Goal: Task Accomplishment & Management: Manage account settings

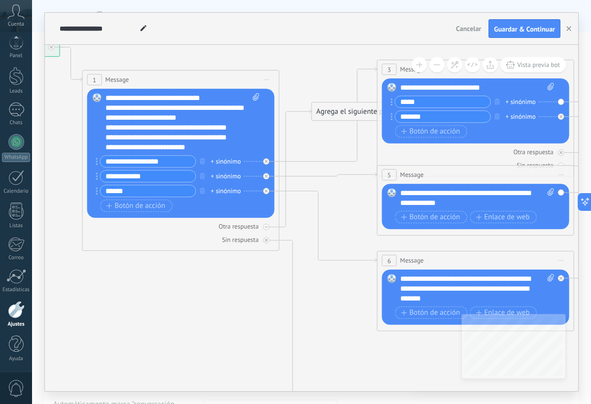
click at [482, 206] on div "**********" at bounding box center [477, 198] width 154 height 20
click at [494, 150] on div "Otra respuesta" at bounding box center [475, 151] width 187 height 9
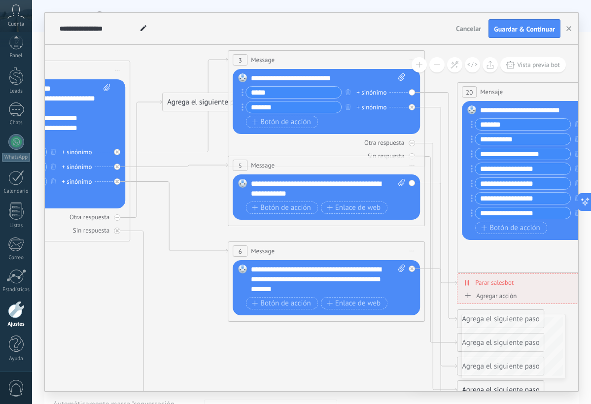
click at [296, 195] on div "**********" at bounding box center [328, 189] width 154 height 20
drag, startPoint x: 296, startPoint y: 195, endPoint x: 253, endPoint y: 182, distance: 44.2
click at [253, 182] on div "**********" at bounding box center [328, 189] width 154 height 20
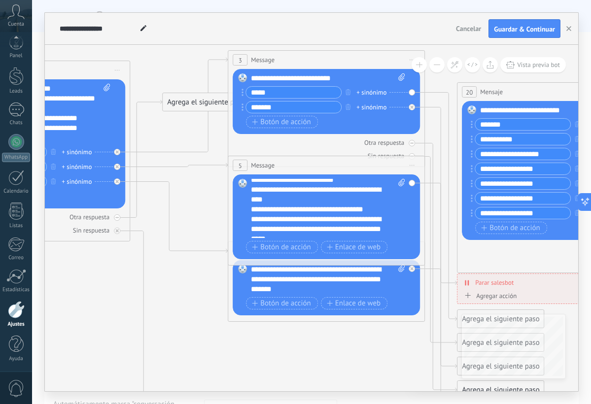
scroll to position [85, 0]
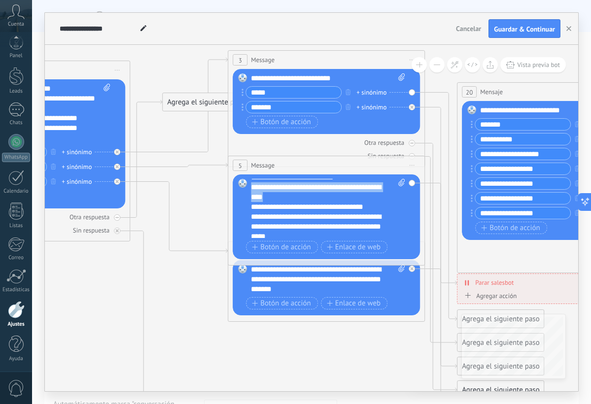
drag, startPoint x: 288, startPoint y: 207, endPoint x: 254, endPoint y: 199, distance: 34.3
click at [254, 199] on div "**********" at bounding box center [323, 192] width 144 height 20
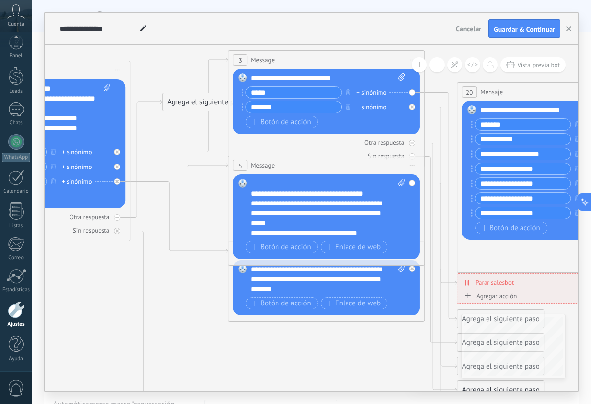
scroll to position [99, 0]
click at [337, 230] on div "**********" at bounding box center [323, 233] width 144 height 10
click at [309, 224] on div "**********" at bounding box center [323, 213] width 144 height 30
click at [222, 284] on icon at bounding box center [348, 324] width 1535 height 1084
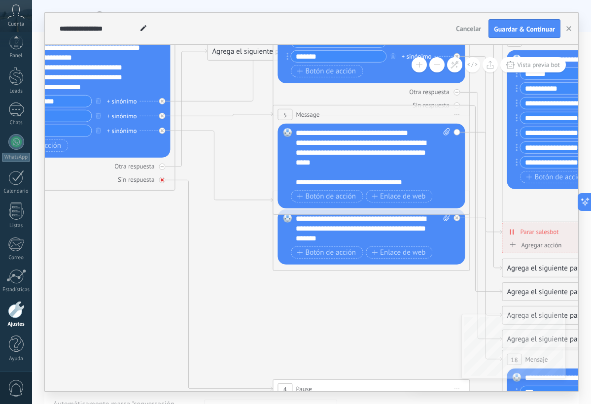
click at [164, 181] on div at bounding box center [162, 180] width 6 height 6
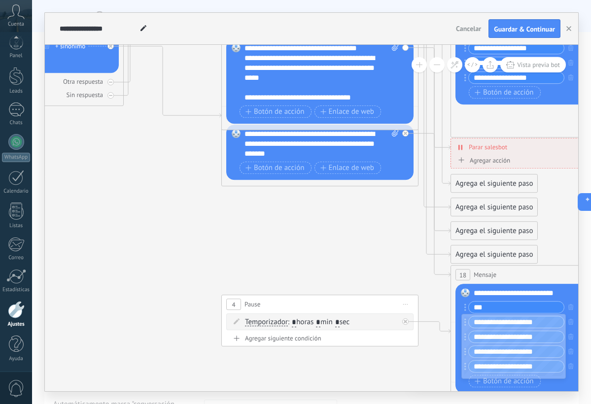
click at [405, 304] on icon at bounding box center [405, 304] width 5 height 1
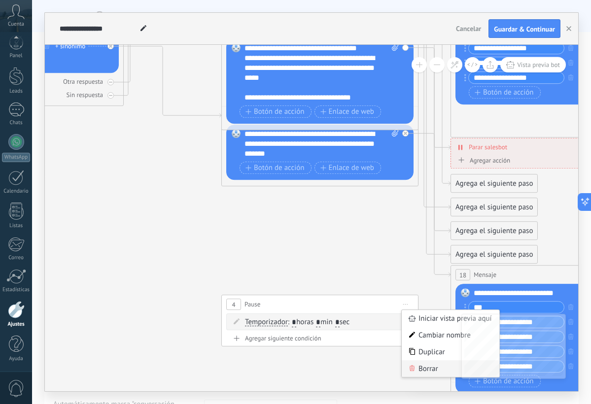
click at [422, 364] on div "Borrar" at bounding box center [450, 368] width 98 height 17
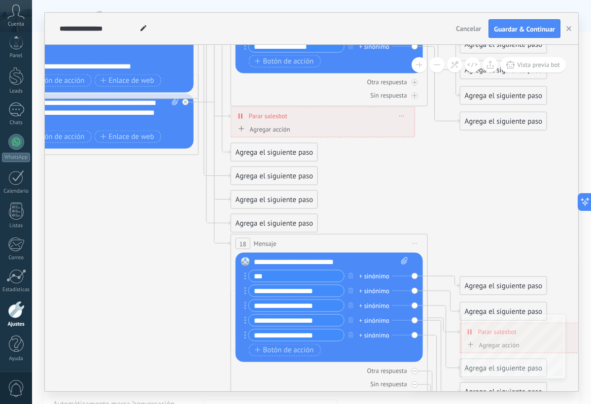
click at [415, 243] on icon at bounding box center [414, 243] width 5 height 1
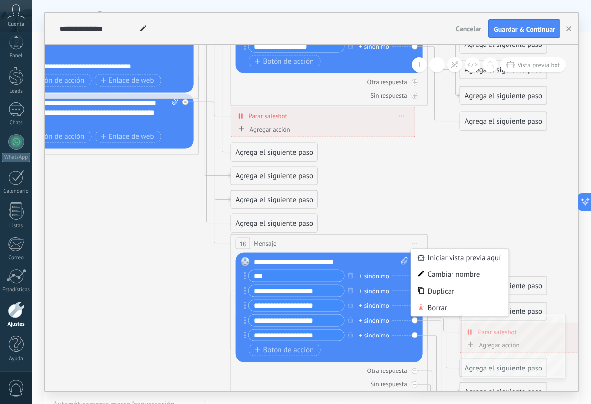
click at [446, 208] on icon at bounding box center [122, 158] width 1535 height 1084
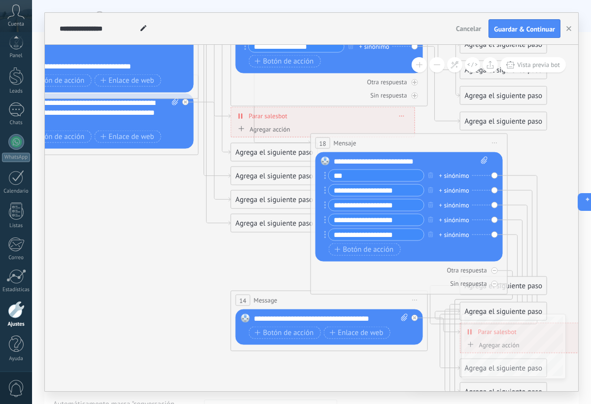
drag, startPoint x: 350, startPoint y: 245, endPoint x: 429, endPoint y: 144, distance: 128.7
click at [429, 144] on div "18 Mensaje ******* (a): Todos los contactos - canales seleccionados Todos los c…" at bounding box center [409, 143] width 196 height 18
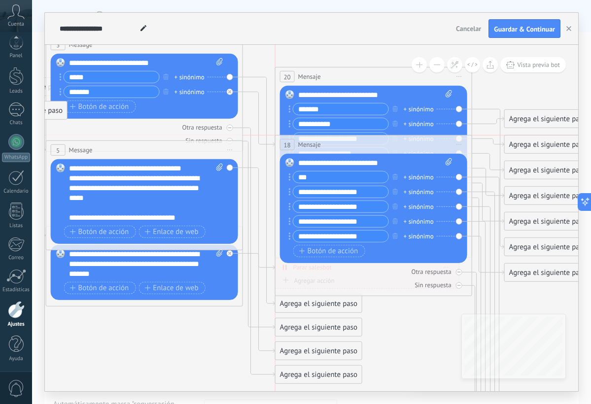
drag, startPoint x: 410, startPoint y: 296, endPoint x: 329, endPoint y: 147, distance: 169.1
click at [329, 147] on div "18 Mensaje ******* (a): Todos los contactos - canales seleccionados Todos los c…" at bounding box center [373, 144] width 196 height 18
click at [399, 321] on icon at bounding box center [166, 330] width 1535 height 1126
click at [510, 42] on div "**********" at bounding box center [311, 29] width 533 height 32
click at [511, 34] on button "Guardar & Continuar" at bounding box center [524, 28] width 72 height 19
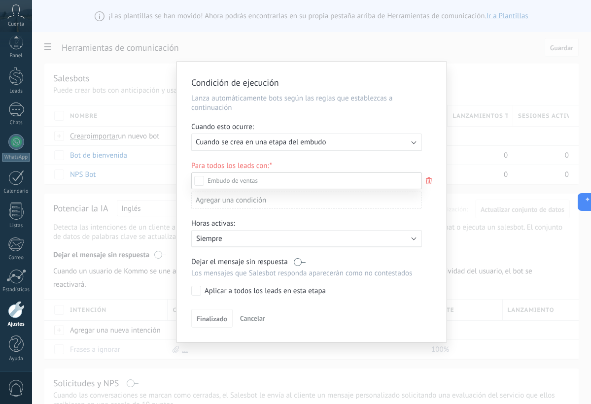
click at [354, 137] on div at bounding box center [311, 202] width 559 height 404
click at [340, 149] on div "Ejecutar: Cuando se crea en una etapa del embudo" at bounding box center [306, 142] width 230 height 18
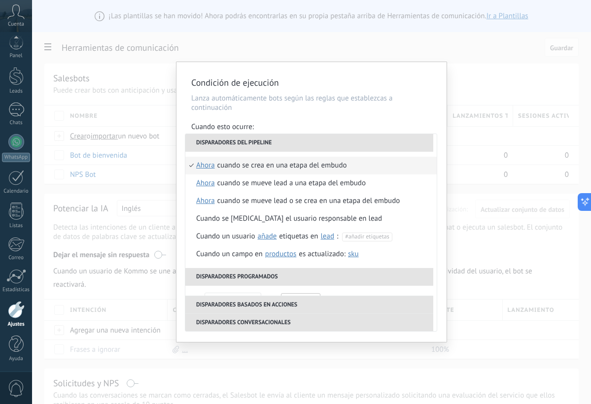
click at [347, 142] on li "Disparadores del pipeline" at bounding box center [309, 143] width 248 height 18
click at [262, 274] on li "Disparadores programados" at bounding box center [309, 277] width 248 height 18
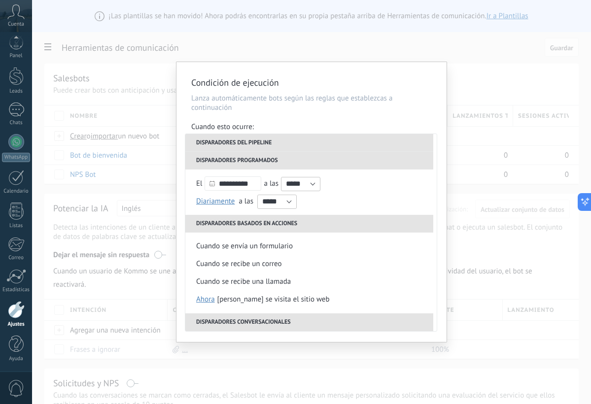
click at [247, 222] on li "Disparadores basados en acciones" at bounding box center [309, 224] width 248 height 18
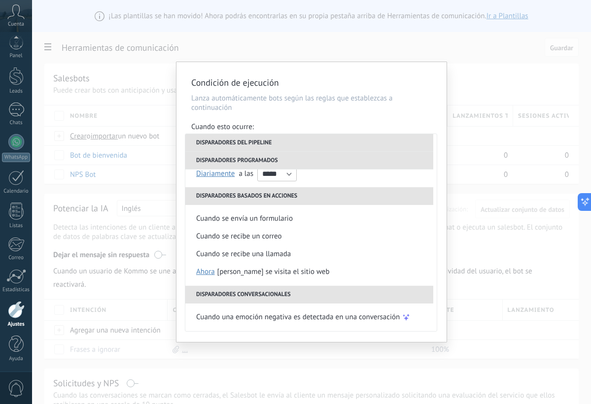
click at [260, 198] on li "Disparadores basados en acciones" at bounding box center [309, 196] width 248 height 18
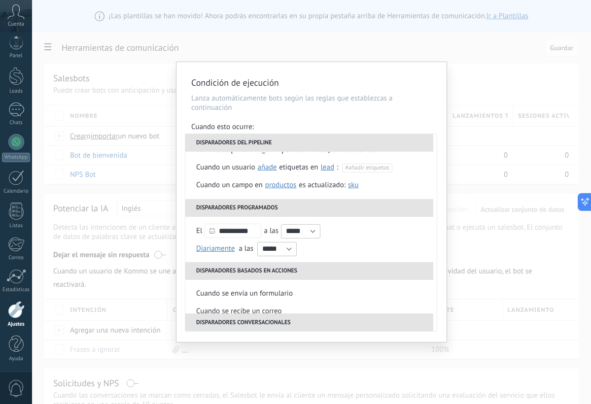
scroll to position [71, 0]
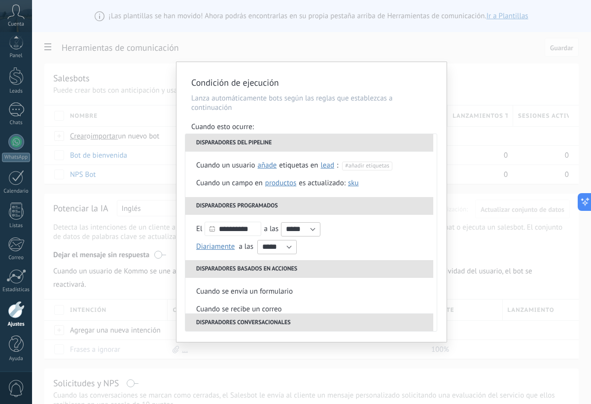
click at [240, 204] on li "Disparadores programados" at bounding box center [309, 206] width 248 height 18
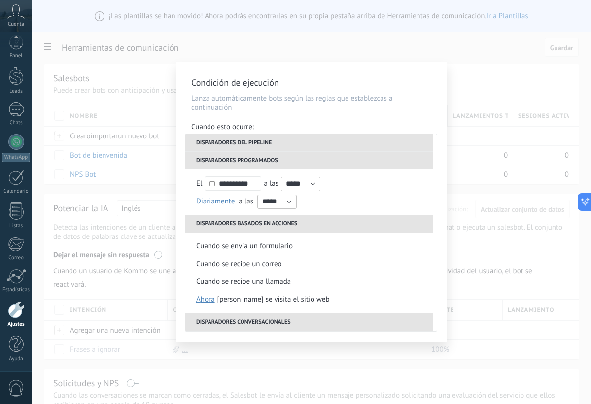
click at [266, 162] on li "Disparadores programados" at bounding box center [309, 161] width 248 height 18
click at [230, 159] on li "Disparadores programados" at bounding box center [309, 161] width 248 height 18
click at [221, 223] on li "Disparadores basados en acciones" at bounding box center [309, 224] width 248 height 18
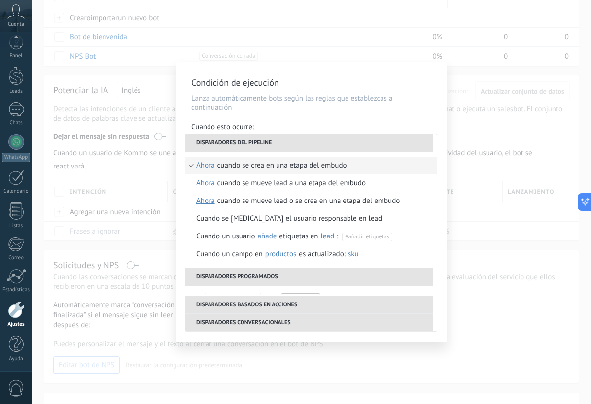
scroll to position [0, 0]
click at [270, 186] on div "Cuando se mueve lead a una etapa del embudo" at bounding box center [291, 183] width 148 height 18
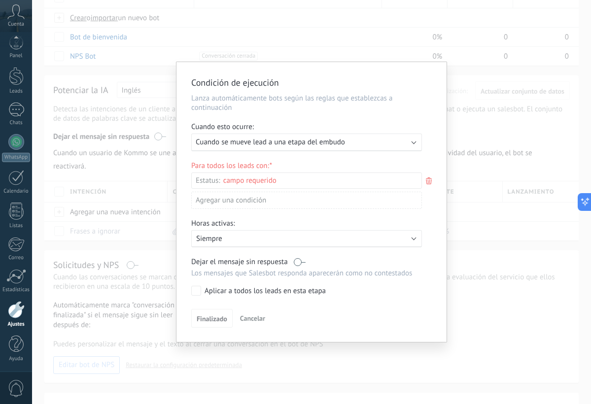
click at [289, 148] on div "Ejecutar: Cuando se mueve lead a una etapa del embudo" at bounding box center [306, 142] width 230 height 18
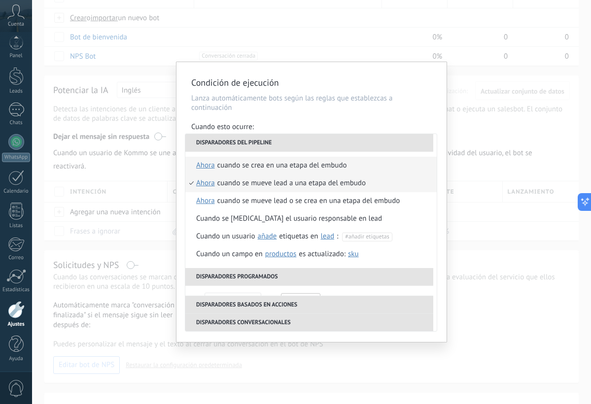
click at [278, 165] on div "Cuando se crea en una etapa del embudo" at bounding box center [282, 166] width 130 height 18
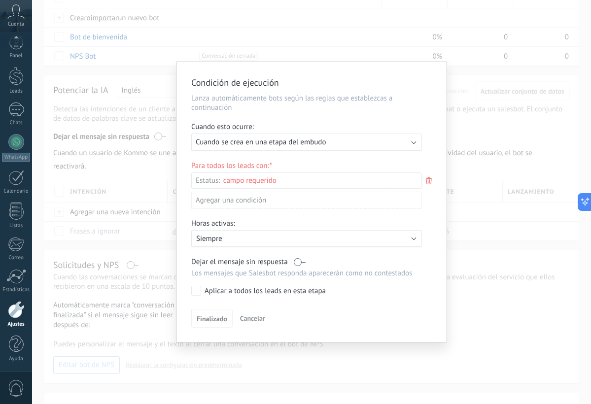
click at [0, 0] on div "Incoming leads Contacto inicial Negociación Debate contractual Discusión de con…" at bounding box center [0, 0] width 0 height 0
click at [0, 0] on label "Negociación" at bounding box center [0, 0] width 0 height 0
click at [0, 0] on label "Logrado con éxito" at bounding box center [0, 0] width 0 height 0
click at [338, 175] on label at bounding box center [306, 180] width 230 height 17
click at [423, 176] on div at bounding box center [311, 202] width 559 height 404
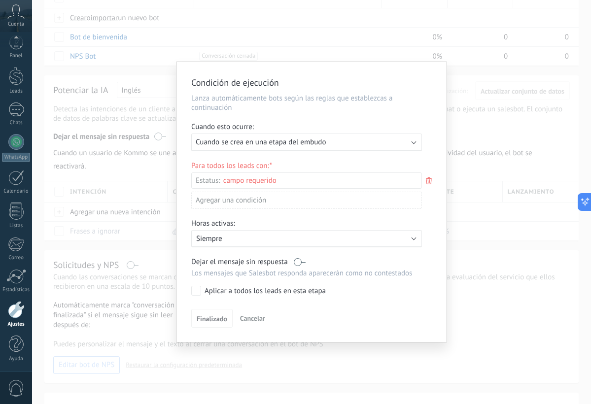
click at [0, 0] on div "Incoming leads Contacto inicial Negociación Debate contractual Discusión de con…" at bounding box center [0, 0] width 0 height 0
click at [0, 0] on label "Contacto inicial" at bounding box center [0, 0] width 0 height 0
click at [0, 0] on div "Logrado con éxito" at bounding box center [0, 0] width 0 height 0
click at [0, 0] on label "Negociación" at bounding box center [0, 0] width 0 height 0
click at [432, 231] on div at bounding box center [311, 202] width 559 height 404
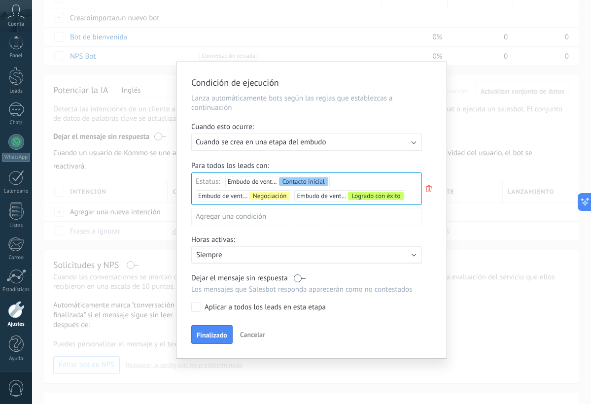
click at [0, 0] on div "Incoming leads Contacto inicial Negociación Debate contractual Discusión de con…" at bounding box center [0, 0] width 0 height 0
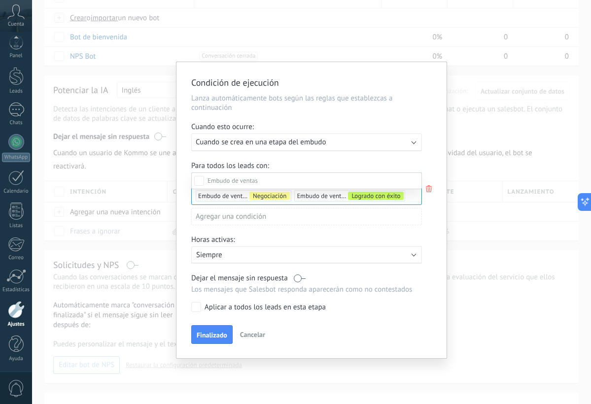
click at [0, 0] on label "Contacto inicial" at bounding box center [0, 0] width 0 height 0
click at [422, 171] on div at bounding box center [311, 202] width 559 height 404
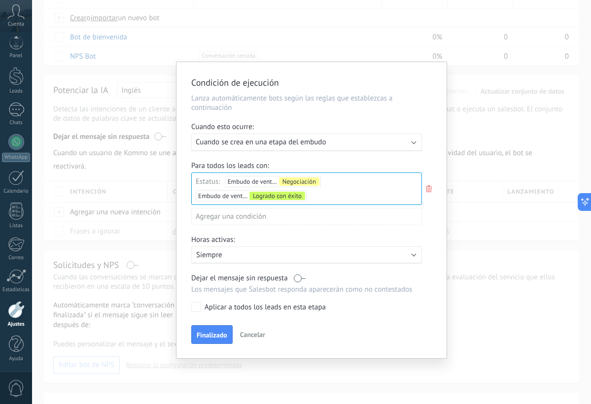
click at [327, 218] on div "Agregar una condición" at bounding box center [306, 216] width 230 height 17
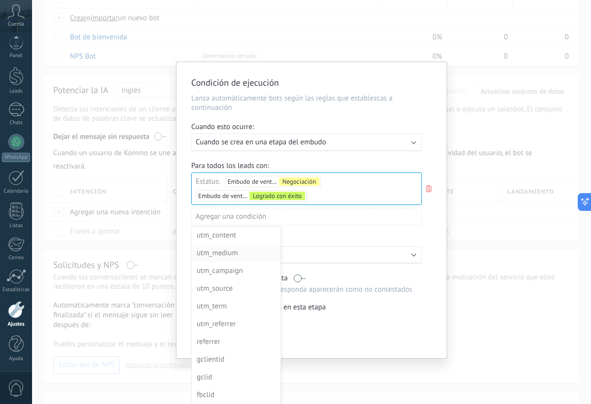
scroll to position [89, 0]
click at [341, 212] on div at bounding box center [311, 210] width 270 height 296
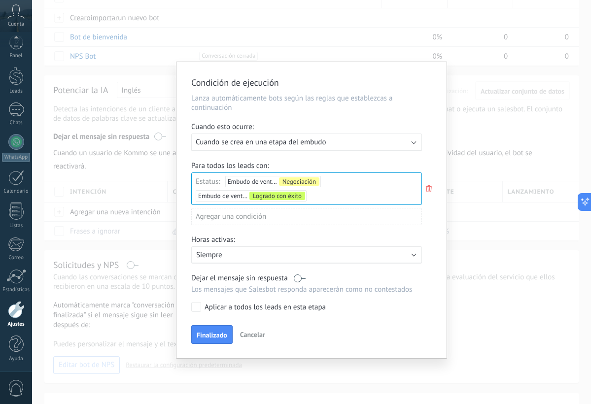
click at [294, 257] on p "Siempre" at bounding box center [282, 254] width 172 height 9
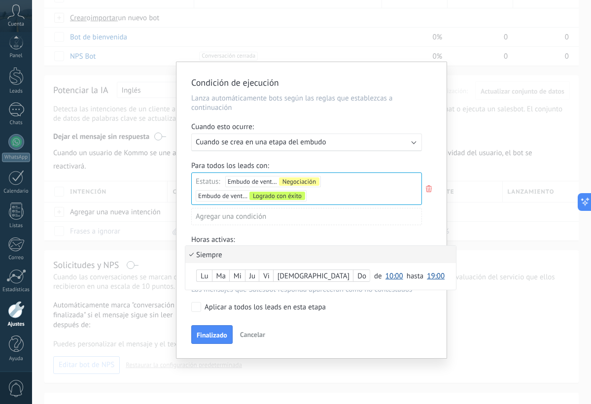
click at [427, 277] on span "19:00" at bounding box center [436, 275] width 18 height 9
click at [423, 351] on span "20:00" at bounding box center [437, 352] width 28 height 9
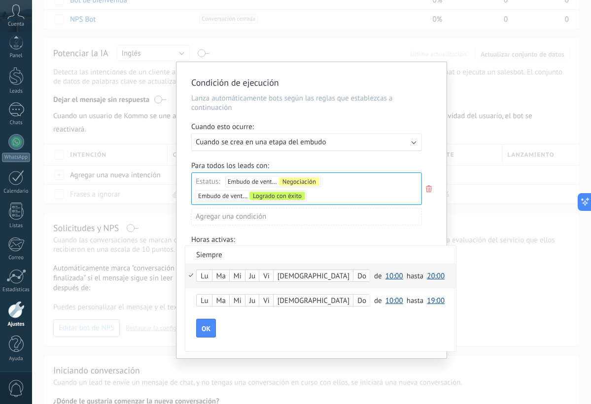
scroll to position [154, 0]
click at [195, 274] on div "Lu Ma Mi Ju Vi Sá Do de 00:00 00:30 01:00 01:30 02:00 02:30 03:00 03:30 04:00 0…" at bounding box center [320, 275] width 270 height 25
click at [212, 252] on li "Siempre" at bounding box center [320, 254] width 270 height 17
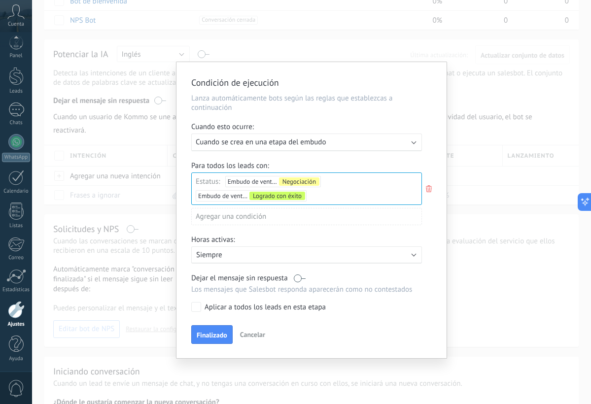
click at [269, 250] on p "Siempre" at bounding box center [282, 254] width 172 height 9
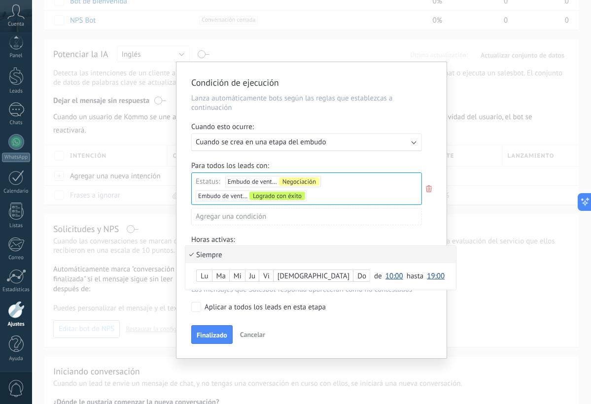
click at [269, 250] on li "Siempre" at bounding box center [320, 254] width 270 height 17
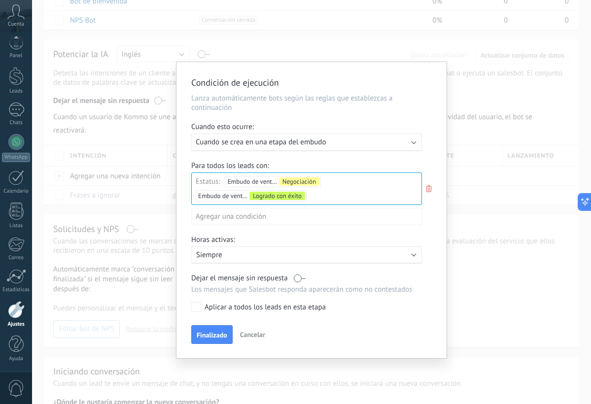
click at [269, 250] on p "Siempre" at bounding box center [282, 254] width 172 height 9
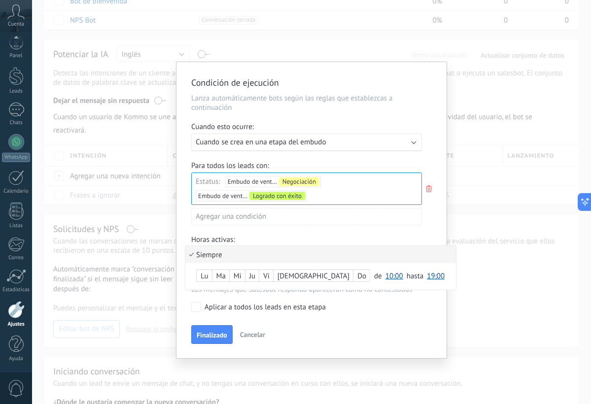
click at [427, 274] on span "19:00" at bounding box center [436, 275] width 18 height 9
click at [423, 354] on span "20:00" at bounding box center [437, 352] width 28 height 9
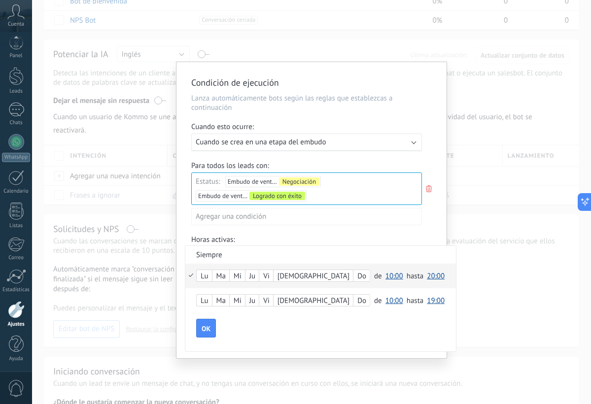
click at [208, 304] on div "Lu" at bounding box center [204, 301] width 15 height 14
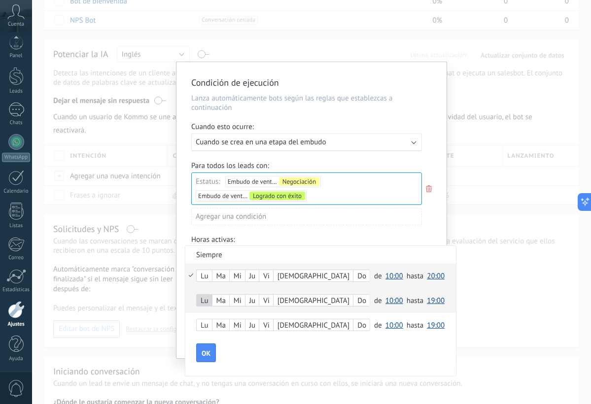
click at [208, 280] on div "Lu" at bounding box center [204, 276] width 15 height 14
click at [226, 275] on div "Ma" at bounding box center [220, 276] width 17 height 14
click at [259, 275] on div "Ju" at bounding box center [251, 276] width 13 height 14
click at [211, 301] on div "Lu" at bounding box center [204, 301] width 15 height 14
click at [353, 301] on div "Do" at bounding box center [361, 301] width 16 height 14
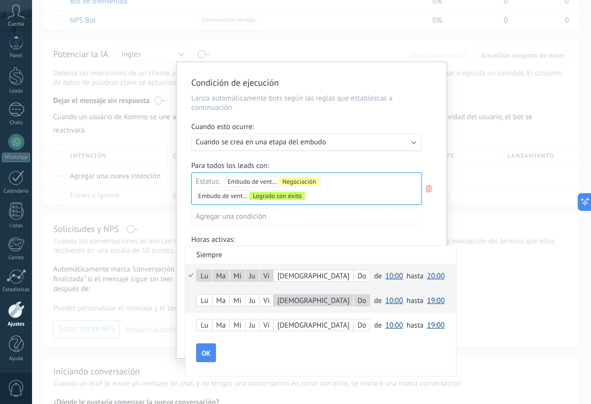
click at [427, 300] on span "19:00" at bounding box center [436, 300] width 18 height 9
click at [423, 374] on span "15:00" at bounding box center [437, 370] width 28 height 9
click at [216, 350] on button "OK" at bounding box center [206, 352] width 20 height 19
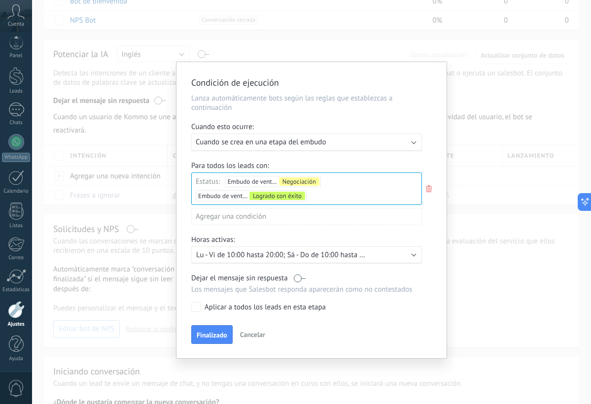
click at [416, 255] on div "Activo: Lu - Vi de 10:00 hasta 20:00; Sá - Do de 10:00 hasta 15:00;" at bounding box center [306, 254] width 221 height 9
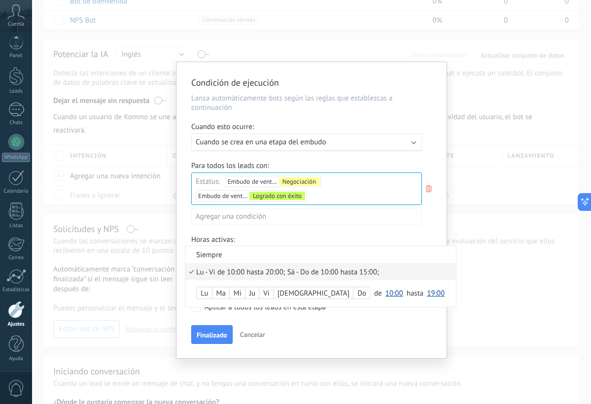
click at [416, 255] on li "Siempre" at bounding box center [320, 254] width 270 height 17
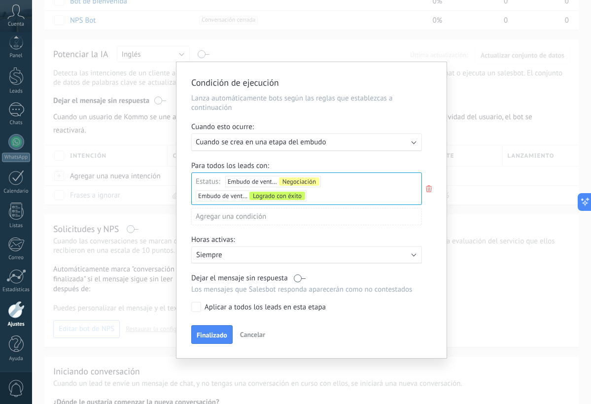
click at [416, 255] on div "Activo: Siempre" at bounding box center [306, 254] width 221 height 9
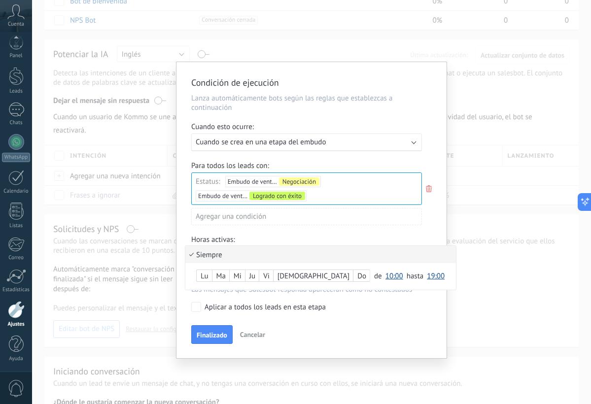
click at [427, 273] on span "19:00" at bounding box center [436, 275] width 18 height 9
click at [423, 348] on span "20:00" at bounding box center [437, 352] width 28 height 9
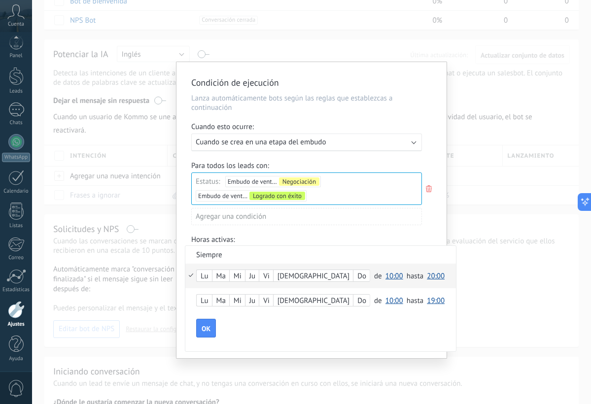
click at [209, 276] on div "Lu" at bounding box center [204, 276] width 15 height 14
click at [270, 274] on div "Vi" at bounding box center [266, 276] width 14 height 14
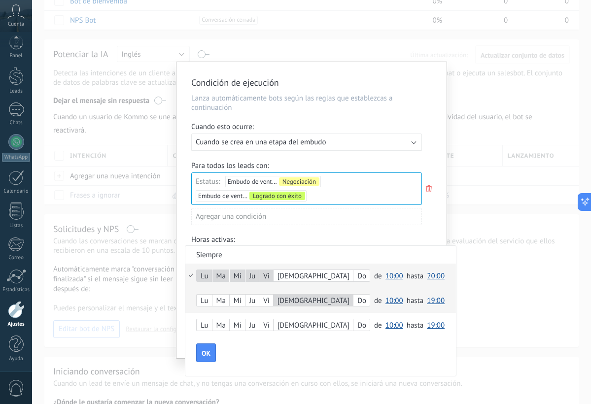
click at [306, 299] on div "Lu Ma Mi Ju Vi Sá Do" at bounding box center [285, 300] width 178 height 12
click at [353, 299] on div "Do" at bounding box center [361, 301] width 16 height 14
click at [427, 299] on span "19:00" at bounding box center [436, 300] width 18 height 9
click at [423, 307] on span "15:00" at bounding box center [437, 305] width 28 height 9
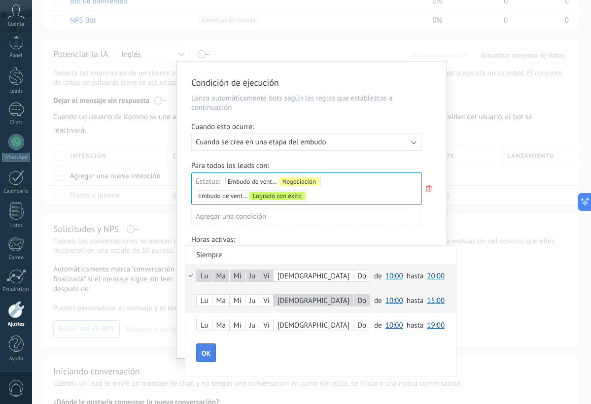
click at [209, 350] on span "OK" at bounding box center [205, 353] width 9 height 7
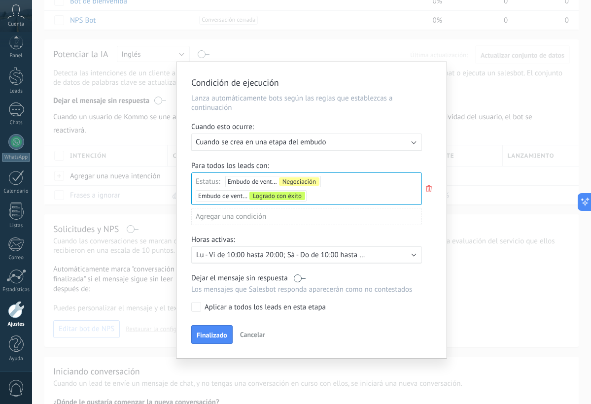
click at [225, 306] on div "Aplicar a todos los leads en esta etapa" at bounding box center [264, 307] width 121 height 10
click at [220, 328] on button "Finalizado" at bounding box center [211, 334] width 41 height 19
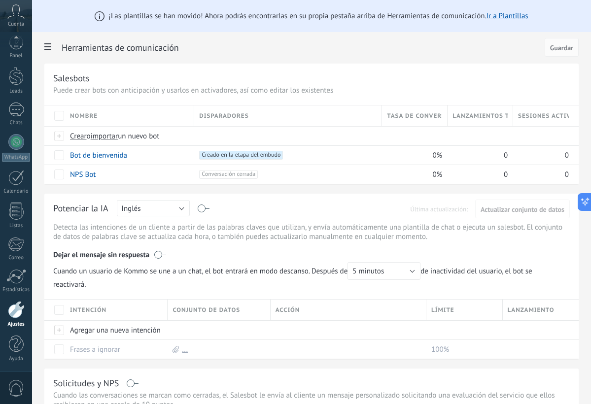
scroll to position [0, 0]
click at [179, 204] on button "Inglés" at bounding box center [153, 208] width 73 height 16
click at [165, 246] on span "Español" at bounding box center [148, 242] width 75 height 9
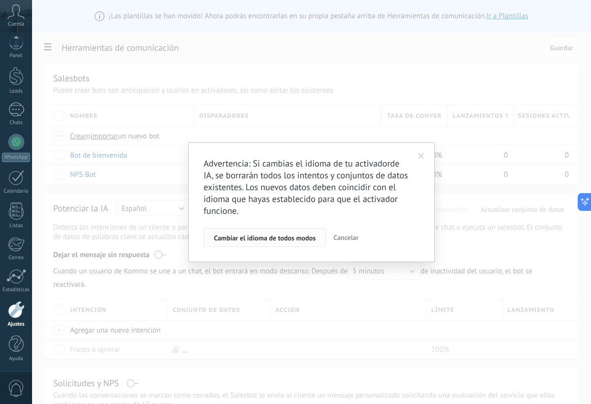
click at [263, 236] on span "Cambiar el idioma de todos modos" at bounding box center [265, 237] width 102 height 7
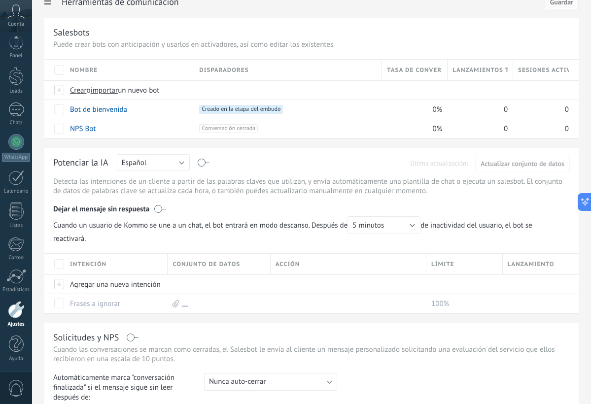
scroll to position [46, 0]
click at [174, 284] on span at bounding box center [173, 283] width 2 height 9
type input "*"
type input "*****"
click at [96, 303] on span "Guardar" at bounding box center [92, 306] width 23 height 7
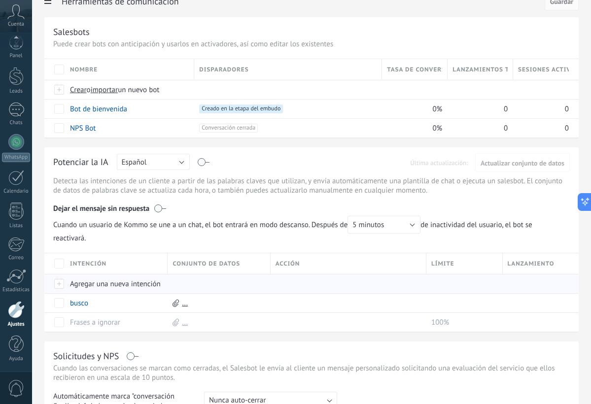
click at [65, 284] on div "Agregar una nueva intención" at bounding box center [114, 283] width 98 height 19
type input "***"
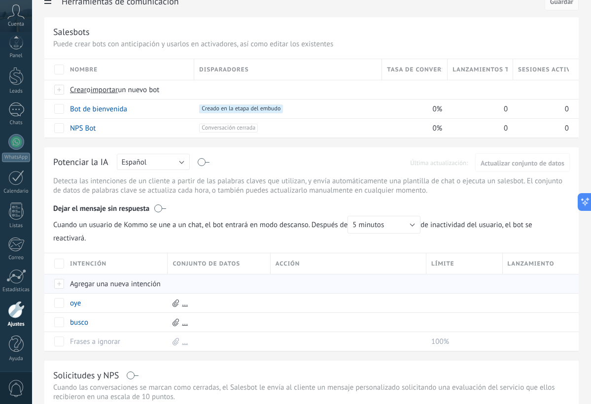
click at [56, 282] on div at bounding box center [59, 283] width 11 height 9
type input "******"
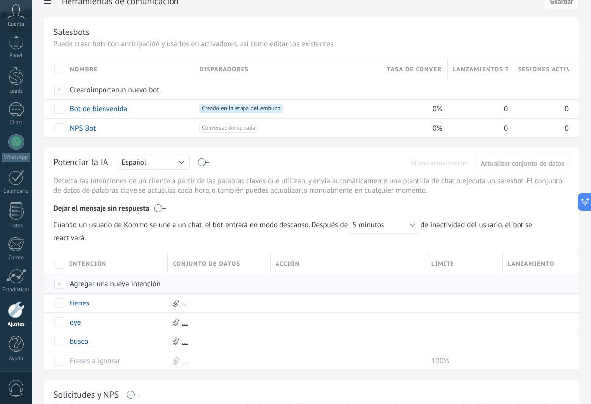
click at [62, 279] on div at bounding box center [59, 283] width 11 height 9
type input "*****"
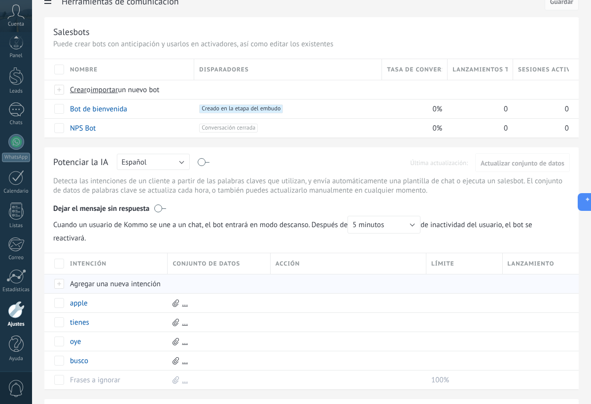
click at [52, 282] on div at bounding box center [54, 283] width 21 height 19
type input "*******"
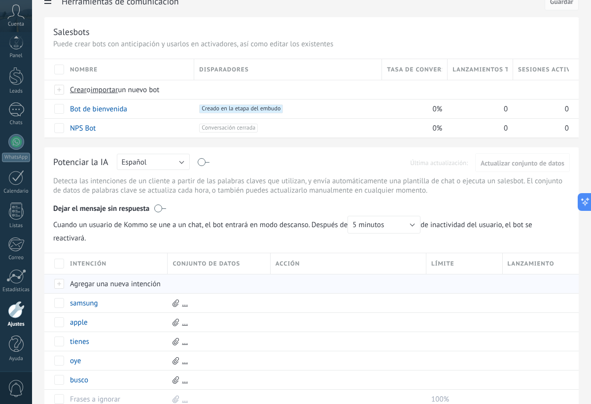
click at [61, 274] on div at bounding box center [54, 283] width 21 height 19
type input "******"
click at [57, 287] on div at bounding box center [59, 283] width 11 height 9
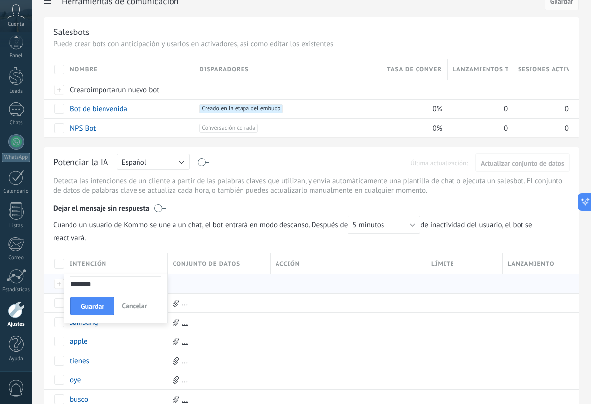
type input "*******"
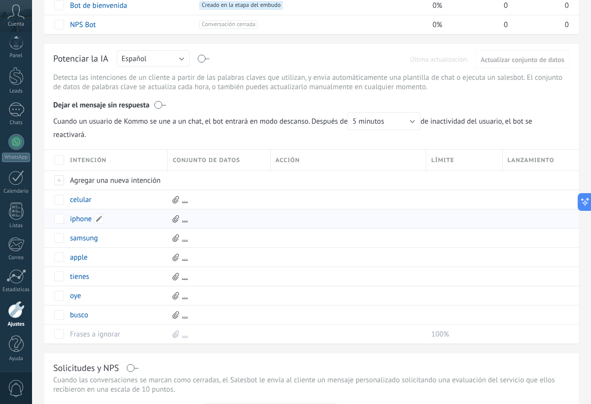
scroll to position [155, 0]
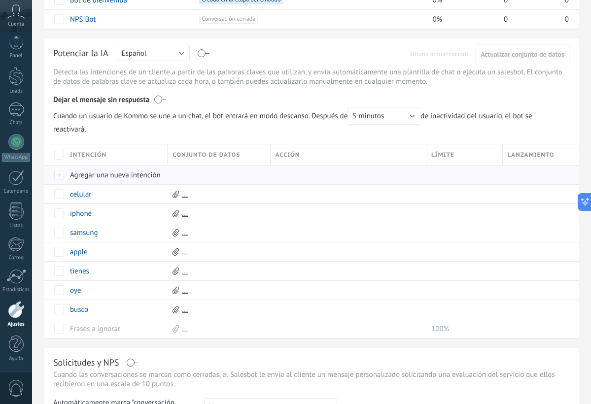
click at [60, 176] on div at bounding box center [59, 174] width 11 height 9
type input "********"
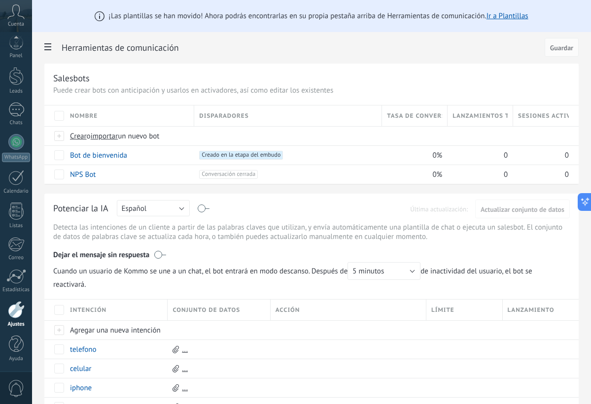
scroll to position [0, 0]
click at [562, 44] on span "Guardar" at bounding box center [561, 47] width 23 height 7
click at [560, 48] on span "Guardar" at bounding box center [561, 47] width 23 height 7
click at [559, 47] on span "Guardar" at bounding box center [561, 47] width 23 height 7
click at [557, 46] on span "Guardar" at bounding box center [561, 47] width 23 height 7
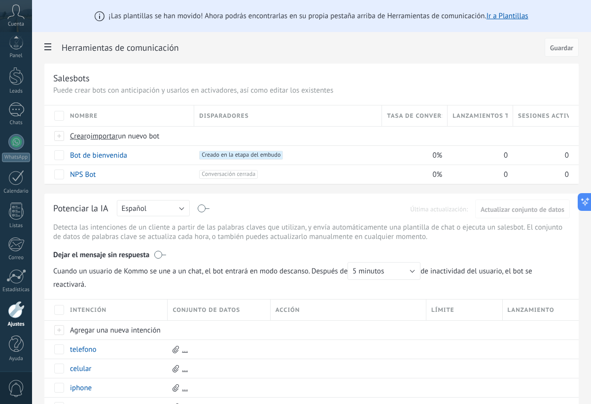
click at [51, 51] on span at bounding box center [47, 47] width 17 height 19
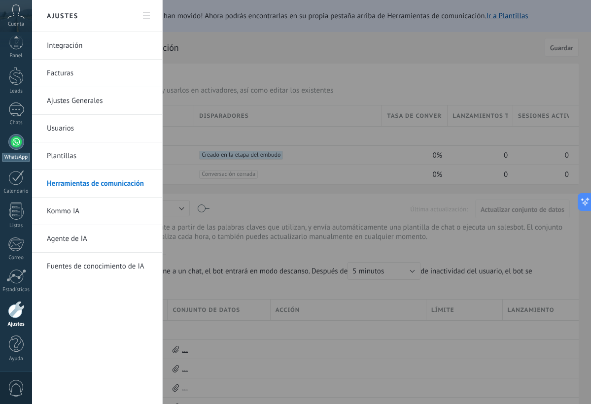
click at [22, 144] on div at bounding box center [16, 142] width 16 height 16
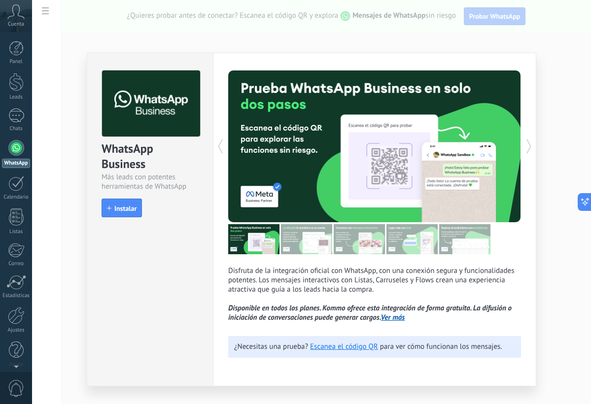
click at [50, 227] on div "WhatsApp Business Más leads con potentes herramientas de WhatsApp install Insta…" at bounding box center [311, 202] width 559 height 404
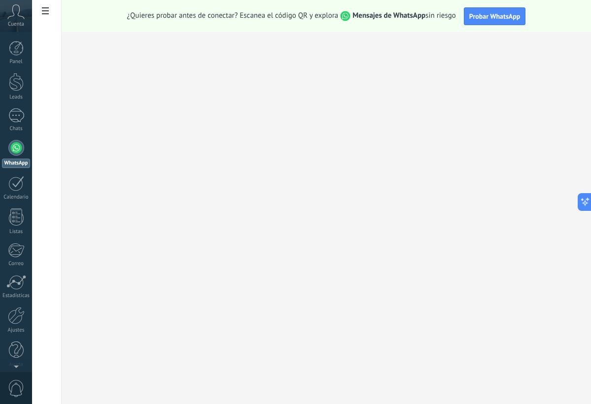
click at [8, 18] on icon at bounding box center [15, 11] width 17 height 15
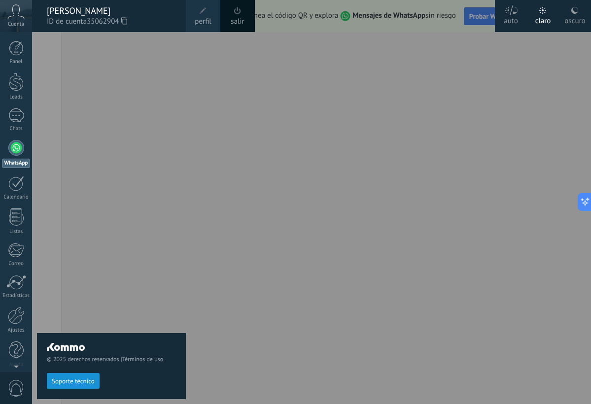
click at [204, 23] on span "perfil" at bounding box center [203, 21] width 16 height 11
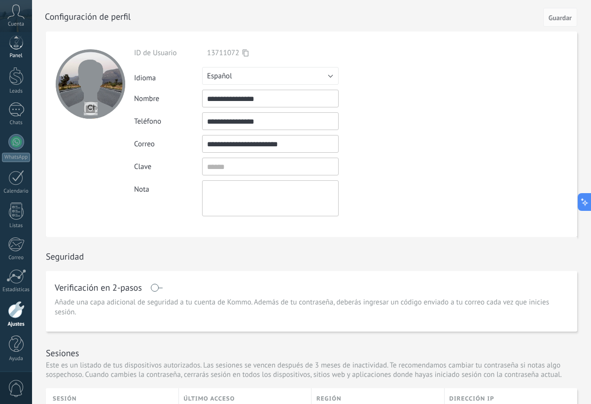
click at [22, 47] on div at bounding box center [16, 42] width 15 height 15
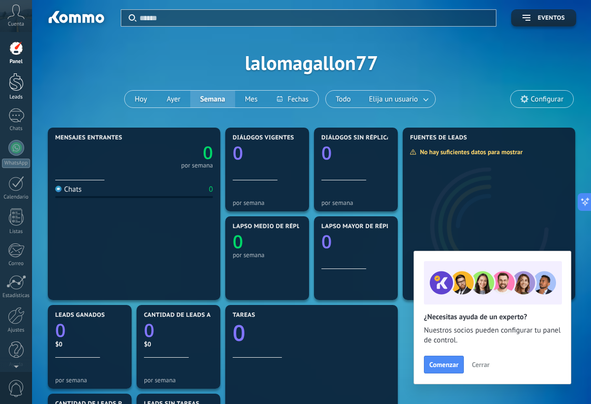
click at [18, 90] on div at bounding box center [16, 82] width 15 height 18
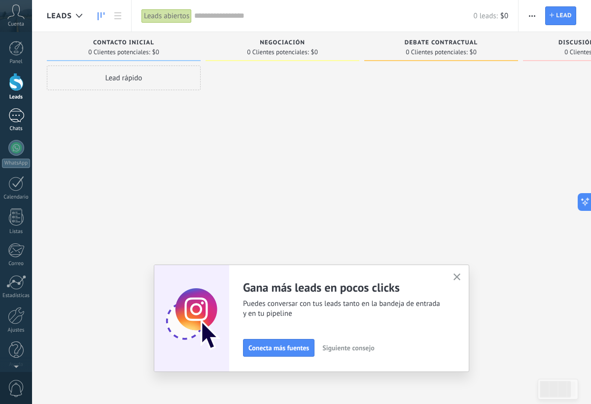
click at [19, 110] on div at bounding box center [16, 115] width 16 height 14
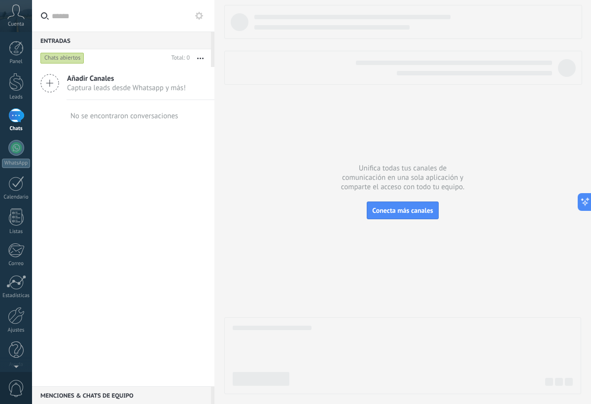
click at [63, 85] on div "Añadir Canales Captura leads desde Whatsapp y más!" at bounding box center [123, 83] width 182 height 33
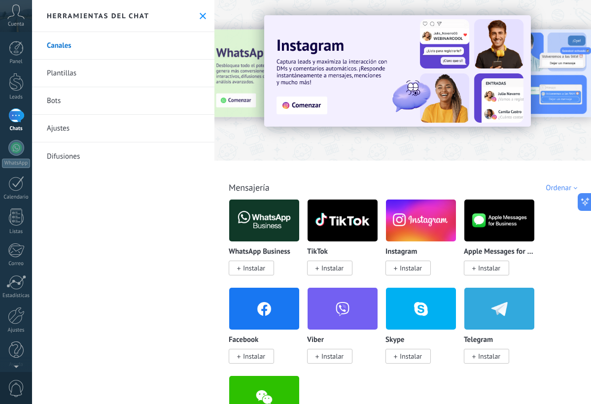
click at [87, 106] on link "Bots" at bounding box center [123, 101] width 182 height 28
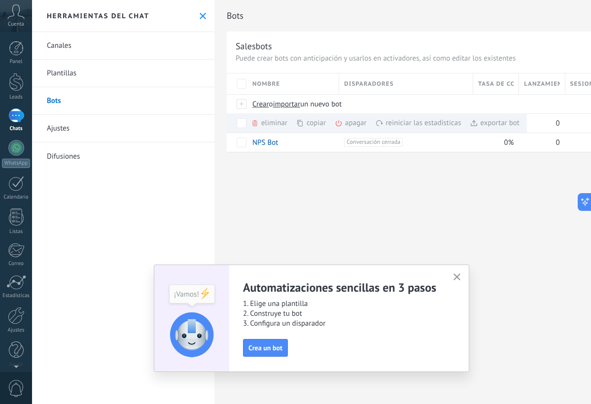
click at [78, 119] on link "Ajustes" at bounding box center [123, 129] width 182 height 28
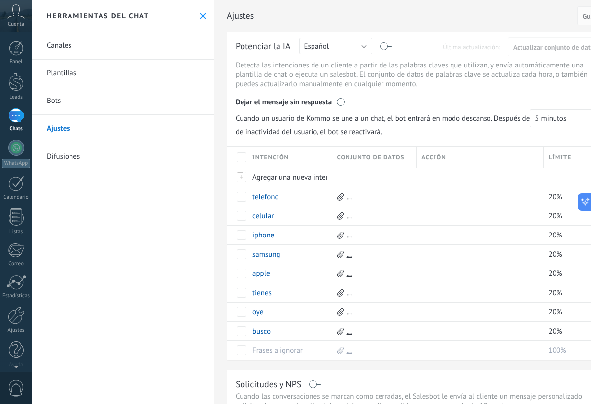
click at [86, 90] on link "Bots" at bounding box center [123, 101] width 182 height 28
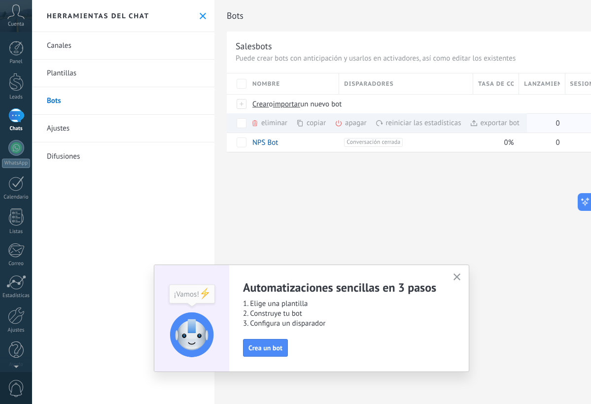
click at [497, 126] on div "exportar bot màs" at bounding box center [494, 122] width 50 height 19
click at [54, 137] on link "Ajustes" at bounding box center [123, 129] width 182 height 28
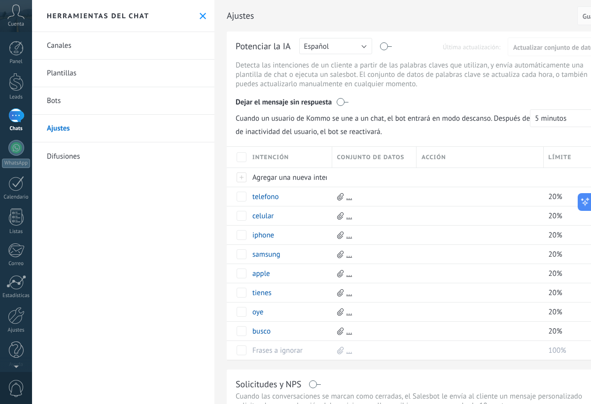
click at [57, 152] on link "Difusiones" at bounding box center [123, 156] width 182 height 28
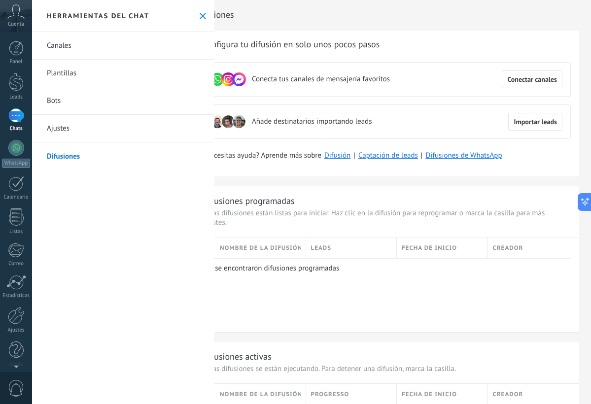
scroll to position [1, 36]
click at [547, 74] on button "Conectar canales" at bounding box center [531, 79] width 61 height 18
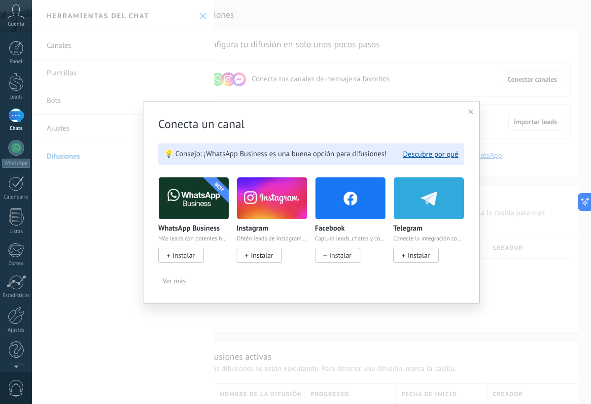
click at [189, 256] on span "Instalar" at bounding box center [183, 255] width 22 height 9
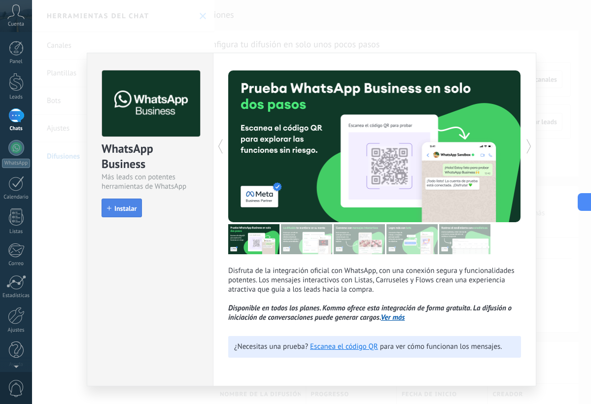
click at [131, 206] on span "Instalar" at bounding box center [125, 208] width 22 height 7
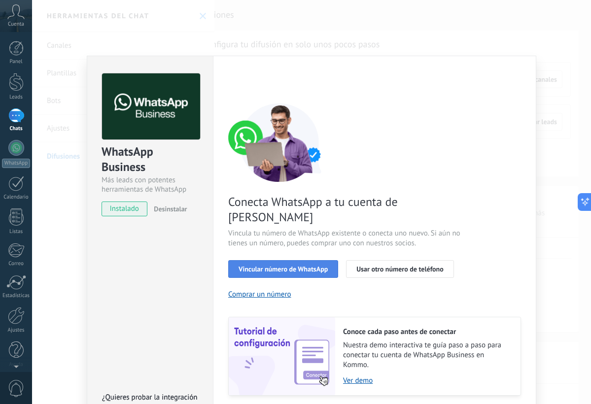
click at [266, 265] on span "Vincular número de WhatsApp" at bounding box center [282, 268] width 89 height 7
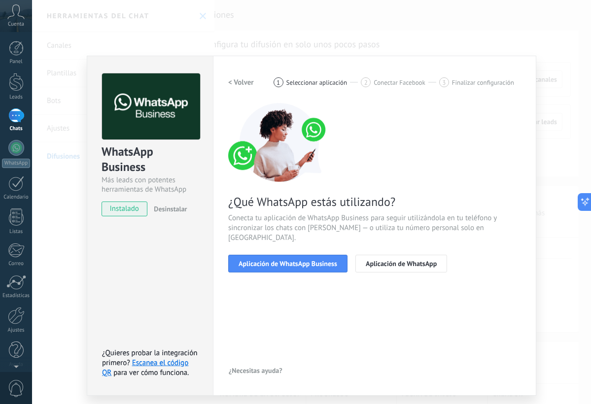
click at [266, 260] on span "Aplicación de WhatsApp Business" at bounding box center [287, 263] width 99 height 7
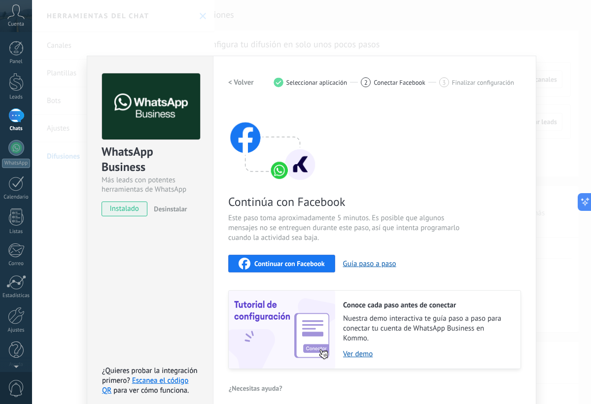
click at [266, 255] on button "Continuar con Facebook" at bounding box center [281, 264] width 107 height 18
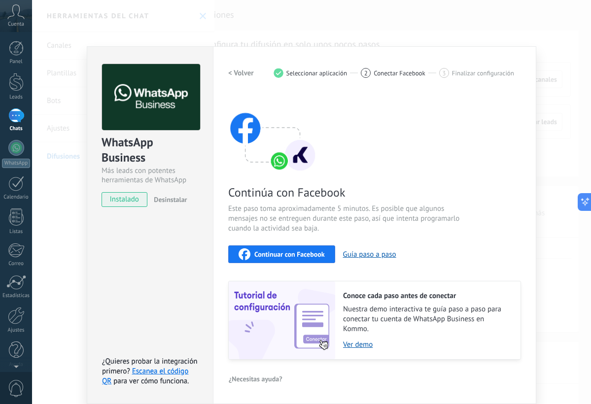
scroll to position [9, 0]
click at [262, 260] on div "Continuar con Facebook" at bounding box center [281, 255] width 86 height 12
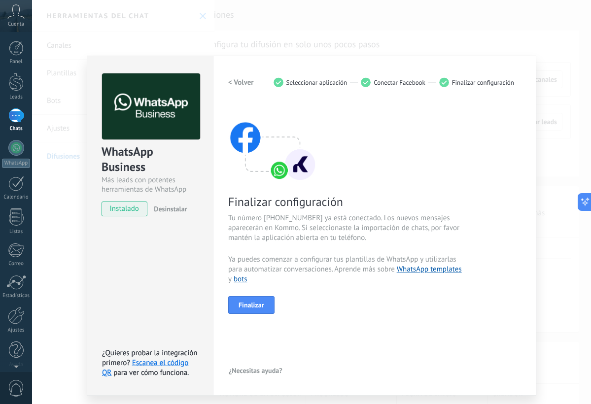
scroll to position [0, 0]
click at [255, 302] on span "Finalizar" at bounding box center [251, 304] width 26 height 7
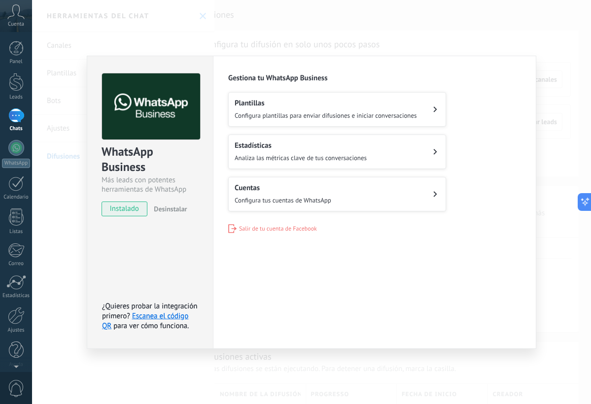
click at [303, 208] on button "Cuentas Configura tus cuentas de WhatsApp" at bounding box center [337, 194] width 218 height 34
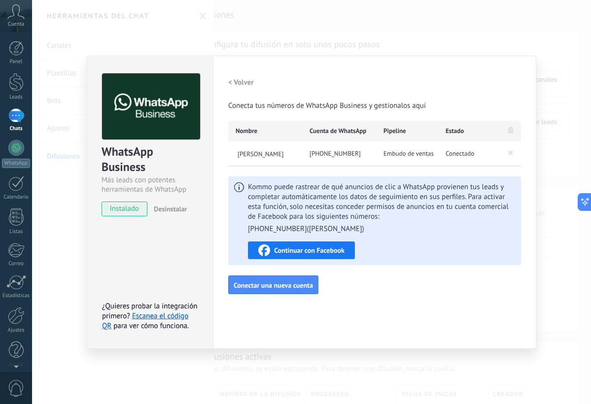
click at [232, 83] on h2 "< Volver" at bounding box center [241, 82] width 26 height 9
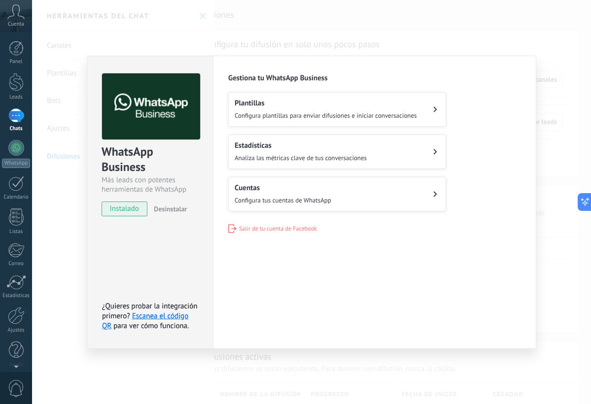
click at [273, 148] on h2 "Estadísticas" at bounding box center [300, 145] width 132 height 9
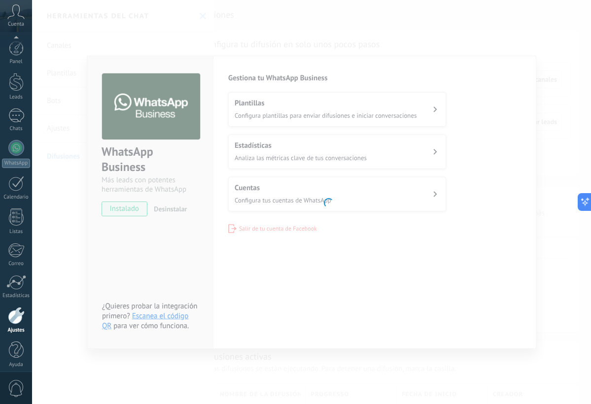
scroll to position [6, 0]
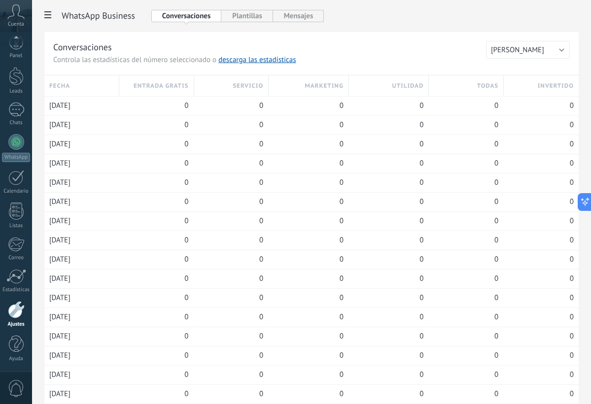
click at [48, 17] on icon at bounding box center [47, 14] width 7 height 7
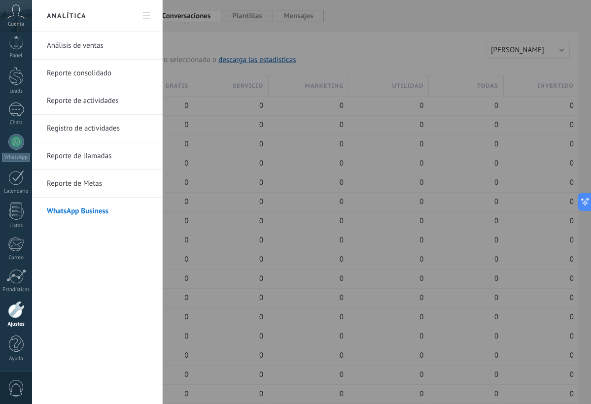
click at [248, 22] on div at bounding box center [295, 202] width 591 height 404
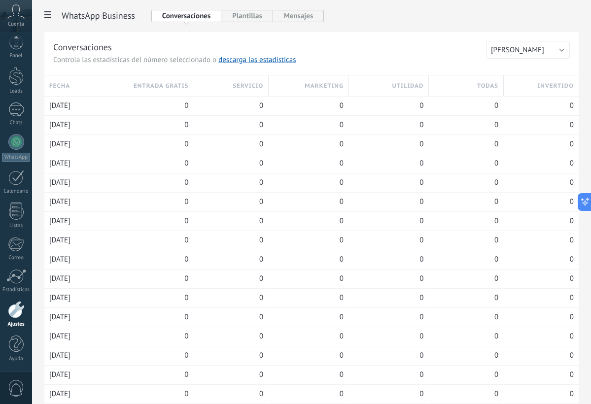
click at [248, 22] on button "Plantillas" at bounding box center [246, 16] width 51 height 12
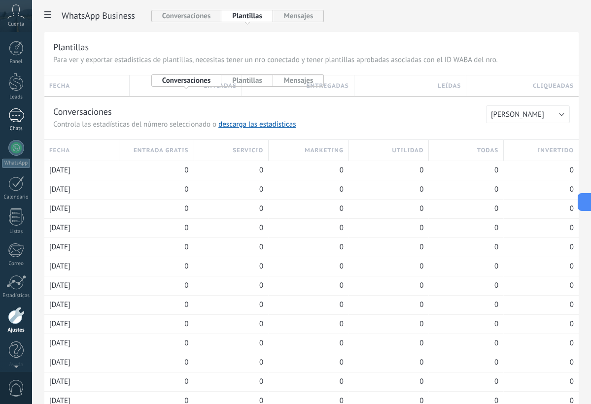
click at [18, 118] on div at bounding box center [16, 115] width 16 height 14
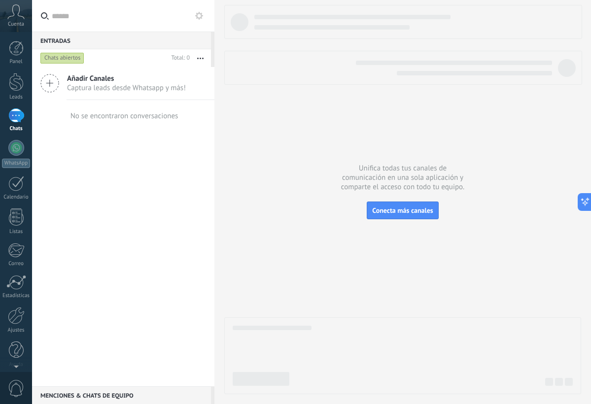
click at [69, 91] on span "Captura leads desde Whatsapp y más!" at bounding box center [126, 87] width 119 height 9
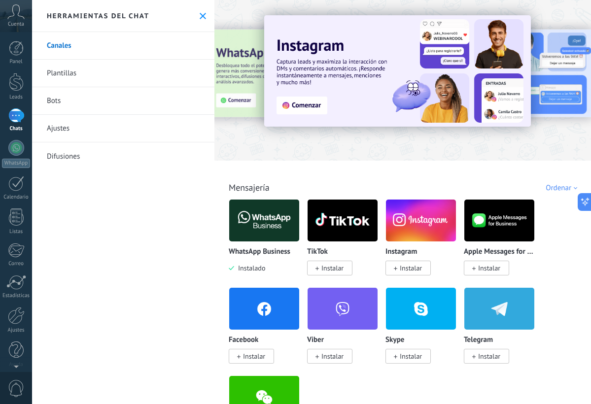
click at [89, 96] on link "Bots" at bounding box center [123, 101] width 182 height 28
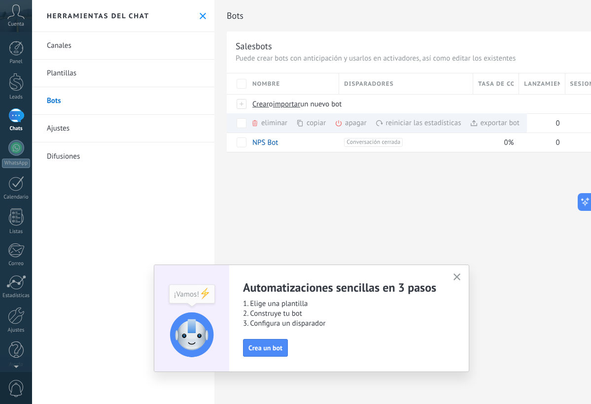
click at [453, 275] on icon "button" at bounding box center [456, 276] width 7 height 7
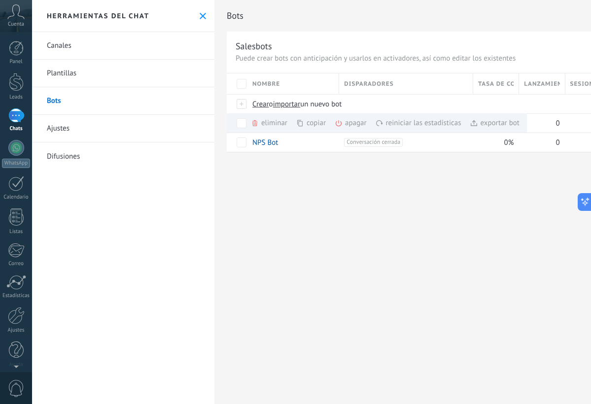
click at [178, 179] on div "Canales Plantillas Bots Ajustes Difusiones" at bounding box center [123, 218] width 182 height 372
click at [130, 73] on link "Plantillas" at bounding box center [123, 74] width 182 height 28
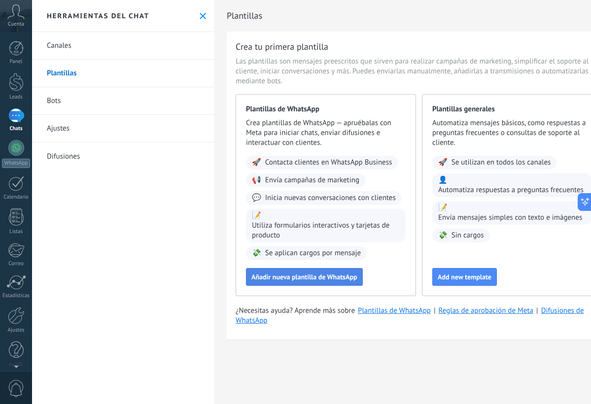
click at [312, 275] on span "Añadir nueva plantilla de WhatsApp" at bounding box center [304, 276] width 106 height 7
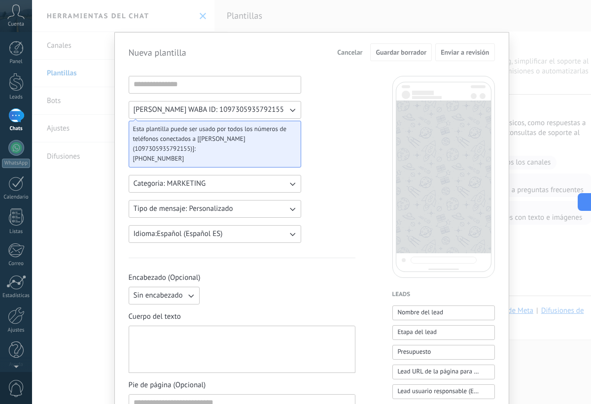
click at [308, 152] on div "Eduardo Magallon WABA ID: 1097305935792155 Esta plantilla puede ser usado por t…" at bounding box center [242, 408] width 227 height 665
click at [256, 186] on button "Categoria: MARKETING" at bounding box center [215, 184] width 172 height 18
click at [253, 189] on li "UTILITY" at bounding box center [212, 183] width 178 height 17
click at [254, 210] on button "Tipo de mensaje: Personalizado" at bounding box center [215, 209] width 172 height 18
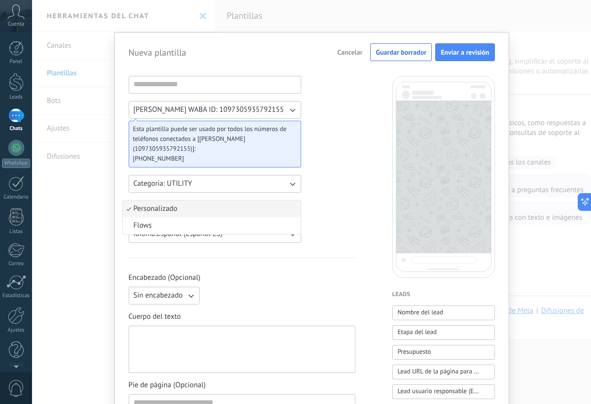
click at [254, 210] on li "Personalizado" at bounding box center [212, 208] width 178 height 17
click at [338, 56] on span "Cancelar" at bounding box center [349, 52] width 25 height 7
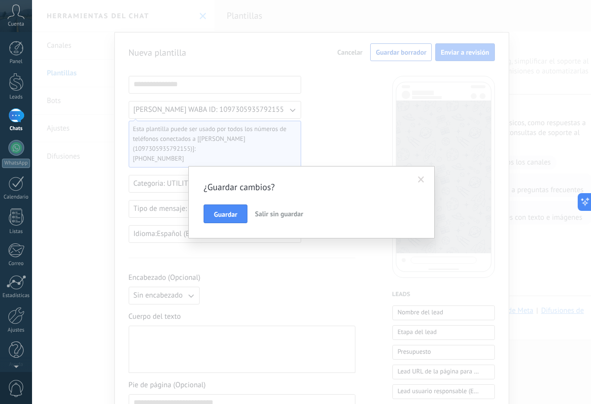
click at [263, 215] on span "Salir sin guardar" at bounding box center [279, 213] width 48 height 9
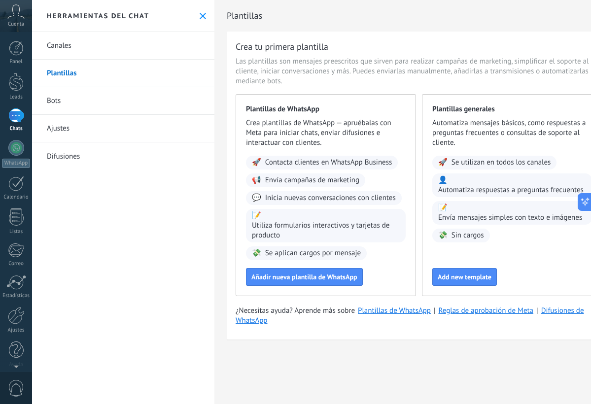
click at [147, 96] on link "Bots" at bounding box center [123, 101] width 182 height 28
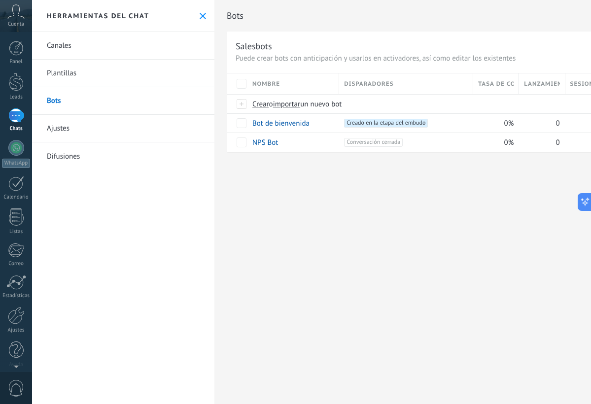
click at [138, 121] on link "Ajustes" at bounding box center [123, 129] width 182 height 28
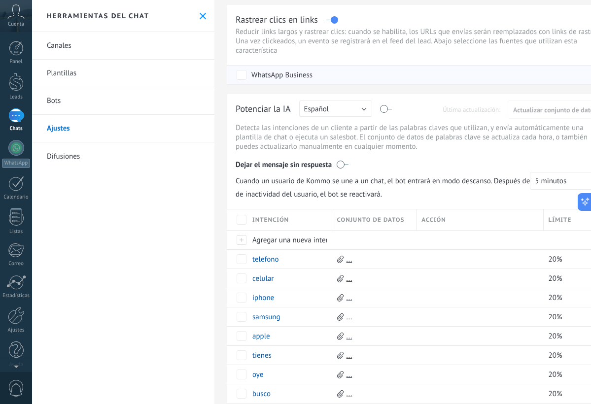
scroll to position [28, 0]
click at [67, 161] on link "Difusiones" at bounding box center [123, 156] width 182 height 28
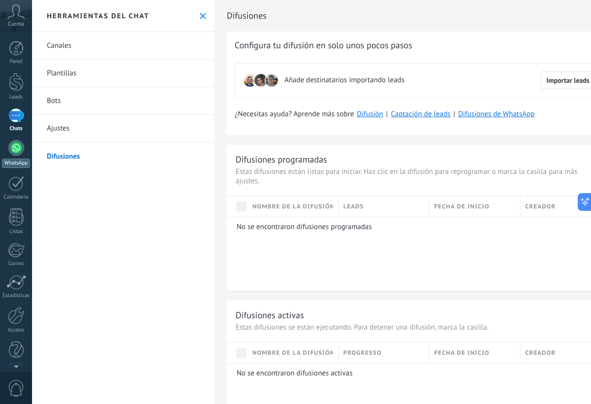
click at [24, 148] on div at bounding box center [16, 148] width 16 height 16
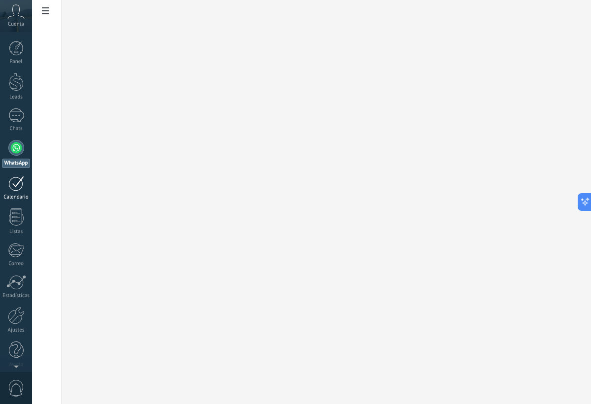
click at [16, 180] on div at bounding box center [16, 183] width 16 height 15
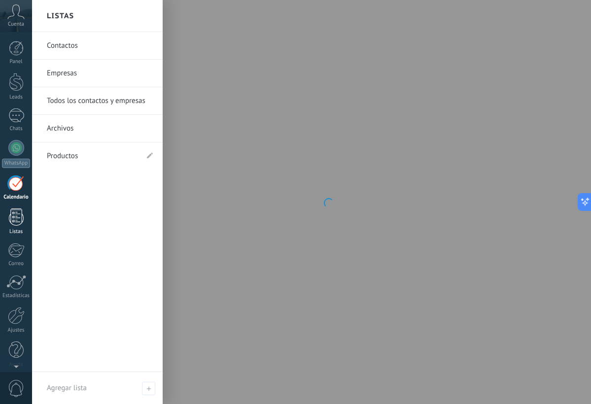
click at [24, 216] on link "Listas" at bounding box center [16, 221] width 32 height 27
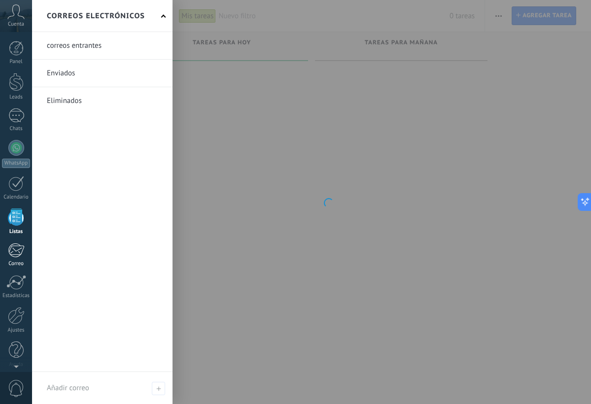
click at [20, 252] on div at bounding box center [16, 250] width 16 height 15
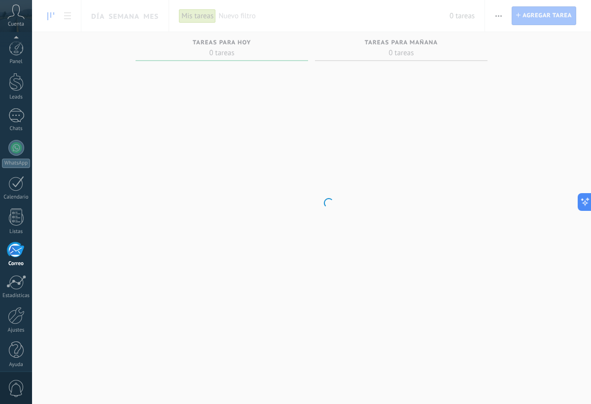
scroll to position [6, 0]
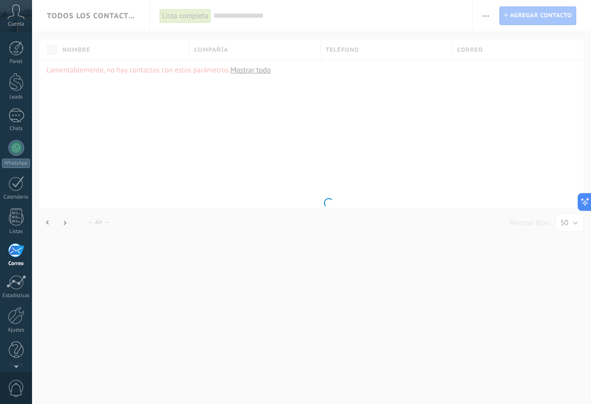
click at [17, 29] on div "Cuenta" at bounding box center [16, 16] width 32 height 32
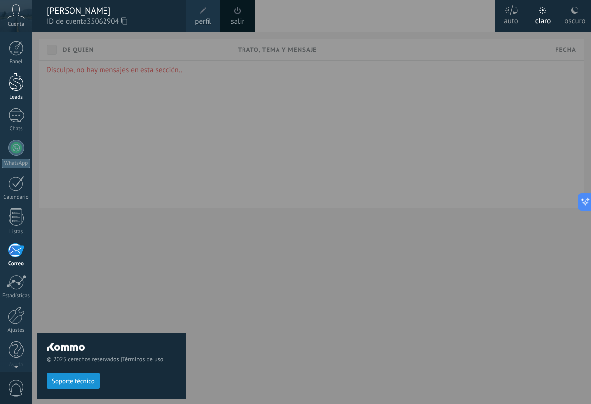
click at [12, 91] on div at bounding box center [16, 82] width 15 height 18
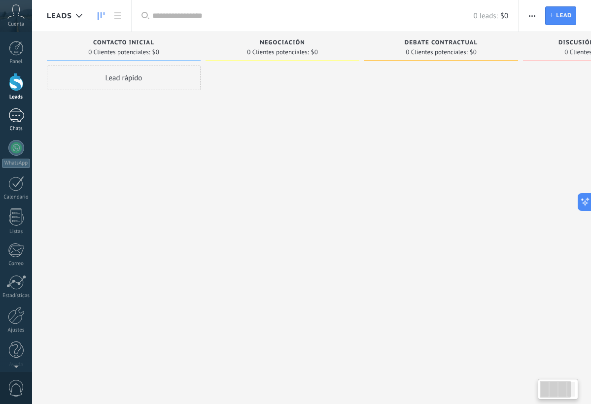
click at [15, 119] on div at bounding box center [16, 115] width 16 height 14
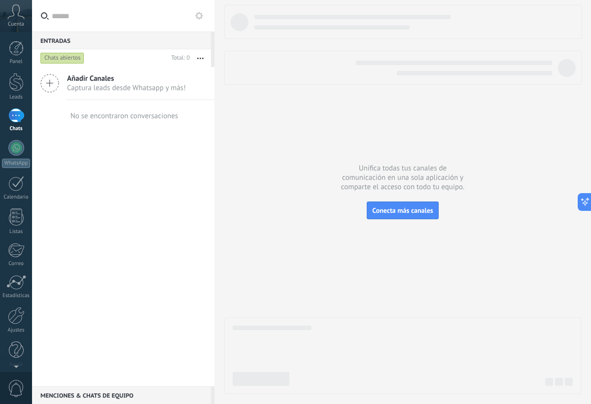
click at [97, 74] on span "Añadir Canales" at bounding box center [126, 78] width 119 height 9
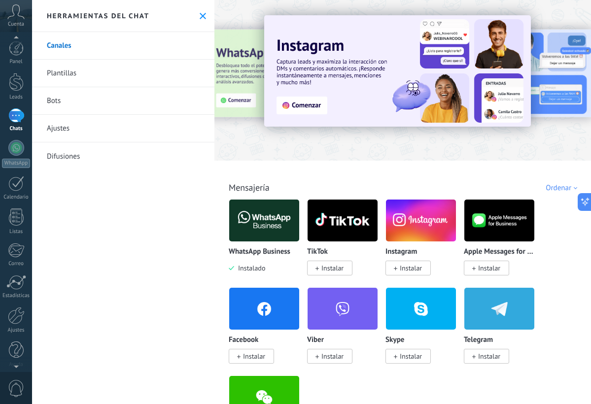
scroll to position [6, 0]
click at [20, 309] on div at bounding box center [16, 309] width 17 height 17
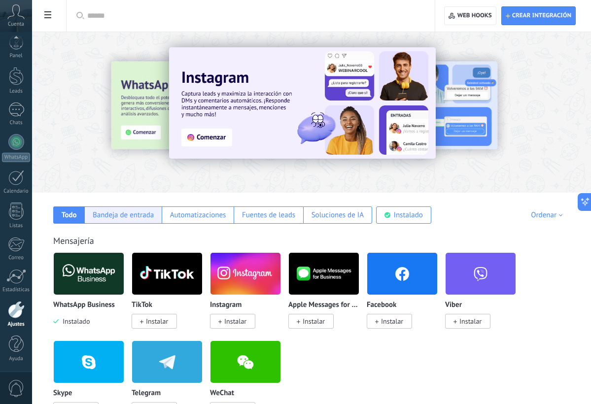
click at [115, 223] on div "Bandeja de entrada" at bounding box center [122, 214] width 77 height 17
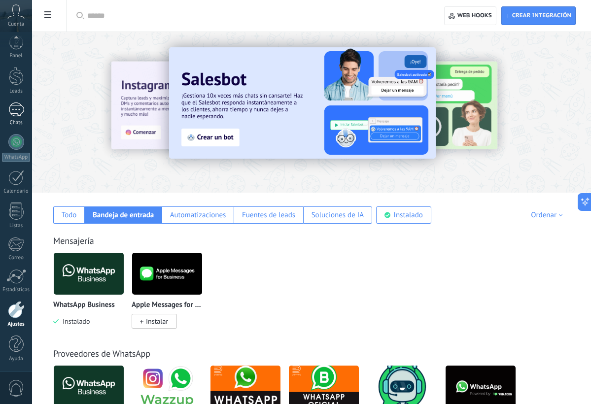
click at [24, 116] on link "Chats" at bounding box center [16, 114] width 32 height 24
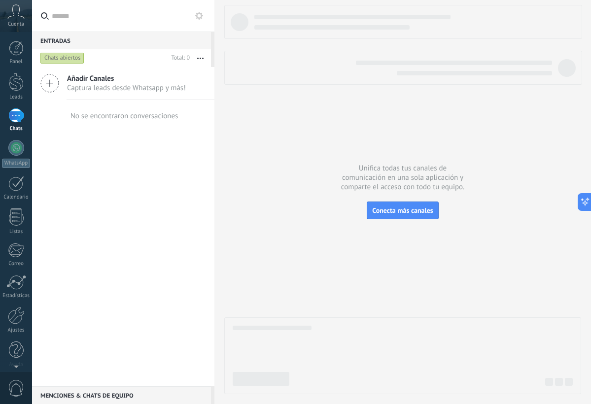
click at [131, 92] on span "Captura leads desde Whatsapp y más!" at bounding box center [126, 87] width 119 height 9
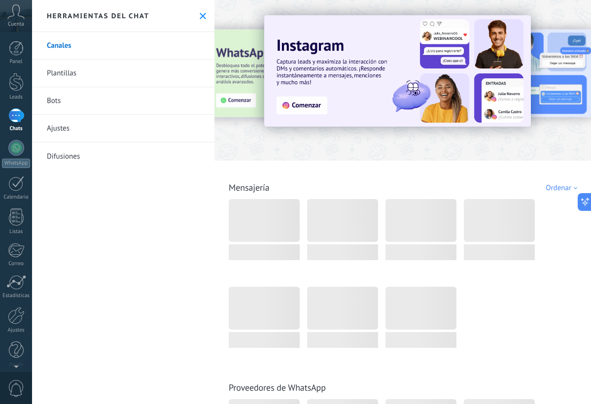
click at [125, 103] on link "Bots" at bounding box center [123, 101] width 182 height 28
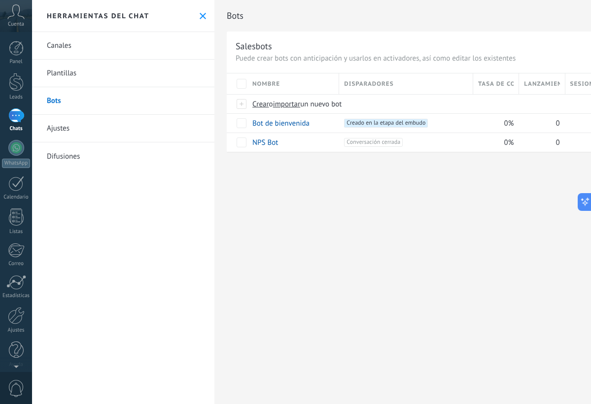
click at [140, 113] on div "Entradas 0 Chats abiertos Total: 0 Silenciar Acciones múltiples Ordenar Más rec…" at bounding box center [311, 202] width 559 height 404
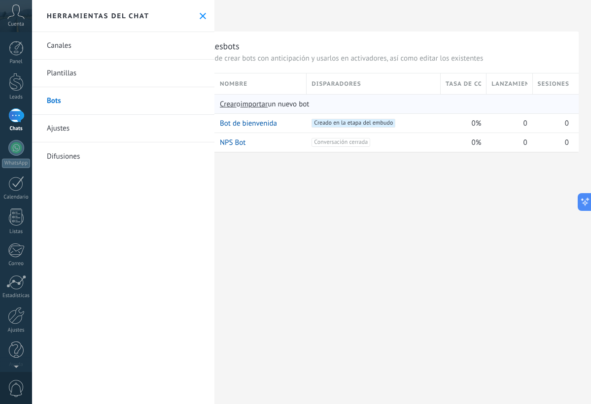
scroll to position [0, 33]
click at [527, 132] on div "0" at bounding box center [509, 141] width 46 height 19
click at [526, 127] on span "0" at bounding box center [525, 123] width 4 height 9
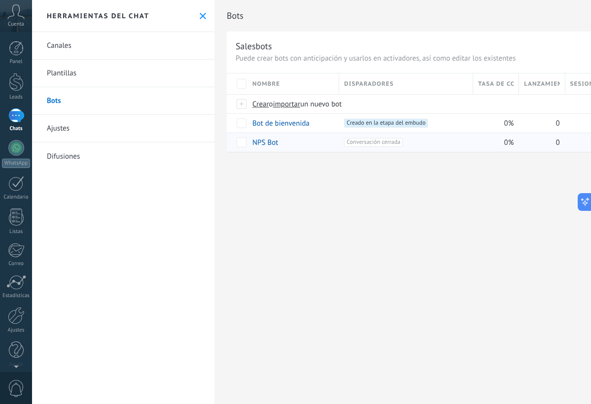
scroll to position [0, 0]
click at [356, 126] on div "apagar màs" at bounding box center [367, 122] width 66 height 19
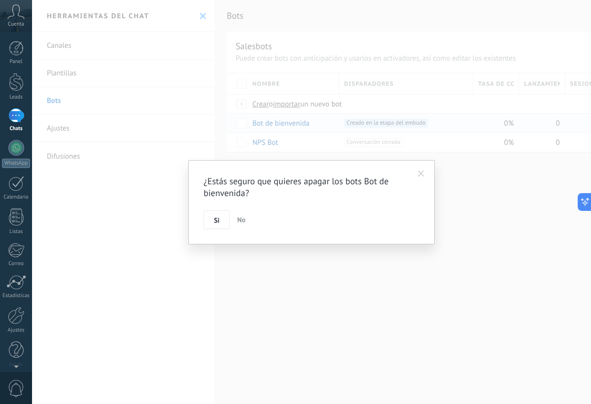
click at [241, 220] on span "No" at bounding box center [241, 219] width 8 height 9
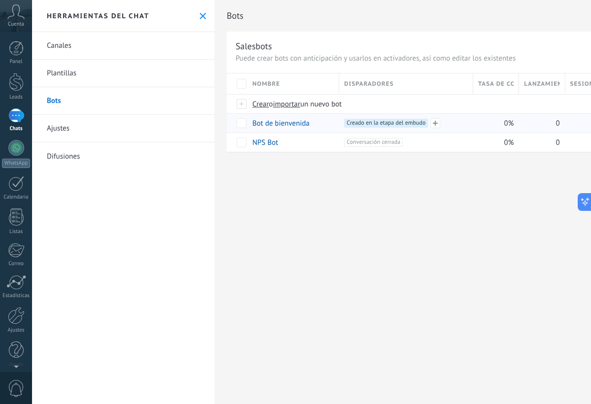
click at [405, 130] on div "+1 Creado en la etapa del embudo +0" at bounding box center [387, 131] width 82 height 24
click at [433, 127] on span at bounding box center [435, 123] width 10 height 10
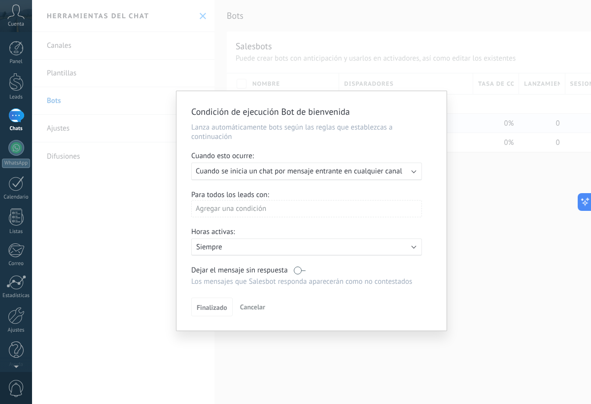
click at [359, 209] on div "Agregar una condición" at bounding box center [306, 208] width 230 height 17
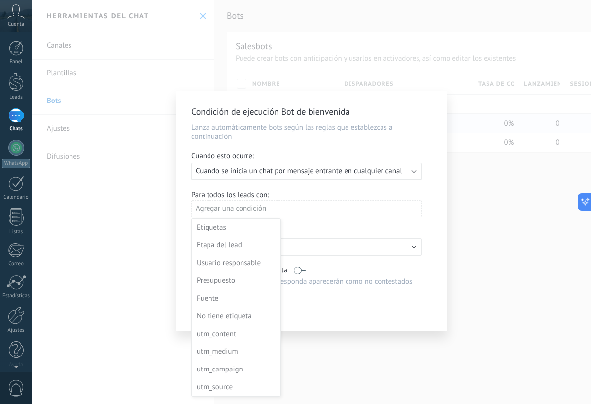
click at [297, 216] on div at bounding box center [311, 210] width 270 height 239
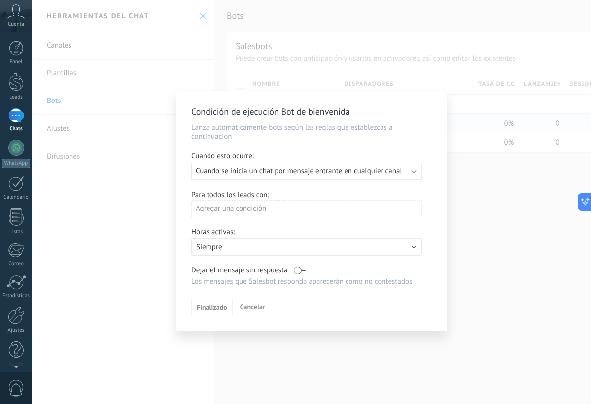
click at [308, 245] on p "Siempre" at bounding box center [282, 246] width 172 height 9
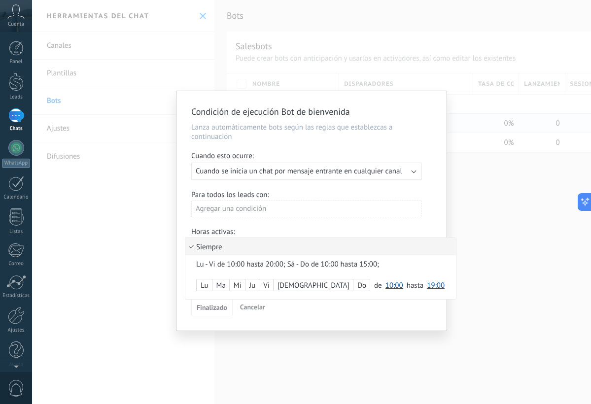
click at [308, 245] on li "Siempre" at bounding box center [320, 246] width 270 height 17
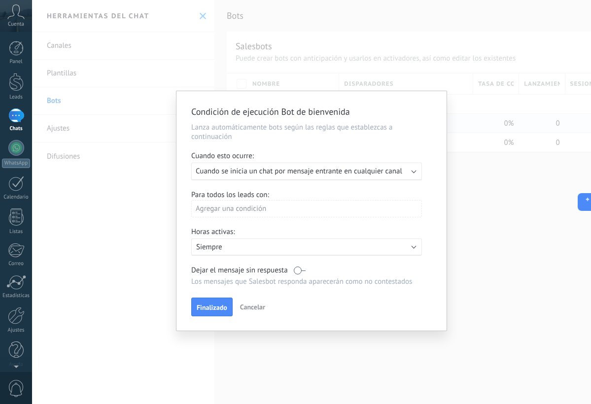
click at [296, 177] on div "Ejecutar: Cuando se inicia un chat por mensaje entrante en cualquier canal" at bounding box center [306, 172] width 230 height 18
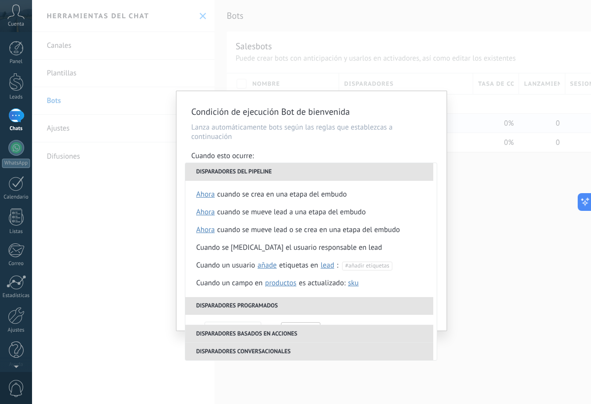
click at [296, 177] on li "Disparadores del pipeline" at bounding box center [309, 172] width 248 height 18
drag, startPoint x: 236, startPoint y: 282, endPoint x: 236, endPoint y: 275, distance: 6.4
click at [236, 275] on div "Cuando un campo en Productos contacto compañía lead Productos es actualizado: S…" at bounding box center [278, 283] width 165 height 18
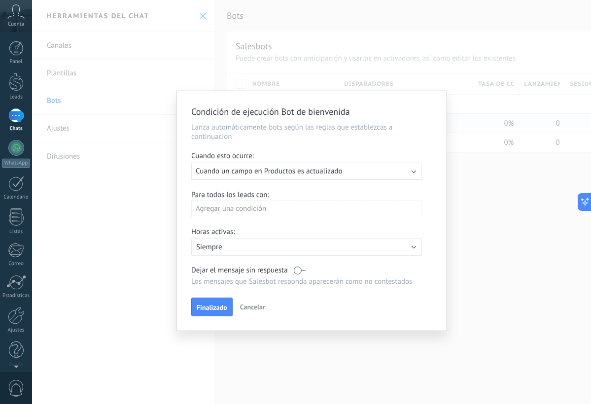
click at [289, 174] on span "Cuando un campo en Productos es actualizado" at bounding box center [269, 170] width 146 height 9
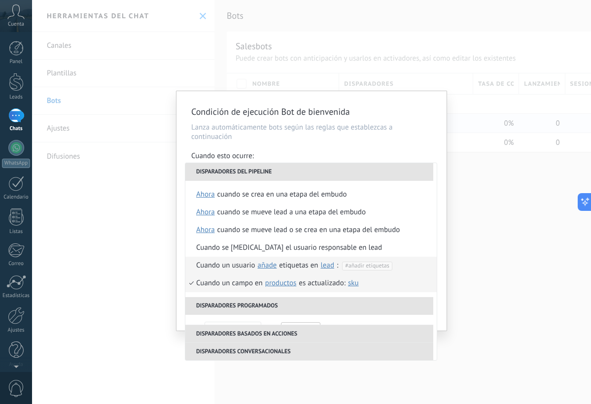
click at [226, 267] on div "Cuando un usuario añade elimina añade etiquetas en lead contacto compañía lead …" at bounding box center [301, 266] width 210 height 18
click at [210, 265] on div "Cuando un usuario añade elimina añade etiquetas en lead contacto compañía lead …" at bounding box center [301, 266] width 210 height 18
click at [376, 264] on span "#añadir etiquetas" at bounding box center [367, 265] width 44 height 7
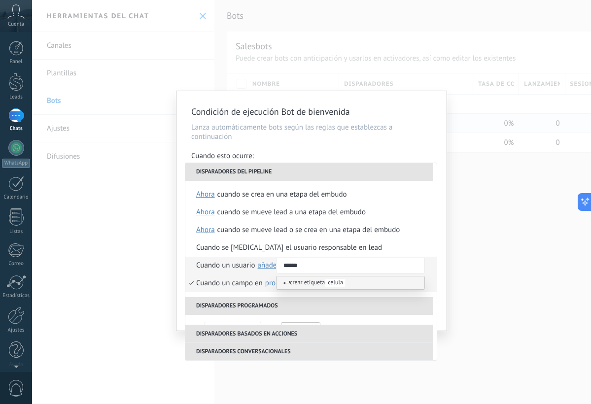
type input "*******"
type input "********"
type input "******"
type input "***"
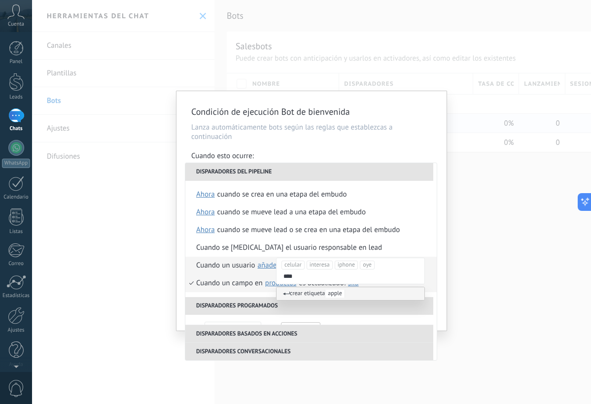
type input "*****"
type input "*******"
type input "******"
type input "********"
type input "***"
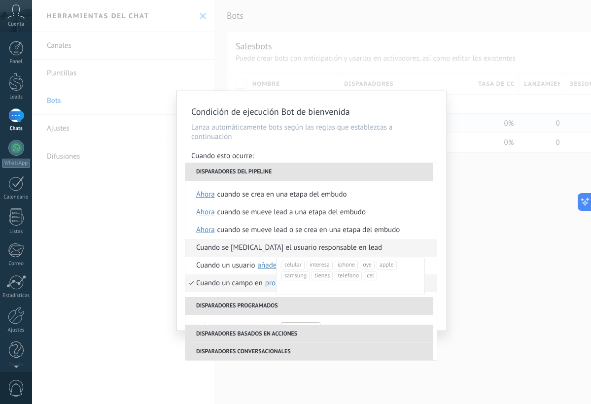
click at [427, 252] on li "Cuando se [MEDICAL_DATA] el usuario responsable en lead" at bounding box center [310, 248] width 251 height 18
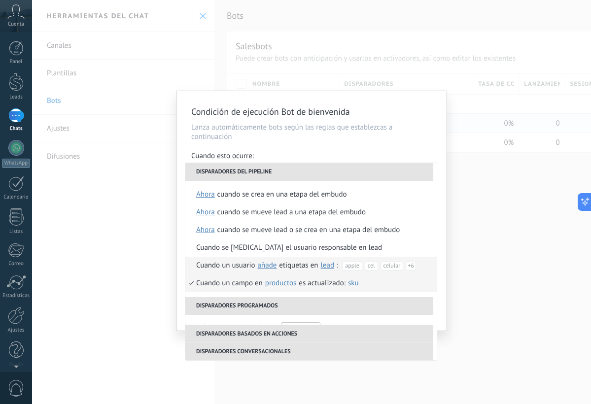
click at [427, 268] on li "Cuando un usuario añade elimina añade etiquetas en lead contacto compañía lead …" at bounding box center [310, 266] width 251 height 18
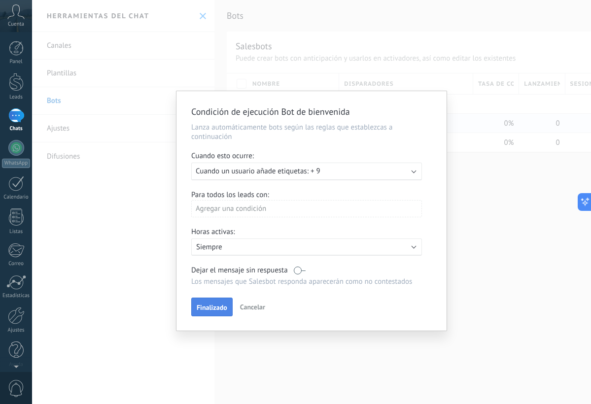
click at [217, 306] on span "Finalizado" at bounding box center [212, 307] width 31 height 7
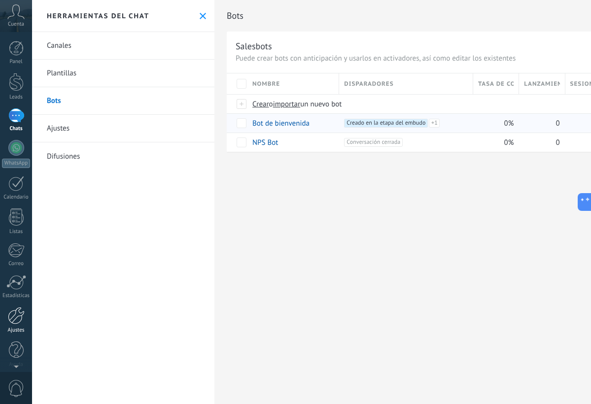
click at [17, 318] on div at bounding box center [16, 315] width 17 height 17
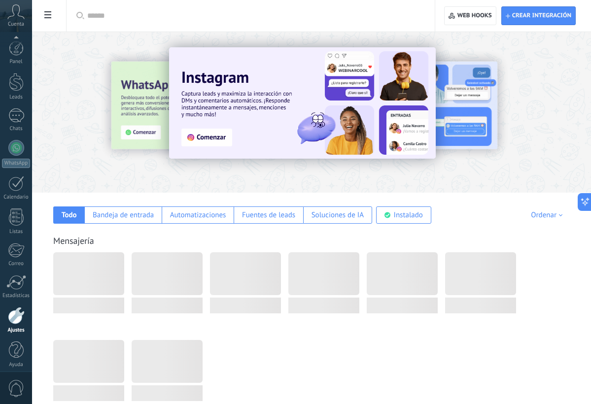
scroll to position [6, 0]
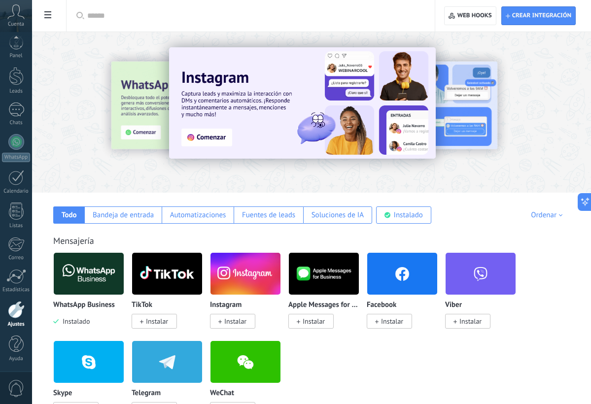
click at [104, 271] on img at bounding box center [89, 274] width 70 height 48
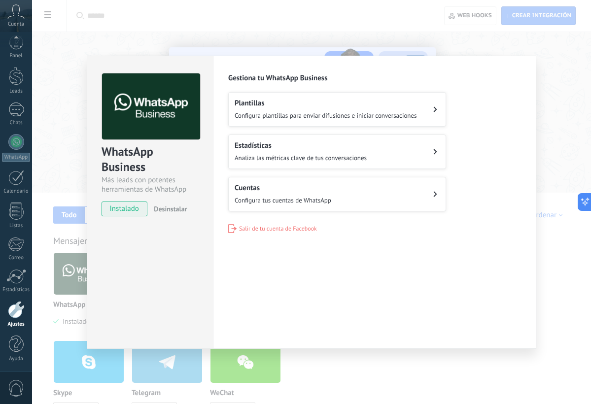
click at [287, 112] on span "Configura plantillas para enviar difusiones e iniciar conversaciones" at bounding box center [325, 115] width 182 height 8
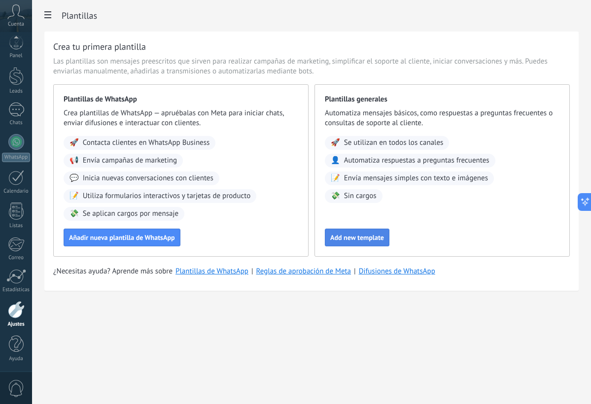
click at [385, 240] on button "Add new template" at bounding box center [357, 238] width 65 height 18
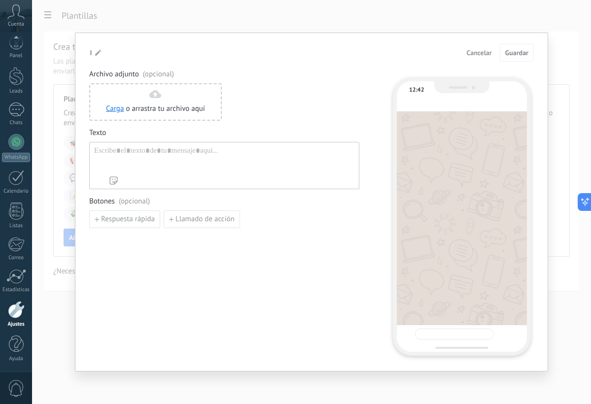
type input "**********"
click at [252, 169] on div at bounding box center [224, 158] width 260 height 25
click at [473, 56] on span "Cancelar" at bounding box center [478, 52] width 25 height 7
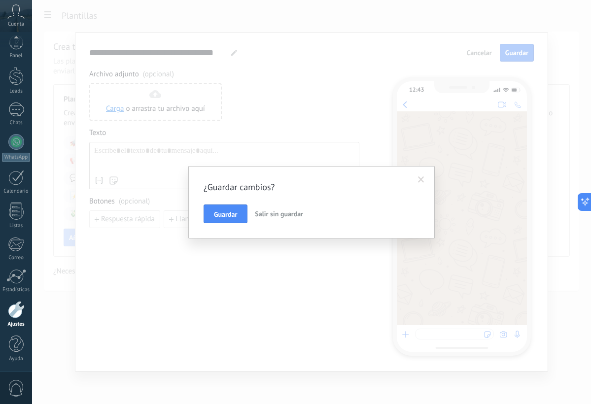
click at [258, 216] on span "Salir sin guardar" at bounding box center [279, 213] width 48 height 9
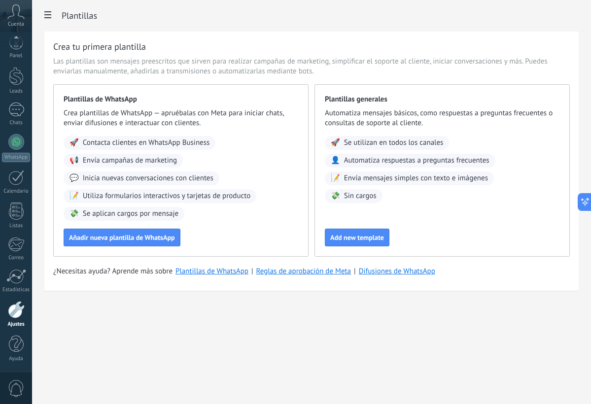
click at [11, 314] on div at bounding box center [16, 309] width 17 height 17
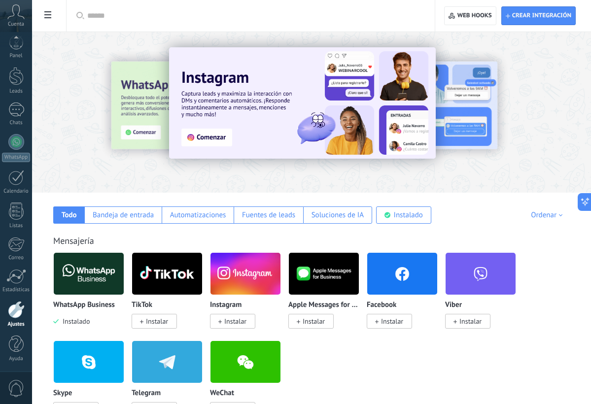
click at [87, 286] on img at bounding box center [89, 274] width 70 height 48
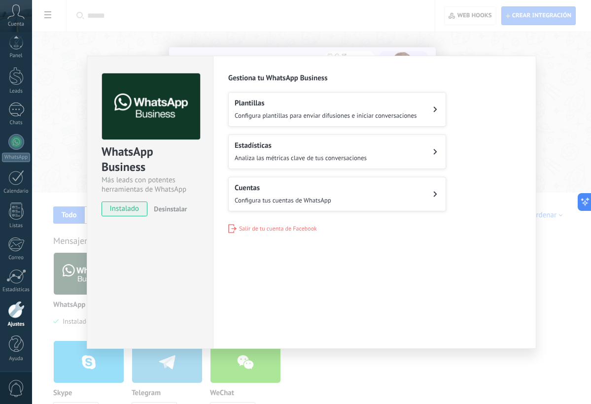
click at [294, 144] on h2 "Estadísticas" at bounding box center [300, 145] width 132 height 9
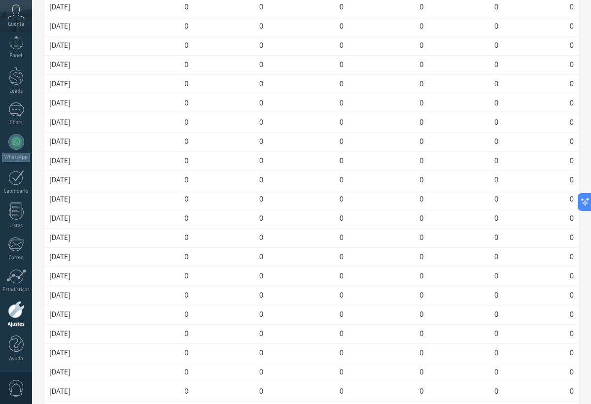
scroll to position [884, 0]
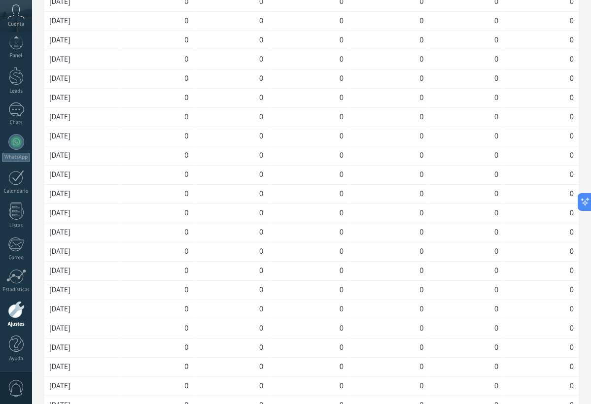
click at [27, 314] on link "Ajustes" at bounding box center [16, 314] width 32 height 27
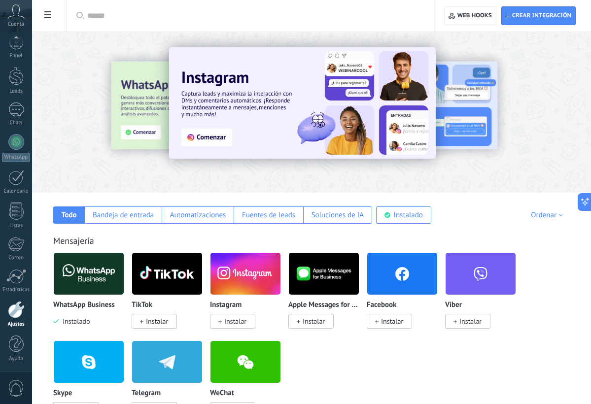
click at [95, 286] on img at bounding box center [89, 274] width 70 height 48
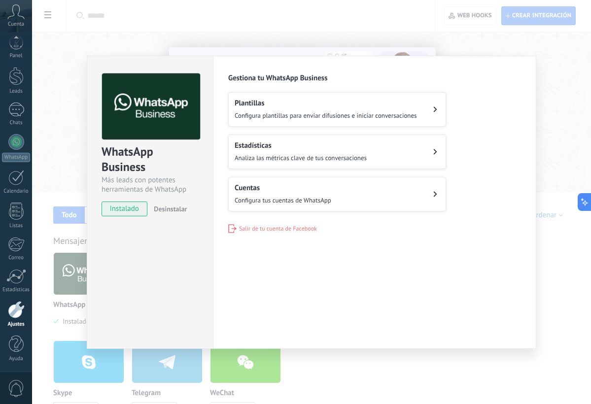
click at [280, 202] on span "Configura tus cuentas de WhatsApp" at bounding box center [282, 200] width 97 height 8
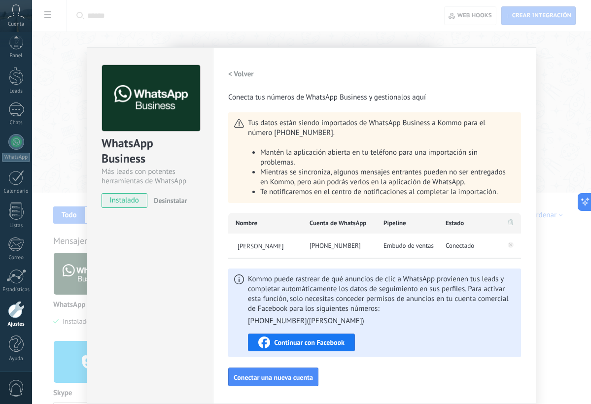
scroll to position [8, 0]
click at [230, 71] on h2 "< Volver" at bounding box center [241, 73] width 26 height 9
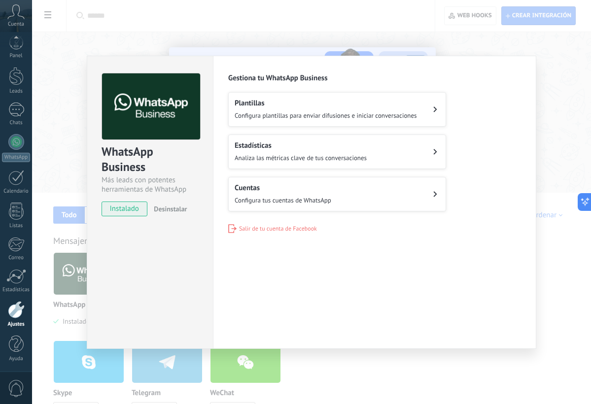
click at [254, 122] on button "Plantillas Configura plantillas para enviar difusiones e iniciar conversaciones" at bounding box center [337, 109] width 218 height 34
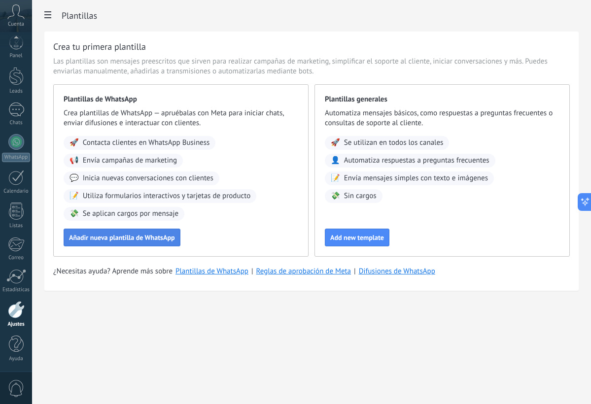
click at [109, 235] on span "Añadir nueva plantilla de WhatsApp" at bounding box center [122, 237] width 106 height 7
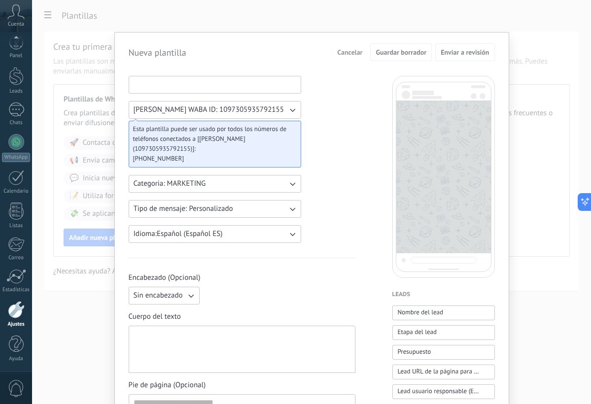
click at [199, 90] on input at bounding box center [214, 84] width 171 height 16
type input "*"
paste input "**********"
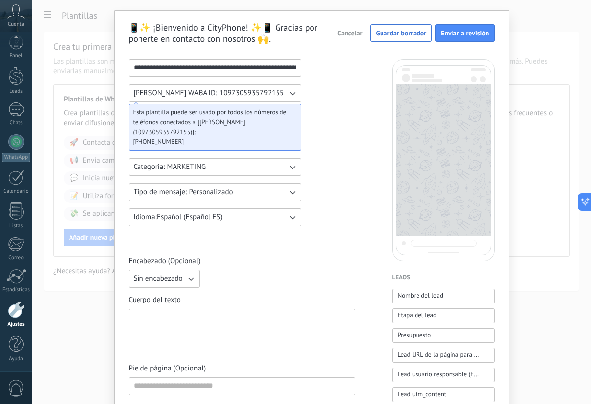
scroll to position [19, 0]
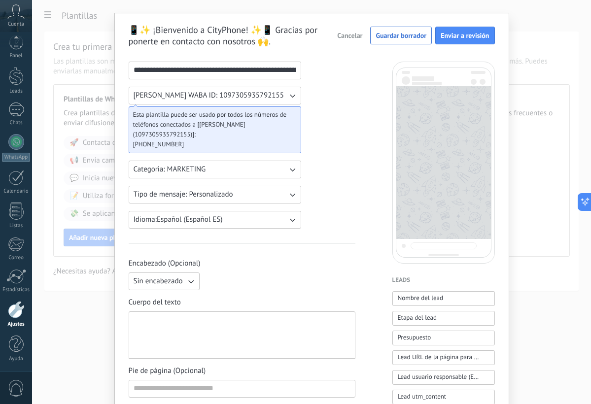
type input "**********"
click at [325, 99] on div "**********" at bounding box center [242, 394] width 227 height 665
click at [242, 99] on span "Eduardo Magallon WABA ID: 1097305935792155" at bounding box center [208, 96] width 150 height 10
click at [296, 151] on div "Esta plantilla puede ser usado por todos los números de teléfonos conectados a …" at bounding box center [215, 130] width 172 height 47
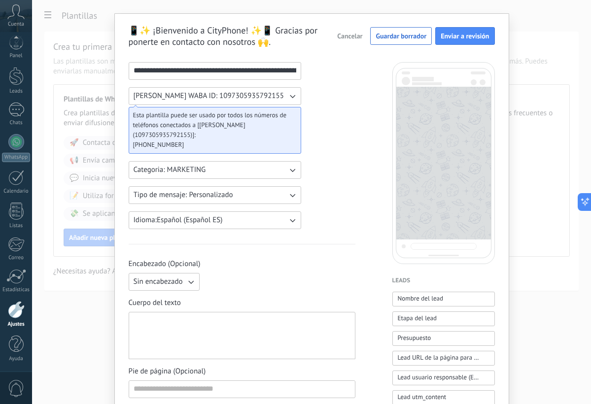
click at [323, 136] on div "**********" at bounding box center [242, 394] width 227 height 665
click at [273, 102] on button "Eduardo Magallon WABA ID: 1097305935792155" at bounding box center [215, 96] width 172 height 18
click at [273, 102] on li "Eduardo Magallon WABA ID: 1097305935792155" at bounding box center [212, 96] width 178 height 17
click at [321, 122] on div "**********" at bounding box center [242, 394] width 227 height 665
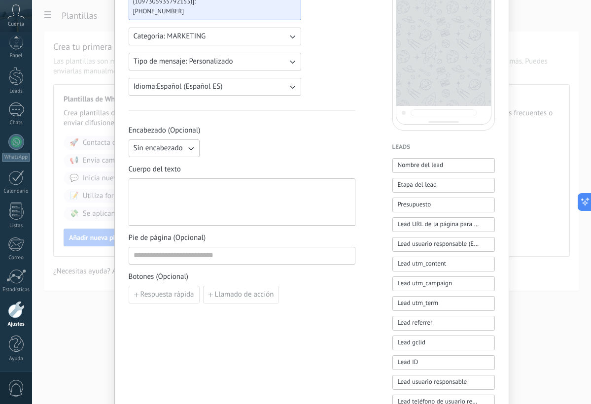
scroll to position [154, 0]
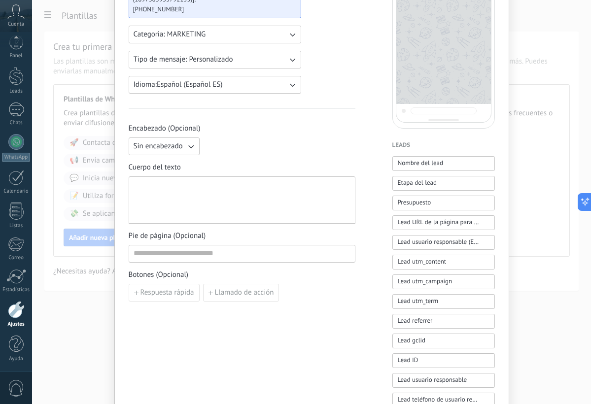
click at [189, 154] on button "Sin encabezado" at bounding box center [164, 146] width 71 height 18
click at [189, 154] on li "Sin encabezado" at bounding box center [161, 146] width 76 height 17
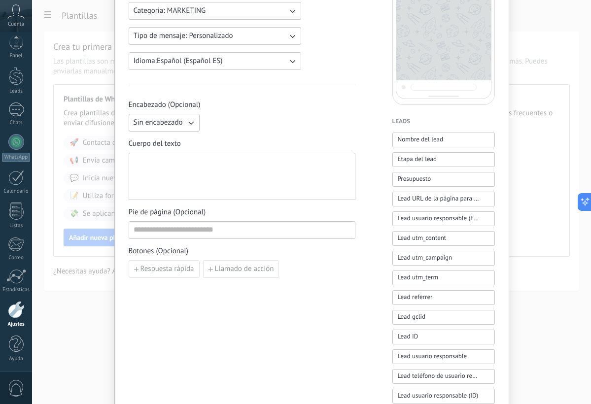
scroll to position [178, 0]
click at [180, 277] on button "Respuesta rápida" at bounding box center [164, 269] width 71 height 18
click at [244, 273] on div "Añadir quick reply" at bounding box center [242, 280] width 227 height 40
click at [247, 272] on button "button" at bounding box center [251, 269] width 8 height 15
click at [246, 272] on span "Llamado de acción" at bounding box center [244, 268] width 59 height 7
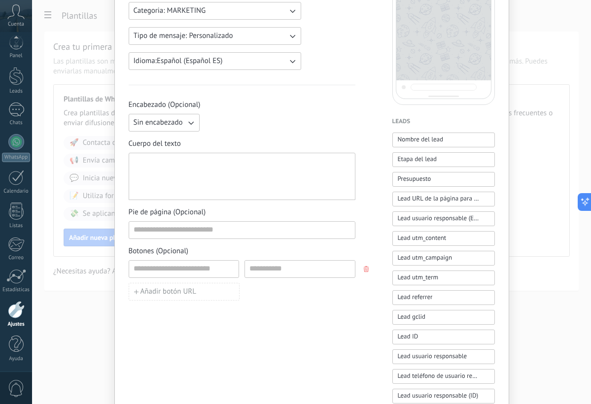
click at [367, 273] on button "button" at bounding box center [367, 269] width 8 height 15
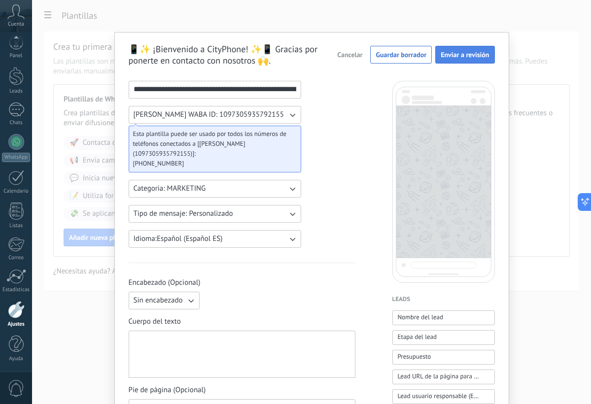
scroll to position [0, 0]
click at [452, 56] on span "Enviar a revisión" at bounding box center [464, 54] width 48 height 7
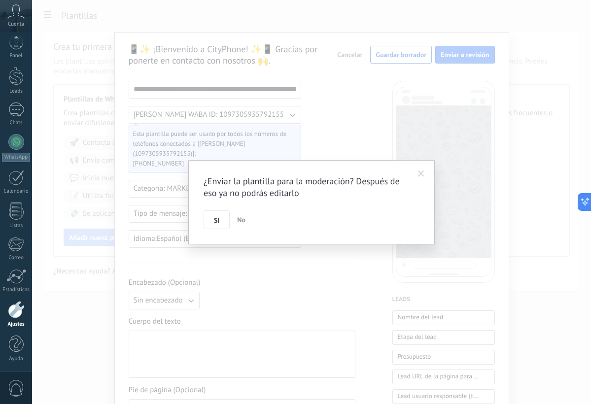
click at [237, 222] on button "No" at bounding box center [241, 219] width 16 height 19
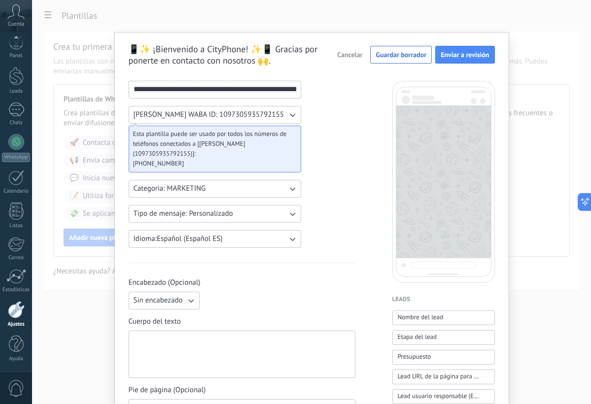
click at [354, 58] on span "Cancelar" at bounding box center [349, 54] width 25 height 7
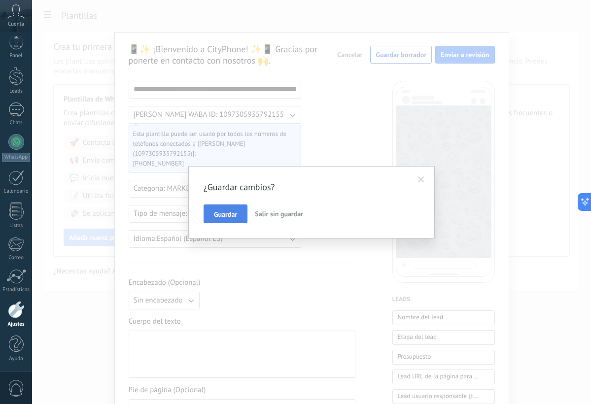
click at [229, 209] on button "Guardar" at bounding box center [225, 213] width 44 height 19
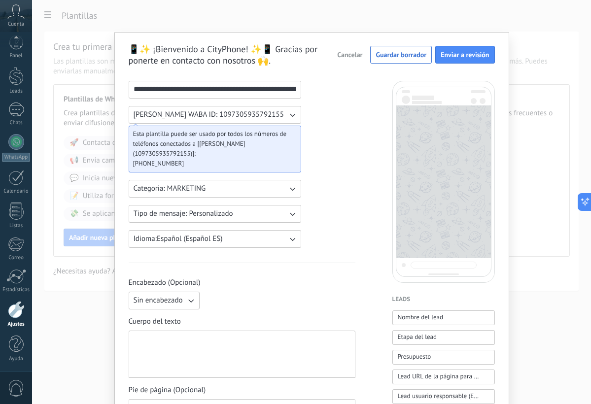
click at [361, 60] on button "Cancelar" at bounding box center [349, 54] width 34 height 15
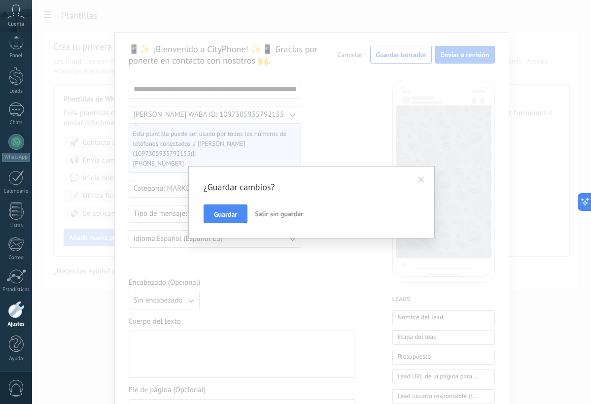
click at [298, 213] on span "Salir sin guardar" at bounding box center [279, 213] width 48 height 9
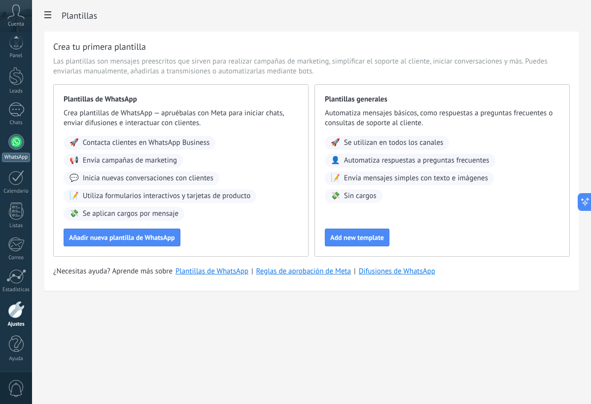
click at [14, 156] on div "WhatsApp" at bounding box center [16, 157] width 28 height 9
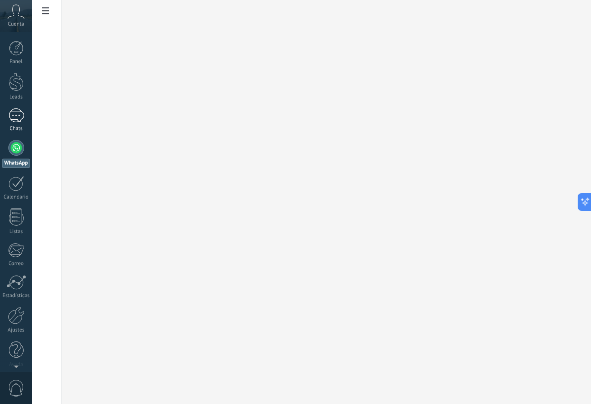
click at [14, 115] on div at bounding box center [16, 115] width 16 height 14
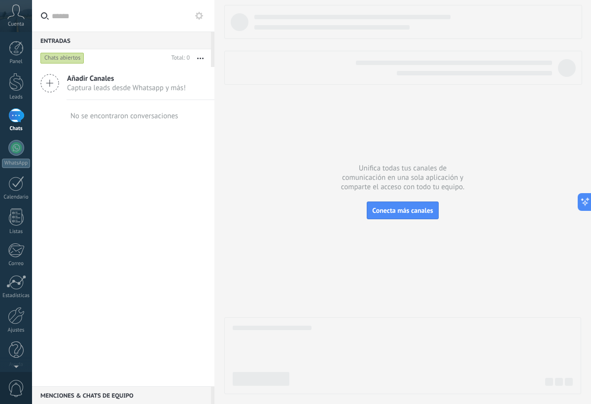
click at [56, 57] on div "Chats abiertos" at bounding box center [62, 58] width 44 height 12
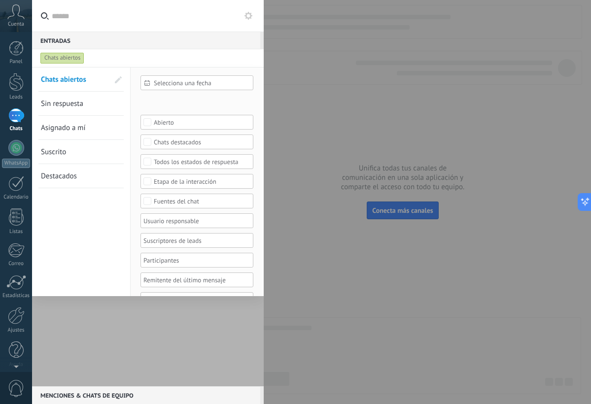
click at [86, 99] on link "Sin respuesta" at bounding box center [75, 104] width 68 height 24
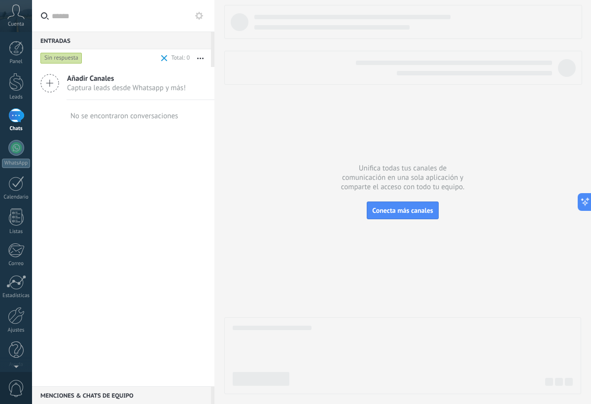
click at [69, 58] on div "Sin respuesta" at bounding box center [61, 58] width 42 height 12
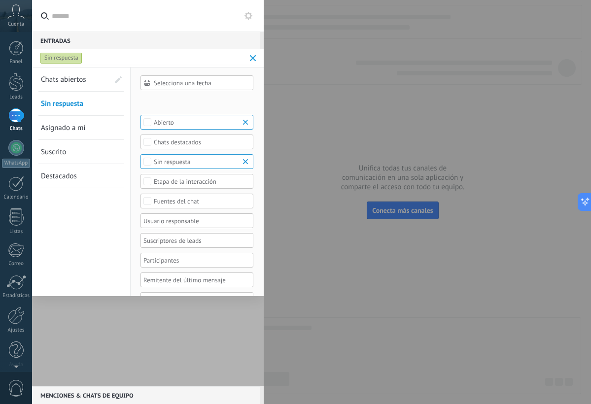
click at [69, 79] on span "Chats abiertos" at bounding box center [63, 79] width 45 height 9
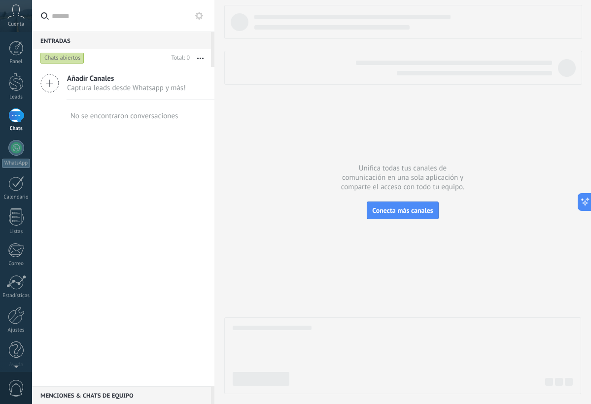
click at [195, 63] on button "button" at bounding box center [200, 58] width 21 height 18
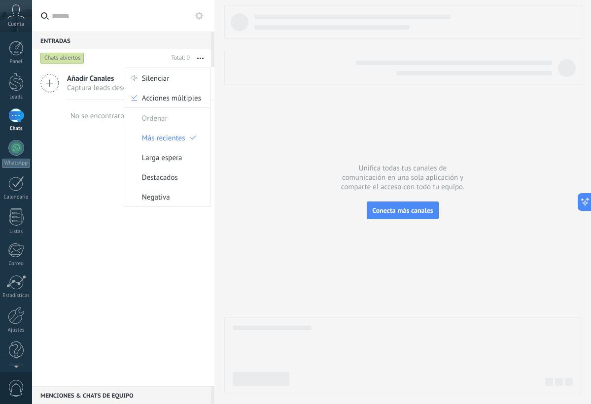
click at [186, 215] on div "Añadir Canales Captura leads desde Whatsapp y más! No se encontraron conversaci…" at bounding box center [123, 226] width 182 height 319
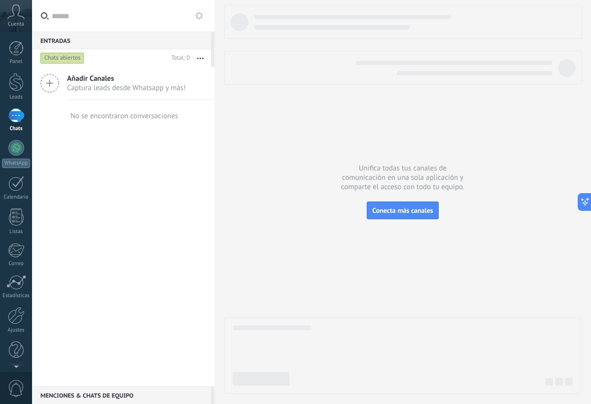
click at [120, 81] on span "Añadir Canales" at bounding box center [126, 78] width 119 height 9
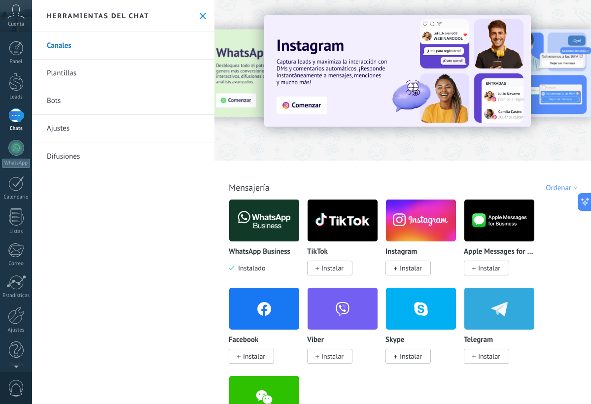
click at [253, 214] on img at bounding box center [264, 221] width 70 height 48
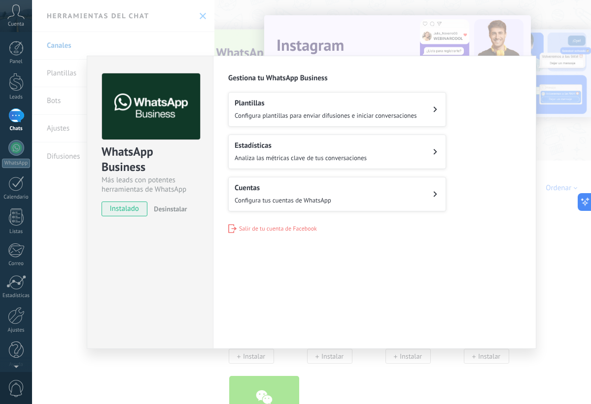
click at [164, 337] on div "WhatsApp Business Más leads con potentes herramientas de WhatsApp instalado Des…" at bounding box center [150, 202] width 126 height 293
click at [547, 55] on div "WhatsApp Business Más leads con potentes herramientas de WhatsApp instalado Des…" at bounding box center [311, 202] width 559 height 404
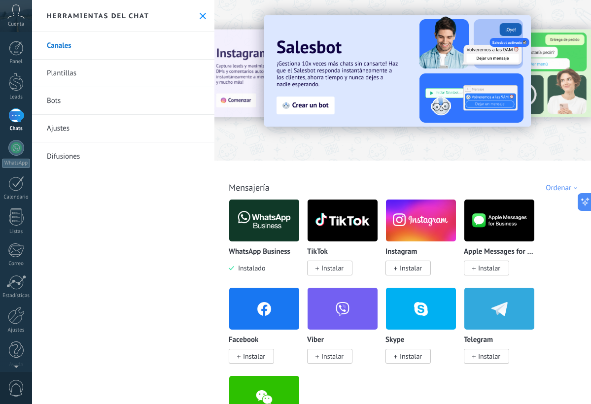
click at [59, 66] on link "Plantillas" at bounding box center [123, 74] width 182 height 28
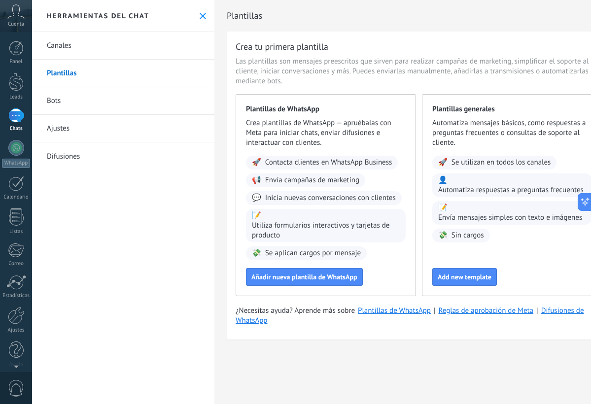
click at [63, 45] on link "Canales" at bounding box center [123, 46] width 182 height 28
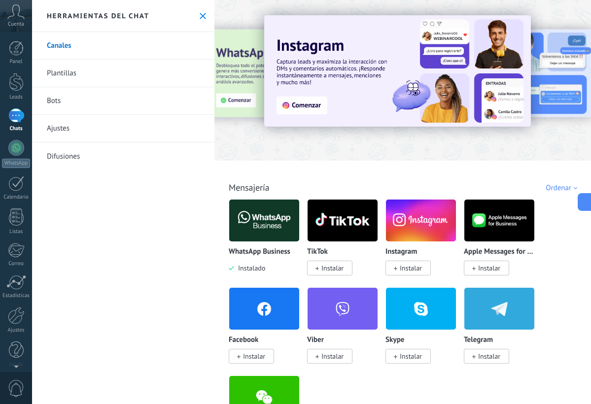
click at [64, 101] on link "Bots" at bounding box center [123, 101] width 182 height 28
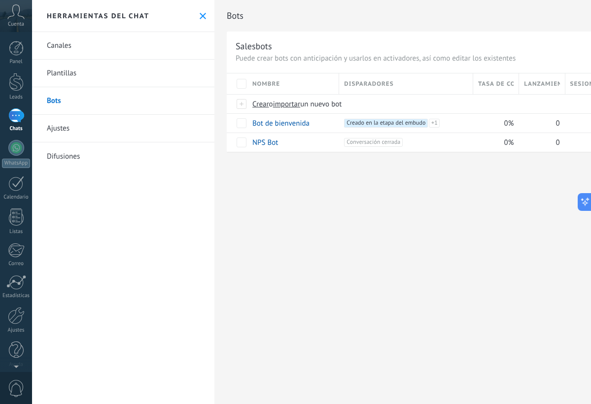
click at [89, 231] on div "Canales Plantillas Bots Ajustes Difusiones" at bounding box center [123, 218] width 182 height 372
click at [17, 303] on div at bounding box center [16, 309] width 17 height 17
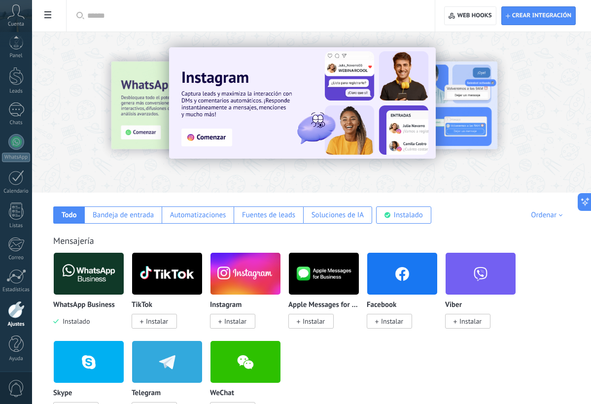
click at [10, 311] on div at bounding box center [16, 309] width 17 height 17
click at [24, 317] on div at bounding box center [16, 309] width 17 height 17
click at [17, 23] on span "Cuenta" at bounding box center [16, 24] width 16 height 6
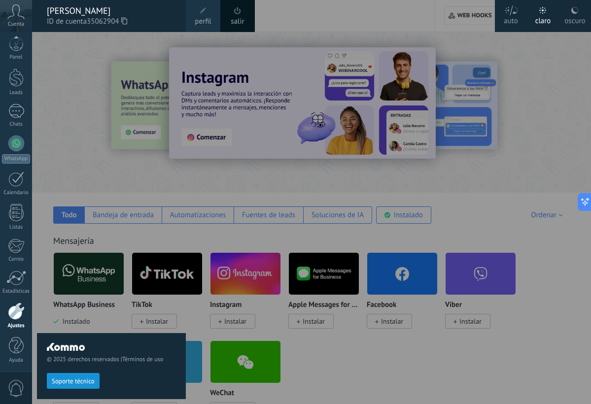
scroll to position [6, 0]
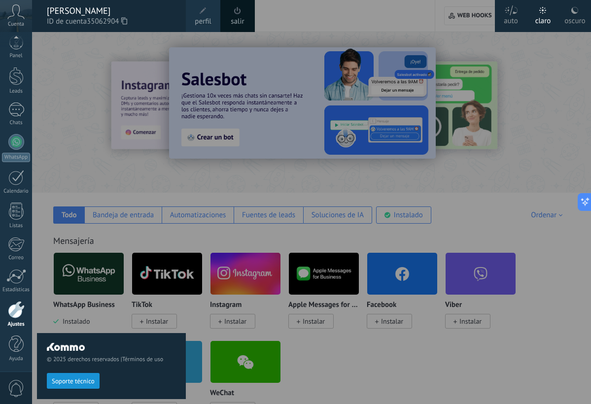
click at [20, 322] on div "Ajustes" at bounding box center [16, 324] width 29 height 6
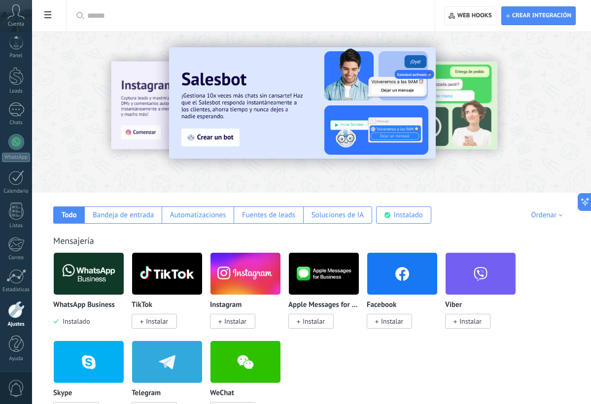
click at [20, 322] on div "Ajustes" at bounding box center [16, 324] width 29 height 6
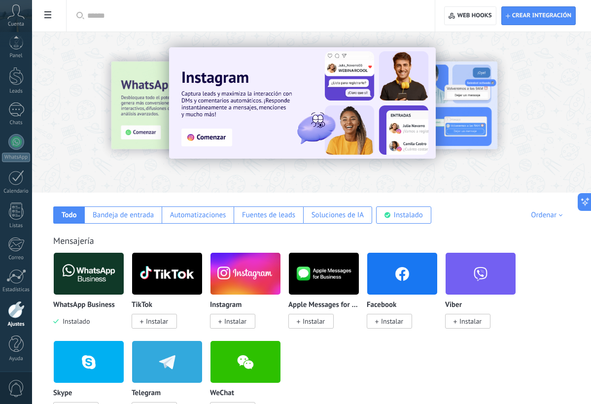
click at [50, 13] on use at bounding box center [47, 14] width 7 height 7
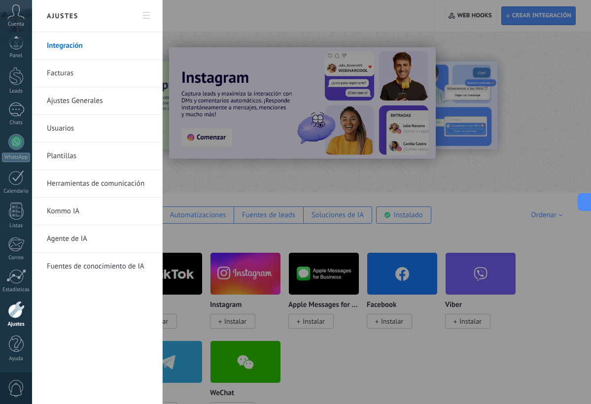
click at [98, 97] on link "Ajustes Generales" at bounding box center [99, 101] width 105 height 28
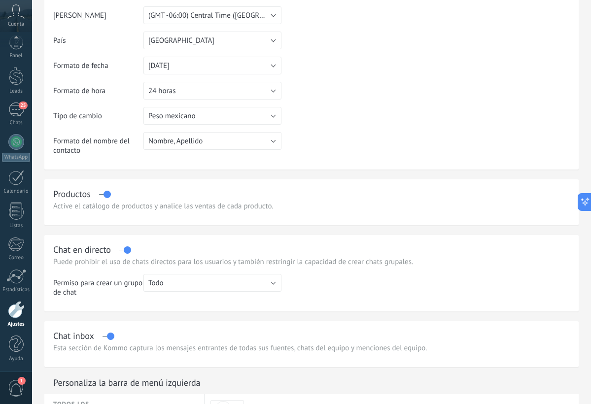
scroll to position [149, 0]
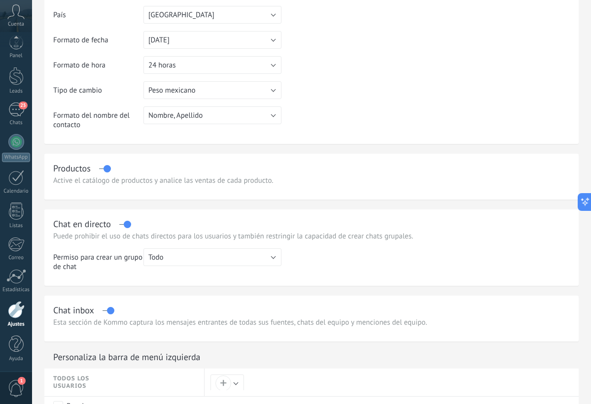
click at [164, 253] on button "Todo" at bounding box center [212, 257] width 138 height 18
click at [164, 253] on span "Todo" at bounding box center [207, 257] width 140 height 9
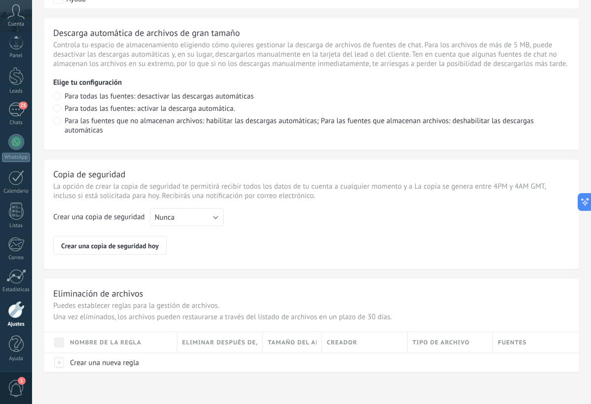
scroll to position [690, 0]
click at [200, 221] on button "Nunca" at bounding box center [187, 217] width 74 height 18
click at [194, 238] on span "Cada semana" at bounding box center [182, 234] width 76 height 9
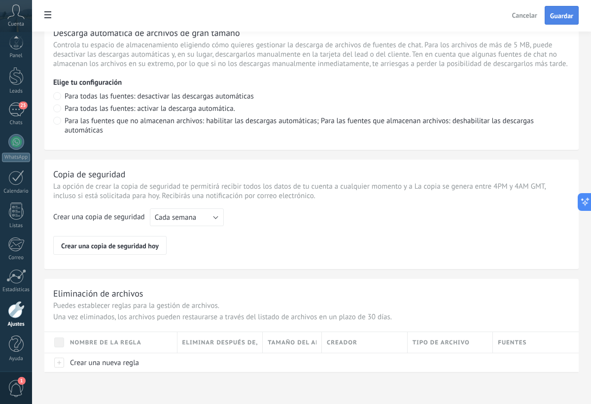
click at [548, 18] on button "Guardar" at bounding box center [561, 15] width 34 height 19
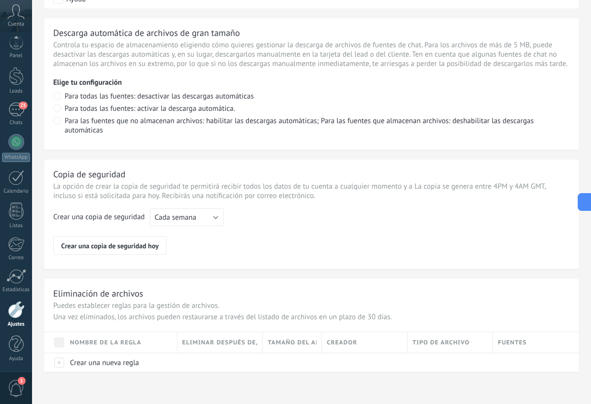
click at [24, 316] on div at bounding box center [16, 309] width 17 height 17
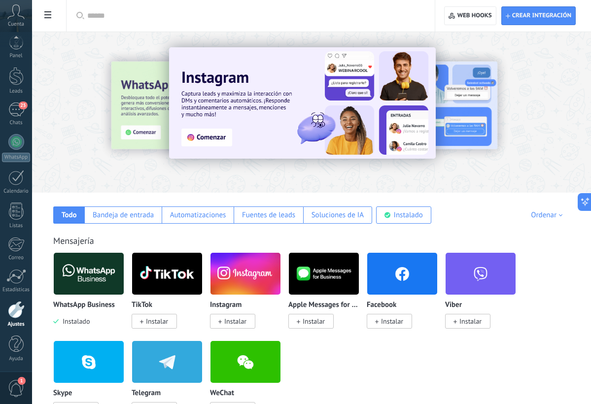
click at [46, 20] on span at bounding box center [47, 15] width 17 height 19
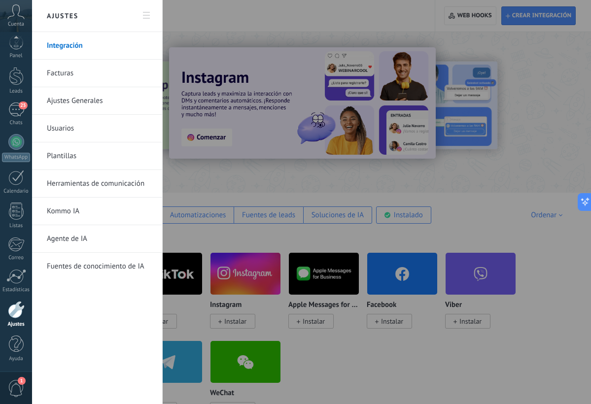
click at [75, 128] on link "Usuarios" at bounding box center [99, 129] width 105 height 28
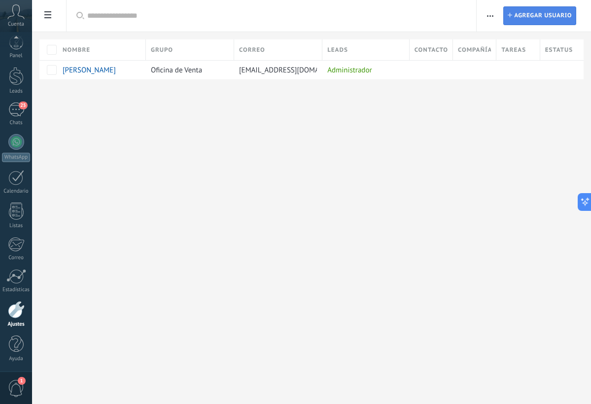
click at [534, 21] on span "Agregar usuario" at bounding box center [543, 16] width 58 height 18
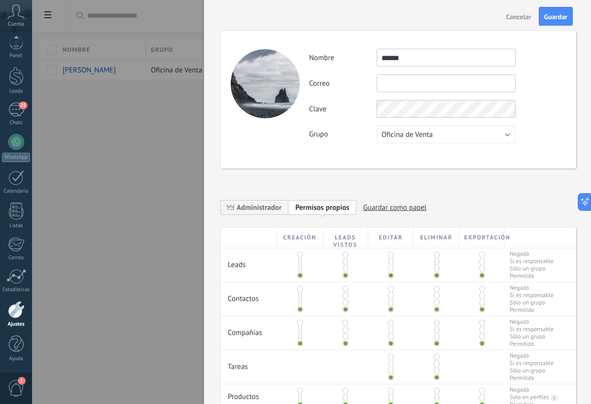
type input "******"
type input "**********"
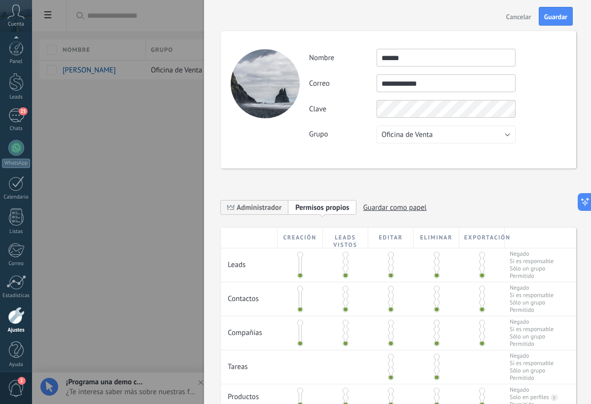
scroll to position [6, 0]
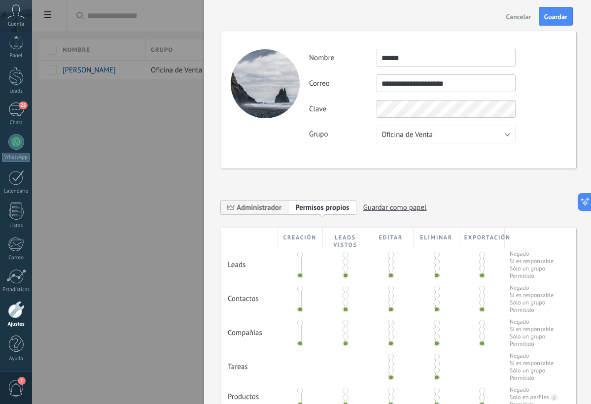
type input "**********"
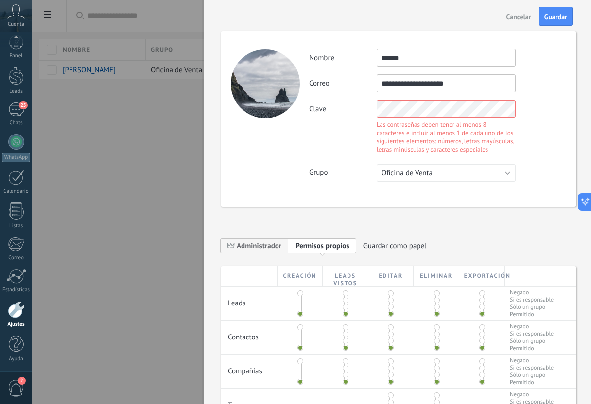
click at [449, 135] on div "**********" at bounding box center [437, 115] width 257 height 133
click at [507, 163] on div "**********" at bounding box center [437, 115] width 257 height 133
click at [492, 180] on button "Oficina de Venta" at bounding box center [445, 173] width 139 height 18
click at [530, 17] on span "Cancelar" at bounding box center [518, 16] width 25 height 7
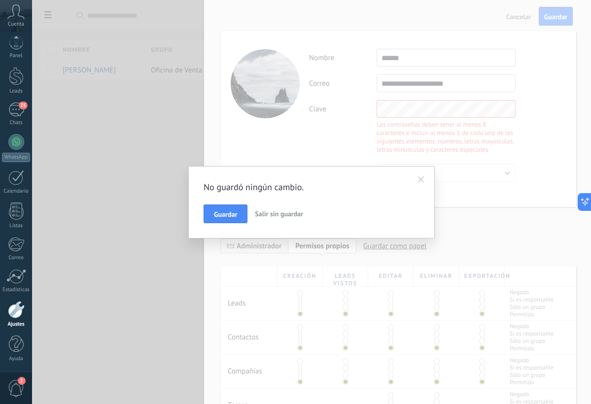
click at [272, 216] on span "Salir sin guardar" at bounding box center [279, 213] width 48 height 9
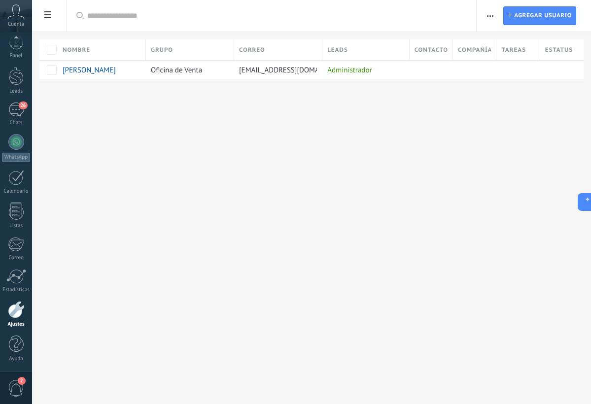
click at [49, 12] on use at bounding box center [47, 14] width 7 height 7
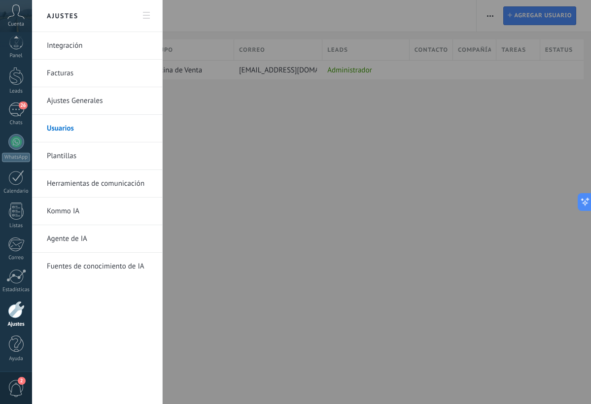
click at [54, 51] on link "Integración" at bounding box center [99, 46] width 105 height 28
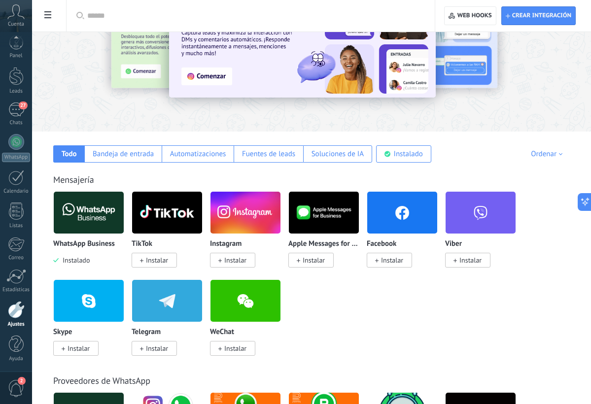
scroll to position [110, 0]
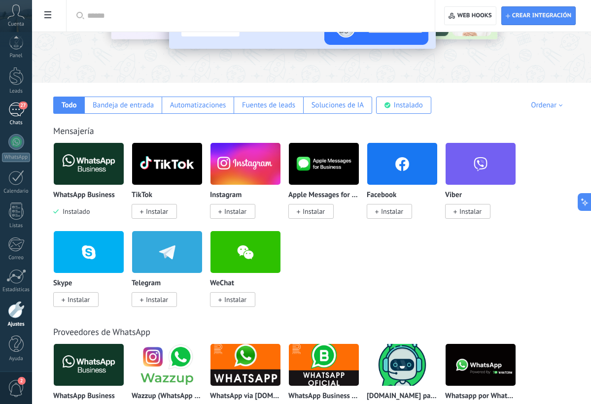
click at [30, 110] on link "27 Chats" at bounding box center [16, 114] width 32 height 24
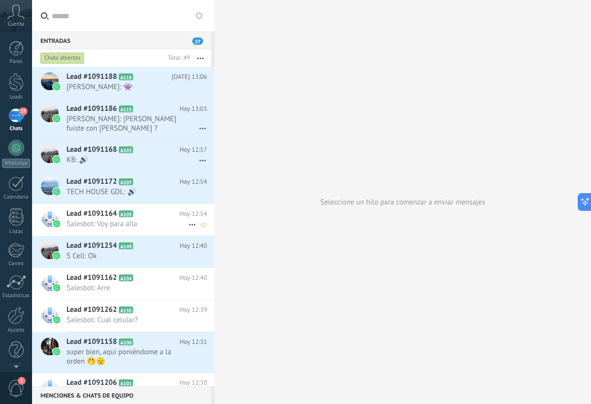
click at [121, 218] on h2 "Lead #1091164 A105" at bounding box center [122, 214] width 113 height 10
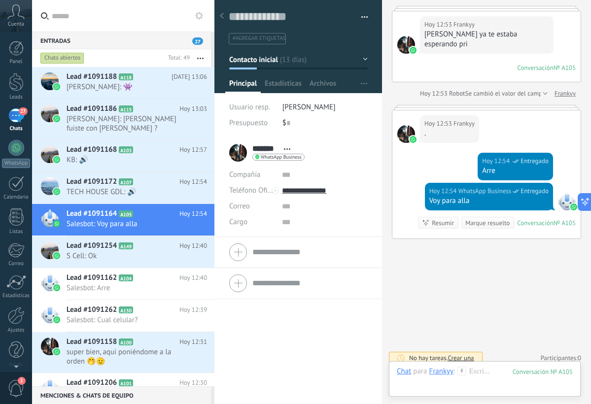
scroll to position [1149, 0]
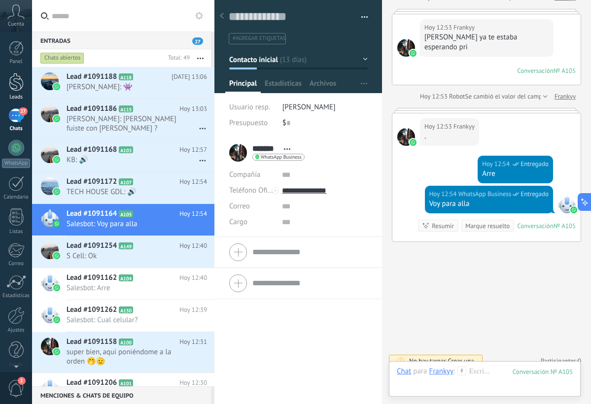
click at [21, 90] on div at bounding box center [16, 82] width 15 height 18
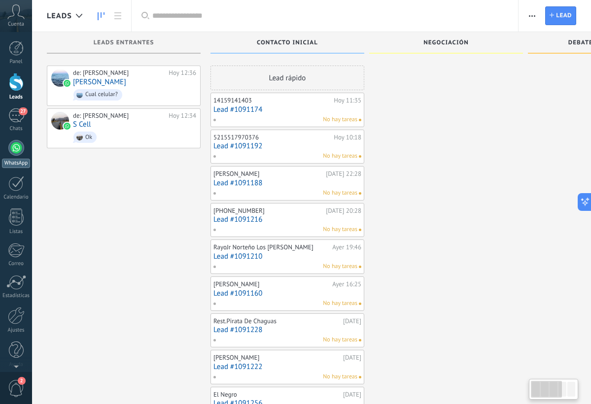
click at [14, 157] on link "WhatsApp" at bounding box center [16, 154] width 32 height 28
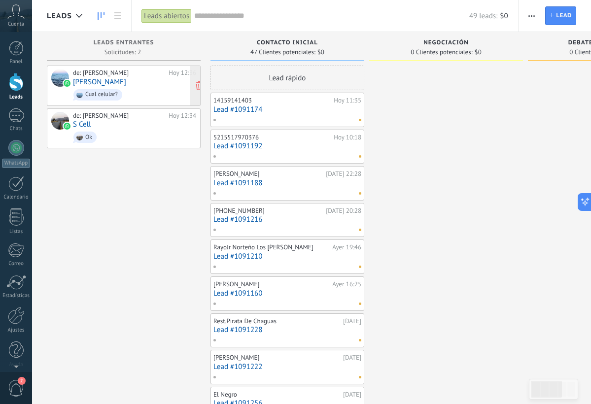
click at [127, 88] on span "Cual celular?" at bounding box center [134, 94] width 123 height 15
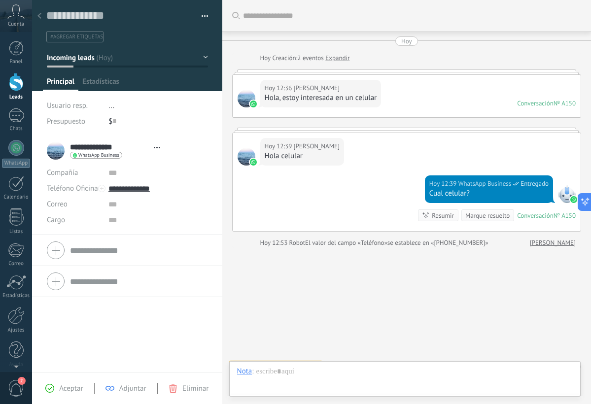
scroll to position [16, 0]
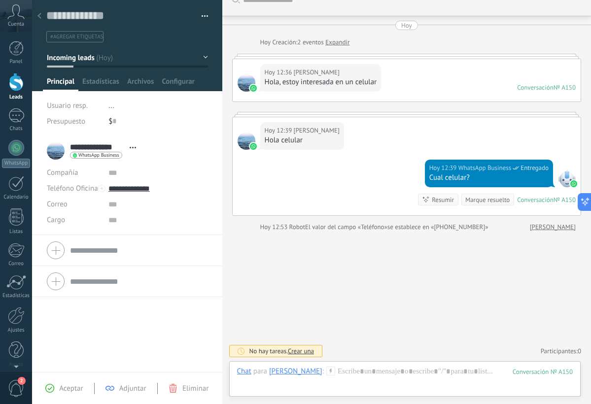
click at [64, 392] on span "Aceptar" at bounding box center [71, 388] width 24 height 9
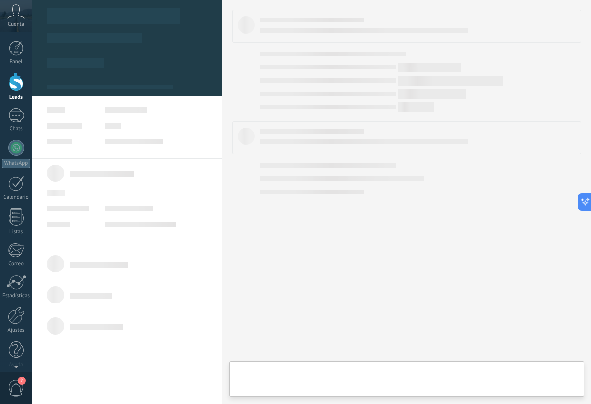
type textarea "**********"
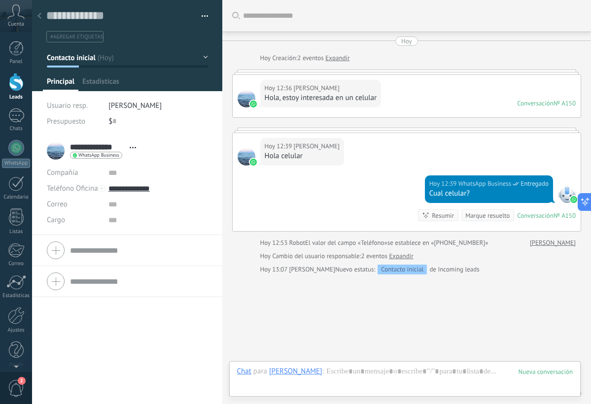
scroll to position [42, 0]
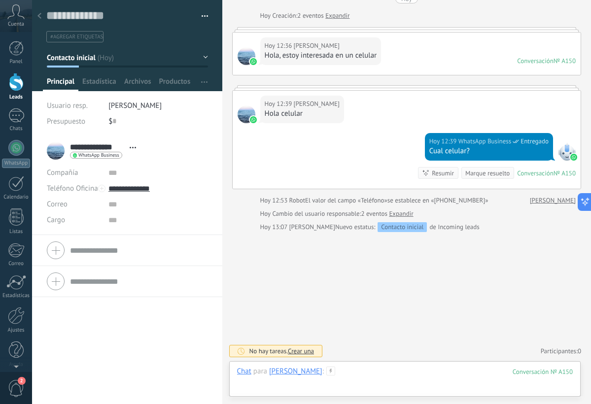
click at [397, 374] on div at bounding box center [404, 381] width 335 height 30
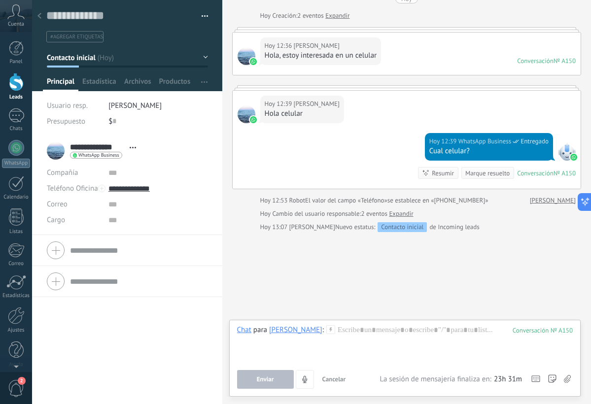
click at [361, 308] on div "Buscar Carga más Hoy Hoy Creación: 2 eventos Expandir Hoy 12:36 Montse Sánchez …" at bounding box center [406, 181] width 368 height 446
click at [252, 353] on div at bounding box center [404, 343] width 335 height 37
click at [261, 372] on button "Ejecutar" at bounding box center [265, 379] width 57 height 19
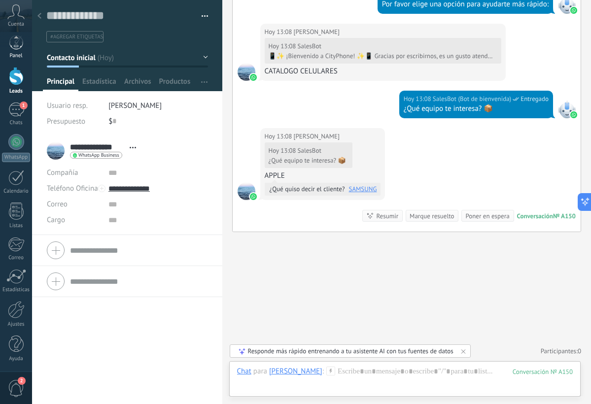
scroll to position [6, 0]
click at [21, 120] on div "Chats" at bounding box center [16, 123] width 29 height 6
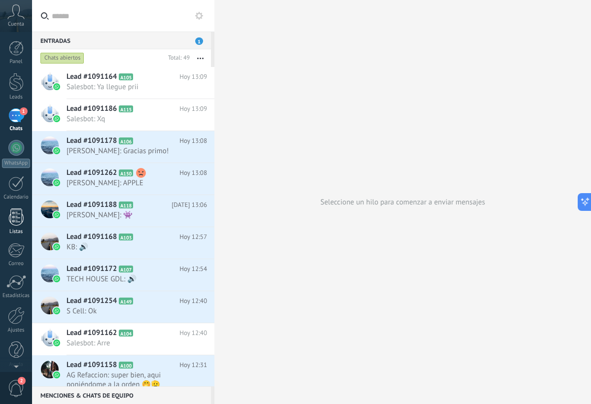
click at [14, 215] on div at bounding box center [16, 216] width 15 height 17
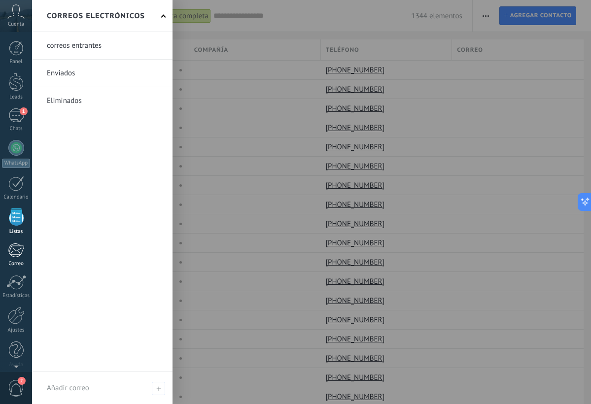
click at [9, 244] on div at bounding box center [16, 250] width 16 height 15
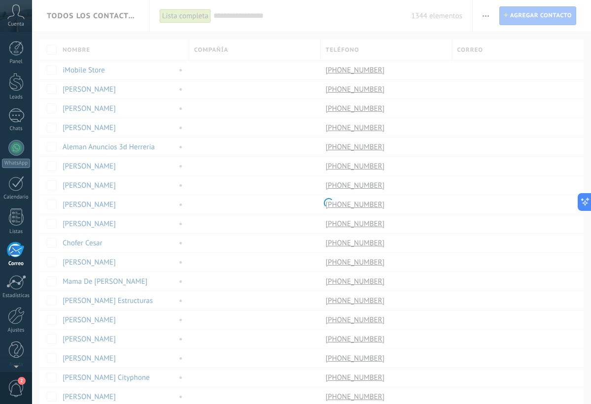
scroll to position [6, 0]
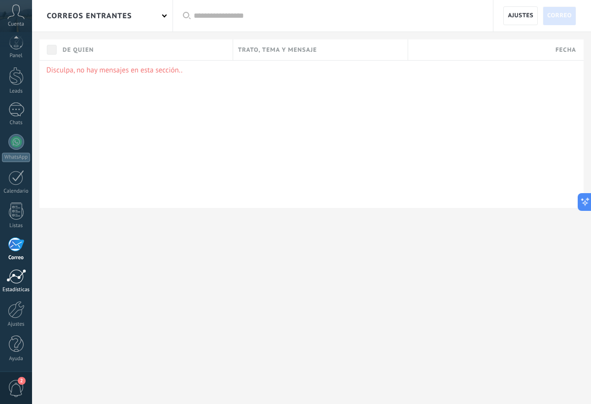
click at [13, 274] on div at bounding box center [16, 276] width 20 height 15
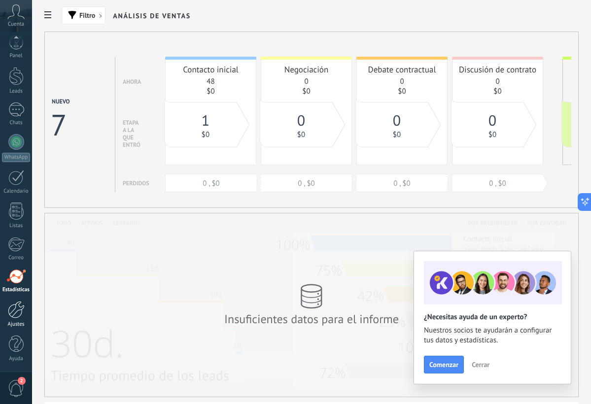
click at [18, 311] on div at bounding box center [16, 309] width 17 height 17
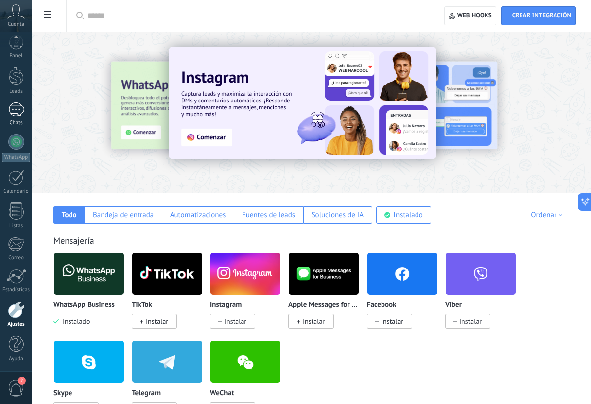
click at [16, 110] on div "1" at bounding box center [16, 109] width 16 height 14
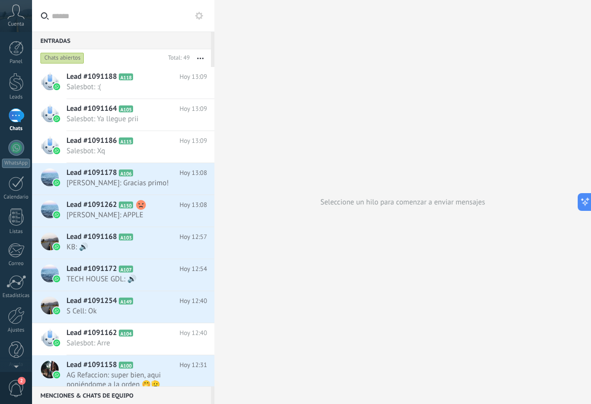
click at [200, 17] on use at bounding box center [199, 16] width 8 height 8
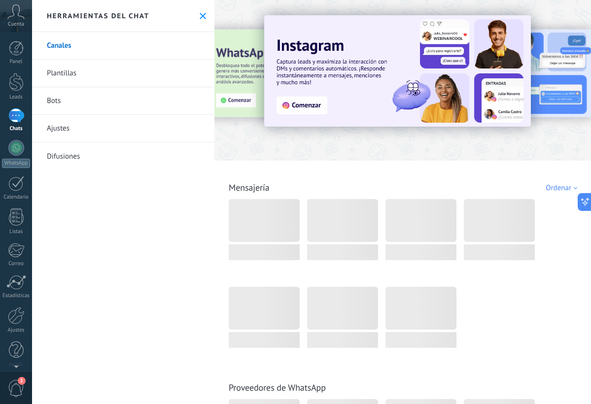
click at [116, 95] on link "Bots" at bounding box center [123, 101] width 182 height 28
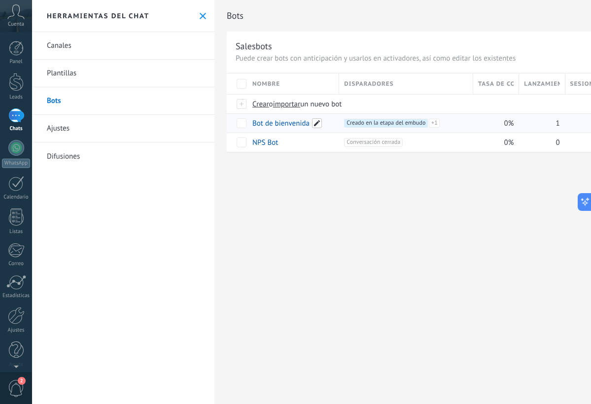
click at [312, 123] on span at bounding box center [317, 123] width 10 height 10
click at [310, 170] on div "**********" at bounding box center [296, 142] width 100 height 59
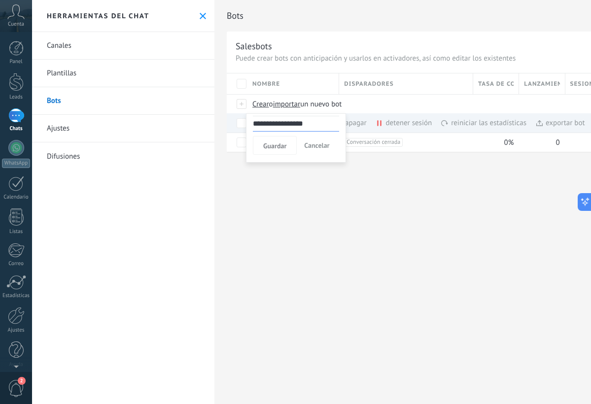
click at [485, 156] on div "**********" at bounding box center [418, 86] width 409 height 173
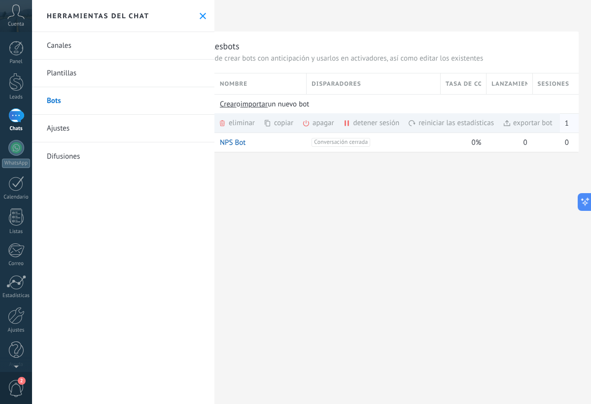
scroll to position [0, 33]
click at [346, 187] on div "Bots Salesbots Puede crear bots con anticipación y usarlos en activadores, así …" at bounding box center [402, 202] width 376 height 404
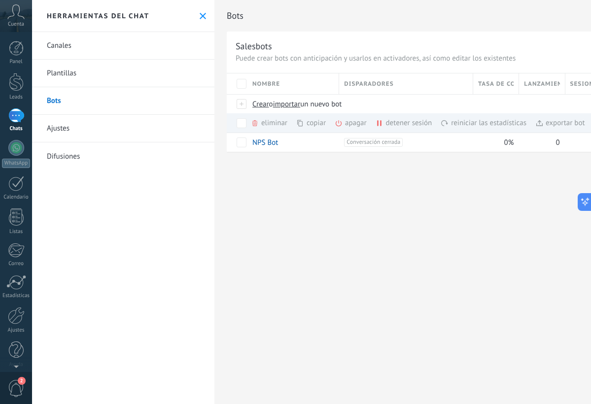
scroll to position [0, 0]
click at [293, 122] on link "Bot de bienvenida" at bounding box center [280, 123] width 57 height 9
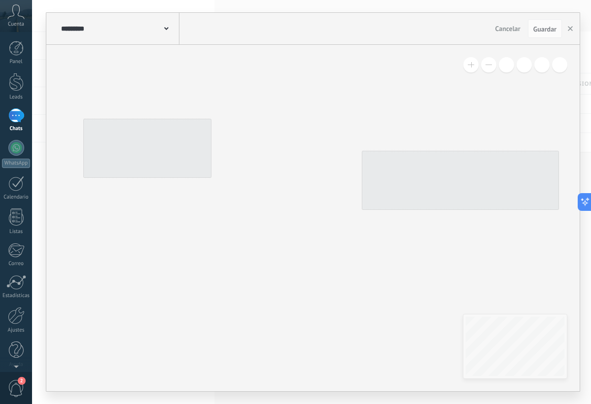
type input "**********"
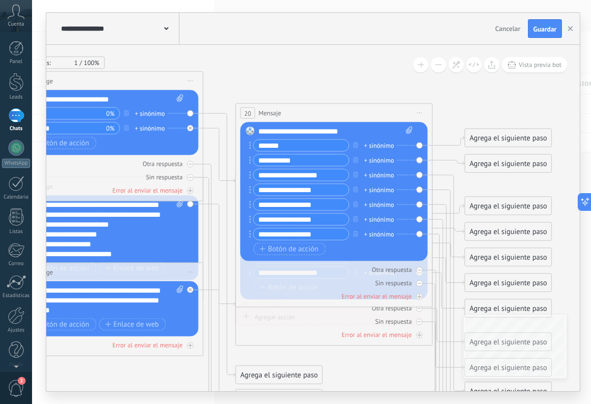
click at [191, 119] on div "Reemplazar Quitar Convertir a mensaje de voz Arrastre la imagen aquí para adjun…" at bounding box center [104, 122] width 187 height 65
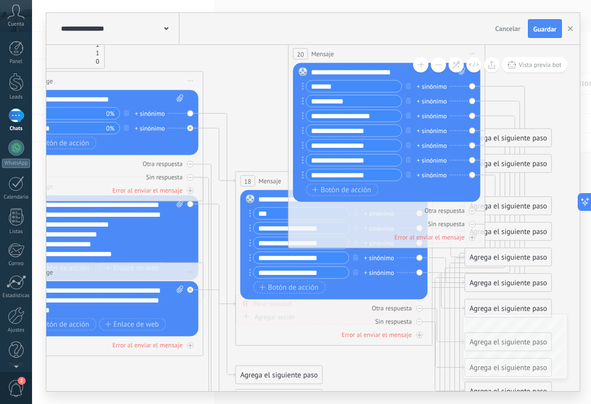
drag, startPoint x: 275, startPoint y: 107, endPoint x: 328, endPoint y: 48, distance: 79.2
click at [328, 48] on div "20 Mensaje ******* (a): Todos los contactos - canales seleccionados Todos los c…" at bounding box center [386, 54] width 196 height 18
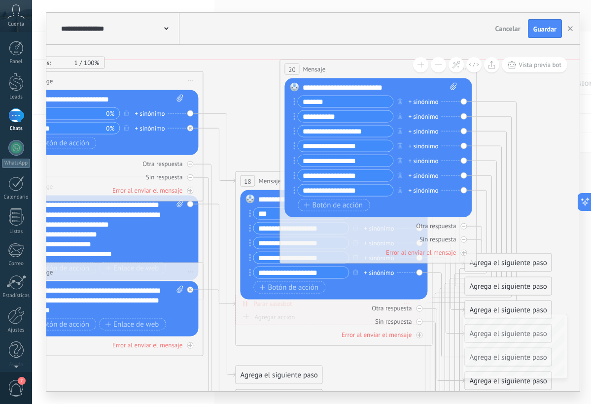
drag, startPoint x: 338, startPoint y: 54, endPoint x: 329, endPoint y: 66, distance: 15.3
click at [329, 66] on div "20 Mensaje ******* (a): Todos los contactos - canales seleccionados Todos los c…" at bounding box center [378, 69] width 196 height 18
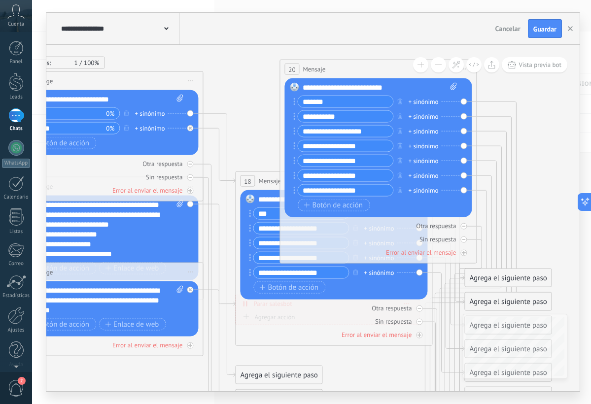
click at [190, 111] on div "Reemplazar Quitar Convertir a mensaje de voz Arrastre la imagen aquí para adjun…" at bounding box center [104, 122] width 187 height 65
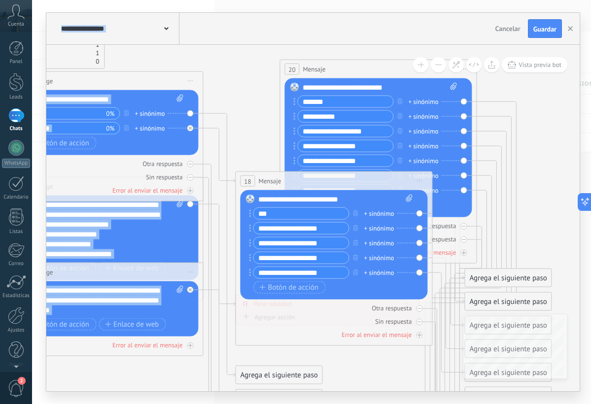
drag, startPoint x: 238, startPoint y: 194, endPoint x: 237, endPoint y: 139, distance: 54.2
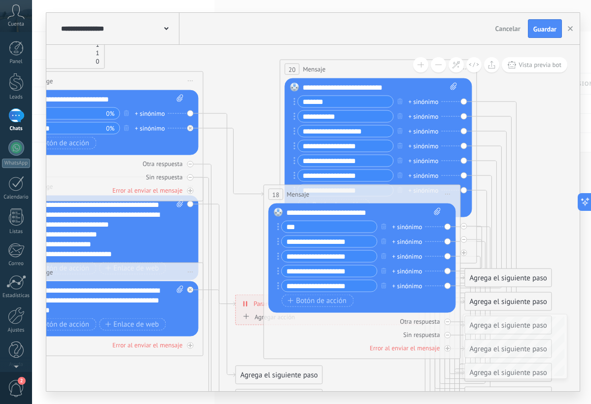
drag, startPoint x: 286, startPoint y: 181, endPoint x: 309, endPoint y: 199, distance: 29.8
click at [309, 199] on div "18 Mensaje ******* (a): Todos los contactos - canales seleccionados Todos los c…" at bounding box center [361, 194] width 196 height 18
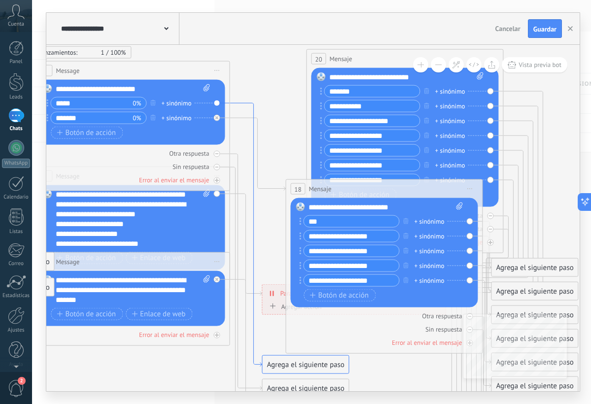
drag, startPoint x: 227, startPoint y: 116, endPoint x: 253, endPoint y: 106, distance: 28.5
click at [253, 106] on icon at bounding box center [246, 234] width 32 height 263
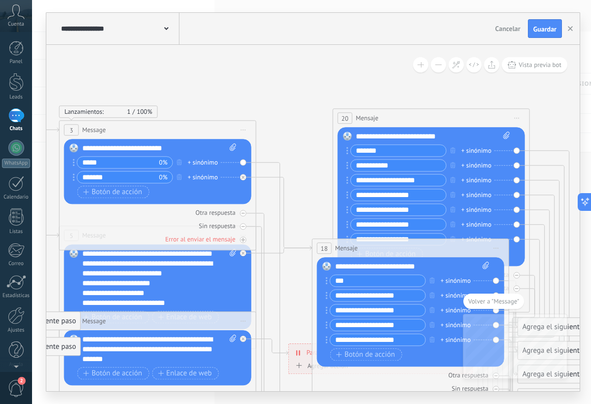
drag, startPoint x: 307, startPoint y: 122, endPoint x: 306, endPoint y: 183, distance: 61.6
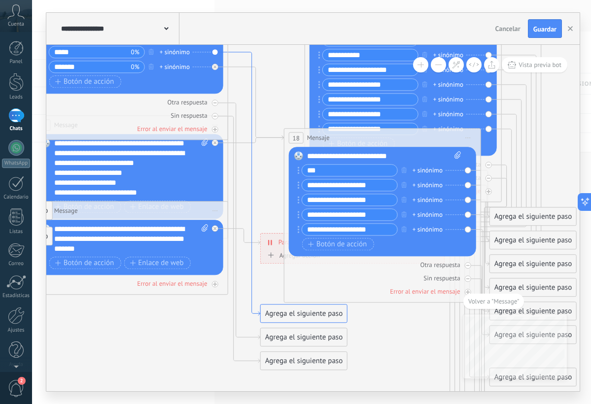
drag, startPoint x: 272, startPoint y: 164, endPoint x: 249, endPoint y: 85, distance: 82.7
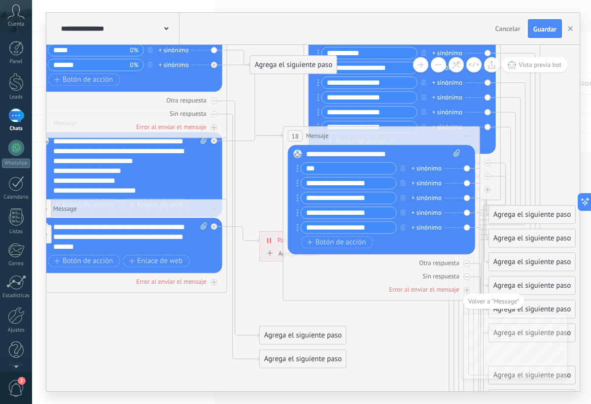
drag, startPoint x: 273, startPoint y: 313, endPoint x: 263, endPoint y: 65, distance: 248.4
click at [263, 65] on div "Agrega el siguiente paso" at bounding box center [293, 65] width 86 height 16
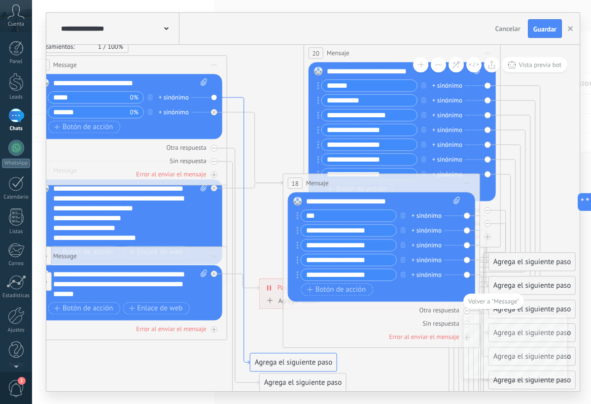
click at [237, 98] on icon at bounding box center [238, 231] width 23 height 267
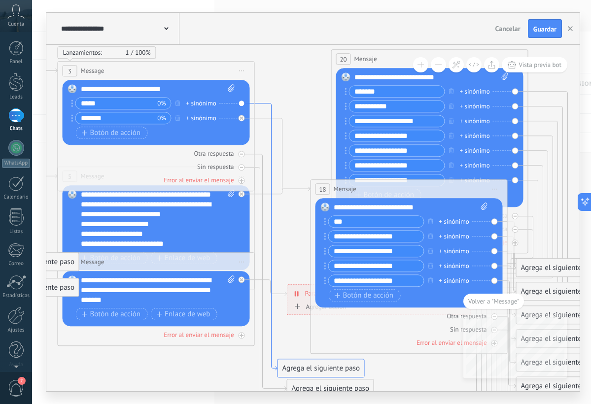
click at [265, 103] on icon at bounding box center [266, 236] width 23 height 267
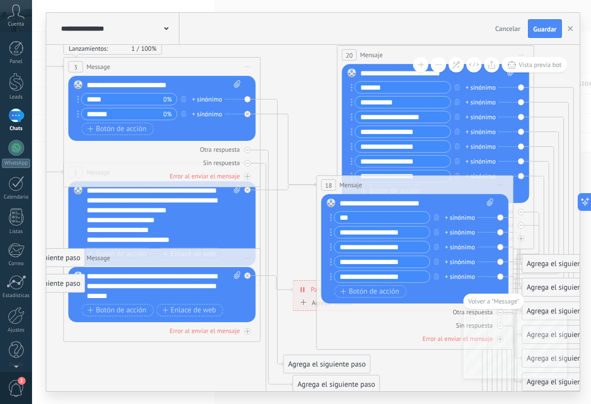
click at [245, 100] on div "Reemplazar Quitar Convertir a mensaje de voz Arrastre la imagen aquí para adjun…" at bounding box center [161, 108] width 187 height 65
click at [249, 68] on span "Iniciar vista previa aquí Cambiar nombre Duplicar [GEOGRAPHIC_DATA]" at bounding box center [248, 67] width 16 height 14
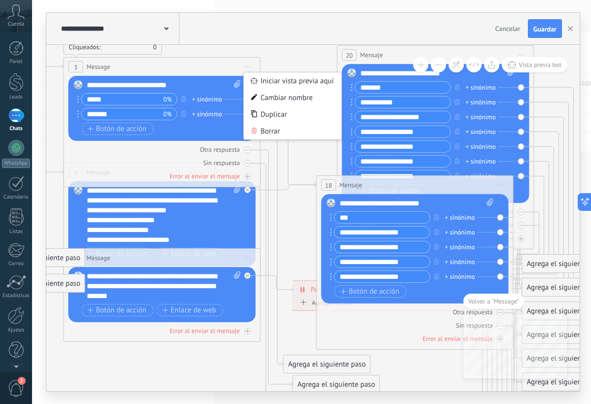
click at [283, 64] on icon at bounding box center [184, 366] width 1535 height 1154
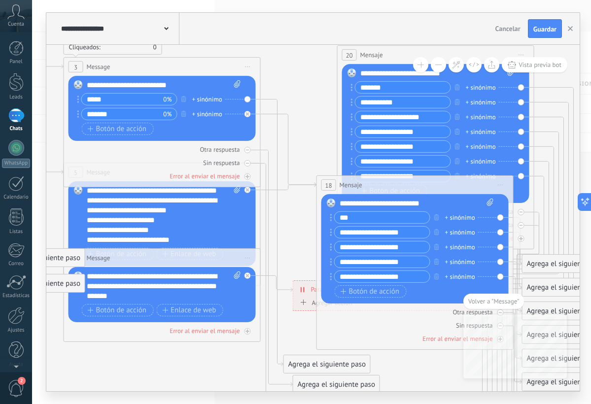
click at [248, 99] on div "Reemplazar Quitar Convertir a mensaje de voz Arrastre la imagen aquí para adjun…" at bounding box center [161, 108] width 187 height 65
click at [245, 101] on div "Reemplazar Quitar Convertir a mensaje de voz Arrastre la imagen aquí para adjun…" at bounding box center [161, 108] width 187 height 65
click at [236, 85] on icon at bounding box center [237, 83] width 6 height 7
click input "Subir" at bounding box center [0, 0] width 0 height 0
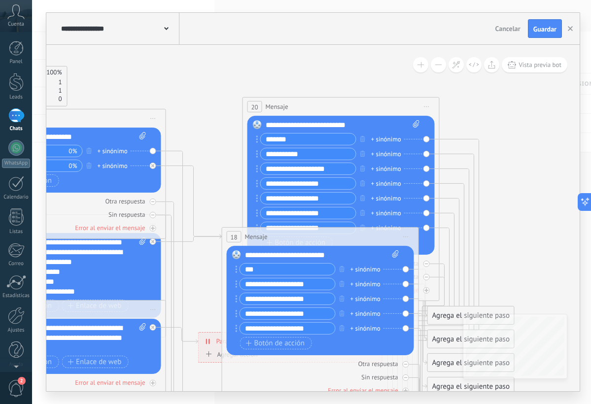
drag, startPoint x: 334, startPoint y: 124, endPoint x: 244, endPoint y: 174, distance: 103.9
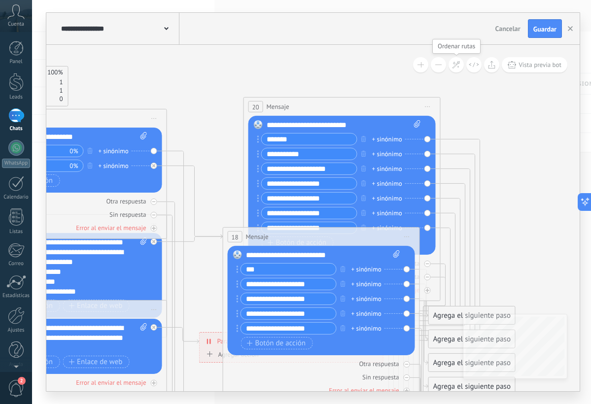
click at [456, 65] on icon at bounding box center [456, 65] width 8 height 8
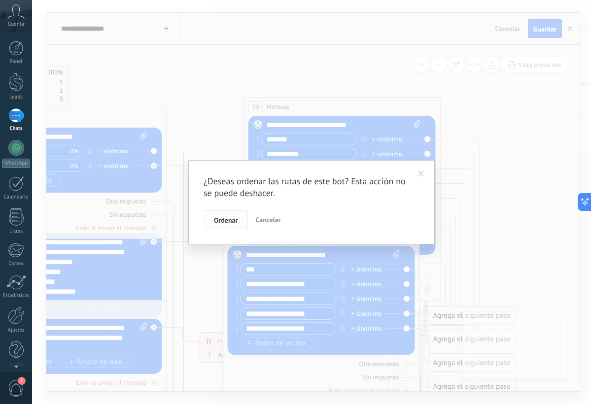
click at [228, 214] on button "Ordenar" at bounding box center [225, 219] width 44 height 19
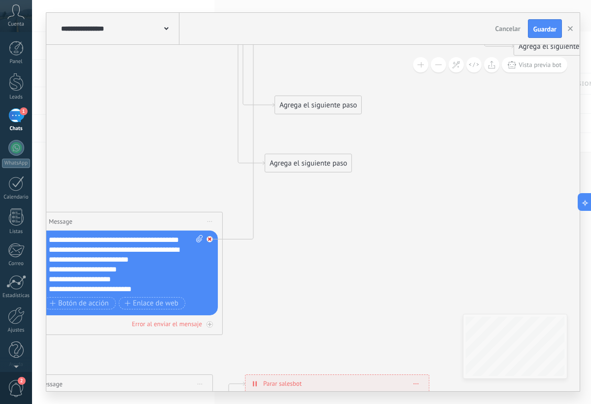
click at [208, 240] on icon at bounding box center [209, 238] width 3 height 3
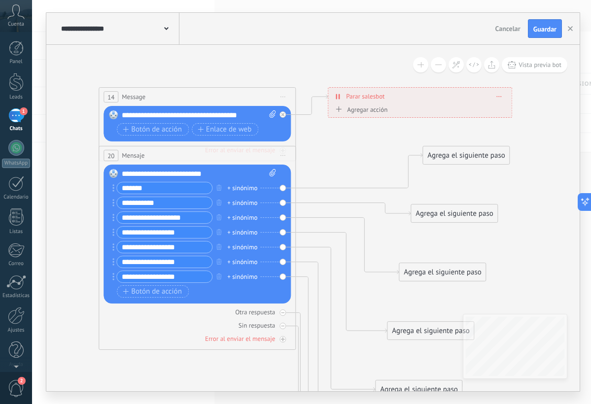
drag, startPoint x: 224, startPoint y: 176, endPoint x: 238, endPoint y: 176, distance: 14.3
click at [238, 176] on div "**********" at bounding box center [199, 174] width 154 height 10
click at [296, 169] on div "20 Mensaje ******* (a): Todos los contactos - canales seleccionados Todos los c…" at bounding box center [197, 248] width 197 height 204
click at [264, 171] on div "**********" at bounding box center [199, 174] width 154 height 10
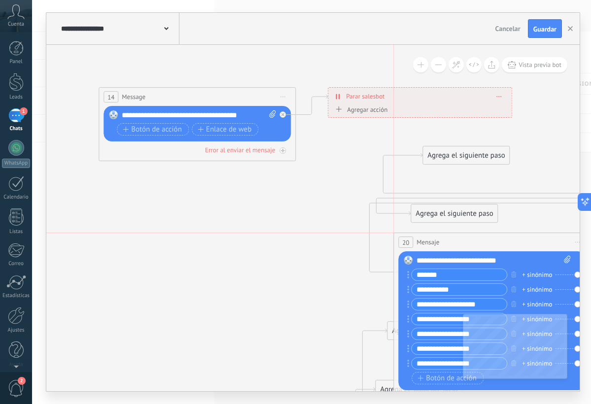
drag, startPoint x: 249, startPoint y: 156, endPoint x: 541, endPoint y: 244, distance: 305.7
click at [541, 244] on div "20 Mensaje ******* (a): Todos los contactos - canales seleccionados Todos los c…" at bounding box center [492, 242] width 196 height 18
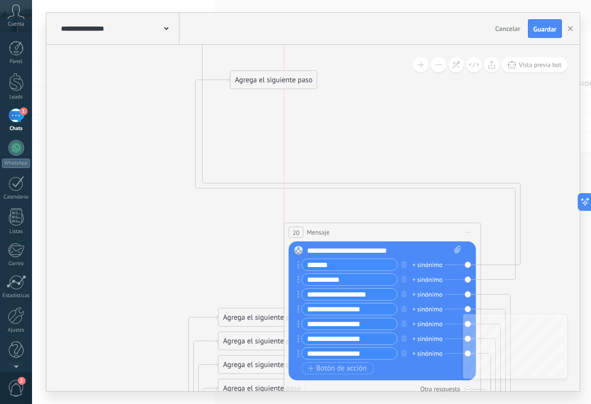
drag, startPoint x: 372, startPoint y: 114, endPoint x: 446, endPoint y: 237, distance: 144.3
click at [446, 237] on div "20 Mensaje ******* (a): Todos los contactos - canales seleccionados Todos los c…" at bounding box center [382, 232] width 196 height 18
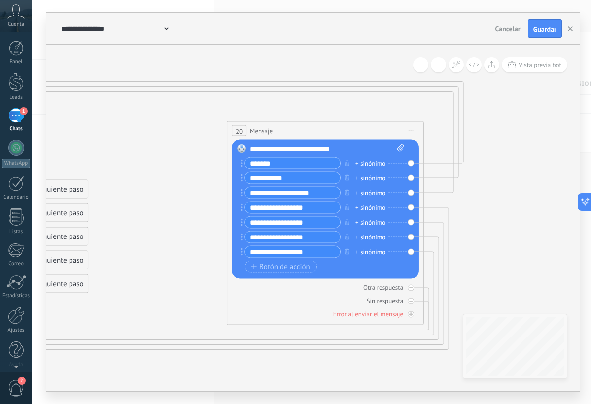
drag, startPoint x: 207, startPoint y: 98, endPoint x: 367, endPoint y: 125, distance: 162.3
click at [367, 125] on div "20 Mensaje ******* (a): Todos los contactos - canales seleccionados Todos los c…" at bounding box center [325, 131] width 196 height 18
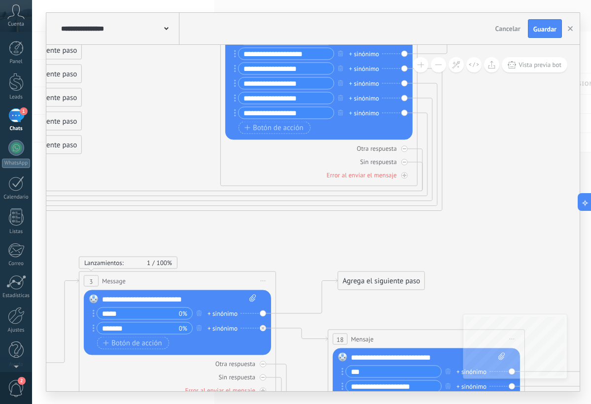
click at [353, 284] on div "Agrega el siguiente paso" at bounding box center [381, 281] width 86 height 16
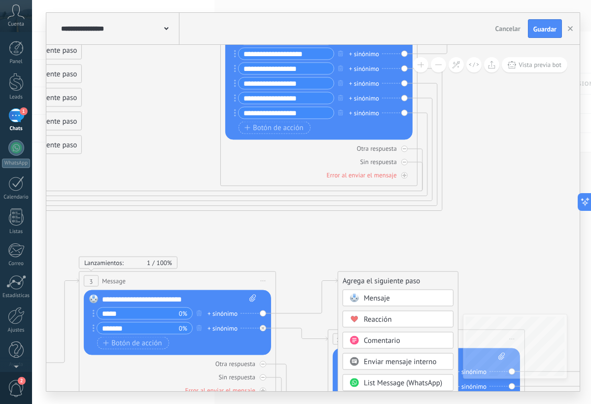
click at [368, 294] on span "Mensaje" at bounding box center [376, 298] width 26 height 9
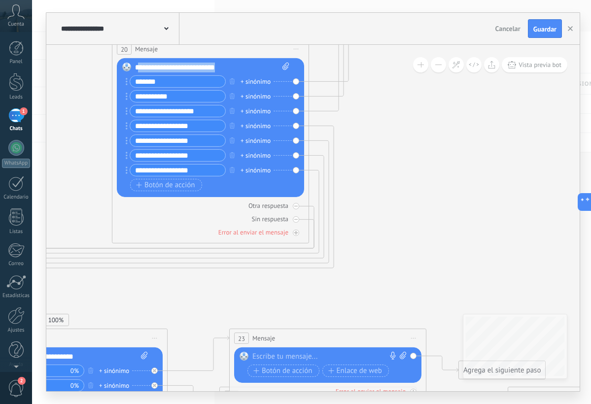
drag, startPoint x: 137, startPoint y: 67, endPoint x: 214, endPoint y: 119, distance: 92.6
click at [216, 120] on div "**********" at bounding box center [212, 128] width 154 height 131
click at [158, 67] on div "**********" at bounding box center [212, 68] width 154 height 10
drag, startPoint x: 136, startPoint y: 67, endPoint x: 227, endPoint y: 70, distance: 90.7
click at [227, 70] on div "**********" at bounding box center [212, 68] width 154 height 10
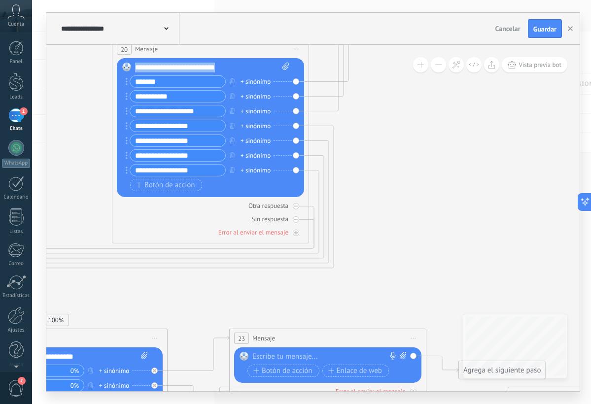
copy div "**********"
click at [277, 351] on div "Reemplazar Quitar Convertir a mensaje de voz Arrastre la imagen aquí para adjun…" at bounding box center [327, 364] width 187 height 35
click at [277, 357] on div at bounding box center [325, 357] width 146 height 10
paste div
click at [268, 371] on span "Botón de acción" at bounding box center [282, 370] width 59 height 8
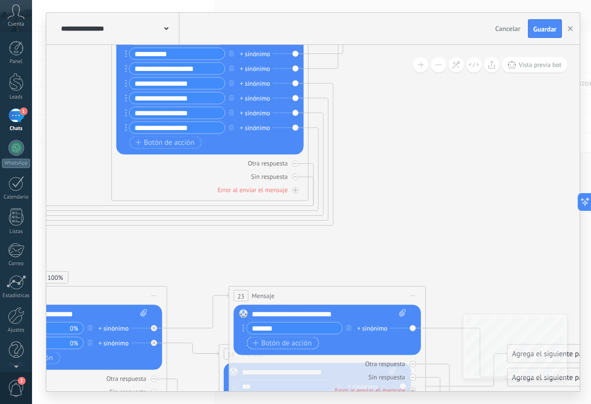
type input "*******"
click at [293, 339] on span "Botón de acción" at bounding box center [282, 343] width 59 height 8
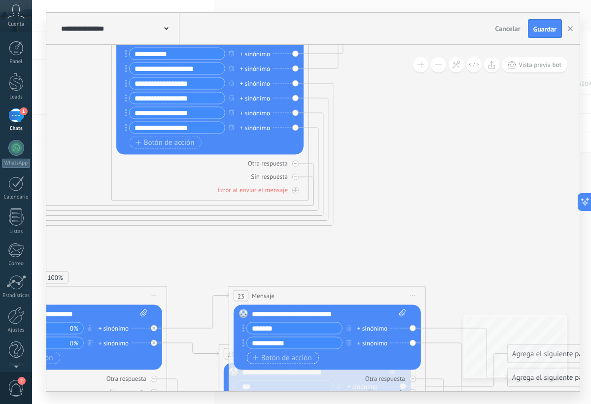
type input "**********"
click at [278, 359] on span "Botón de acción" at bounding box center [282, 358] width 59 height 8
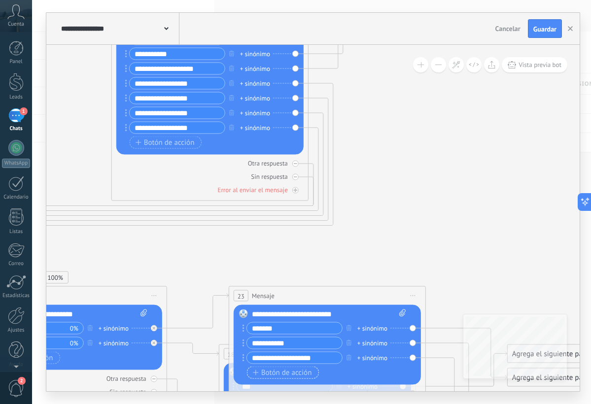
type input "**********"
click at [266, 372] on span "Botón de acción" at bounding box center [282, 372] width 59 height 8
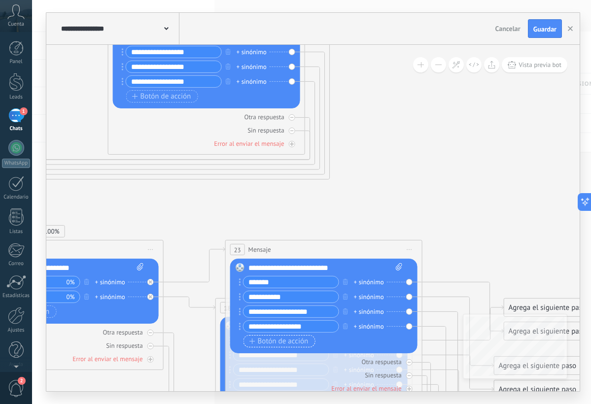
type input "**********"
click at [257, 337] on span "Botón de acción" at bounding box center [278, 341] width 59 height 8
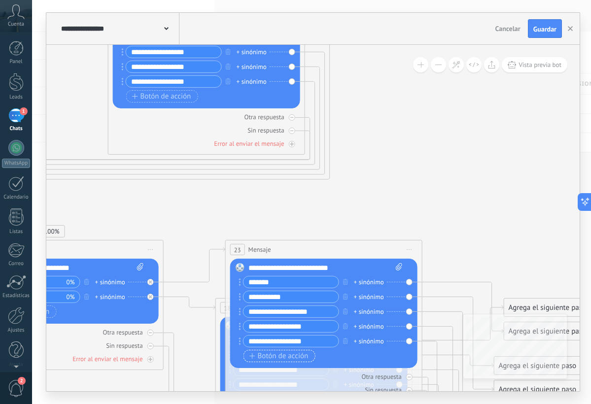
type input "**********"
click at [267, 355] on span "Botón de acción" at bounding box center [278, 356] width 59 height 8
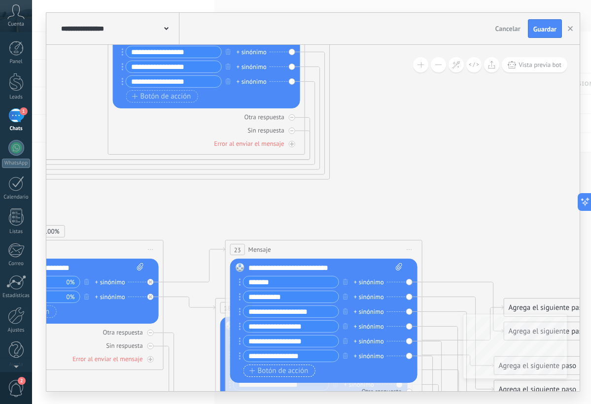
type input "**********"
click at [255, 372] on span "Botón de acción" at bounding box center [278, 370] width 59 height 8
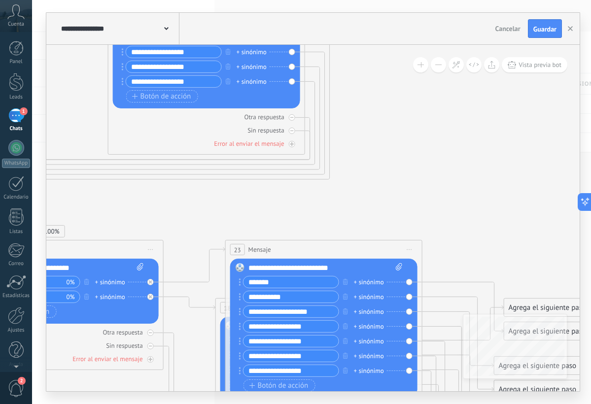
type input "**********"
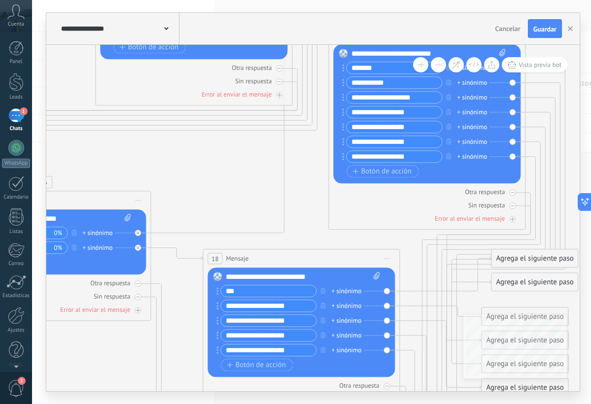
drag, startPoint x: 353, startPoint y: 202, endPoint x: 468, endPoint y: 37, distance: 201.5
click at [468, 37] on div "**********" at bounding box center [312, 202] width 533 height 378
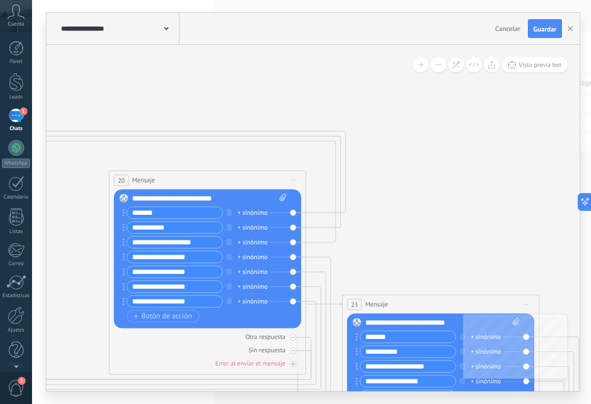
click at [296, 180] on icon at bounding box center [293, 180] width 5 height 1
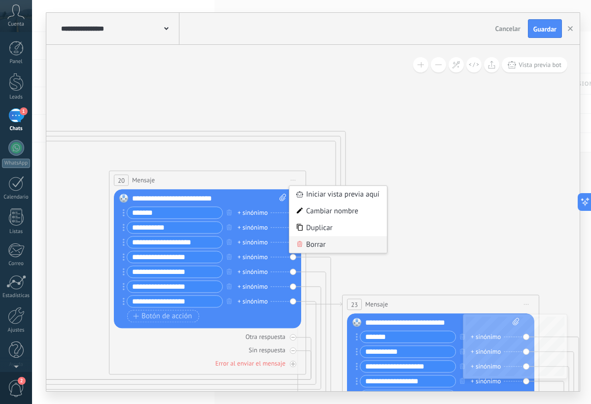
click at [305, 245] on div "Borrar" at bounding box center [338, 244] width 98 height 17
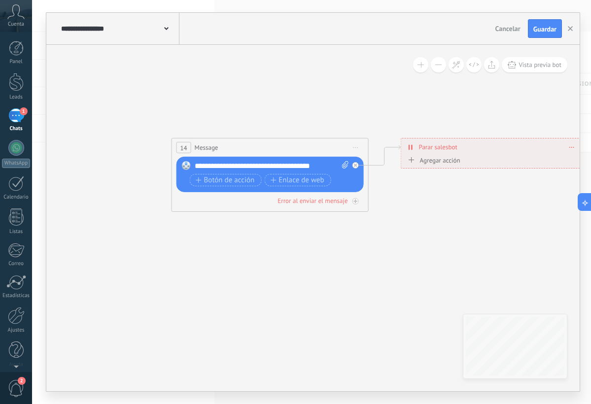
click at [359, 147] on span "Iniciar vista previa aquí Cambiar nombre Duplicar Borrar" at bounding box center [356, 147] width 16 height 14
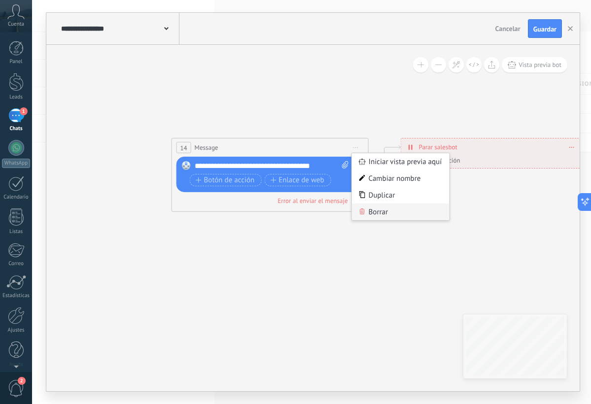
click at [362, 216] on div "Borrar" at bounding box center [401, 211] width 98 height 17
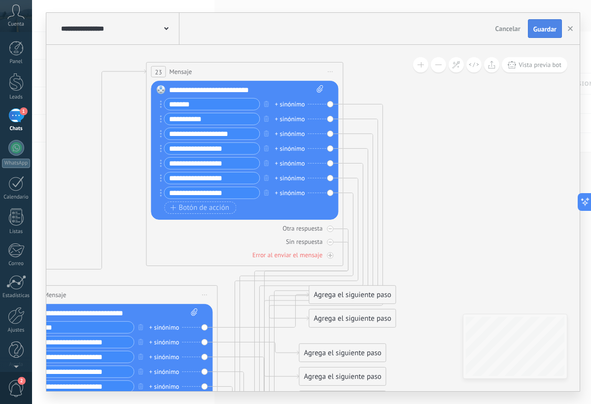
click at [541, 29] on span "Guardar" at bounding box center [544, 29] width 23 height 7
click at [18, 112] on div "1" at bounding box center [16, 115] width 16 height 14
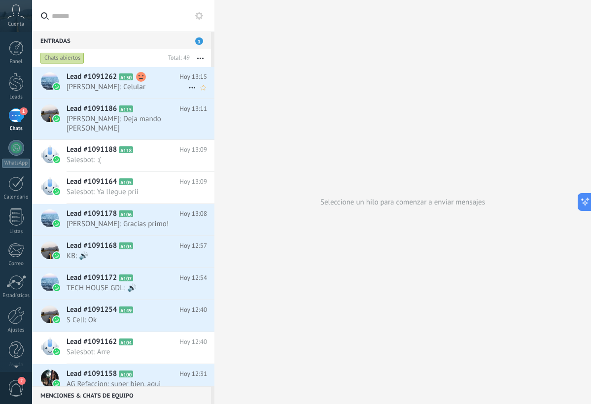
click at [93, 86] on span "Montse Sánchez: Celular" at bounding box center [127, 86] width 122 height 9
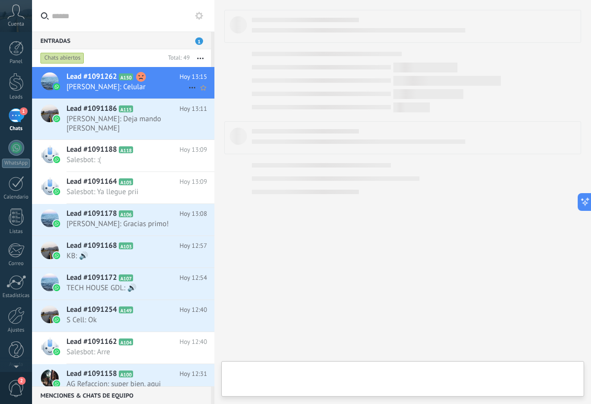
click at [93, 86] on span "Montse Sánchez: Celular" at bounding box center [127, 86] width 122 height 9
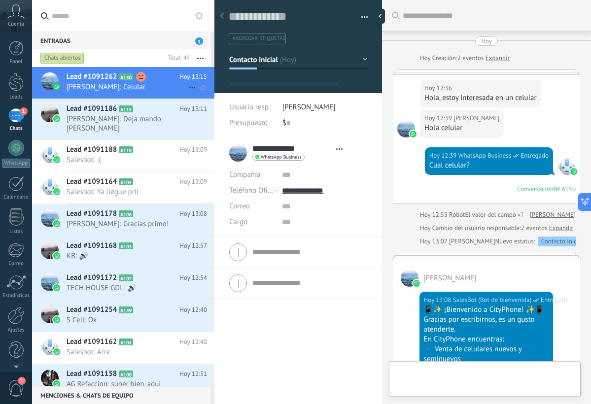
type textarea "**********"
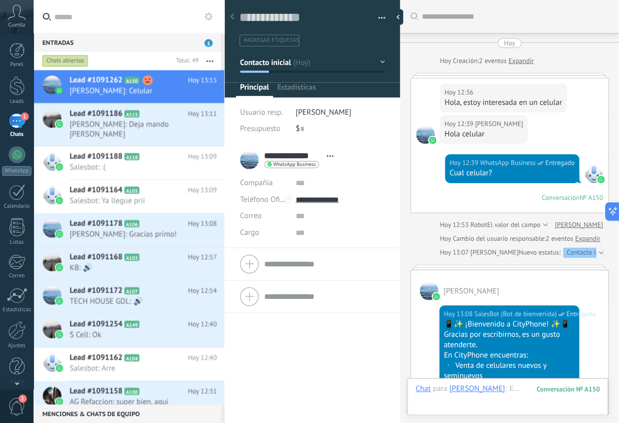
scroll to position [15, 0]
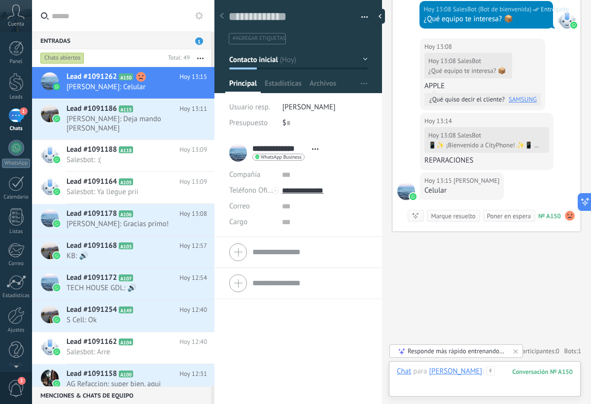
click at [498, 375] on div at bounding box center [484, 381] width 176 height 30
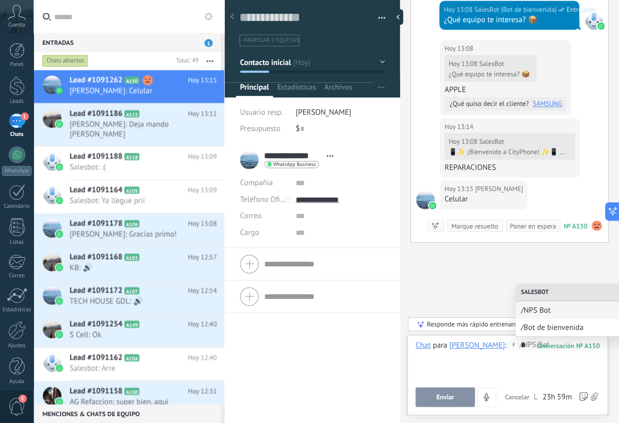
scroll to position [9, 0]
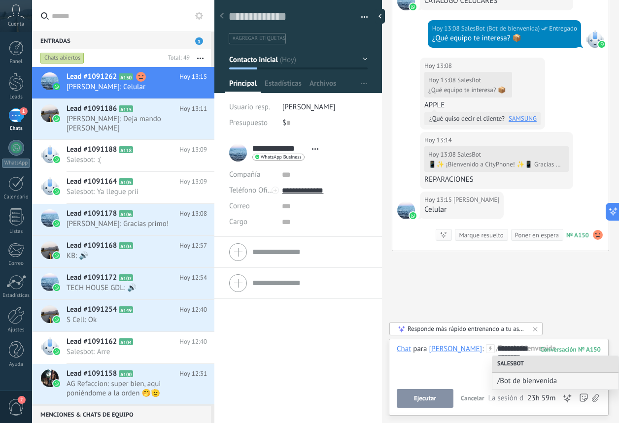
click at [442, 398] on button "Ejecutar" at bounding box center [424, 398] width 57 height 19
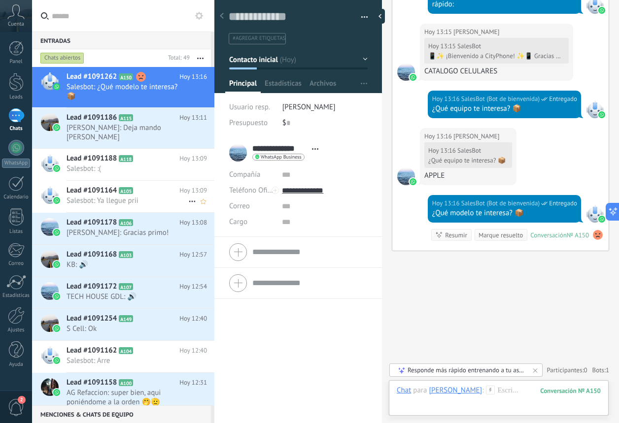
scroll to position [776, 0]
click at [17, 96] on div "Leads" at bounding box center [16, 97] width 29 height 6
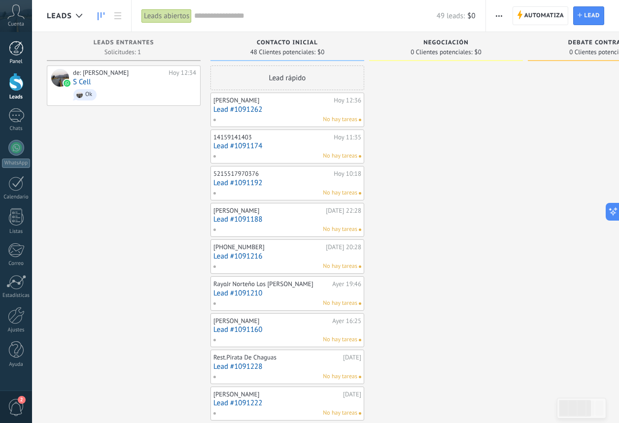
click at [19, 50] on div at bounding box center [16, 48] width 15 height 15
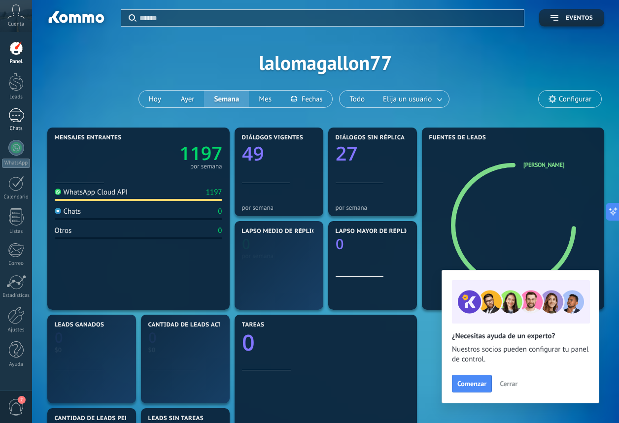
click at [21, 121] on div "1" at bounding box center [16, 115] width 16 height 14
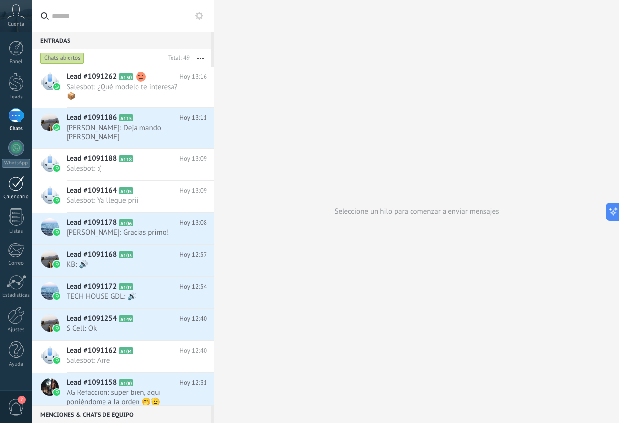
click at [12, 192] on link "Calendario" at bounding box center [16, 188] width 32 height 25
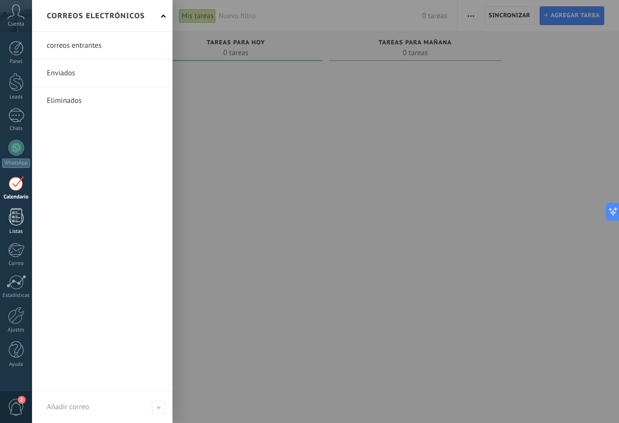
click at [17, 211] on div at bounding box center [16, 216] width 15 height 17
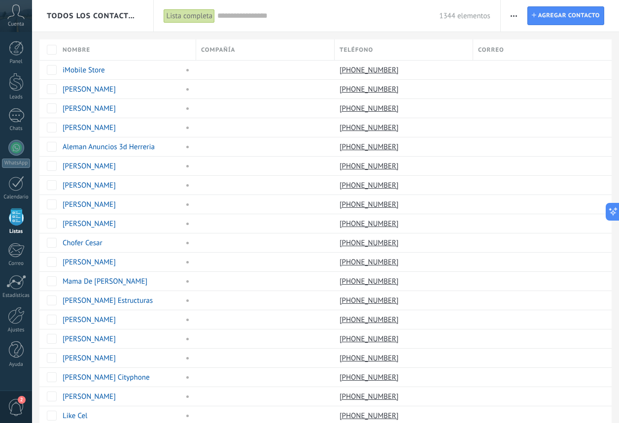
click at [19, 234] on div "Listas" at bounding box center [16, 232] width 29 height 6
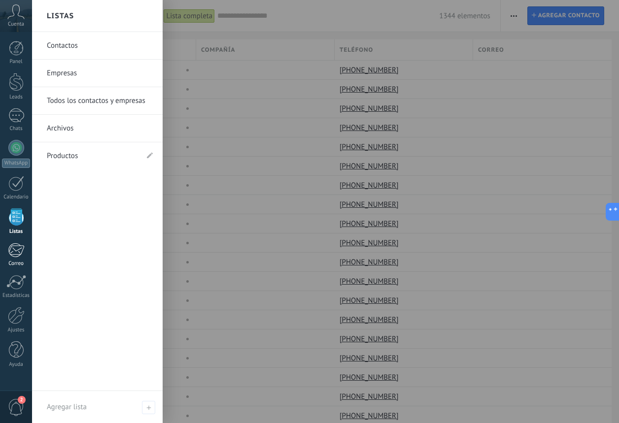
click at [21, 255] on div at bounding box center [16, 250] width 16 height 15
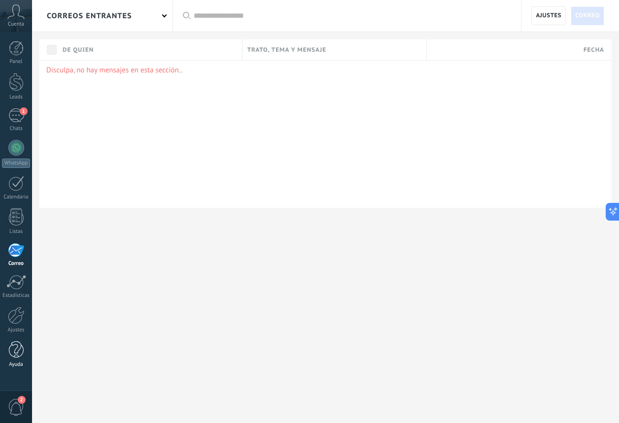
click at [17, 341] on div at bounding box center [16, 349] width 15 height 17
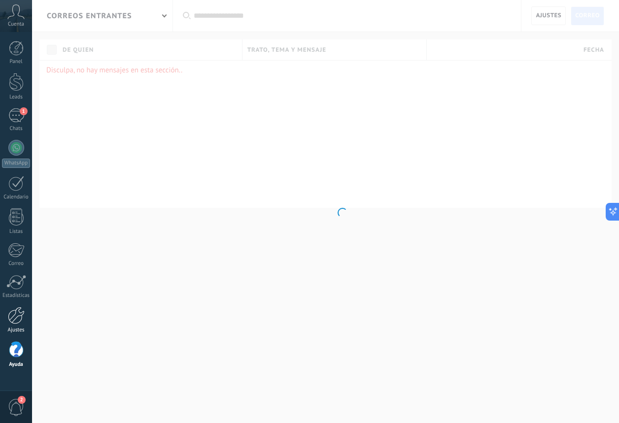
click at [16, 320] on div at bounding box center [16, 315] width 17 height 17
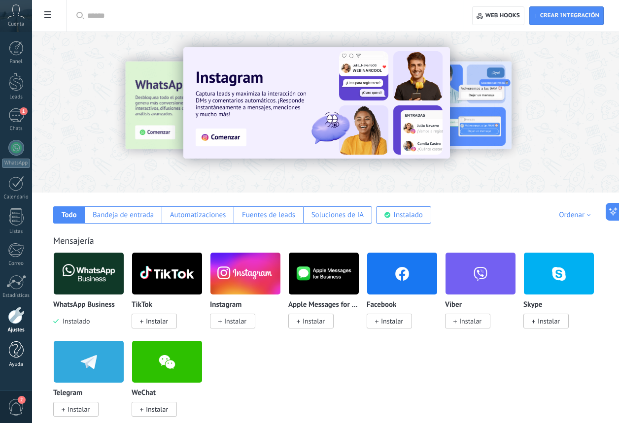
click at [25, 354] on link "Ayuda" at bounding box center [16, 354] width 32 height 27
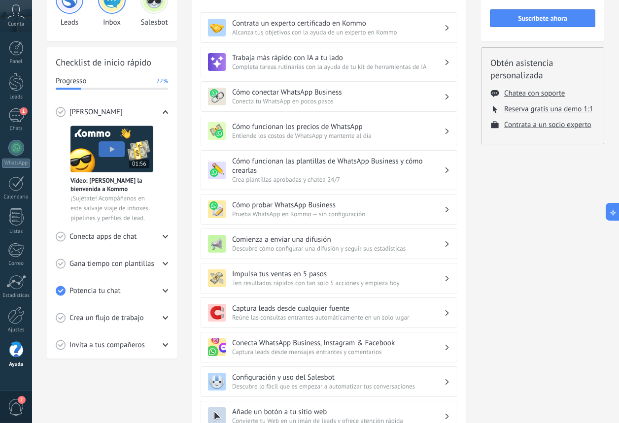
scroll to position [91, 0]
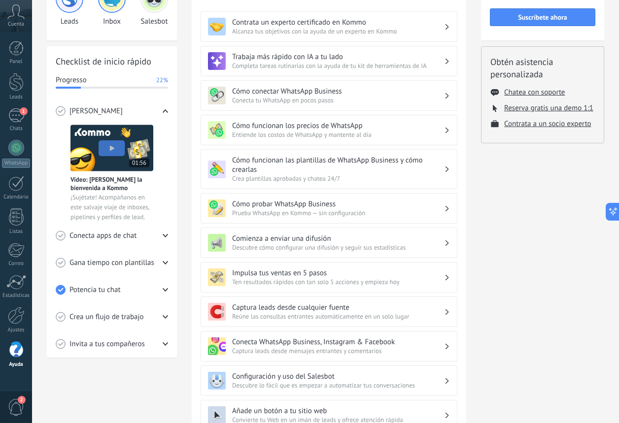
click at [25, 357] on link "Ayuda" at bounding box center [16, 354] width 32 height 27
click at [13, 350] on div at bounding box center [16, 349] width 15 height 17
click at [13, 322] on div at bounding box center [16, 315] width 17 height 17
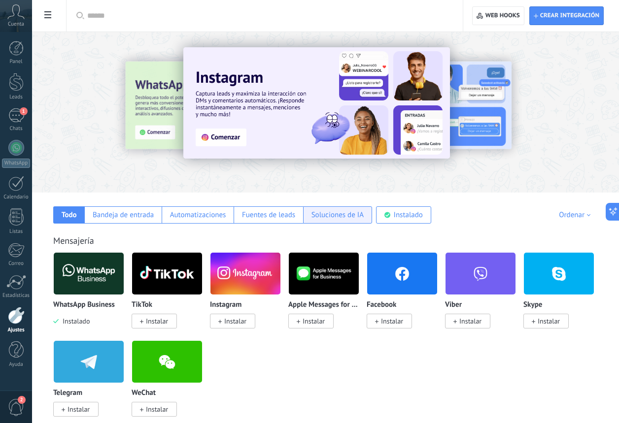
click at [333, 214] on div "Soluciones de IA" at bounding box center [337, 214] width 52 height 9
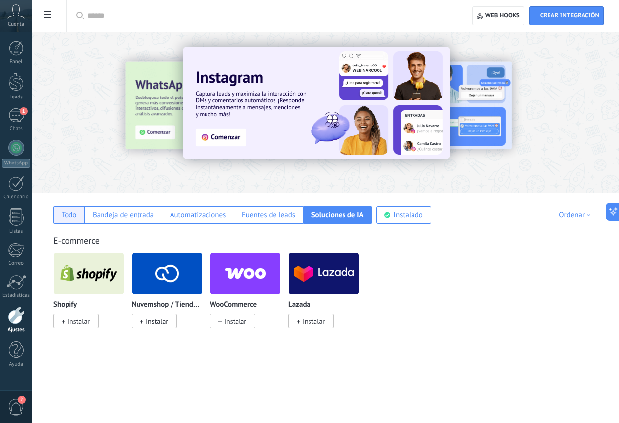
click at [67, 219] on div "Todo" at bounding box center [69, 214] width 15 height 9
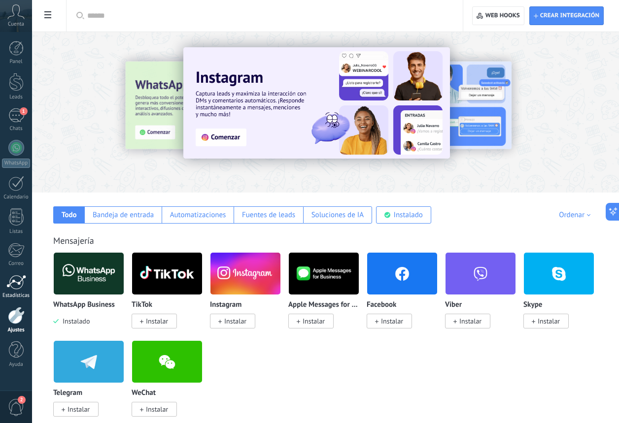
click at [21, 279] on div at bounding box center [16, 282] width 20 height 15
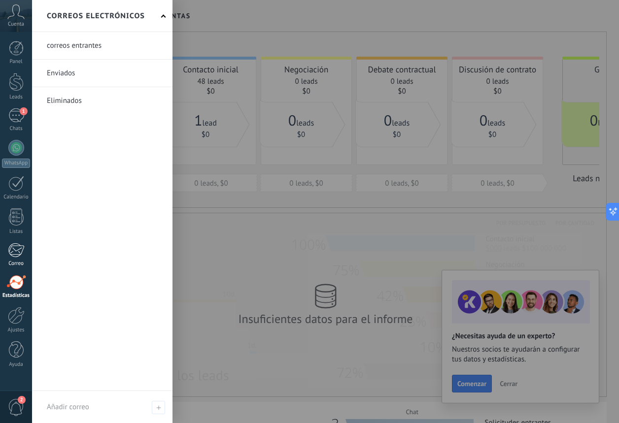
click at [8, 248] on div at bounding box center [16, 250] width 16 height 15
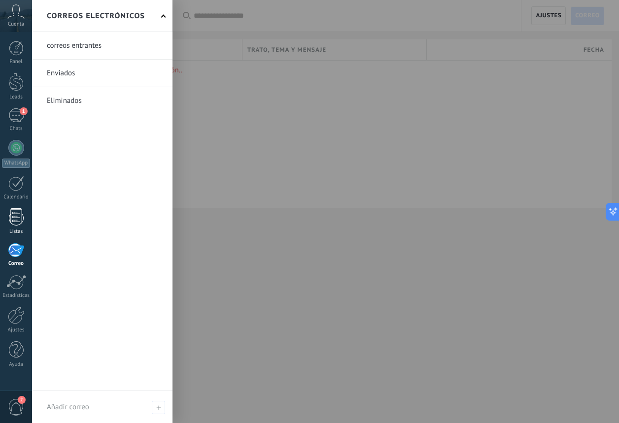
click at [19, 219] on div at bounding box center [16, 216] width 15 height 17
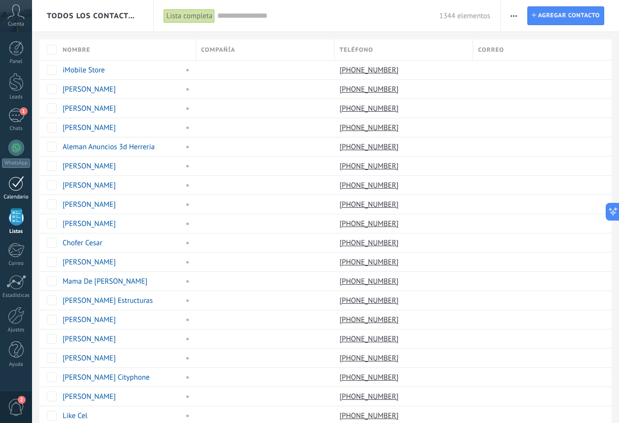
click at [15, 187] on div at bounding box center [16, 183] width 16 height 15
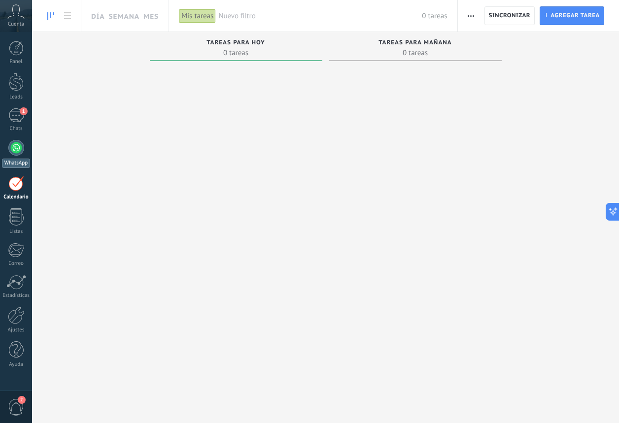
click at [13, 149] on div at bounding box center [16, 148] width 16 height 16
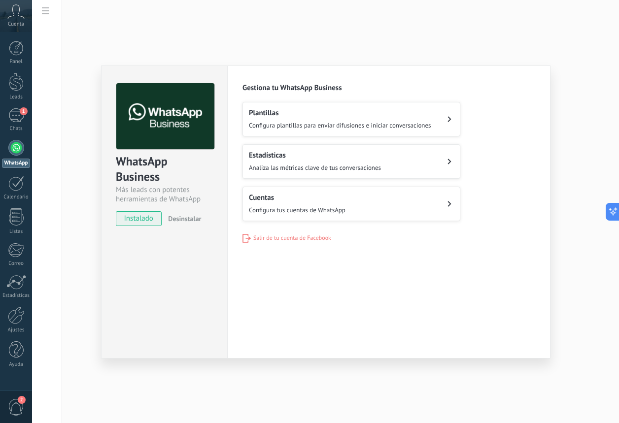
click at [92, 269] on div "WhatsApp Business Más leads con potentes herramientas de WhatsApp instalado Des…" at bounding box center [325, 211] width 587 height 423
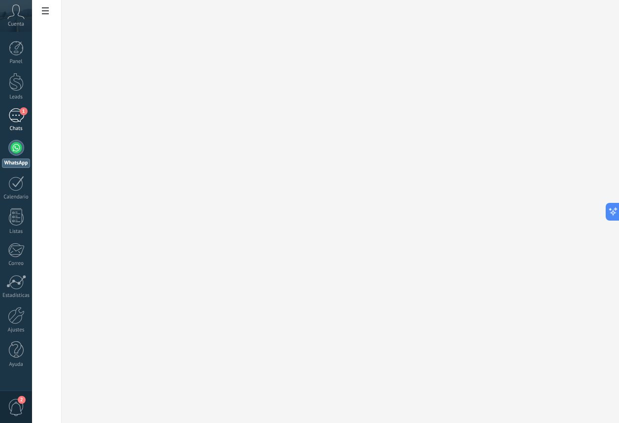
click at [16, 123] on link "1 Chats" at bounding box center [16, 120] width 32 height 24
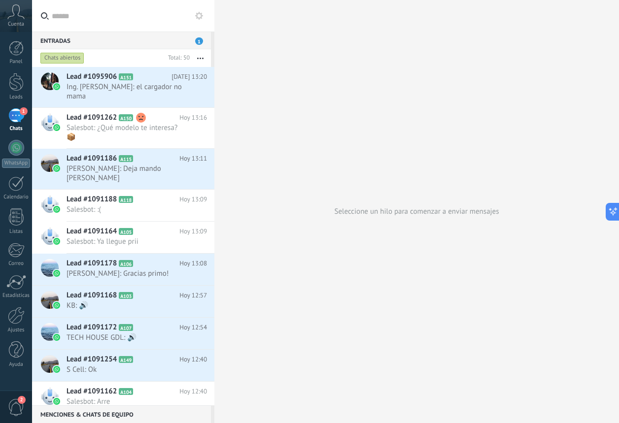
click at [198, 37] on span "1" at bounding box center [199, 40] width 8 height 7
click at [201, 18] on use at bounding box center [199, 16] width 8 height 8
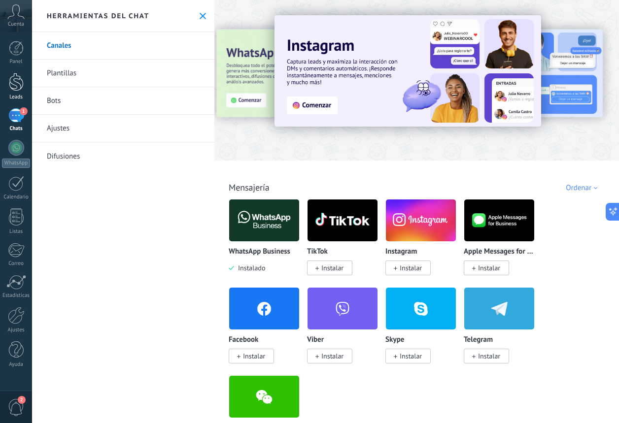
click at [20, 92] on link "Leads" at bounding box center [16, 87] width 32 height 28
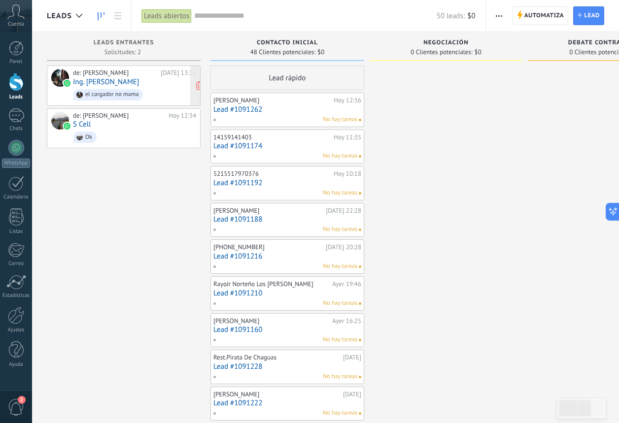
click at [109, 100] on span "el cargador no mama" at bounding box center [134, 94] width 123 height 15
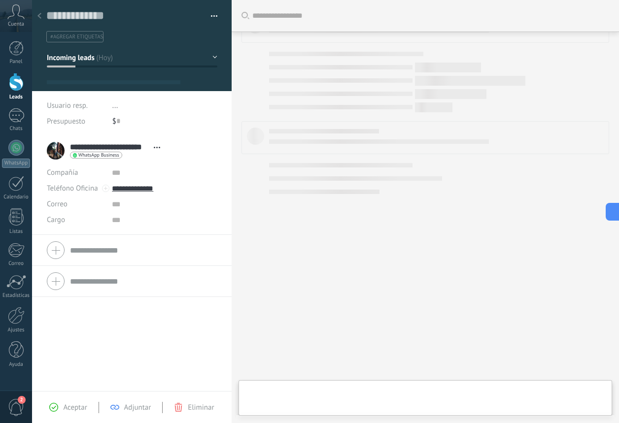
type textarea "**********"
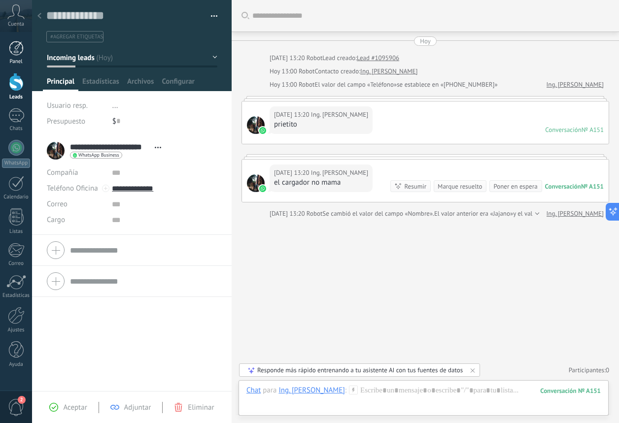
click at [15, 55] on div at bounding box center [16, 48] width 15 height 15
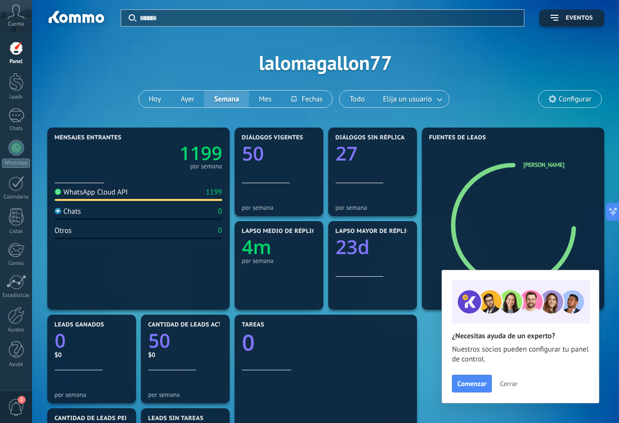
click at [102, 111] on div "Aplicar Eventos lalomagallon77 Hoy Ayer Semana Mes Todo Elija un usuario Config…" at bounding box center [325, 62] width 557 height 125
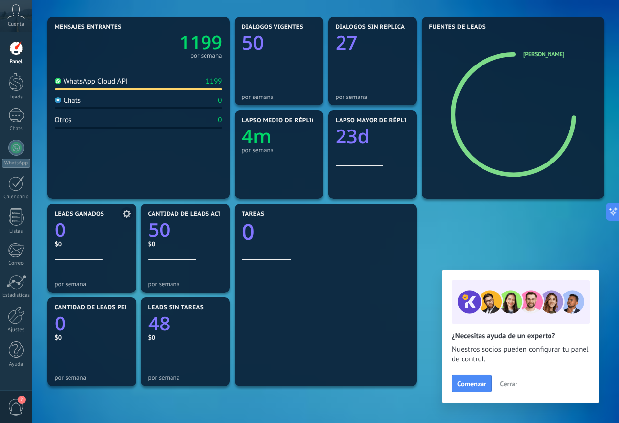
scroll to position [193, 0]
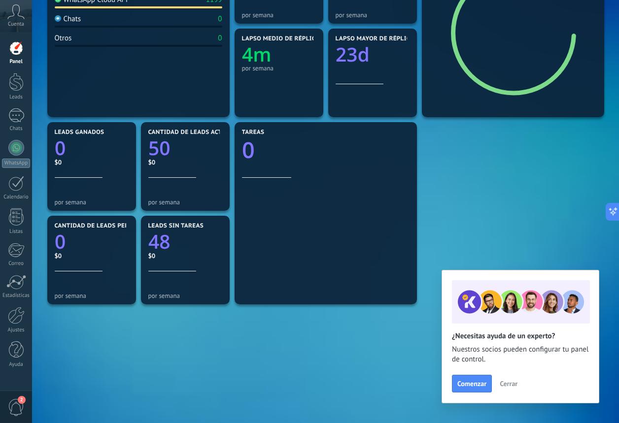
click at [19, 30] on div "Cuenta" at bounding box center [16, 16] width 32 height 32
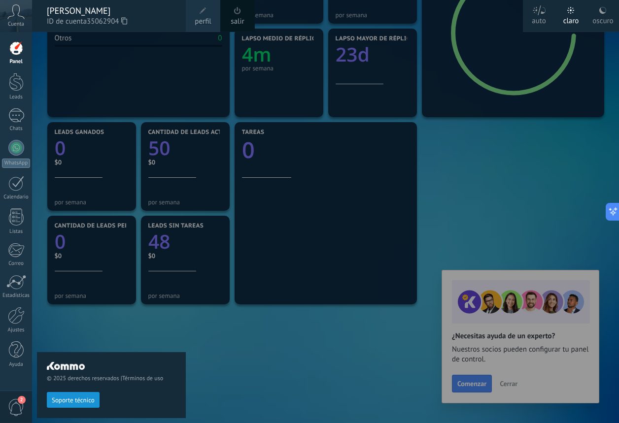
click at [19, 30] on div "Cuenta" at bounding box center [16, 16] width 32 height 32
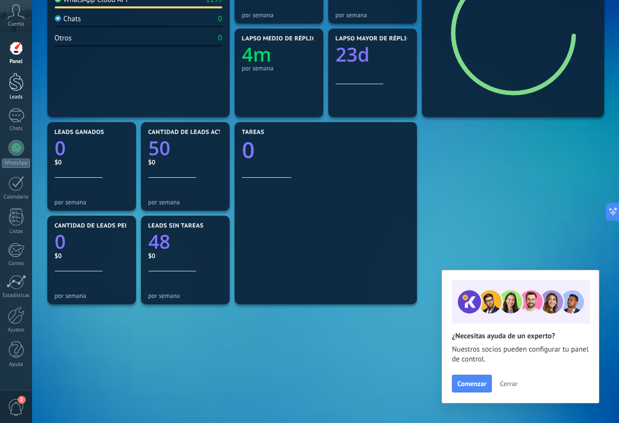
click at [22, 77] on div at bounding box center [16, 82] width 15 height 18
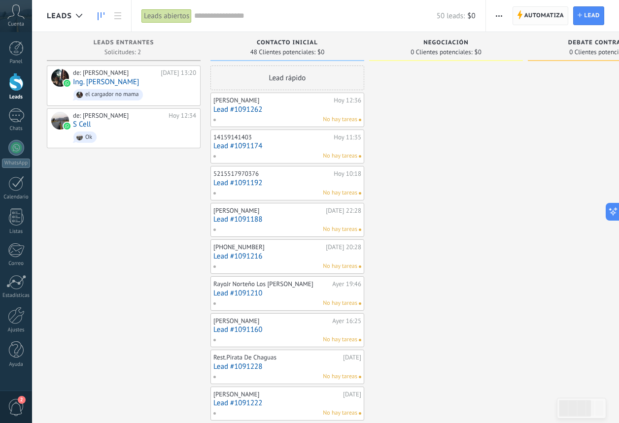
click at [552, 23] on span "Automatiza" at bounding box center [544, 16] width 40 height 18
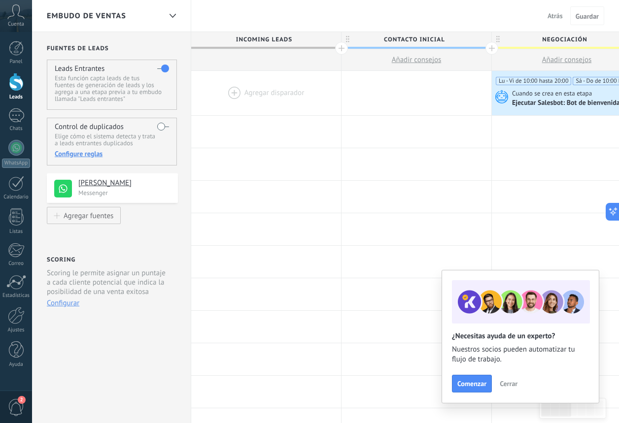
scroll to position [0, 0]
click at [251, 97] on div at bounding box center [266, 93] width 150 height 44
click at [230, 89] on div at bounding box center [266, 93] width 150 height 44
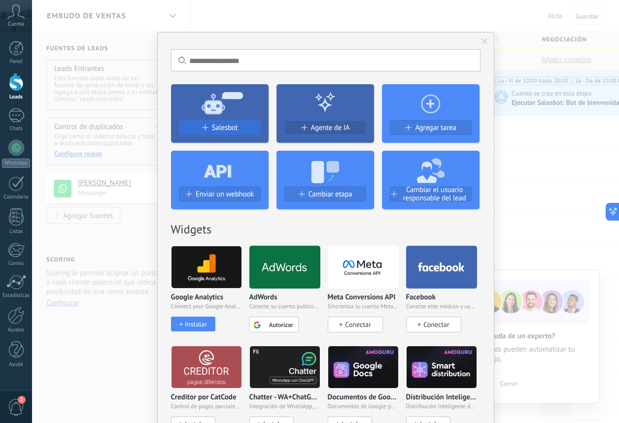
click at [207, 131] on div "Salesbot" at bounding box center [219, 128] width 81 height 8
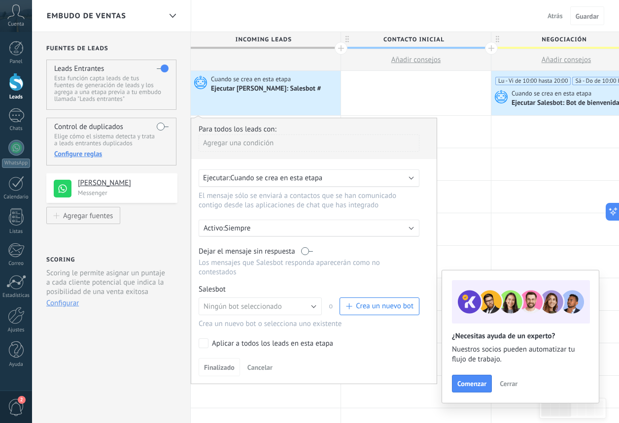
click at [316, 313] on button "Ningún bot seleccionado" at bounding box center [259, 306] width 123 height 18
click at [298, 322] on span "Bot de bienvenida" at bounding box center [256, 323] width 126 height 9
click at [221, 360] on button "Finalizado" at bounding box center [218, 367] width 41 height 19
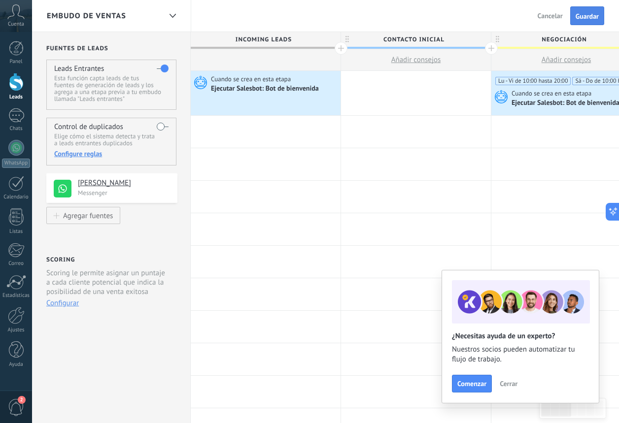
click at [585, 13] on span "Guardar" at bounding box center [586, 16] width 23 height 7
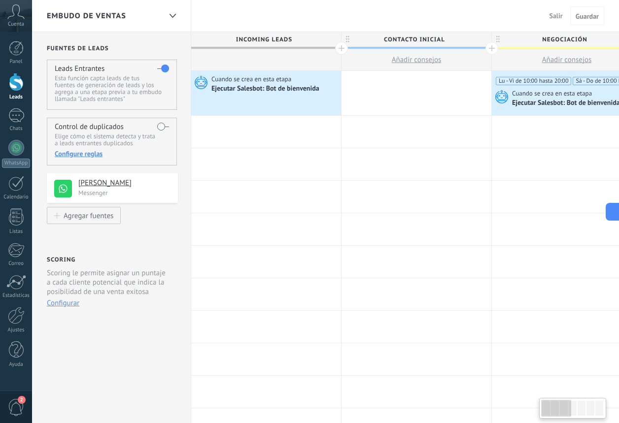
scroll to position [0, 0]
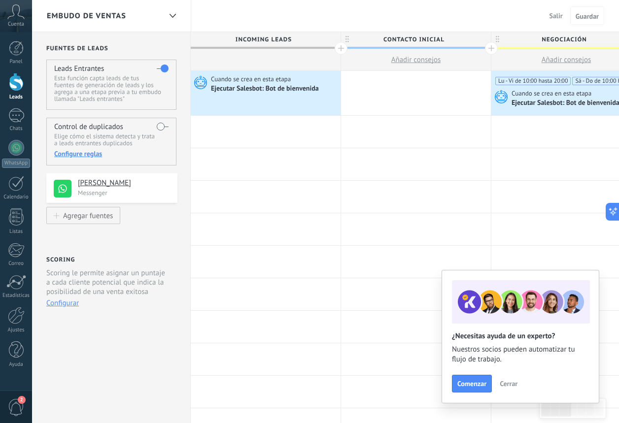
click at [554, 18] on span "Salir" at bounding box center [555, 15] width 13 height 9
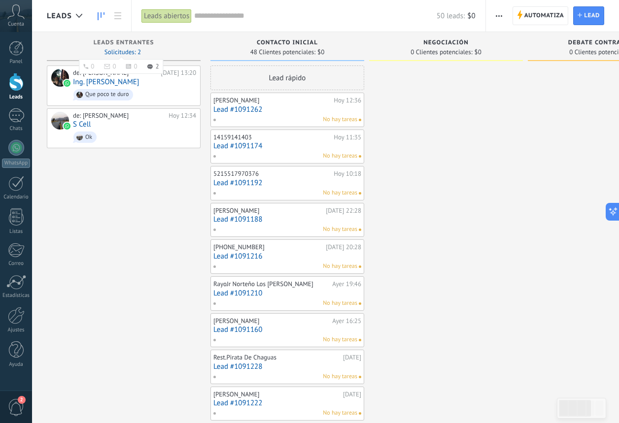
click at [139, 50] on span "Solicitudes: 2 0 0 0 2 0 0 0 2" at bounding box center [122, 52] width 36 height 6
click at [288, 50] on span "48 Clientes potenciales:" at bounding box center [282, 52] width 65 height 6
click at [590, 19] on span "Lead" at bounding box center [592, 16] width 16 height 18
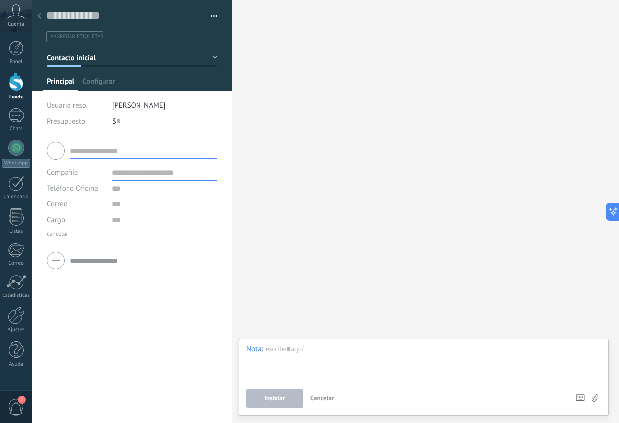
click at [37, 16] on div at bounding box center [40, 16] width 14 height 19
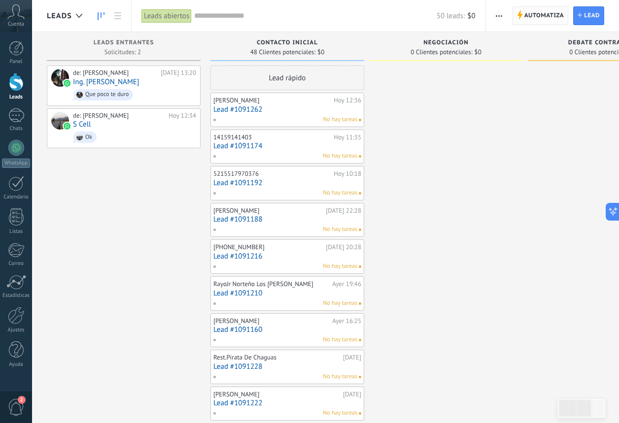
click at [539, 17] on span "Automatiza" at bounding box center [544, 16] width 40 height 18
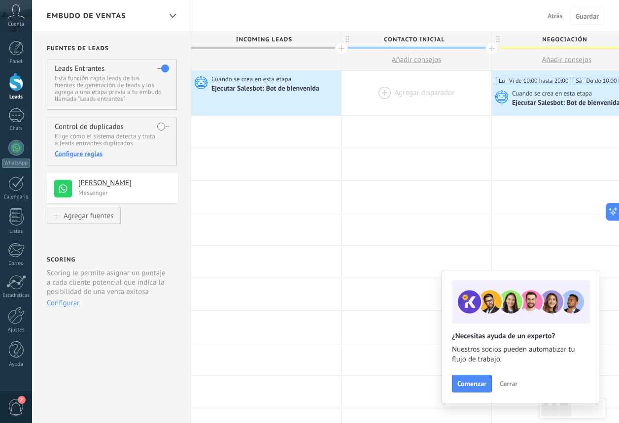
click at [380, 99] on div at bounding box center [416, 93] width 150 height 44
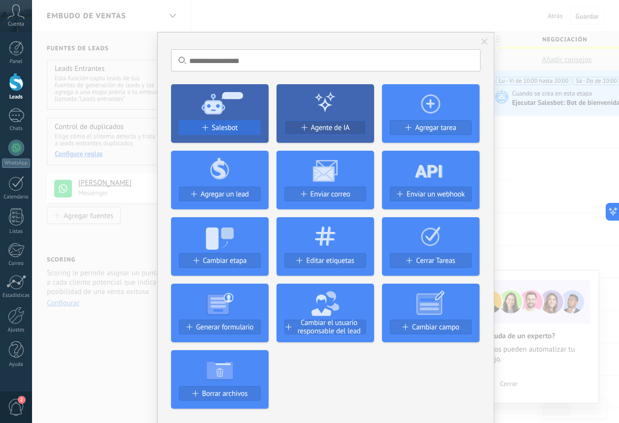
click at [213, 131] on span "Salesbot" at bounding box center [225, 128] width 26 height 8
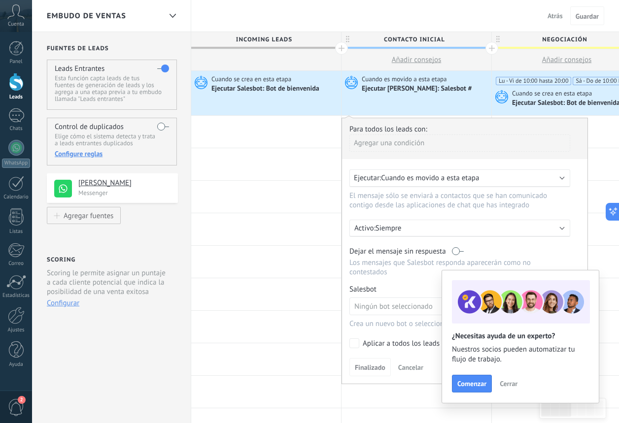
click at [375, 304] on span "Ningún bot seleccionado" at bounding box center [393, 306] width 78 height 9
click at [376, 323] on span "Bot de bienvenida" at bounding box center [406, 323] width 126 height 9
click at [375, 364] on span "Finalizado" at bounding box center [370, 367] width 31 height 7
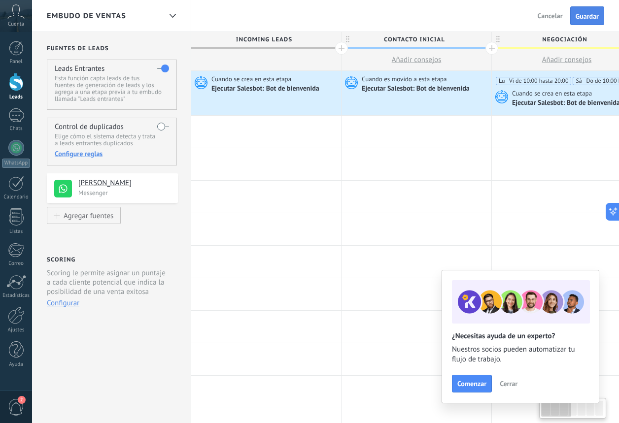
click at [574, 24] on button "Guardar" at bounding box center [587, 15] width 34 height 19
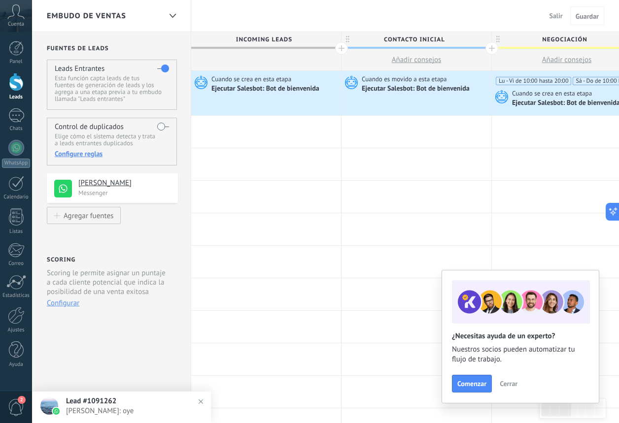
click at [559, 19] on span "Salir" at bounding box center [555, 15] width 13 height 9
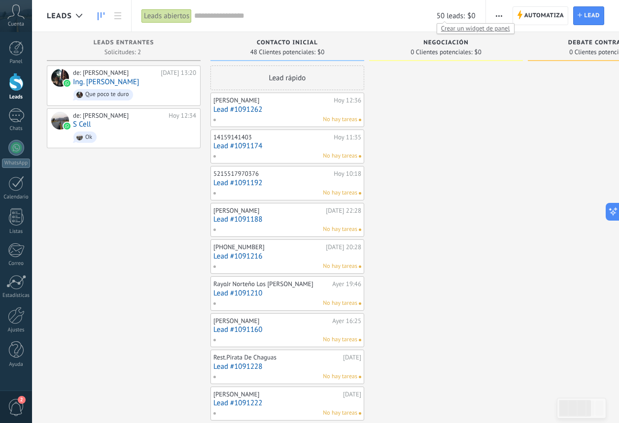
click at [446, 16] on span "50 leads:" at bounding box center [450, 15] width 28 height 9
click at [153, 19] on div "Leads abiertos" at bounding box center [166, 16] width 50 height 14
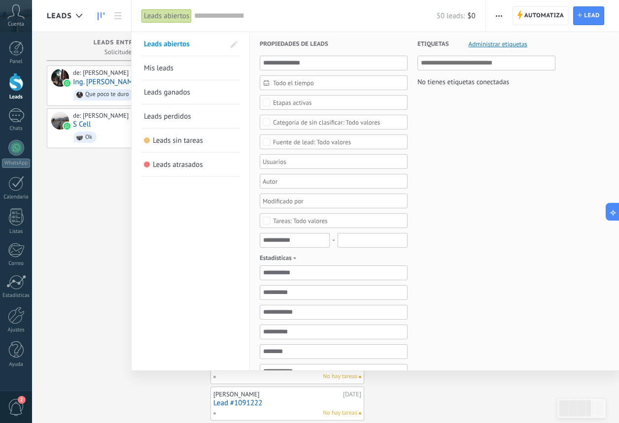
click at [74, 210] on div at bounding box center [309, 211] width 619 height 423
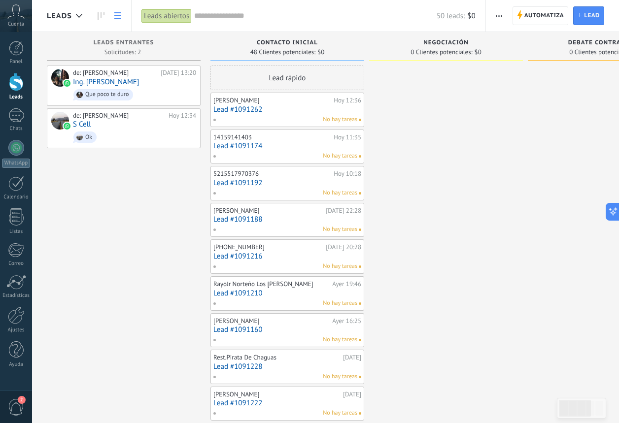
click at [116, 15] on icon at bounding box center [117, 15] width 7 height 7
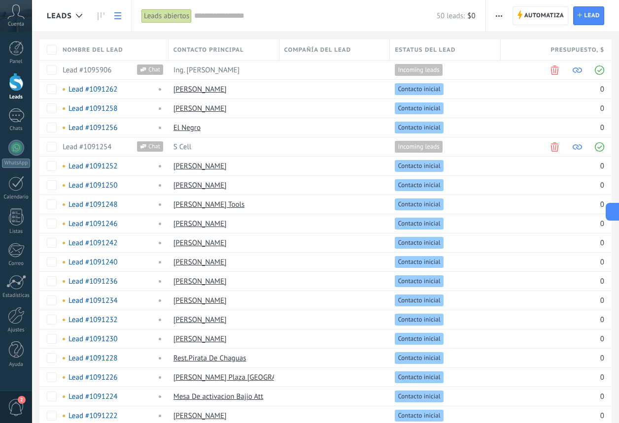
click at [116, 17] on icon at bounding box center [117, 15] width 7 height 7
click at [121, 18] on link at bounding box center [117, 15] width 17 height 19
click at [102, 14] on icon at bounding box center [101, 16] width 7 height 8
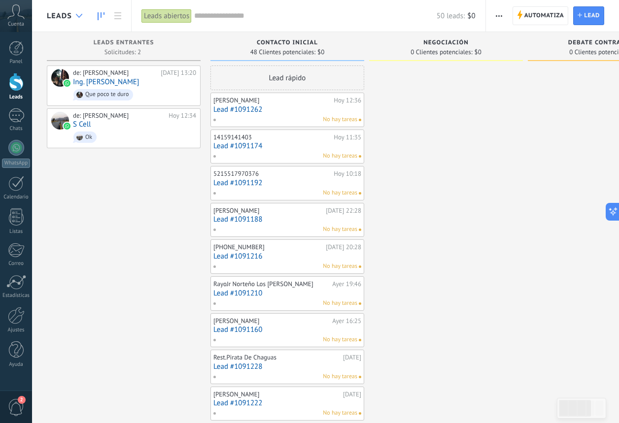
click at [77, 17] on icon at bounding box center [79, 16] width 6 height 4
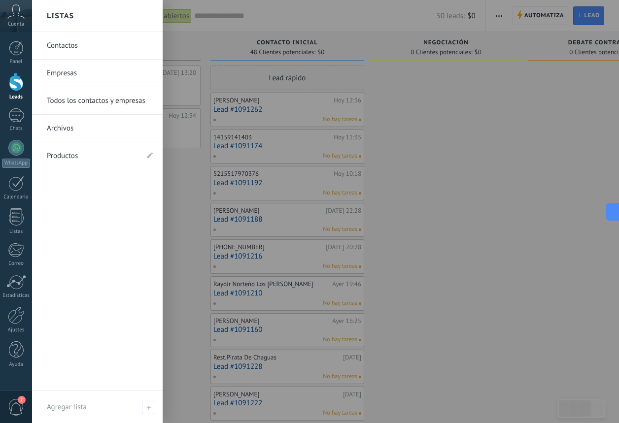
click at [110, 162] on link "Productos" at bounding box center [92, 156] width 91 height 28
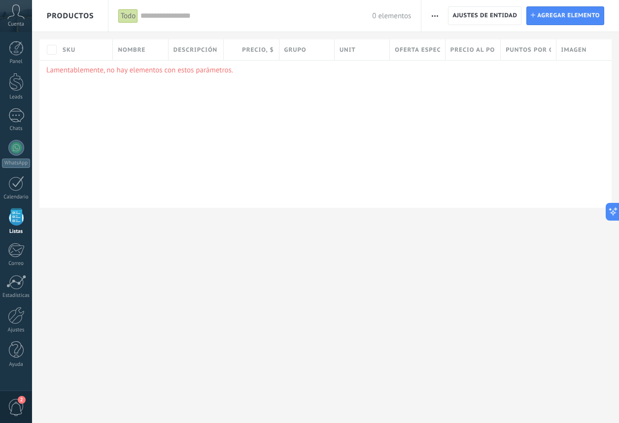
click at [71, 17] on span "Productos" at bounding box center [70, 16] width 47 height 32
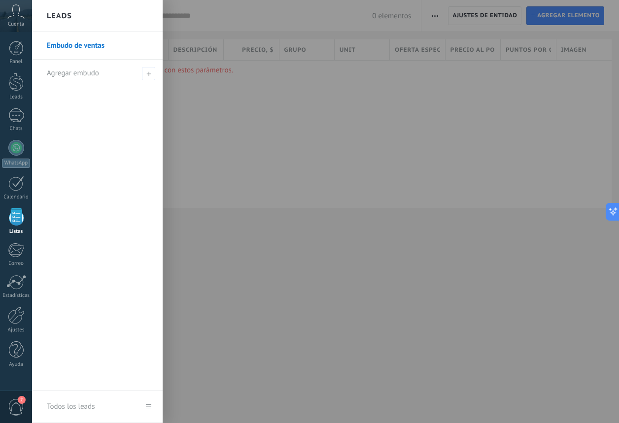
click at [80, 44] on link "Embudo de ventas" at bounding box center [100, 46] width 106 height 28
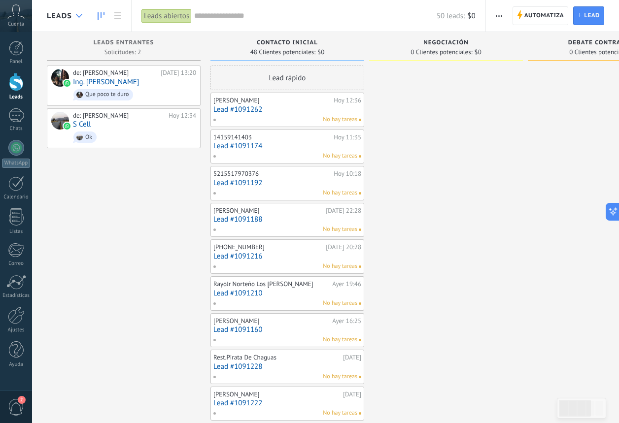
click at [77, 16] on icon at bounding box center [79, 16] width 6 height 4
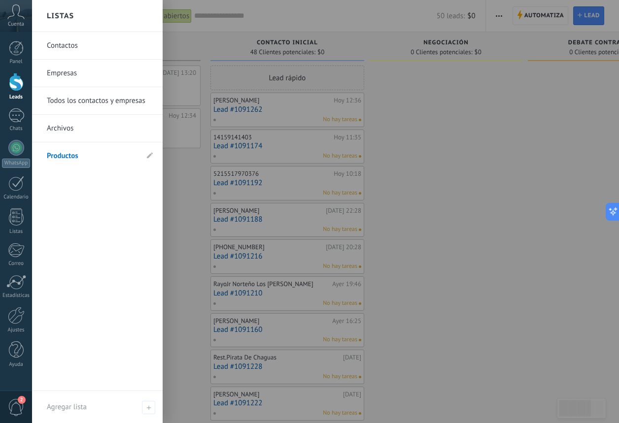
click at [310, 82] on div at bounding box center [341, 211] width 619 height 423
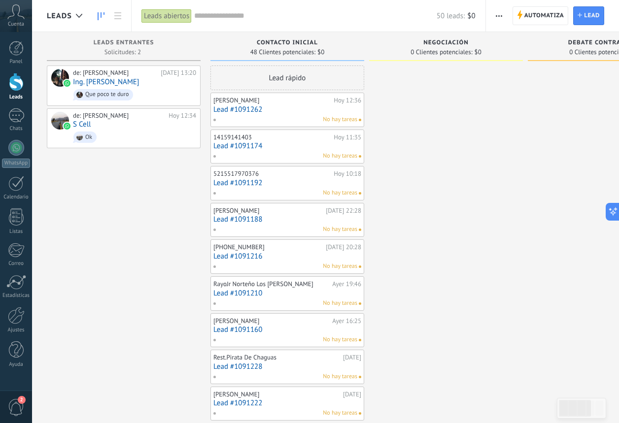
click at [13, 106] on div "Panel Leads 1 Chats WhatsApp Clientes" at bounding box center [16, 209] width 32 height 337
click at [13, 123] on link "1 Chats" at bounding box center [16, 120] width 32 height 24
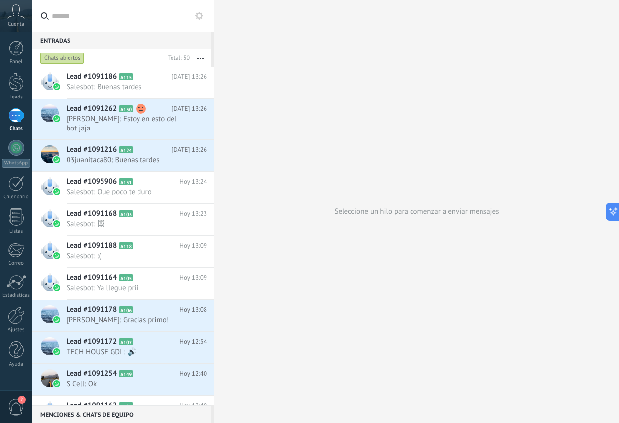
click at [201, 13] on use at bounding box center [199, 16] width 8 height 8
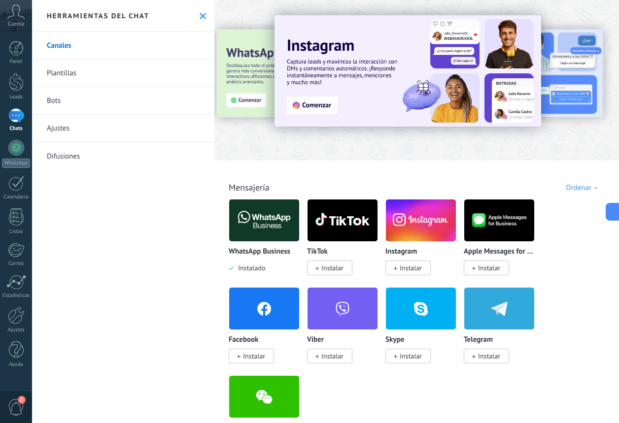
click at [135, 101] on link "Bots" at bounding box center [123, 101] width 182 height 28
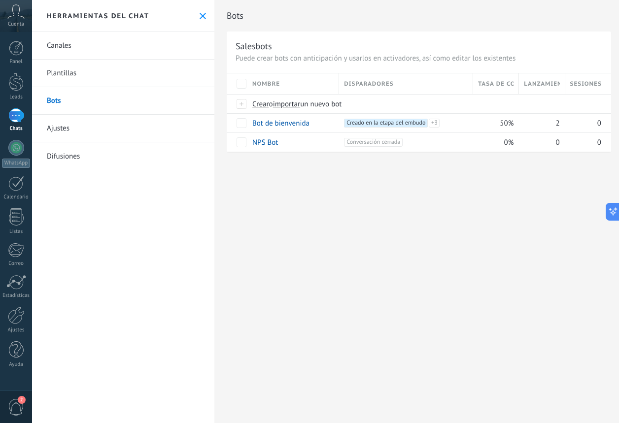
click at [131, 129] on link "Ajustes" at bounding box center [123, 129] width 182 height 28
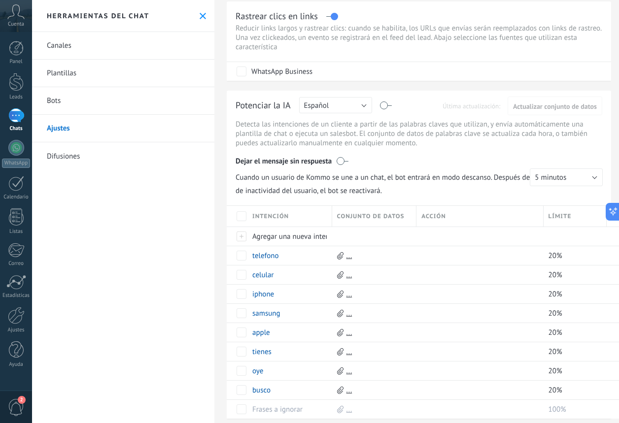
scroll to position [33, 0]
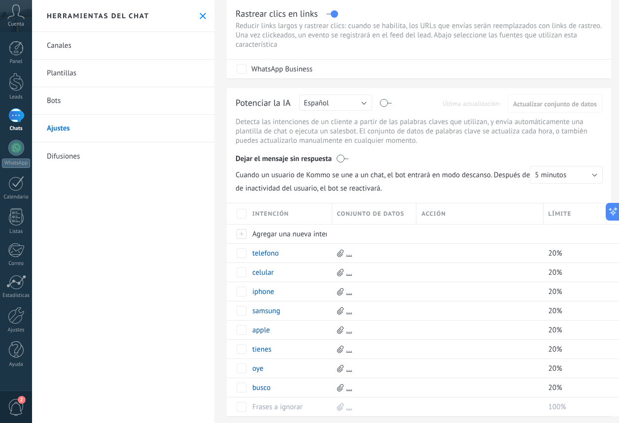
click at [338, 159] on label at bounding box center [342, 159] width 12 height 10
click at [557, 170] on button "5 minutos" at bounding box center [565, 175] width 73 height 18
click at [453, 182] on span "Cuando un usuario de Kommo se une a un chat, el bot entrará en modo descanso. D…" at bounding box center [418, 175] width 367 height 18
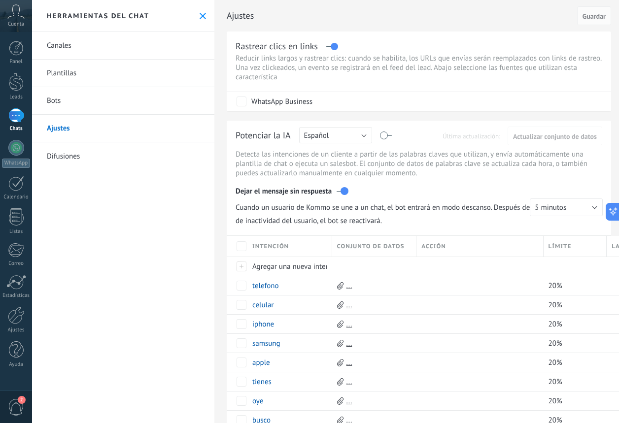
scroll to position [0, 0]
click at [590, 18] on span "Guardar" at bounding box center [593, 16] width 23 height 7
click at [385, 135] on label at bounding box center [385, 135] width 11 height 0
click at [588, 18] on span "Guardar" at bounding box center [593, 16] width 23 height 7
click at [586, 17] on span "Guardar" at bounding box center [593, 16] width 23 height 7
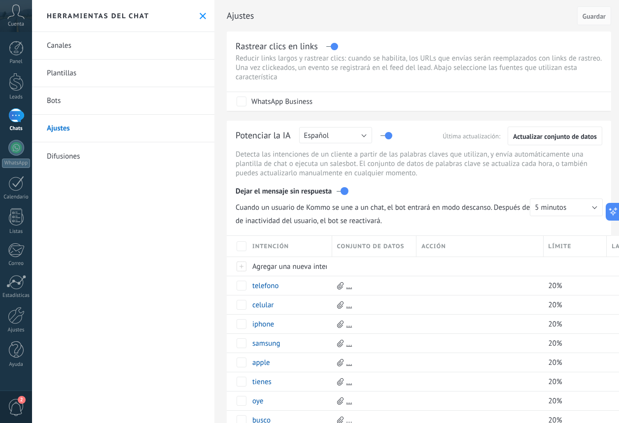
click at [137, 97] on link "Bots" at bounding box center [123, 101] width 182 height 28
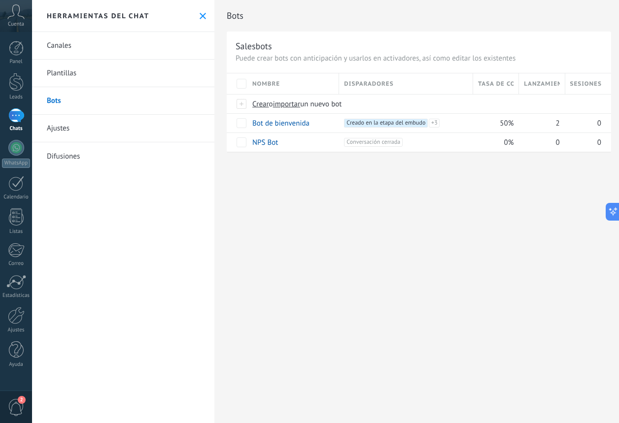
click at [86, 67] on link "Plantillas" at bounding box center [123, 74] width 182 height 28
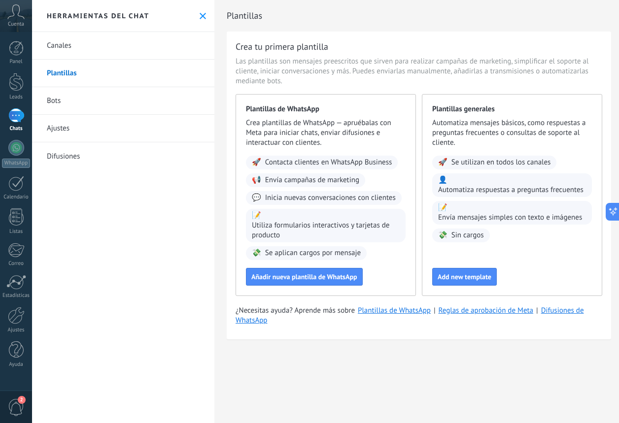
click at [82, 37] on link "Canales" at bounding box center [123, 46] width 182 height 28
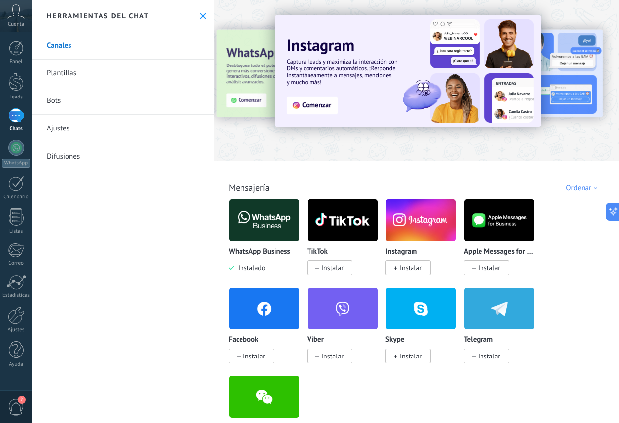
click at [18, 124] on link "1 Chats" at bounding box center [16, 120] width 32 height 24
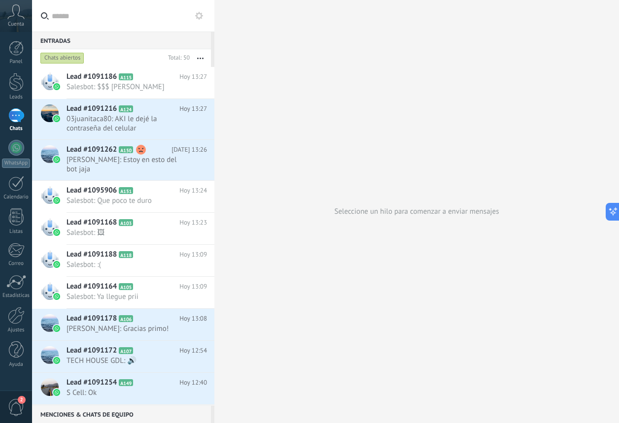
click at [200, 17] on use at bounding box center [199, 16] width 8 height 8
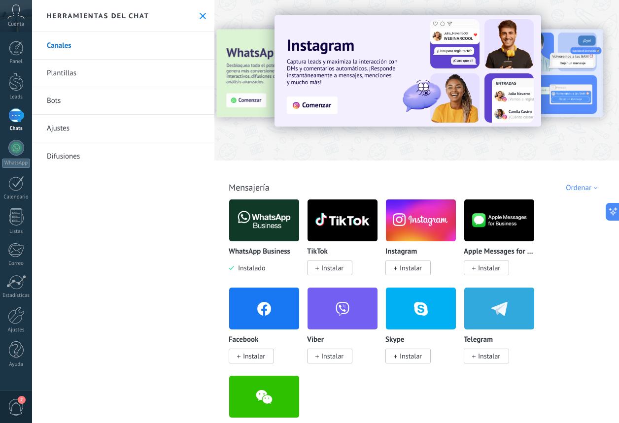
click at [139, 103] on link "Bots" at bounding box center [123, 101] width 182 height 28
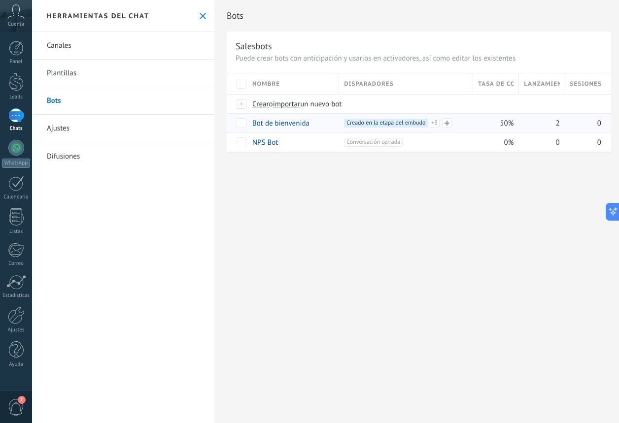
click at [435, 122] on span "+3" at bounding box center [433, 123] width 11 height 9
click at [421, 185] on div "Bots Salesbots Puede crear bots con anticipación y usarlos en activadores, así …" at bounding box center [416, 211] width 404 height 423
click at [449, 120] on span at bounding box center [447, 123] width 10 height 10
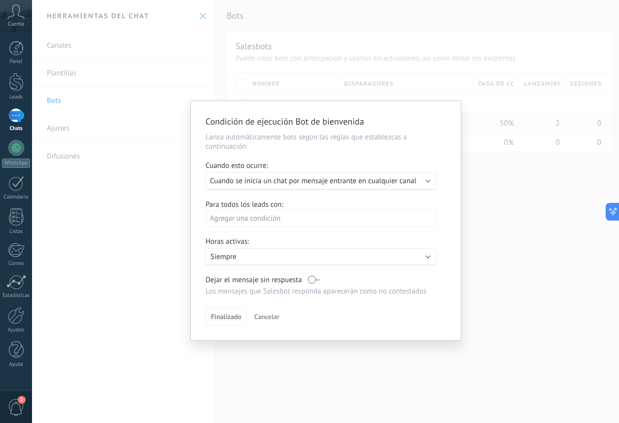
click at [342, 219] on div "Agregar una condición" at bounding box center [320, 218] width 230 height 17
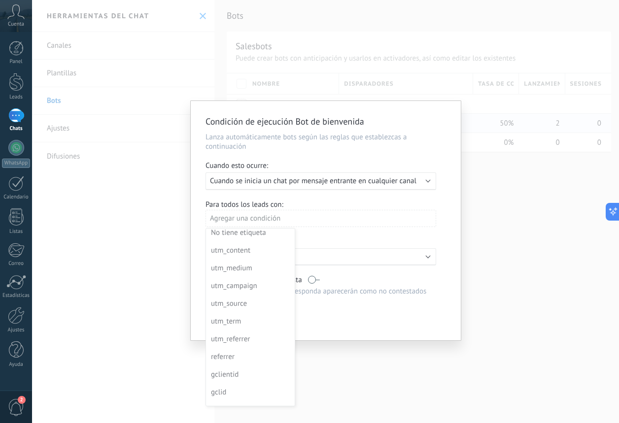
scroll to position [106, 0]
click at [343, 228] on div at bounding box center [326, 220] width 270 height 239
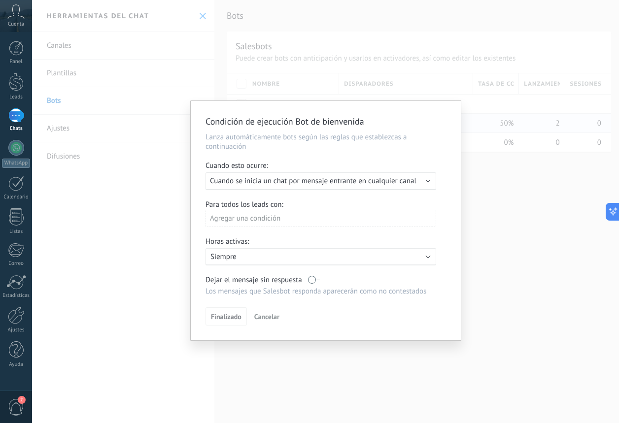
click at [310, 278] on label at bounding box center [314, 279] width 12 height 9
click at [283, 315] on div "Finalizado Cancelar" at bounding box center [325, 316] width 240 height 18
click at [266, 314] on span "Cancelar" at bounding box center [266, 316] width 25 height 9
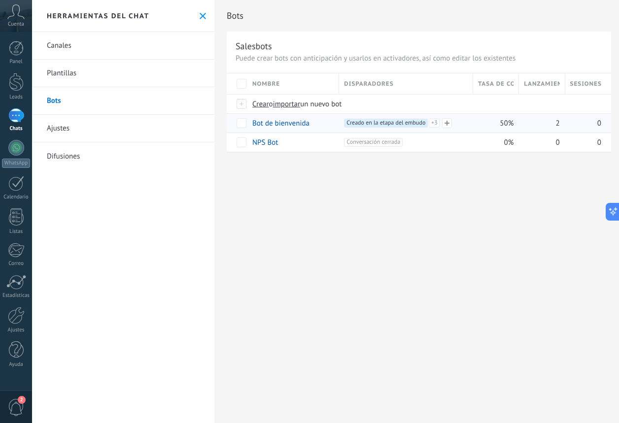
click at [368, 122] on span "Creado en la etapa del embudo +3" at bounding box center [386, 123] width 84 height 9
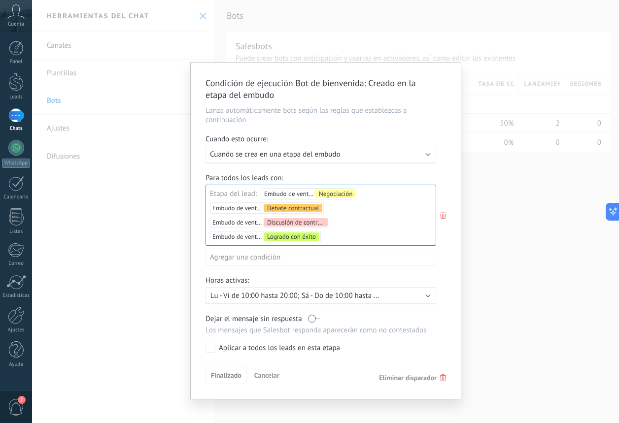
click at [0, 0] on div "Incoming leads Contacto inicial Negociación Debate contractual Discusión de con…" at bounding box center [0, 0] width 0 height 0
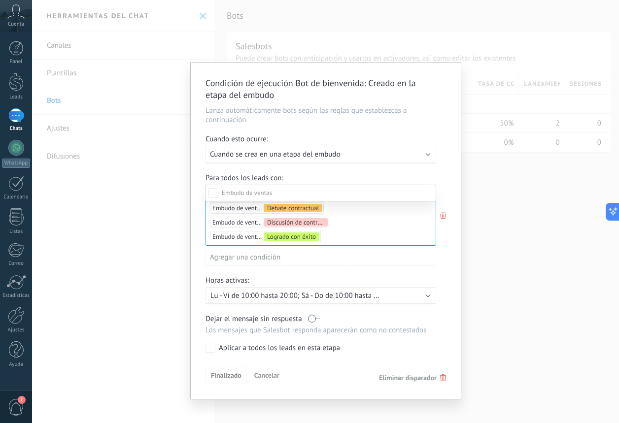
click at [0, 0] on label "Contacto inicial" at bounding box center [0, 0] width 0 height 0
click at [455, 231] on div at bounding box center [325, 211] width 587 height 423
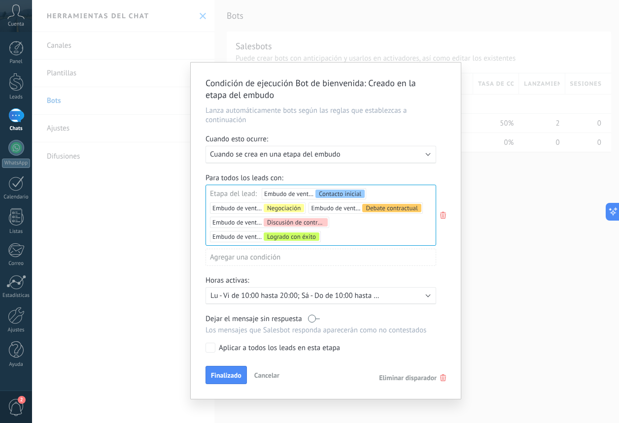
click at [267, 253] on div "Agregar una condición" at bounding box center [320, 257] width 230 height 17
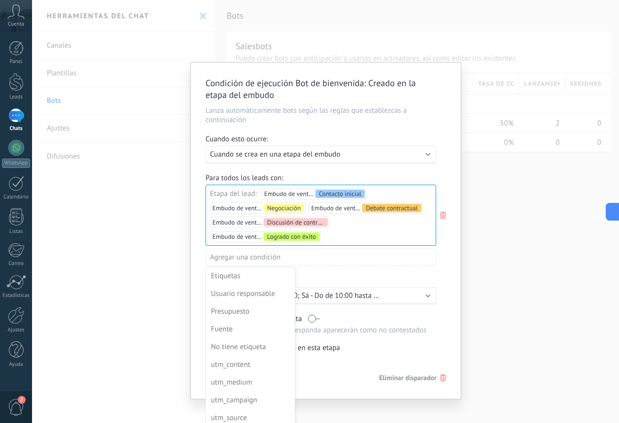
click at [339, 370] on div at bounding box center [326, 231] width 270 height 336
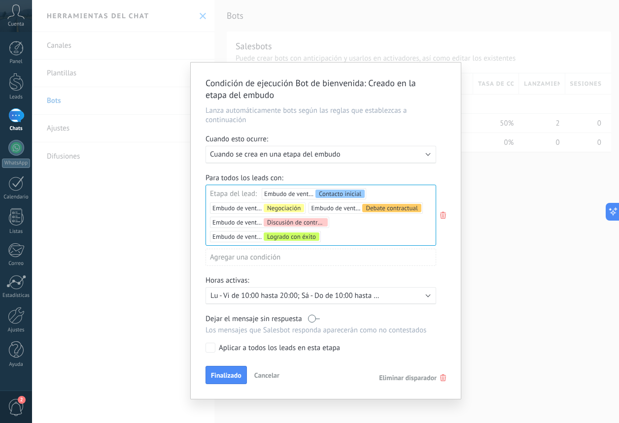
click at [387, 154] on div "Ejecutar: Cuando se crea en una etapa del embudo" at bounding box center [317, 154] width 214 height 9
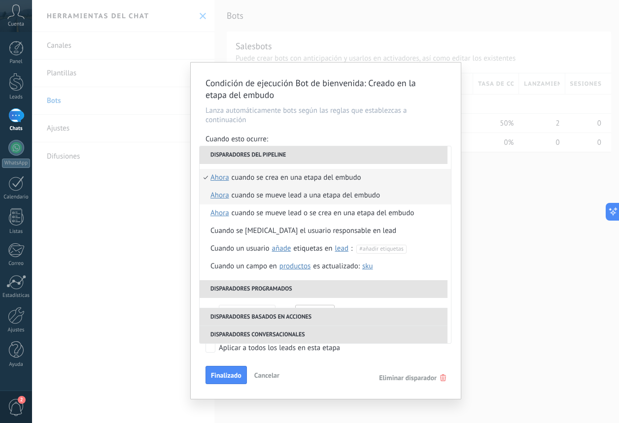
click at [372, 191] on div "Cuando se mueve lead a una etapa del embudo" at bounding box center [305, 196] width 148 height 18
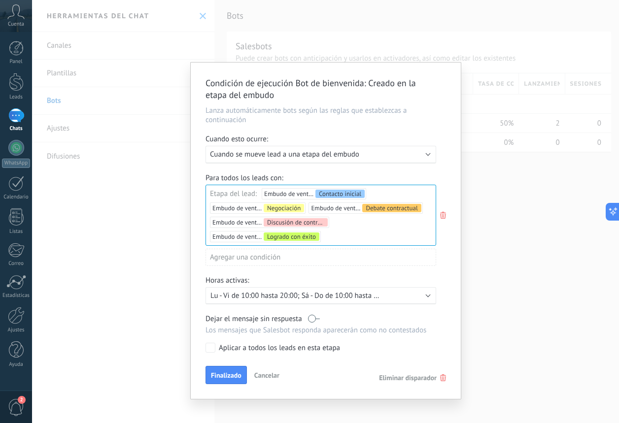
click at [390, 157] on div "Ejecutar: Cuando se mueve lead a una etapa del embudo" at bounding box center [317, 154] width 214 height 9
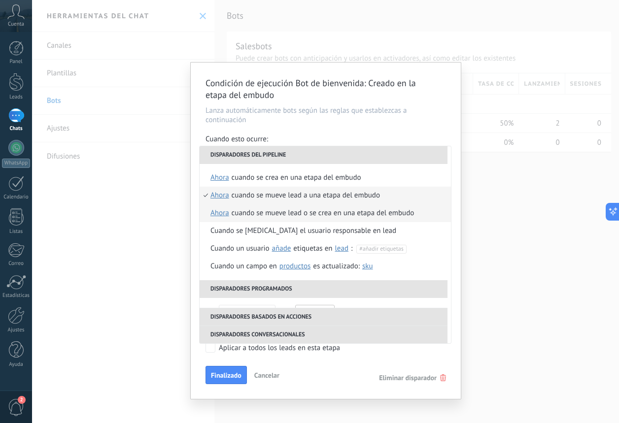
click at [387, 218] on div "Cuando se mueve lead o se crea en una etapa del embudo" at bounding box center [322, 213] width 183 height 18
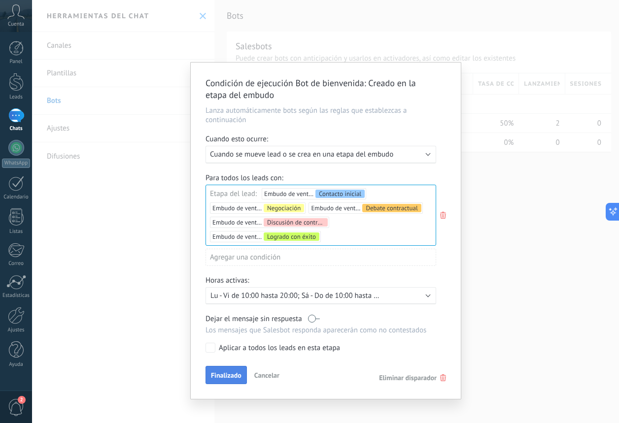
click at [231, 374] on span "Finalizado" at bounding box center [226, 375] width 31 height 7
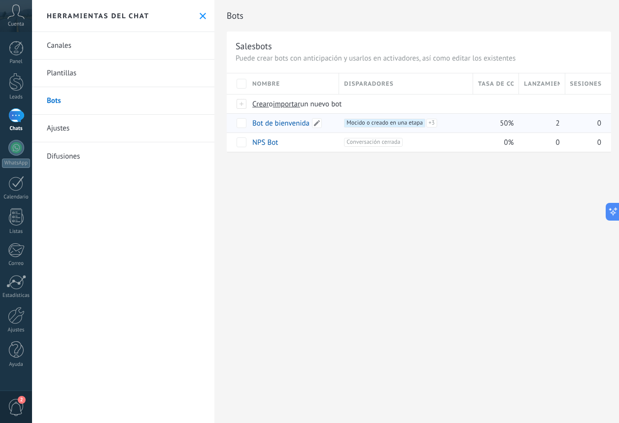
click at [296, 129] on div "Bot de bienvenida" at bounding box center [290, 123] width 87 height 19
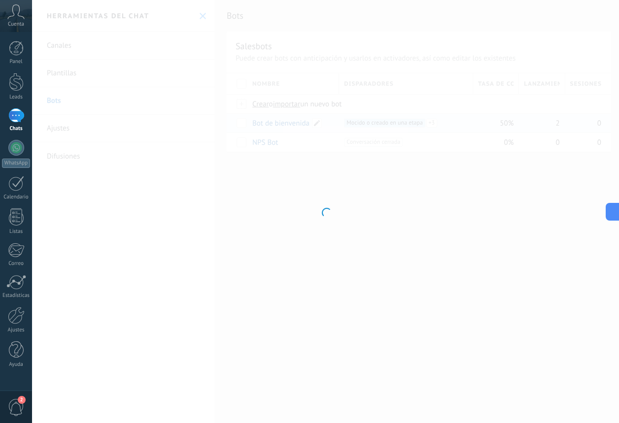
type input "**********"
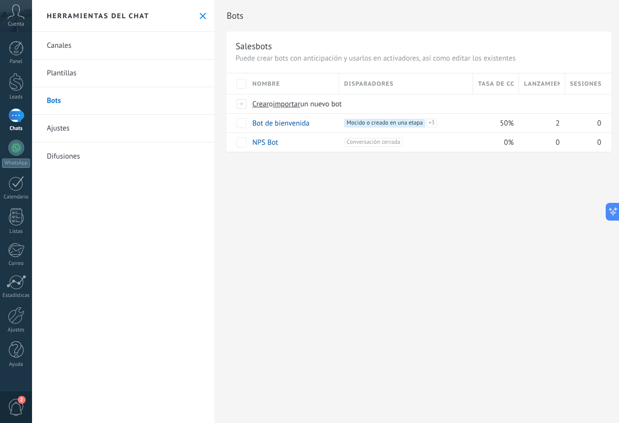
scroll to position [15, 0]
click at [120, 121] on link "Ajustes" at bounding box center [123, 129] width 182 height 28
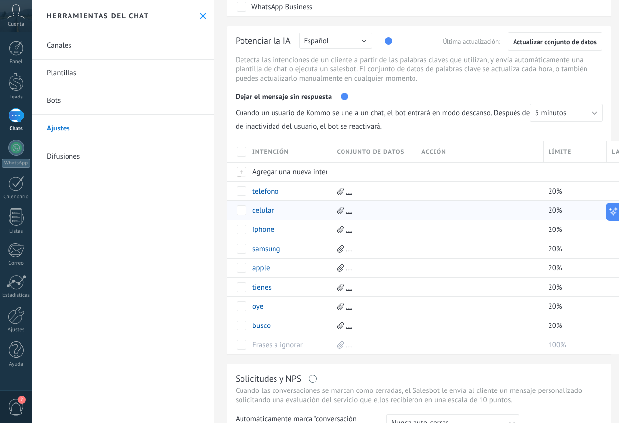
scroll to position [98, 0]
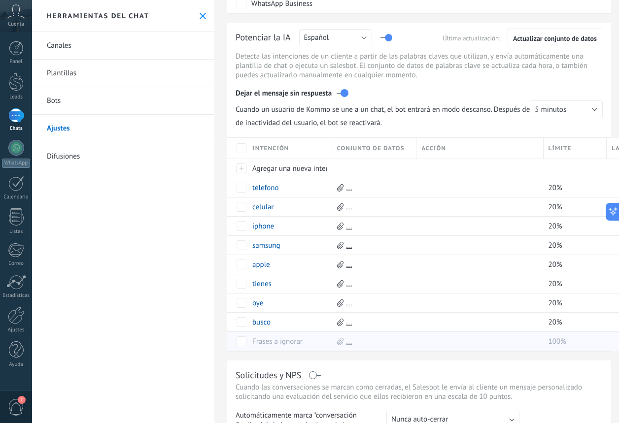
click at [274, 342] on link "Frases a ignorar" at bounding box center [277, 341] width 50 height 9
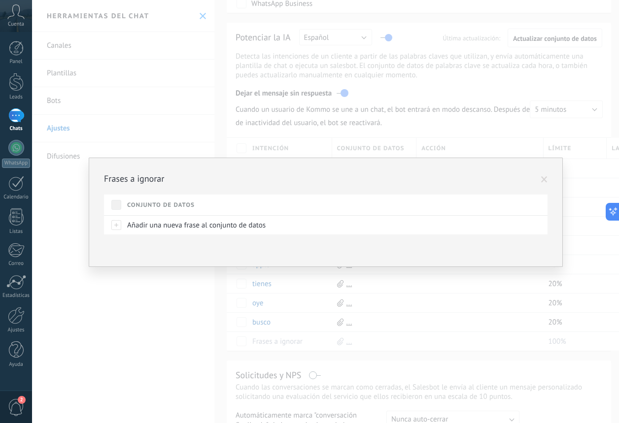
click at [541, 177] on span at bounding box center [544, 179] width 6 height 7
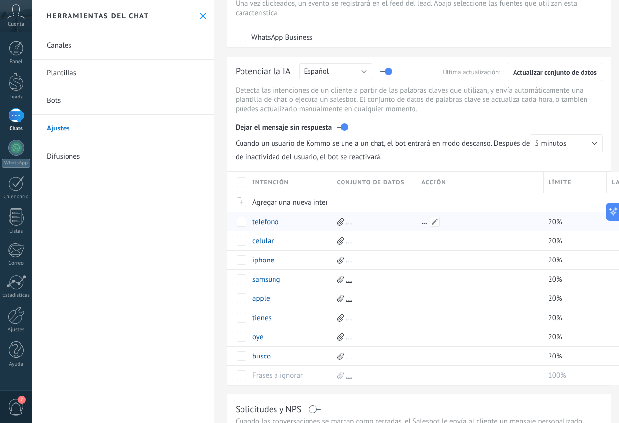
scroll to position [60, 0]
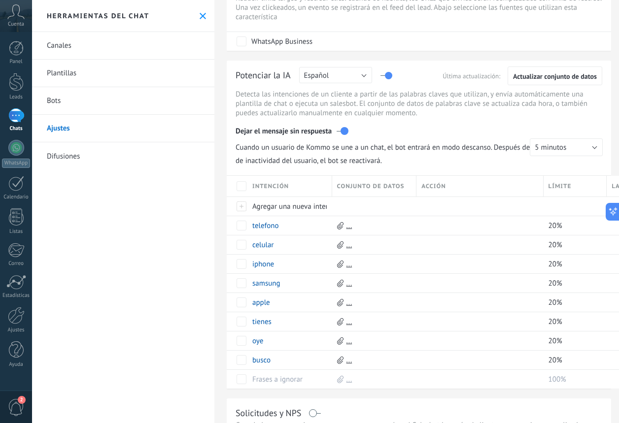
click at [72, 152] on link "Difusiones" at bounding box center [123, 156] width 182 height 28
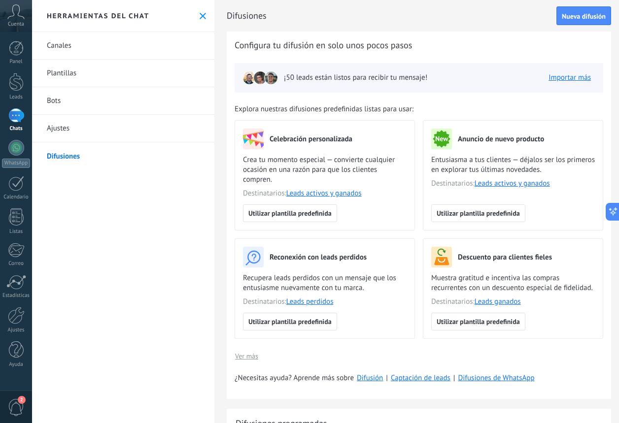
click at [94, 44] on link "Canales" at bounding box center [123, 46] width 182 height 28
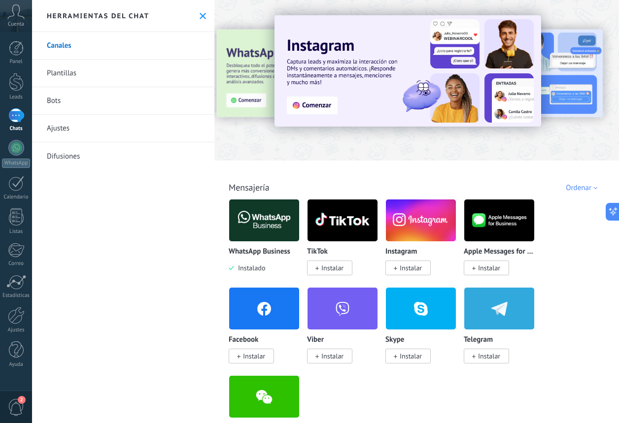
click at [87, 66] on link "Plantillas" at bounding box center [123, 74] width 182 height 28
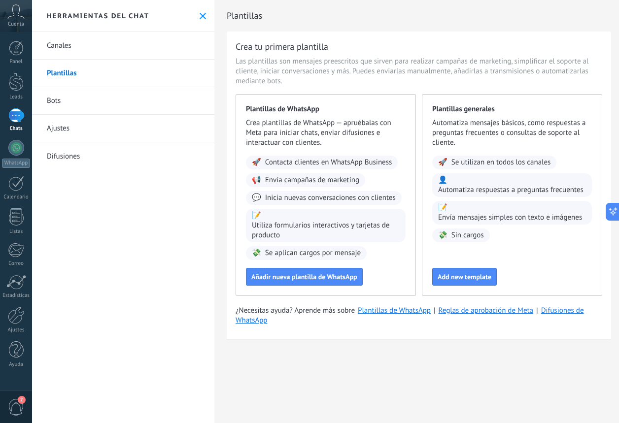
click at [203, 16] on div "Herramientas del chat" at bounding box center [123, 16] width 182 height 32
click at [195, 17] on div "Herramientas del chat" at bounding box center [123, 16] width 182 height 32
click at [199, 17] on use at bounding box center [202, 16] width 6 height 6
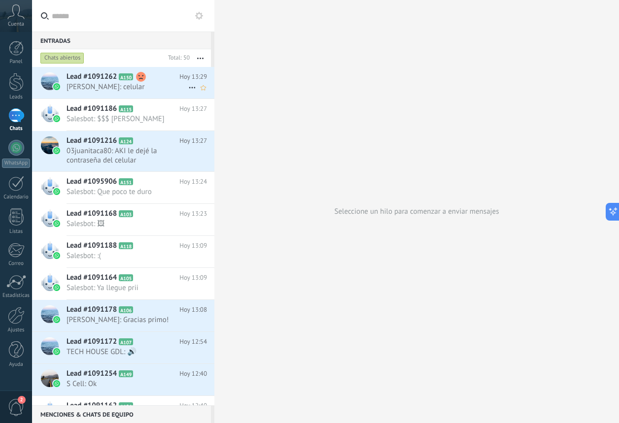
click at [95, 92] on div "Lead #1091262 A150 [DATE] 13:29 [PERSON_NAME]: celular" at bounding box center [140, 82] width 148 height 31
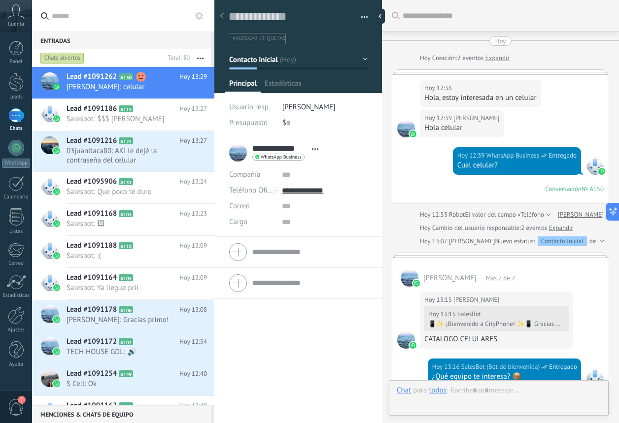
scroll to position [15, 0]
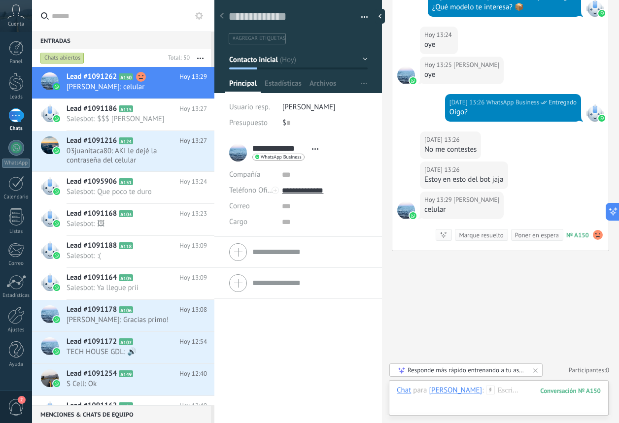
click at [484, 367] on div "Responde más rápido entrenando a tu asistente AI con tus fuentes de datos" at bounding box center [466, 370] width 118 height 8
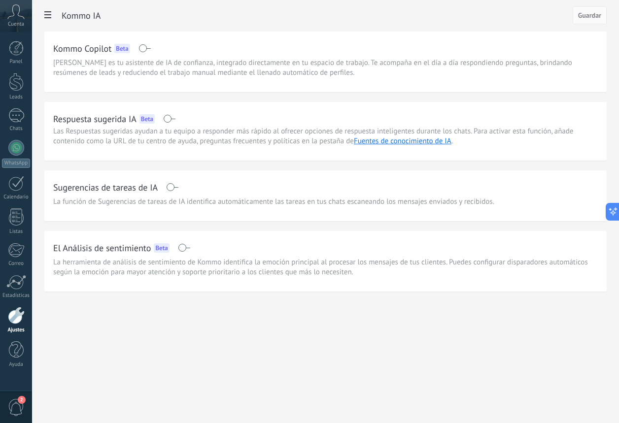
drag, startPoint x: 267, startPoint y: 264, endPoint x: 206, endPoint y: 230, distance: 69.5
click at [236, 254] on div "El Análisis de sentimiento Beta La herramienta de análisis de sentimiento de Ko…" at bounding box center [325, 258] width 544 height 37
click at [169, 116] on span at bounding box center [169, 119] width 12 height 8
click at [578, 9] on button "Guardar" at bounding box center [589, 15] width 34 height 18
click at [50, 22] on span at bounding box center [47, 15] width 17 height 19
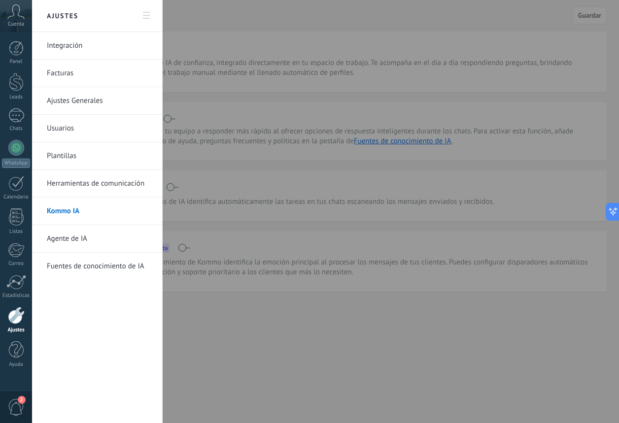
click at [89, 242] on link "Agente de IA" at bounding box center [99, 239] width 105 height 28
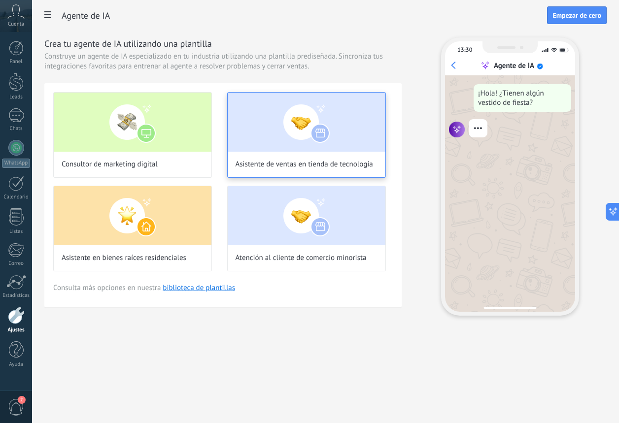
click at [282, 121] on img at bounding box center [307, 122] width 158 height 59
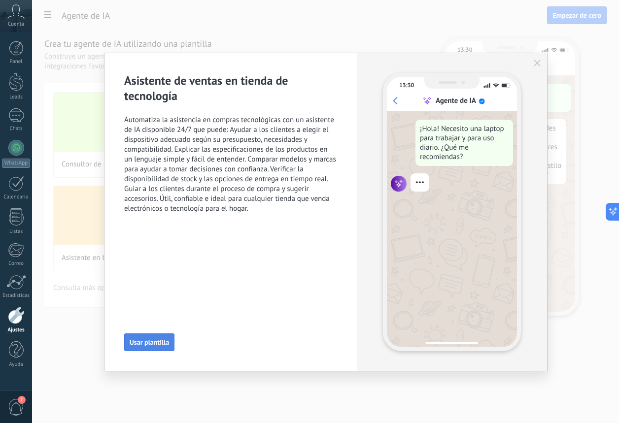
click at [155, 348] on button "Usar plantilla" at bounding box center [149, 342] width 50 height 18
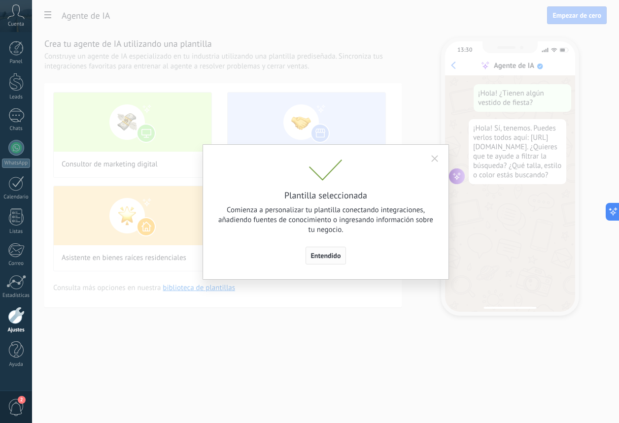
click at [320, 252] on span "Entendido" at bounding box center [326, 255] width 30 height 7
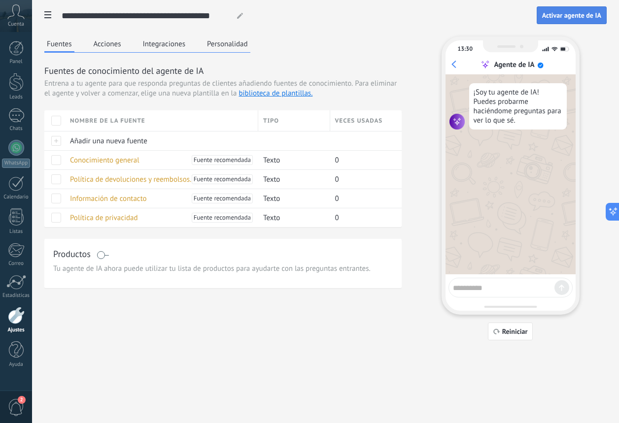
click at [577, 17] on span "Activar agente de IA" at bounding box center [571, 15] width 59 height 7
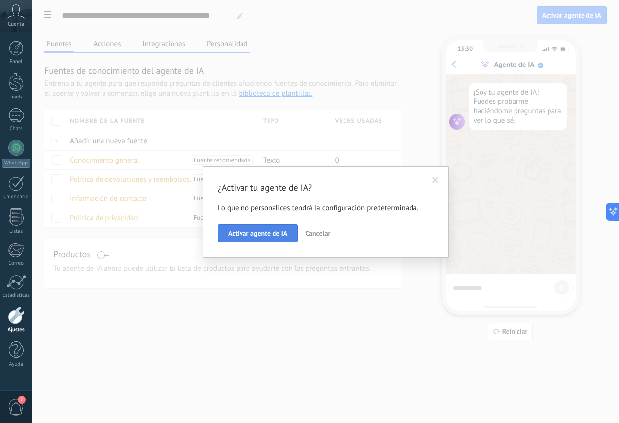
click at [242, 237] on span "Activar agente de IA" at bounding box center [257, 233] width 59 height 7
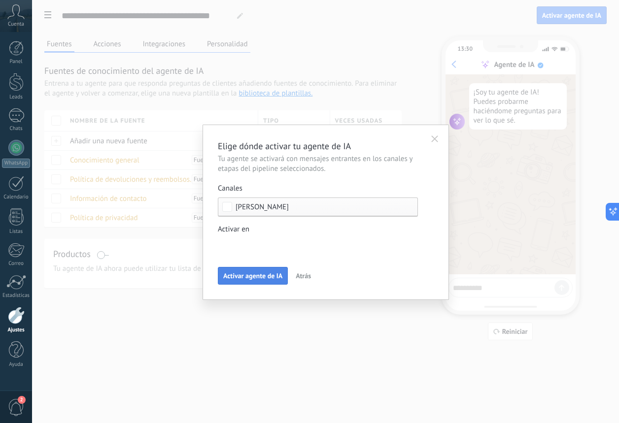
click at [240, 277] on span "Activar agente de IA" at bounding box center [252, 275] width 59 height 7
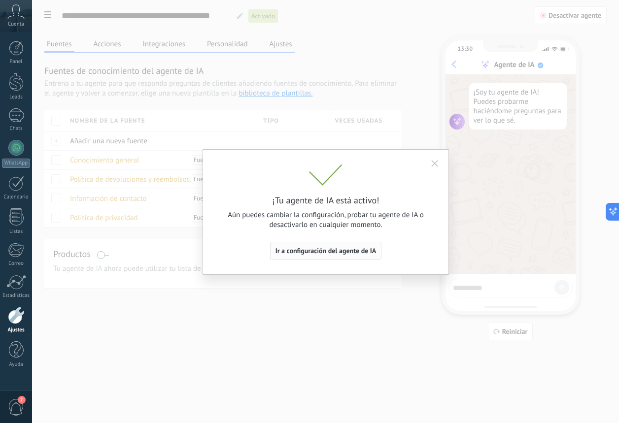
click at [307, 248] on span "Ir a configuración del agente de IA" at bounding box center [325, 250] width 101 height 7
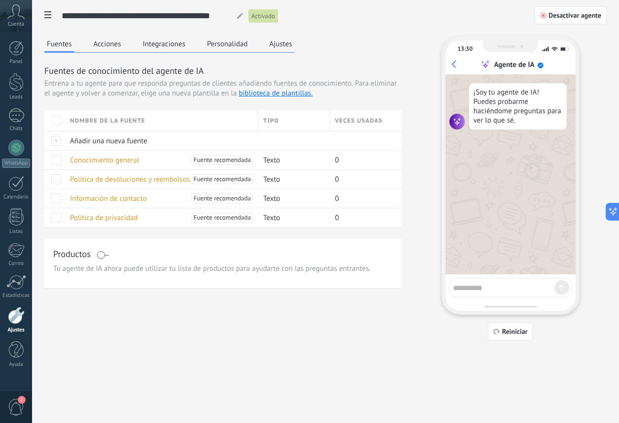
click at [17, 313] on div at bounding box center [16, 315] width 17 height 17
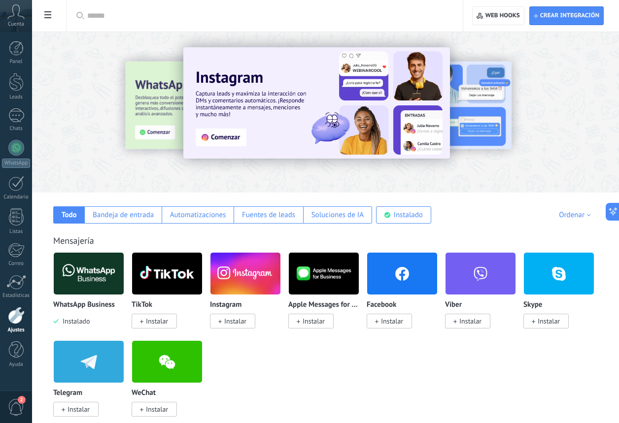
click at [47, 22] on span at bounding box center [47, 15] width 17 height 19
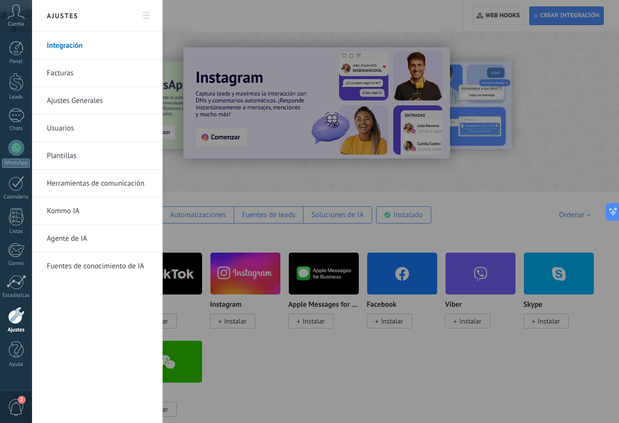
click at [86, 181] on link "Herramientas de comunicación" at bounding box center [99, 184] width 105 height 28
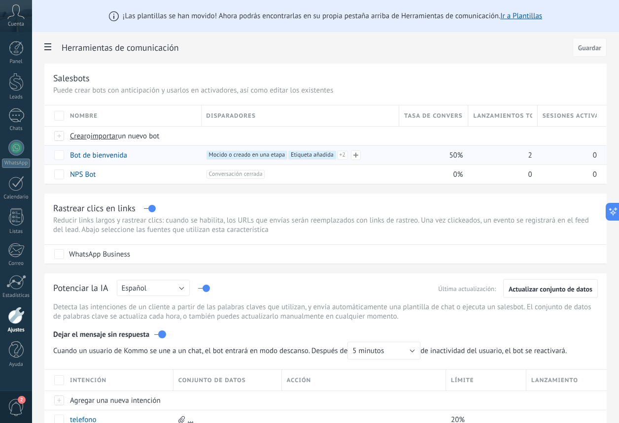
click at [344, 158] on span "+2" at bounding box center [342, 155] width 11 height 9
click at [353, 152] on div "+4 Mocido o creado en una etapa +3 Etiqueta añadida +2 Creado en la etapa del e…" at bounding box center [304, 163] width 198 height 24
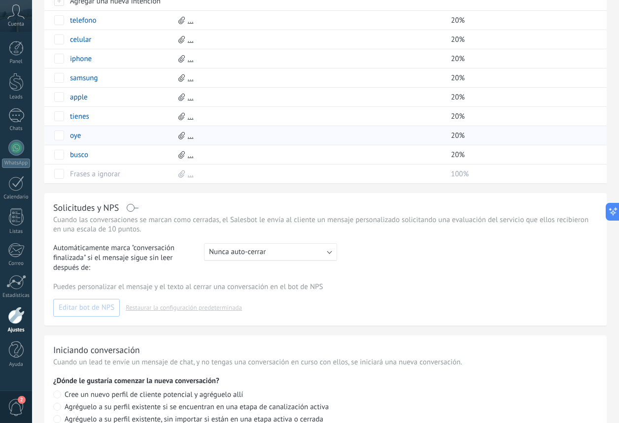
scroll to position [402, 0]
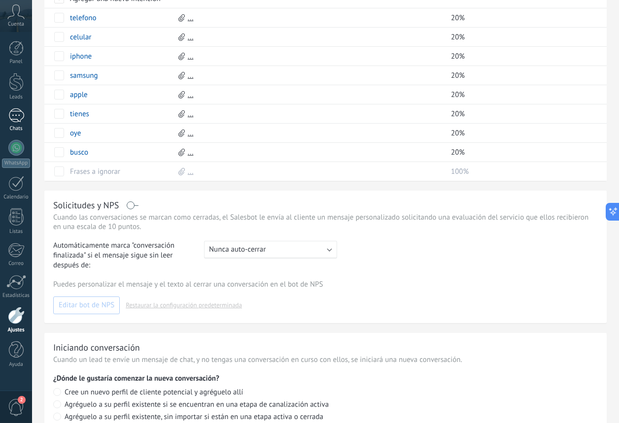
click at [14, 115] on div "1" at bounding box center [16, 115] width 16 height 14
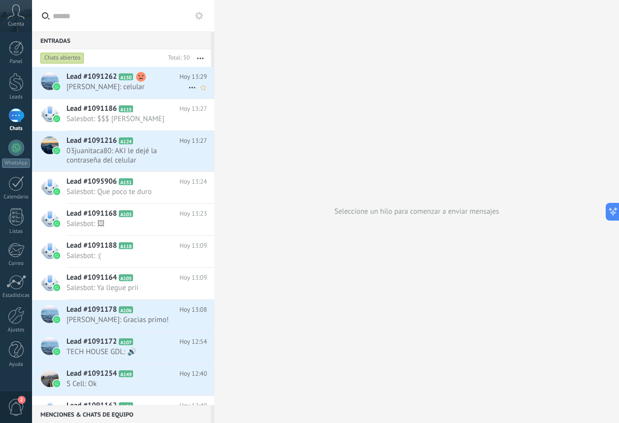
click at [142, 78] on use at bounding box center [141, 77] width 10 height 10
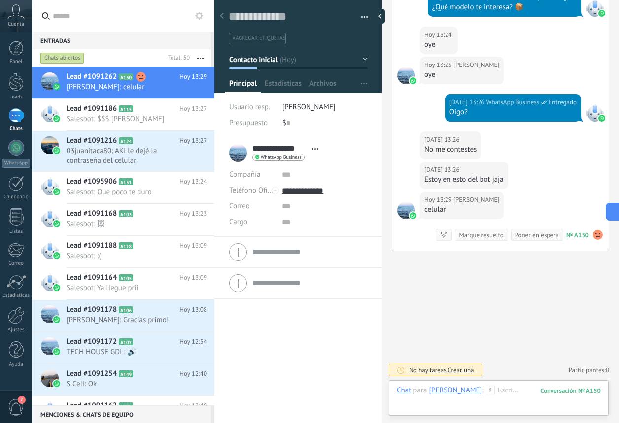
scroll to position [15, 0]
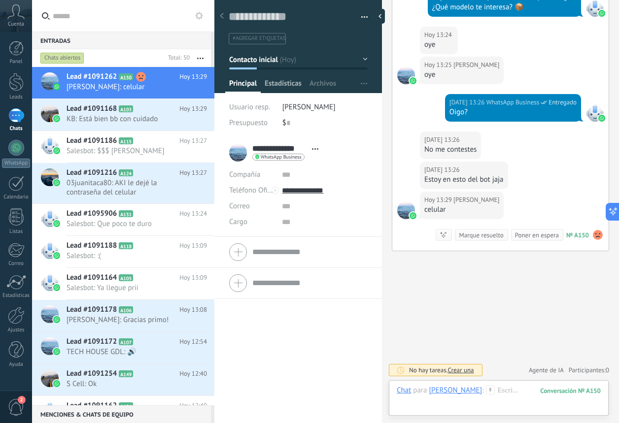
click at [270, 83] on span "Estadísticas" at bounding box center [282, 86] width 37 height 14
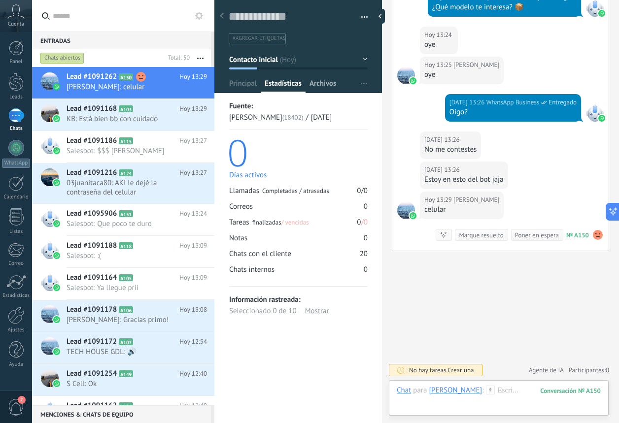
click at [314, 82] on span "Archivos" at bounding box center [322, 86] width 27 height 14
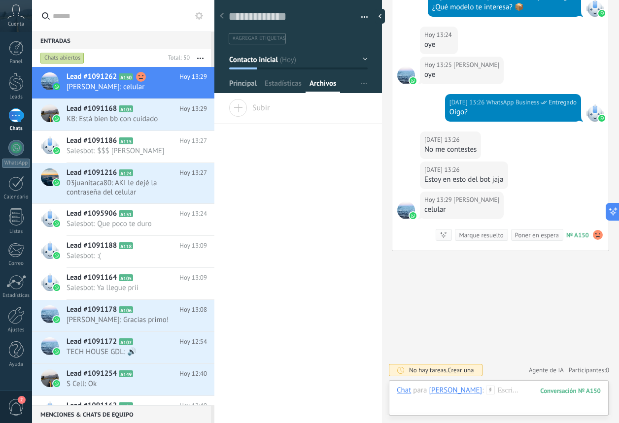
click at [246, 83] on span "Principal" at bounding box center [243, 86] width 28 height 14
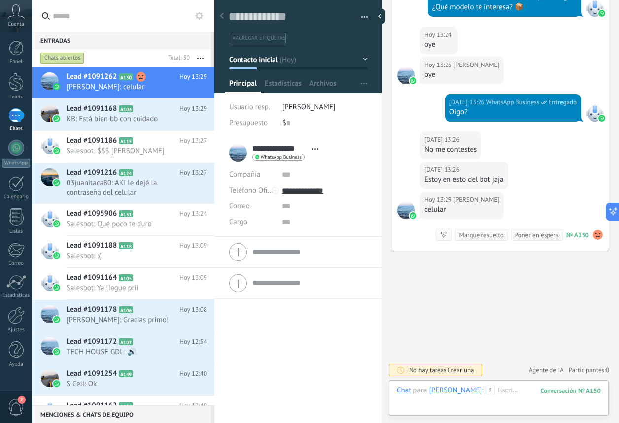
click at [442, 237] on icon at bounding box center [443, 235] width 8 height 8
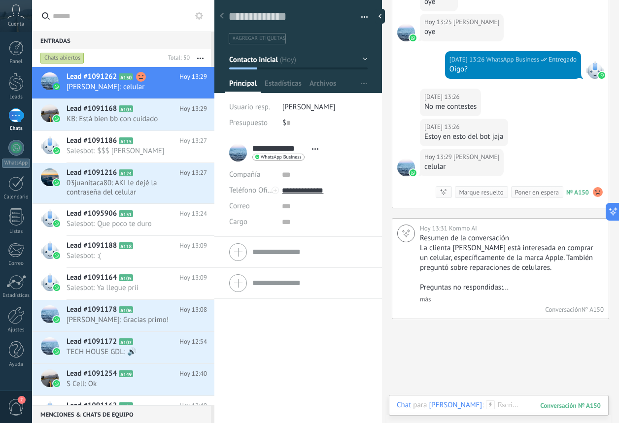
scroll to position [519, 0]
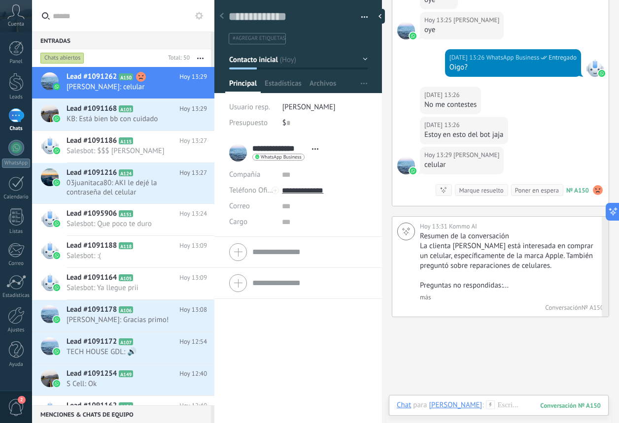
click at [432, 299] on div "Resumen de la conversación La clienta [PERSON_NAME] está interesada en comprar …" at bounding box center [510, 266] width 181 height 70
click at [428, 299] on link "más" at bounding box center [425, 297] width 11 height 8
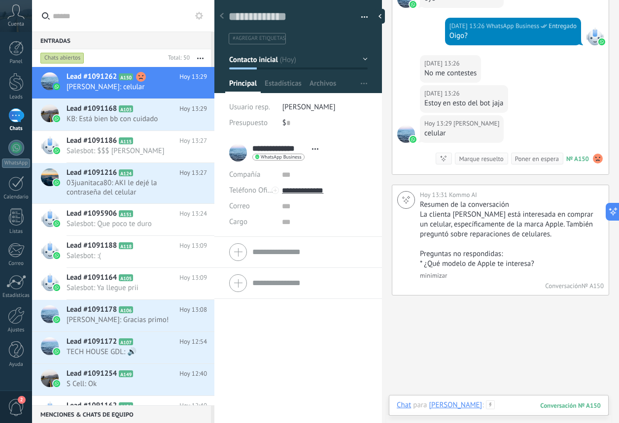
click at [493, 407] on div at bounding box center [498, 415] width 204 height 30
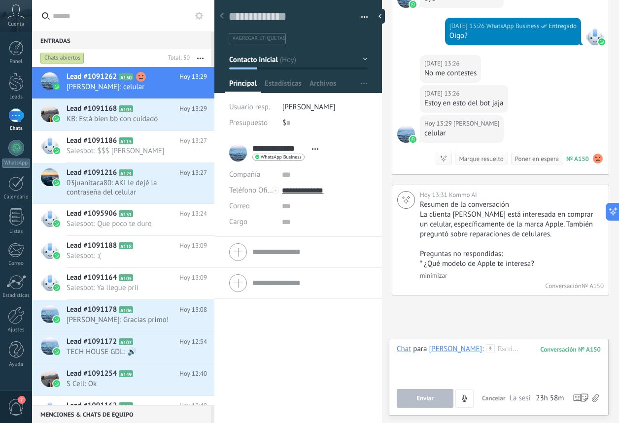
click at [490, 351] on icon at bounding box center [490, 348] width 9 height 9
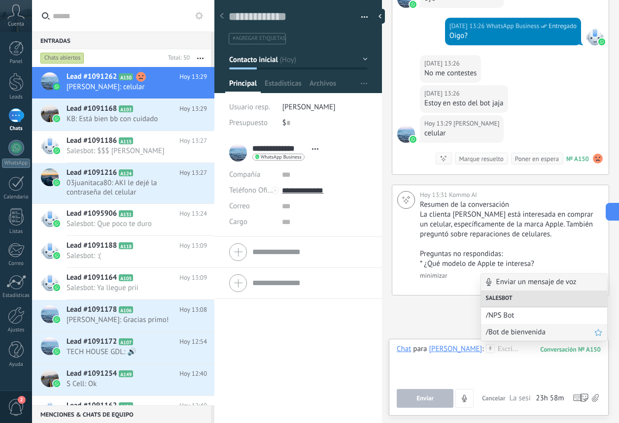
click at [501, 332] on span "/Bot de bienvenida" at bounding box center [540, 332] width 108 height 9
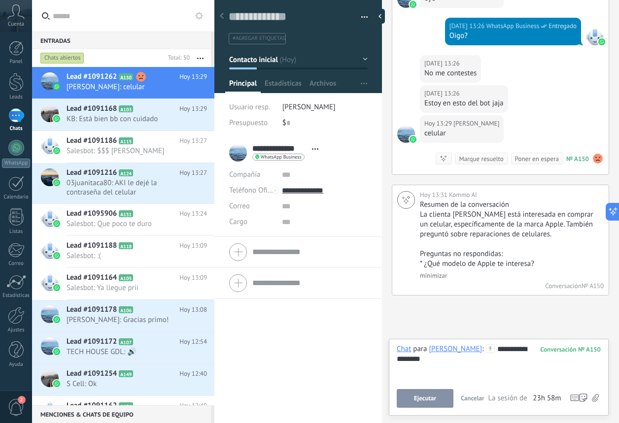
click at [438, 403] on button "Ejecutar" at bounding box center [424, 398] width 57 height 19
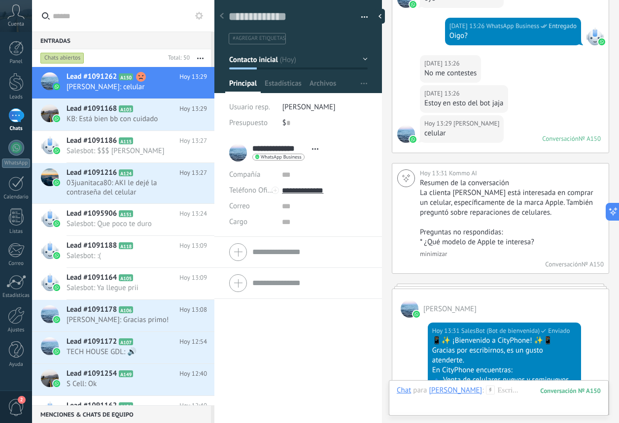
scroll to position [572, 0]
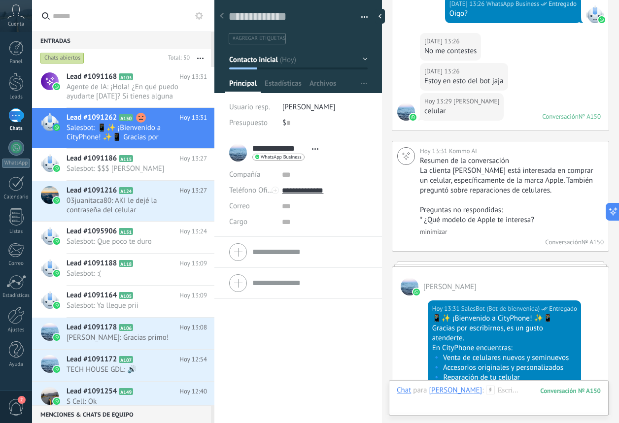
drag, startPoint x: 449, startPoint y: 335, endPoint x: 267, endPoint y: 209, distance: 221.9
click at [449, 335] on div "Gracias por escribirnos, es un gusto atenderte." at bounding box center [504, 334] width 144 height 20
click at [140, 96] on span "Agente de IA: ¡Hola! ¿En qué puedo ayudarte [DATE]? Si tienes alguna pregunta s…" at bounding box center [127, 91] width 122 height 19
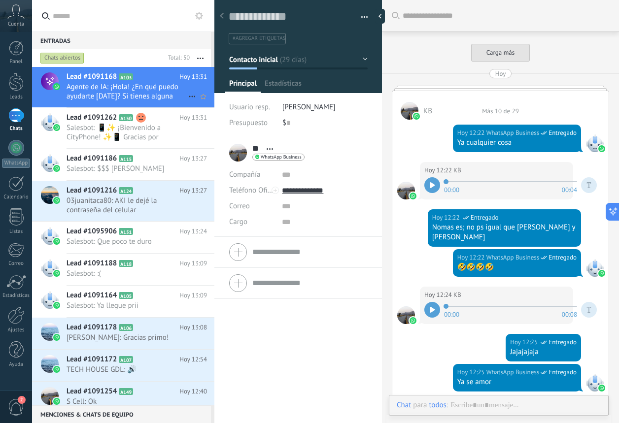
scroll to position [15, 0]
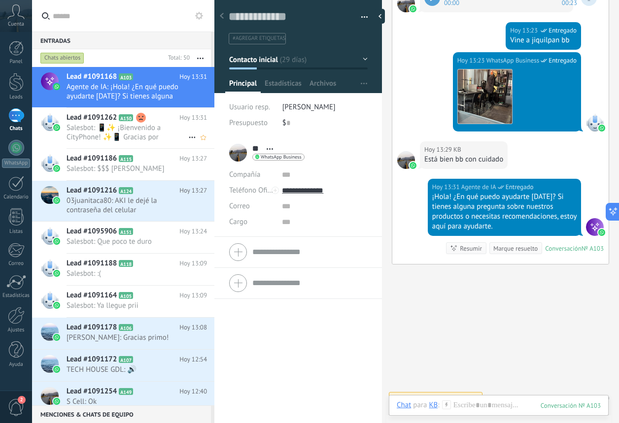
click at [101, 134] on span "Salesbot: 📱✨ ¡Bienvenido a CityPhone! ✨📱 Gracias por escribirnos, es un gusto a…" at bounding box center [127, 132] width 122 height 19
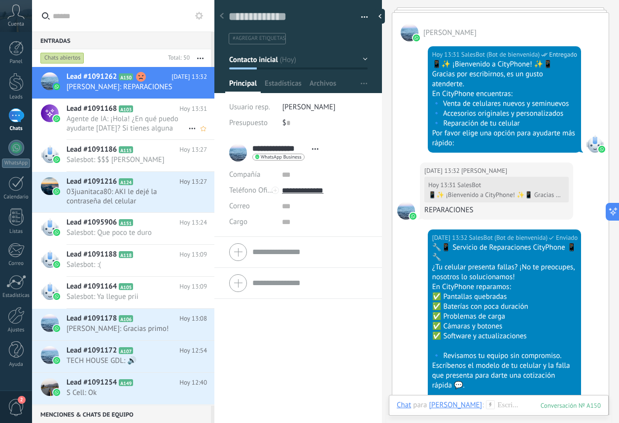
scroll to position [997, 0]
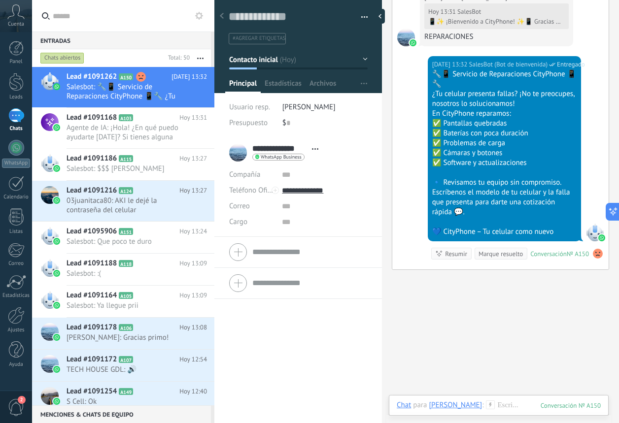
click at [593, 250] on use at bounding box center [597, 254] width 10 height 10
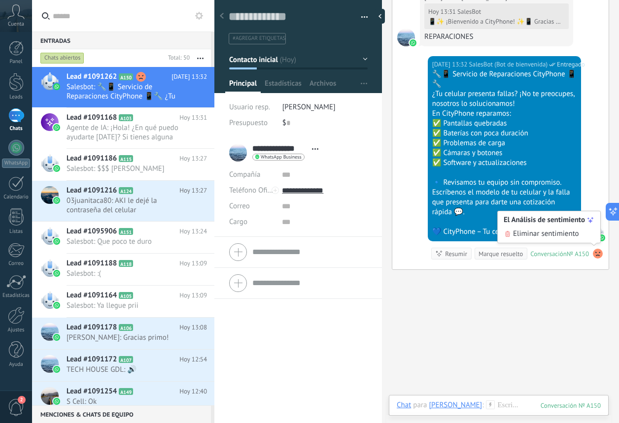
click at [593, 250] on use at bounding box center [597, 254] width 10 height 10
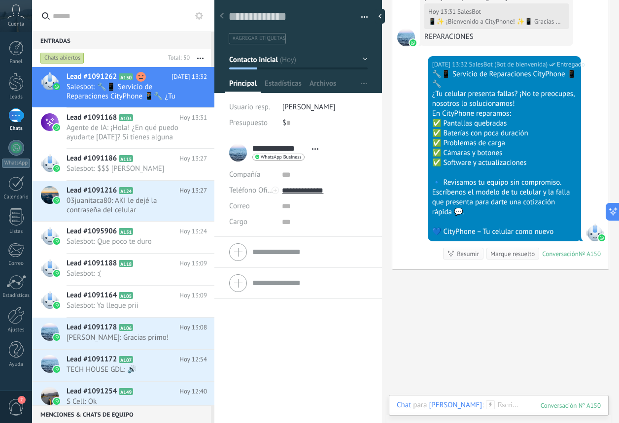
click at [418, 403] on span "para" at bounding box center [420, 405] width 14 height 10
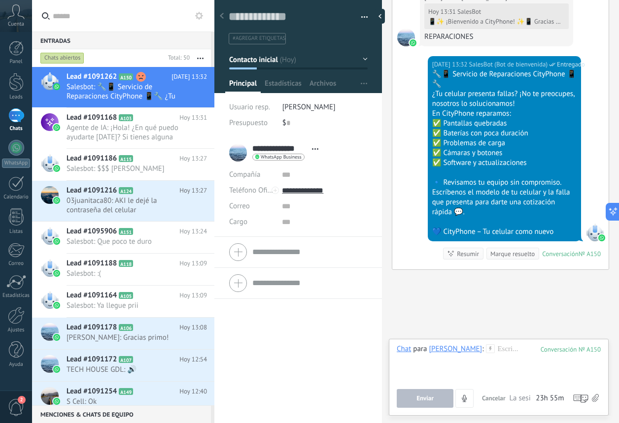
click at [23, 404] on span "2" at bounding box center [16, 407] width 17 height 17
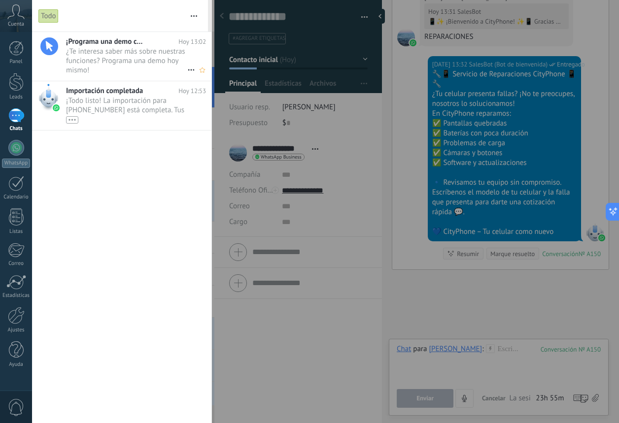
click at [120, 48] on span "¿Te interesa saber más sobre nuestras funciones? Programa una demo hoy mismo! •…" at bounding box center [126, 61] width 121 height 28
click at [242, 120] on div at bounding box center [309, 211] width 619 height 423
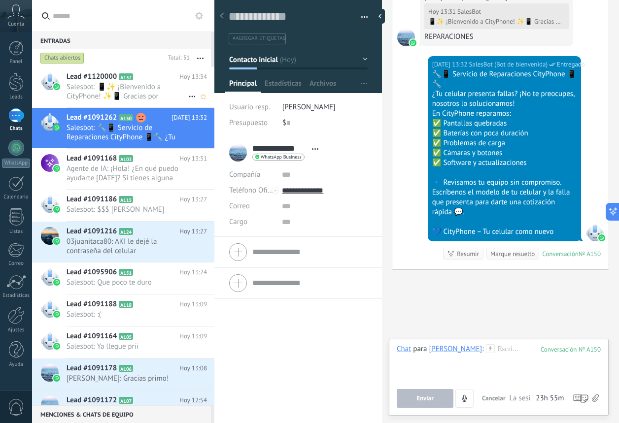
click at [151, 72] on h2 "Lead #1120000 A152" at bounding box center [122, 77] width 113 height 10
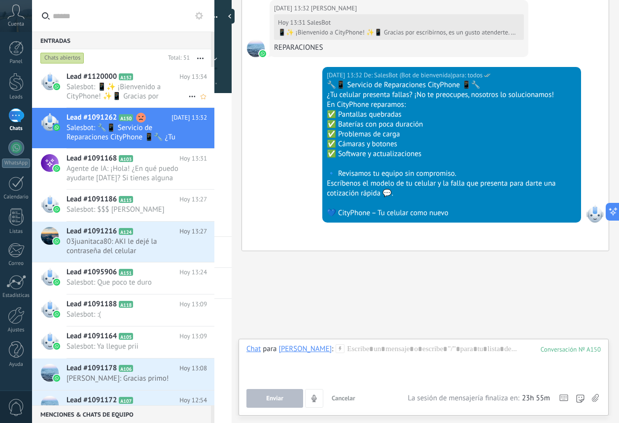
scroll to position [956, 0]
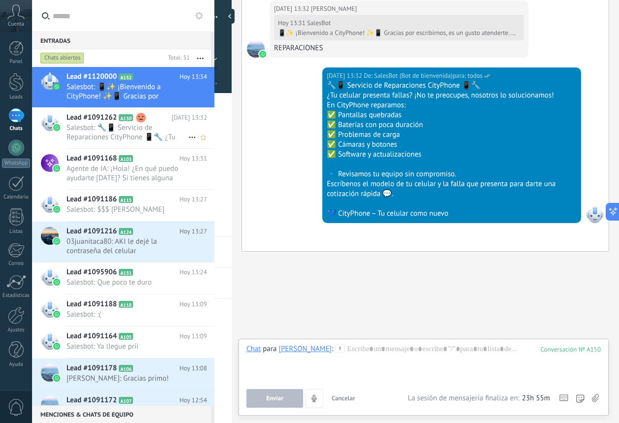
click at [143, 124] on span "Salesbot: 🔧📱 Servicio de Reparaciones CityPhone 📱🔧 ¿Tu celular presenta fallas?…" at bounding box center [127, 132] width 122 height 19
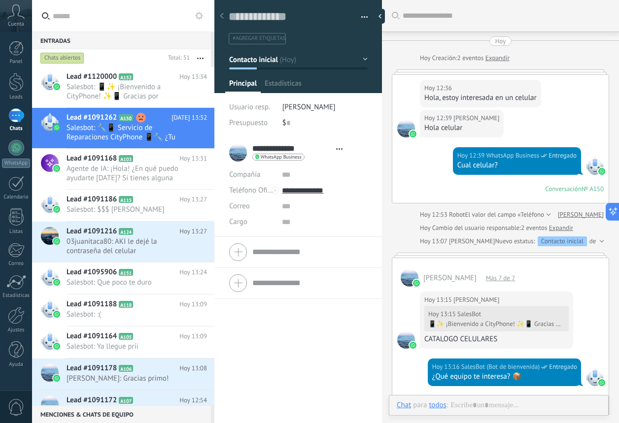
type textarea "**********"
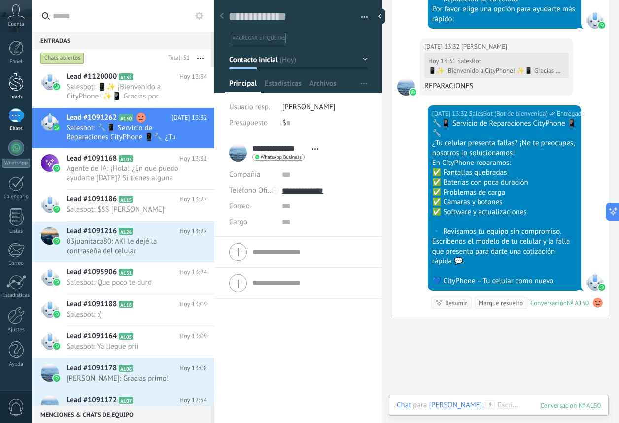
click at [16, 91] on div at bounding box center [16, 82] width 15 height 18
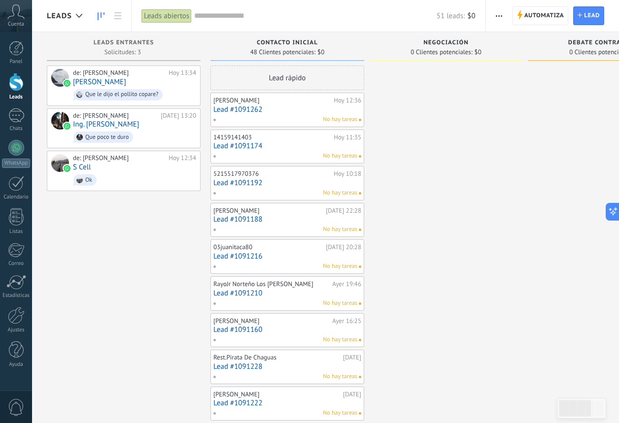
click at [68, 21] on div "Leads" at bounding box center [67, 16] width 40 height 32
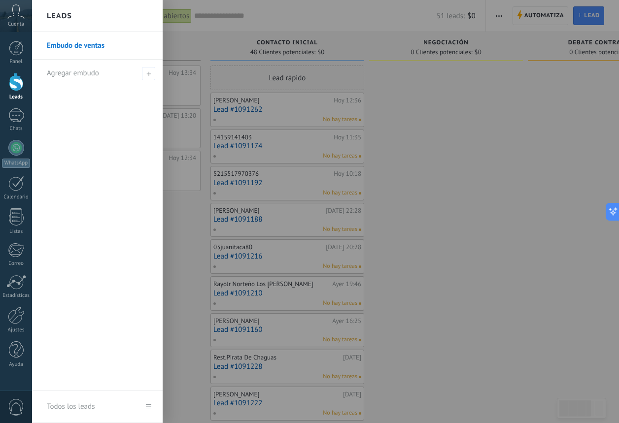
click at [168, 46] on div at bounding box center [341, 211] width 619 height 423
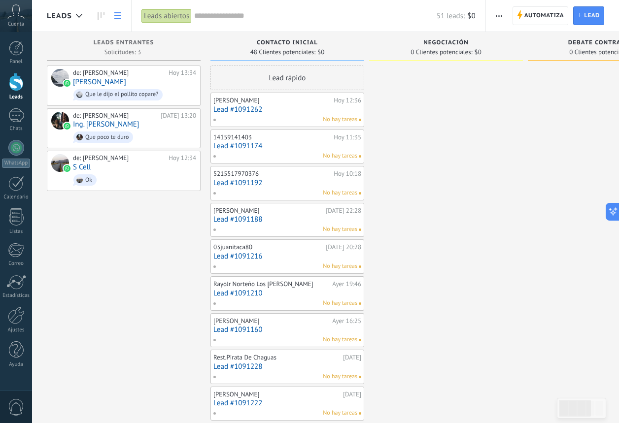
click at [114, 15] on icon at bounding box center [117, 15] width 7 height 7
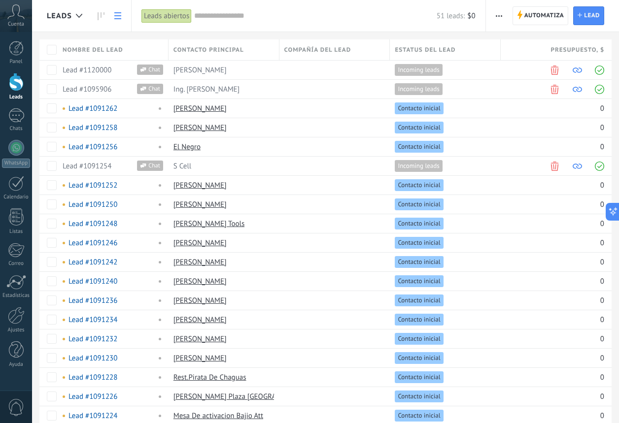
click at [114, 15] on icon at bounding box center [117, 15] width 7 height 7
click at [121, 15] on icon at bounding box center [117, 15] width 7 height 7
click at [17, 109] on div "1" at bounding box center [16, 115] width 16 height 14
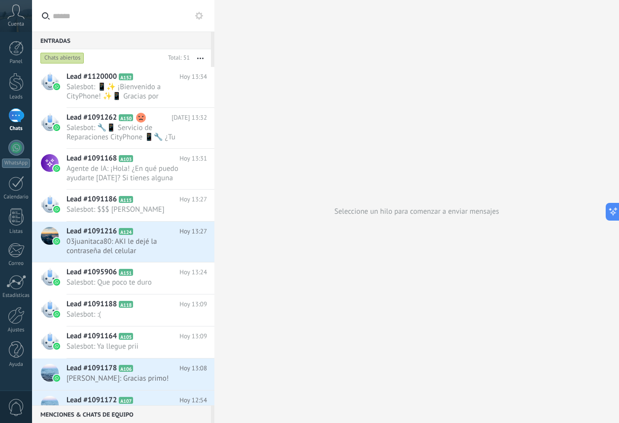
click at [200, 13] on use at bounding box center [199, 16] width 8 height 8
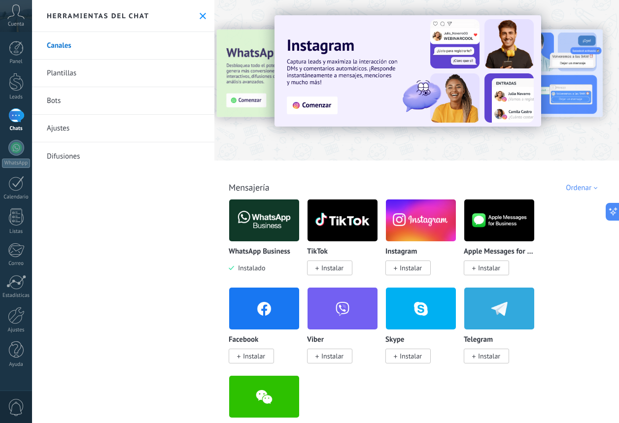
click at [111, 110] on link "Bots" at bounding box center [123, 101] width 182 height 28
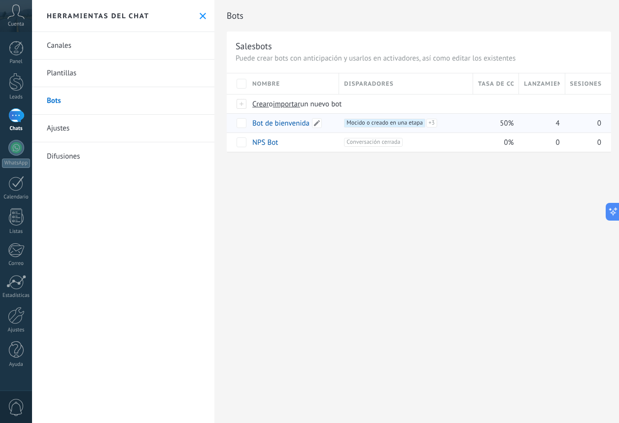
click at [284, 125] on link "Bot de bienvenida" at bounding box center [280, 123] width 57 height 9
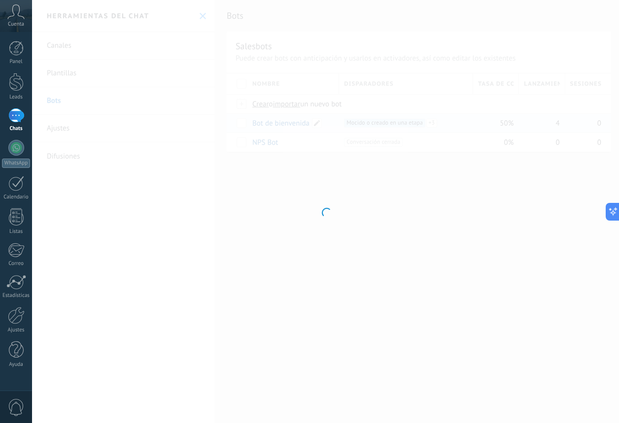
type input "**********"
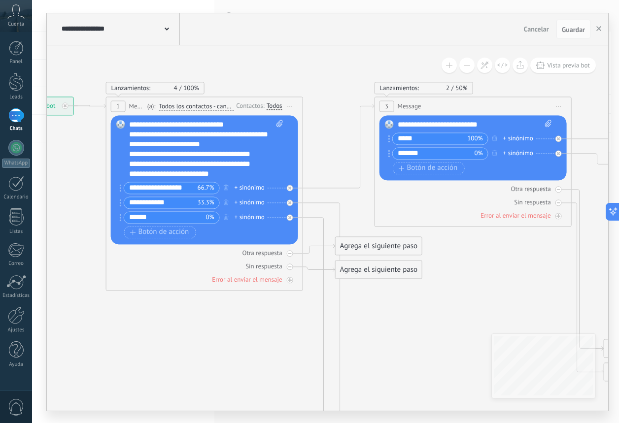
click at [133, 132] on div "**********" at bounding box center [206, 149] width 154 height 59
click at [131, 134] on div "**********" at bounding box center [206, 149] width 154 height 59
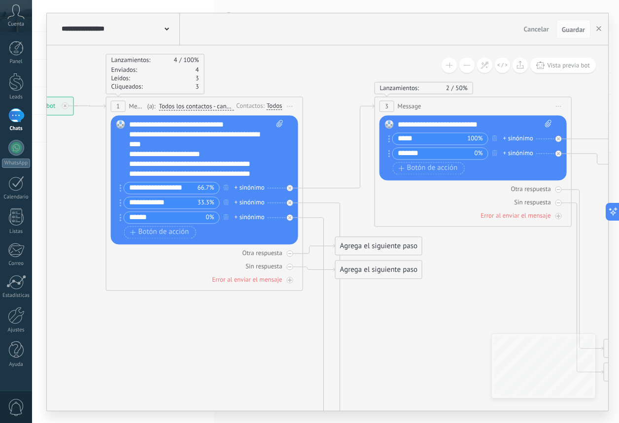
click at [133, 135] on div "**********" at bounding box center [206, 149] width 154 height 59
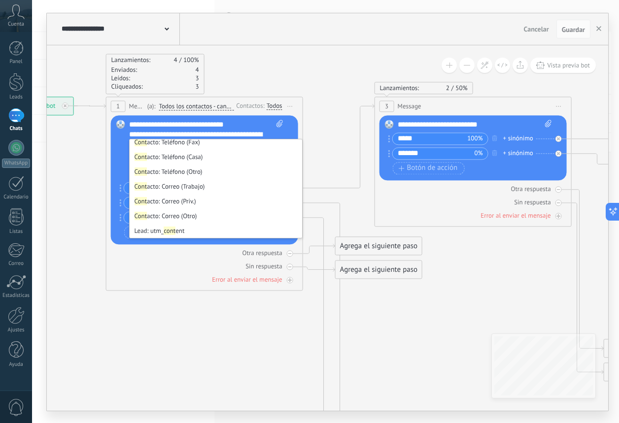
scroll to position [167, 0]
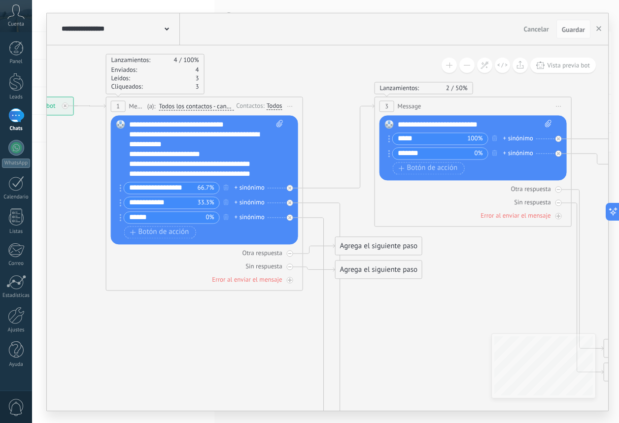
click at [161, 134] on div "**********" at bounding box center [206, 149] width 154 height 59
click at [173, 135] on div "**********" at bounding box center [206, 149] width 154 height 59
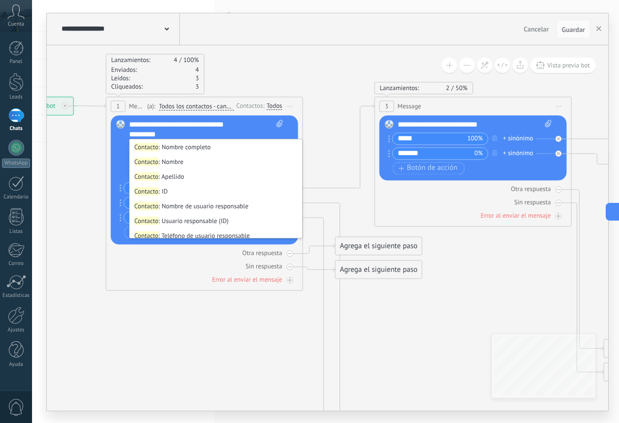
scroll to position [0, 0]
click at [194, 167] on li "Contacto : Nombre" at bounding box center [216, 161] width 172 height 15
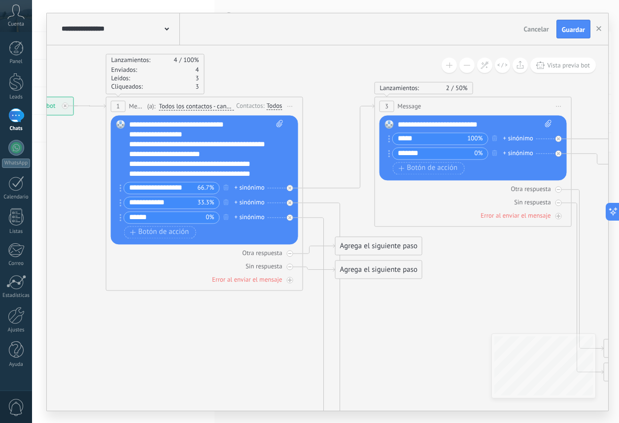
click at [129, 148] on div "**********" at bounding box center [201, 173] width 144 height 69
click at [207, 145] on div "**********" at bounding box center [206, 149] width 154 height 59
click at [563, 34] on button "Guardar" at bounding box center [573, 29] width 34 height 19
click at [600, 28] on use "button" at bounding box center [598, 28] width 5 height 5
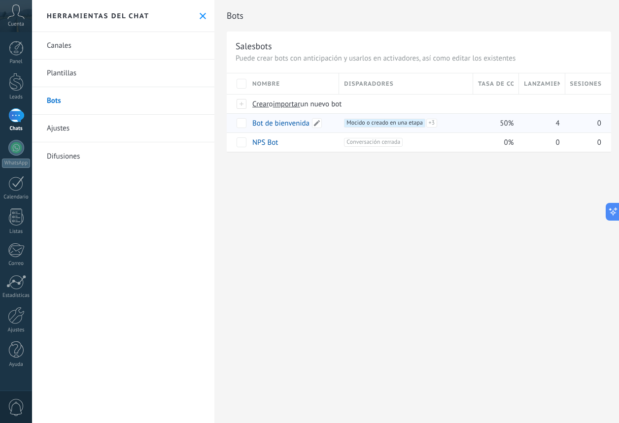
click at [296, 127] on link "Bot de bienvenida" at bounding box center [280, 123] width 57 height 9
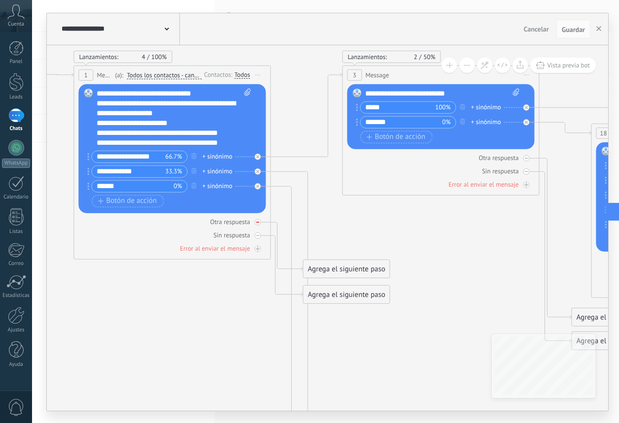
click at [0, 0] on icon at bounding box center [0, 0] width 0 height 0
click at [344, 296] on div "Agrega el siguiente paso" at bounding box center [346, 295] width 86 height 16
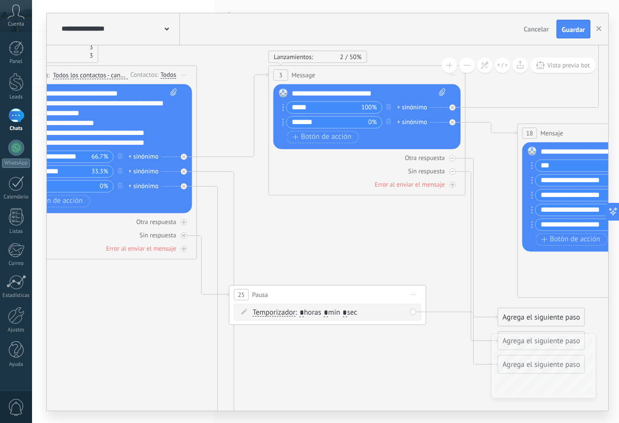
click at [306, 312] on span ": * horas * min * sec" at bounding box center [326, 312] width 62 height 9
click at [302, 311] on input "*" at bounding box center [301, 312] width 4 height 9
type input "*"
click at [328, 311] on input "*" at bounding box center [326, 312] width 4 height 9
type input "*"
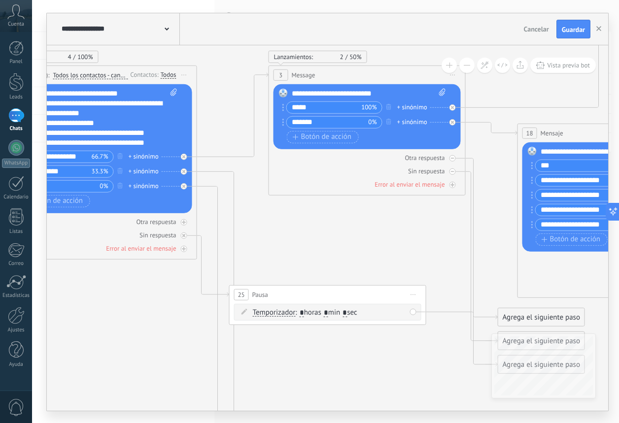
click at [413, 313] on div "Temporizador Temporizador Temporizador Temporizador : * horas * min * sec : Lu …" at bounding box center [327, 312] width 187 height 17
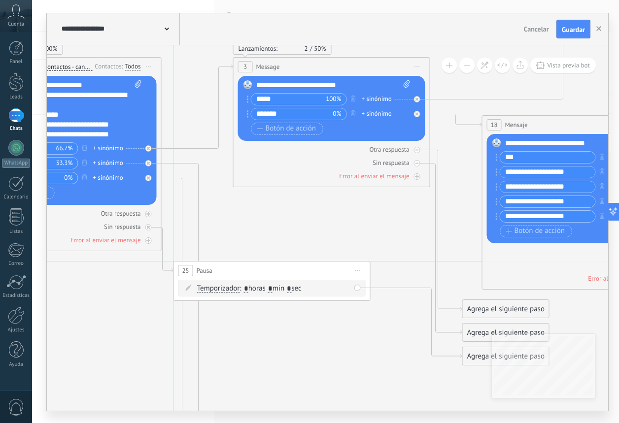
drag, startPoint x: 354, startPoint y: 290, endPoint x: 336, endPoint y: 276, distance: 22.5
click at [336, 276] on div "25 Pausa ***** Iniciar vista previa aquí Cambiar nombre Duplicar Borrar" at bounding box center [272, 271] width 196 height 18
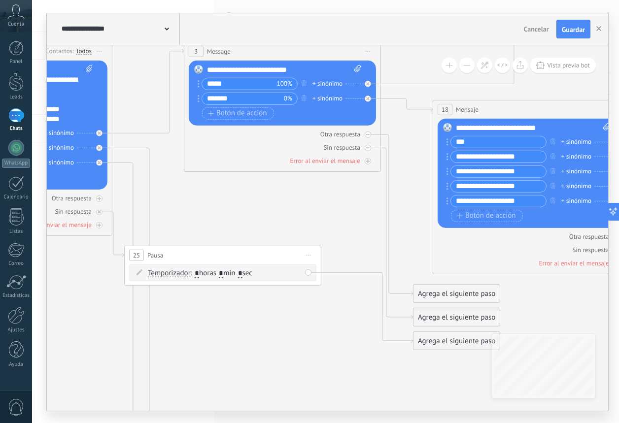
click at [439, 340] on div "Agrega el siguiente paso" at bounding box center [456, 341] width 86 height 16
click at [444, 361] on span "Mensaje" at bounding box center [452, 358] width 26 height 9
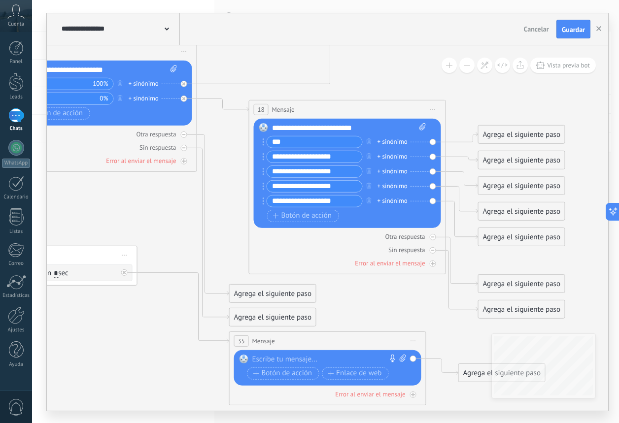
click at [332, 362] on div at bounding box center [325, 360] width 146 height 10
click at [175, 381] on icon at bounding box center [94, 332] width 1448 height 1402
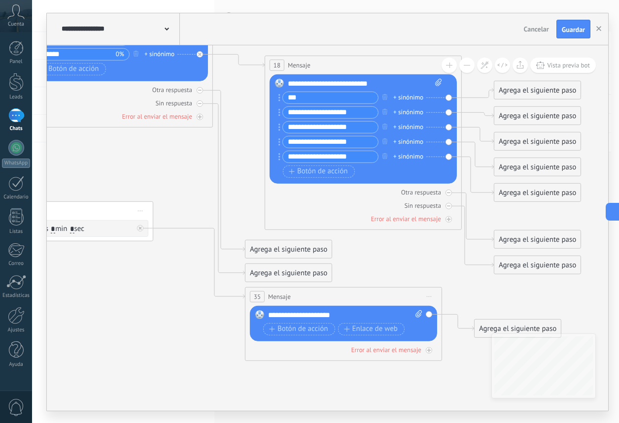
click at [346, 317] on div "**********" at bounding box center [345, 315] width 154 height 10
click at [214, 372] on icon at bounding box center [109, 287] width 1448 height 1402
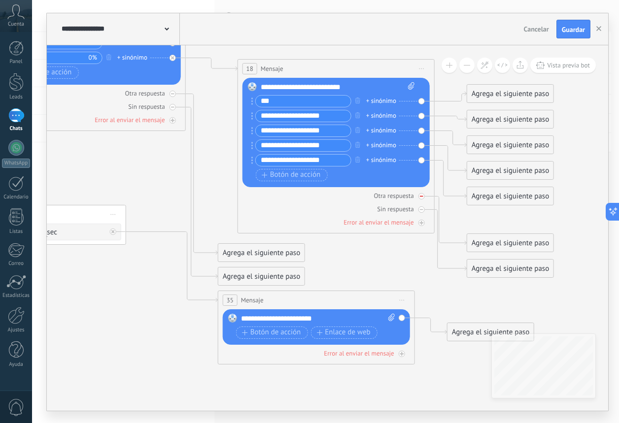
click at [421, 197] on div at bounding box center [421, 196] width 6 height 6
click at [174, 108] on icon at bounding box center [172, 107] width 3 height 1
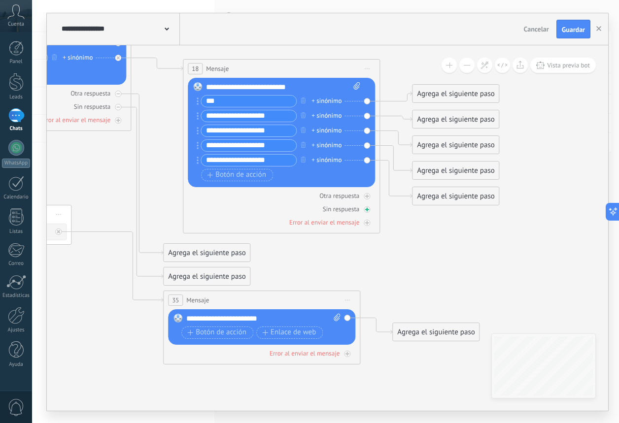
click at [0, 0] on icon at bounding box center [0, 0] width 0 height 0
click at [348, 303] on span "Iniciar vista previa aquí Cambiar nombre Duplicar Borrar" at bounding box center [347, 300] width 16 height 14
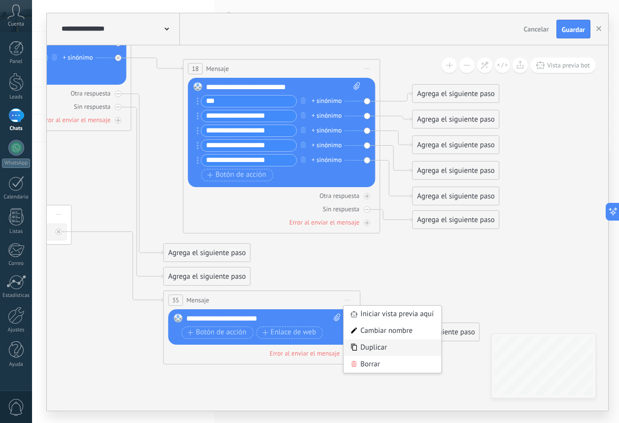
click at [364, 345] on div "Duplicar" at bounding box center [392, 347] width 98 height 17
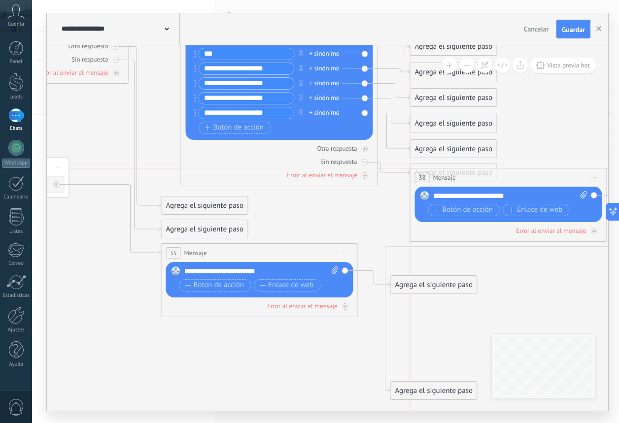
drag, startPoint x: 319, startPoint y: 360, endPoint x: 566, endPoint y: 181, distance: 305.8
click at [566, 181] on div "38 Mensaje ******* (a): Todos los contactos - canales seleccionados Todos los c…" at bounding box center [508, 177] width 196 height 18
click at [427, 251] on div "Agrega el siguiente paso" at bounding box center [453, 256] width 86 height 16
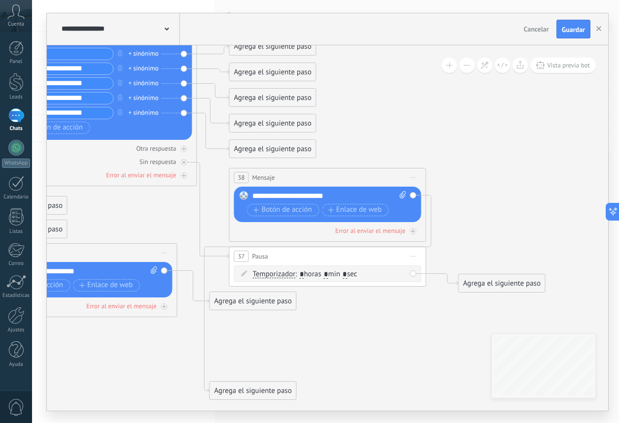
click at [414, 176] on span "Iniciar vista previa aquí Cambiar nombre Duplicar Borrar" at bounding box center [413, 177] width 16 height 14
click at [427, 238] on div "Borrar" at bounding box center [458, 241] width 98 height 17
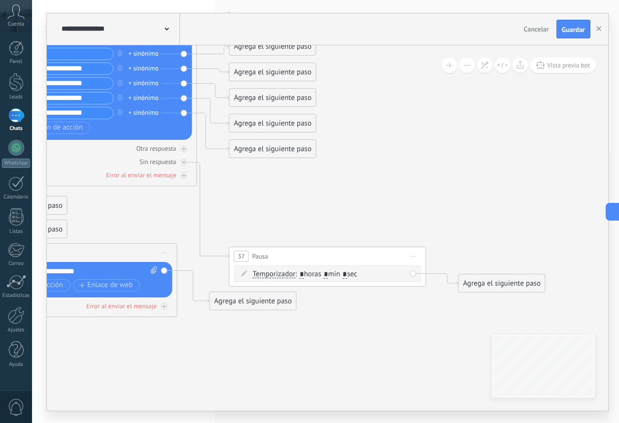
click at [416, 262] on span "Iniciar vista previa aquí Cambiar nombre Duplicar Borrar" at bounding box center [413, 256] width 16 height 14
click at [426, 315] on div "Borrar" at bounding box center [458, 320] width 98 height 17
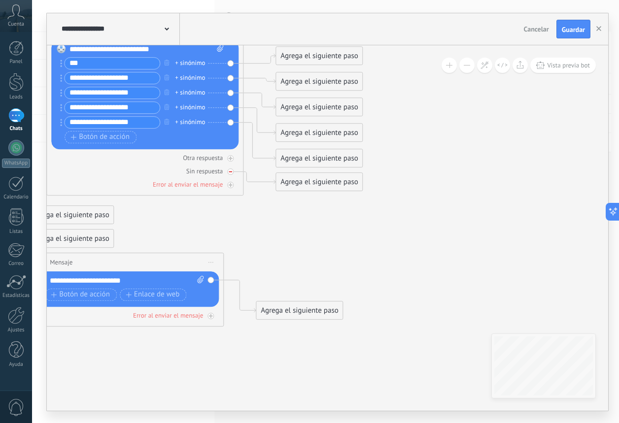
click at [229, 171] on div at bounding box center [230, 171] width 6 height 6
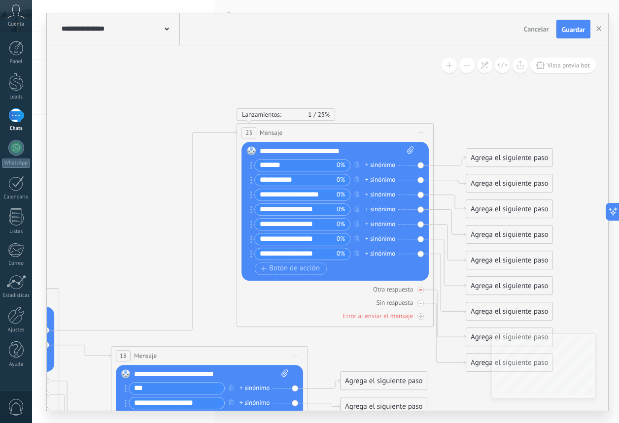
click at [0, 0] on icon at bounding box center [0, 0] width 0 height 0
click at [422, 304] on div at bounding box center [420, 303] width 6 height 6
click at [570, 37] on button "Guardar" at bounding box center [573, 29] width 34 height 19
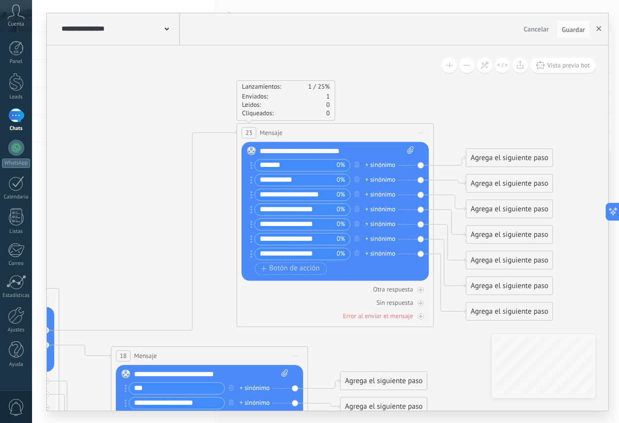
click at [594, 29] on button "button" at bounding box center [598, 29] width 15 height 19
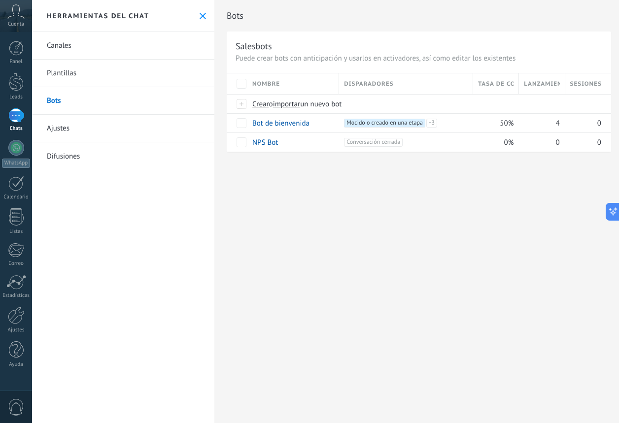
click at [20, 114] on div "1" at bounding box center [16, 115] width 16 height 14
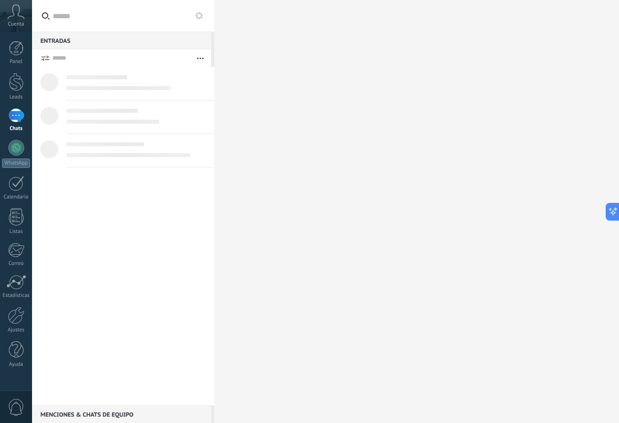
click at [20, 114] on div "1" at bounding box center [16, 115] width 16 height 14
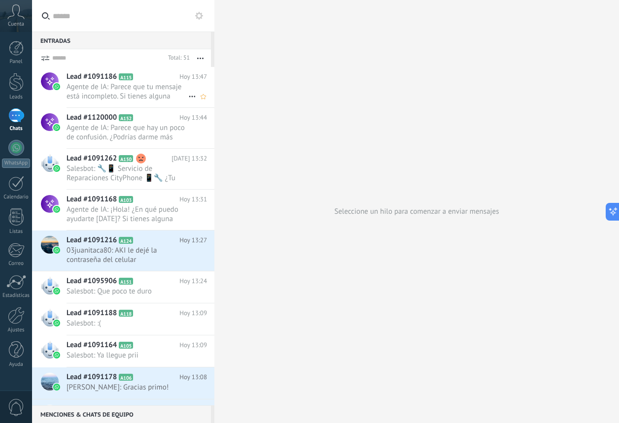
click at [113, 96] on span "Agente de IA: Parece que tu mensaje está incompleto. Si tienes alguna pregunta …" at bounding box center [127, 91] width 122 height 19
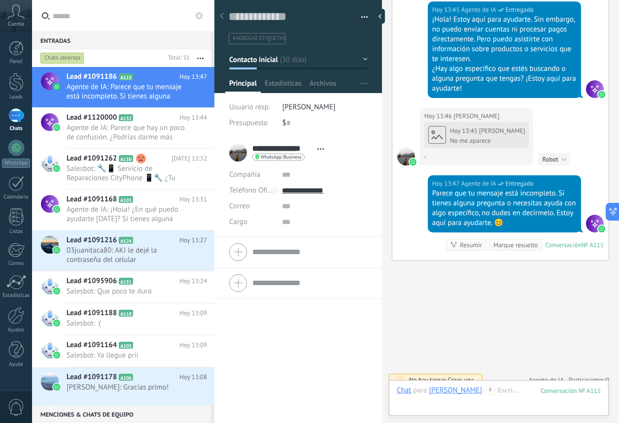
scroll to position [1396, 0]
click at [100, 127] on span "Agente de IA: Parece que hay un poco de confusión. ¿Podrías darme más detalles …" at bounding box center [127, 132] width 122 height 19
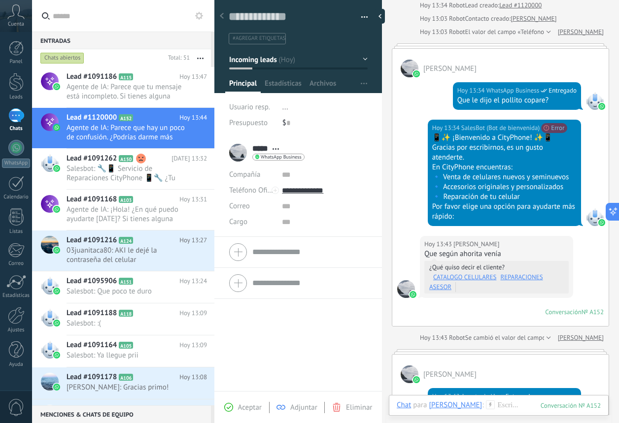
scroll to position [88, 0]
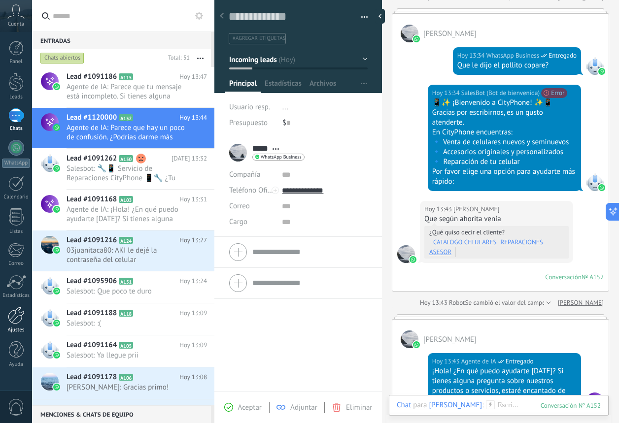
click at [17, 310] on div at bounding box center [16, 315] width 17 height 17
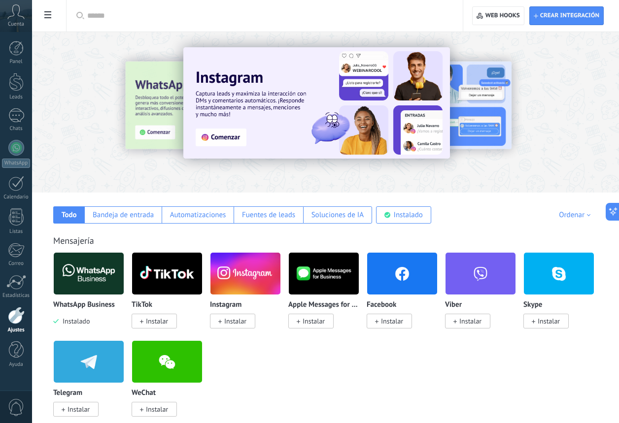
click at [53, 13] on span at bounding box center [47, 15] width 17 height 19
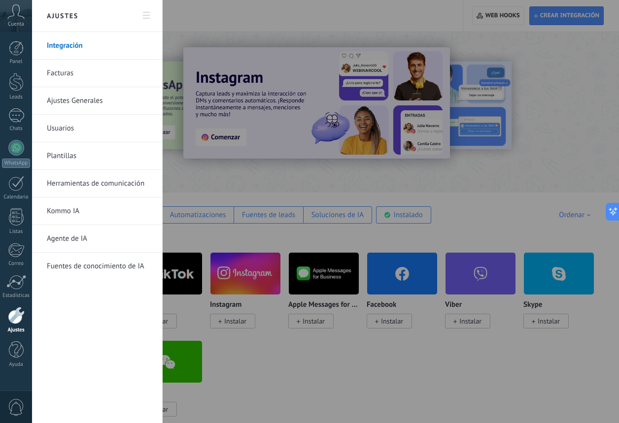
click at [83, 227] on link "Agente de IA" at bounding box center [99, 239] width 105 height 28
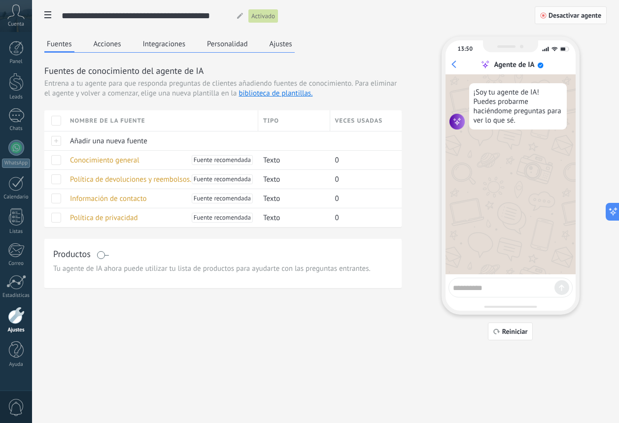
click at [565, 17] on span "Desactivar agente" at bounding box center [574, 15] width 53 height 7
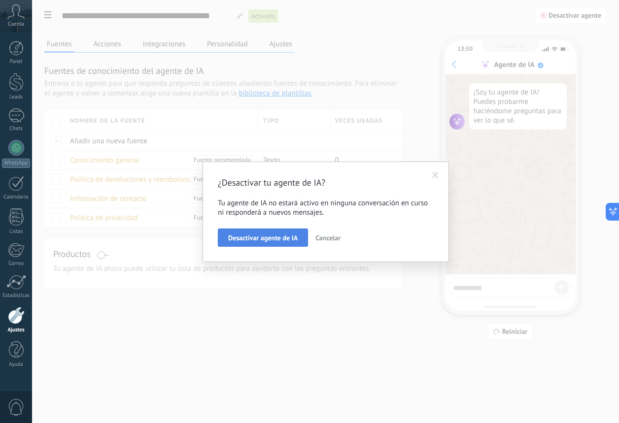
click at [276, 238] on span "Desactivar agente de IA" at bounding box center [262, 237] width 69 height 7
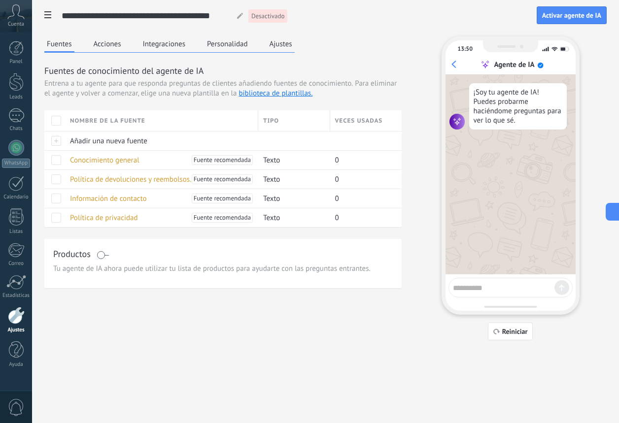
click at [123, 43] on button "Acciones" at bounding box center [107, 43] width 33 height 15
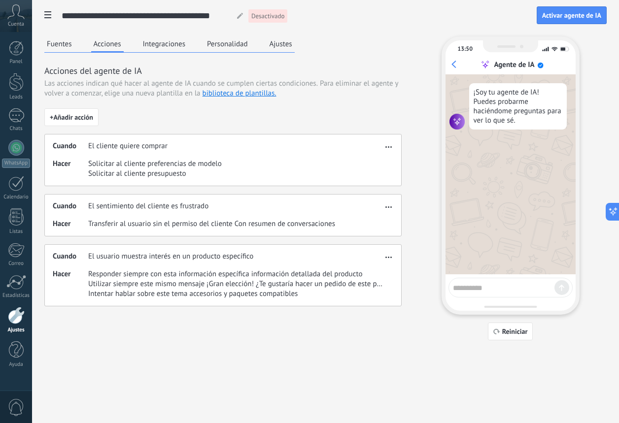
click at [165, 170] on span "Solicitar al cliente presupuesto" at bounding box center [154, 174] width 133 height 10
click at [67, 151] on div "Cuando El cliente quiere comprar Hacer Solicitar al cliente preferencias de mod…" at bounding box center [222, 160] width 357 height 52
click at [389, 145] on span "button" at bounding box center [388, 145] width 6 height 7
click at [218, 198] on div "Cuando El sentimiento del cliente es frustrado Hacer Transferir al usuario sin …" at bounding box center [222, 215] width 357 height 42
click at [386, 206] on span "button" at bounding box center [388, 205] width 6 height 7
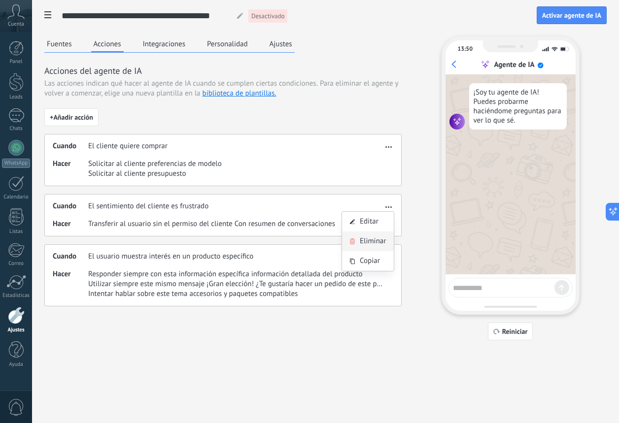
click at [369, 244] on span "Eliminar" at bounding box center [373, 241] width 26 height 10
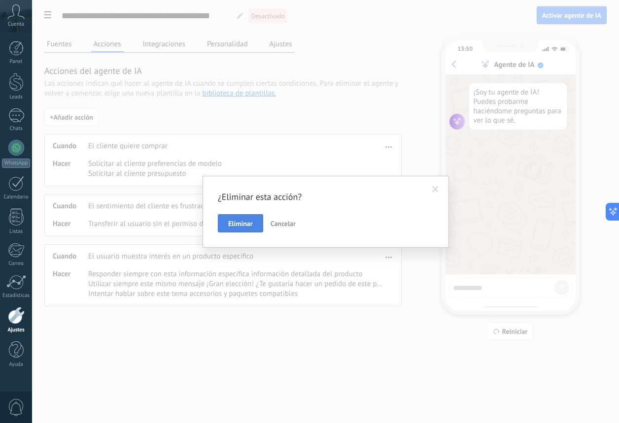
click at [245, 229] on button "Eliminar" at bounding box center [240, 223] width 45 height 19
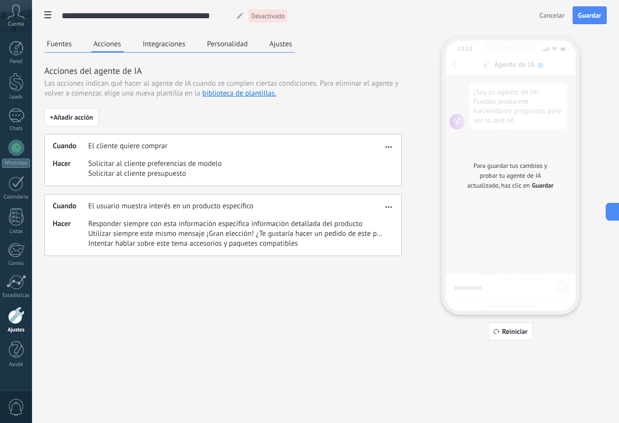
click at [154, 39] on button "Integraciones" at bounding box center [164, 43] width 48 height 15
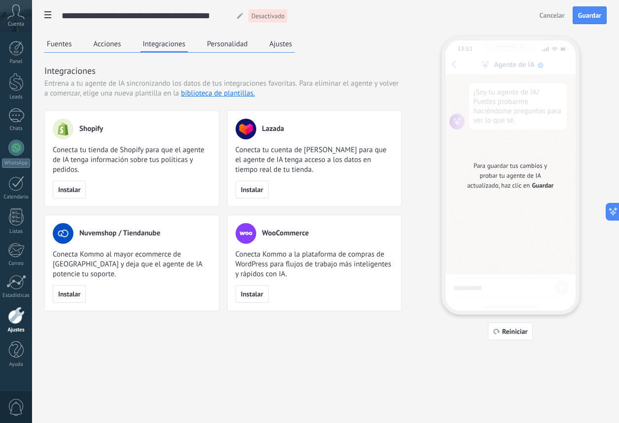
click at [212, 49] on button "Personalidad" at bounding box center [227, 43] width 46 height 15
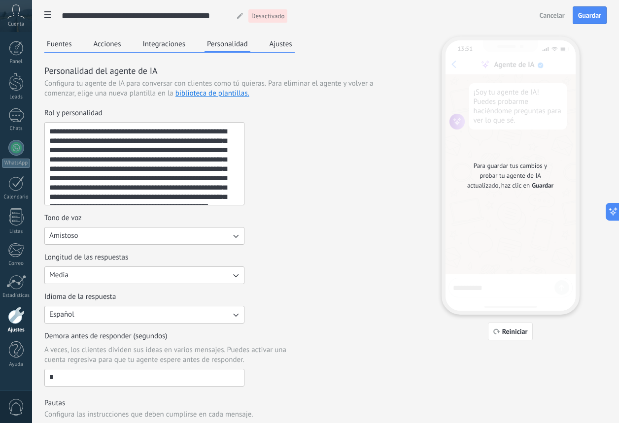
click at [305, 38] on div "**********" at bounding box center [222, 317] width 357 height 563
click at [289, 43] on button "Ajustes" at bounding box center [281, 43] width 28 height 15
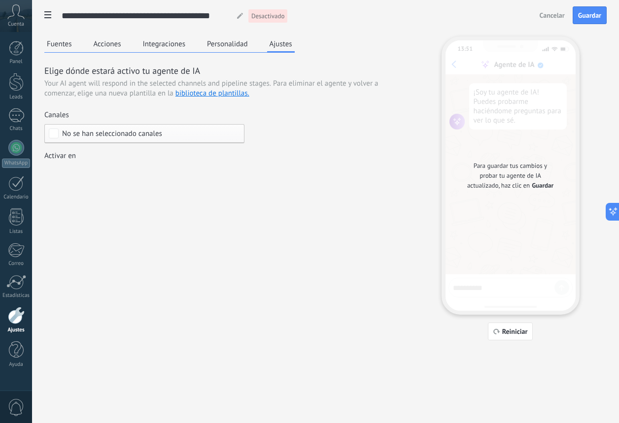
click at [244, 49] on button "Personalidad" at bounding box center [227, 43] width 46 height 15
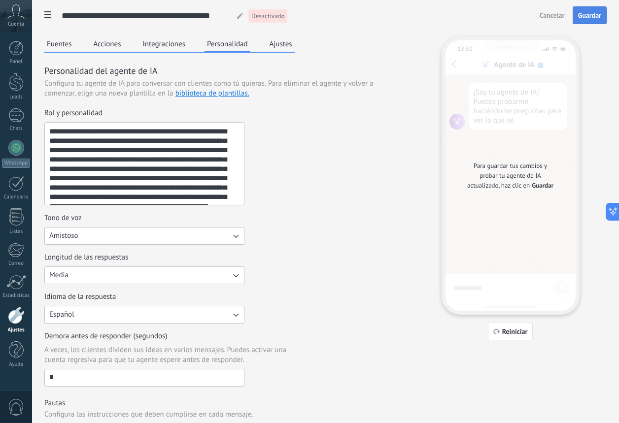
click at [597, 15] on span "Guardar" at bounding box center [589, 15] width 23 height 7
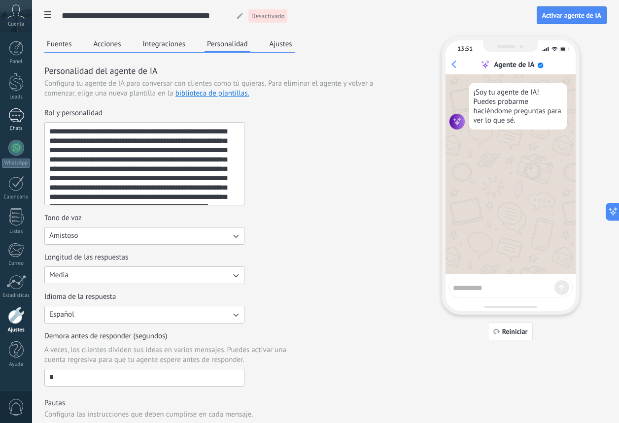
click at [15, 116] on div "1" at bounding box center [16, 115] width 16 height 14
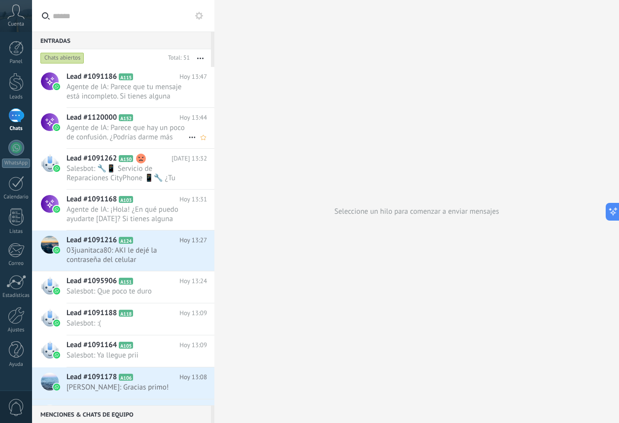
click at [165, 123] on span "Agente de IA: Parece que hay un poco de confusión. ¿Podrías darme más detalles …" at bounding box center [127, 132] width 122 height 19
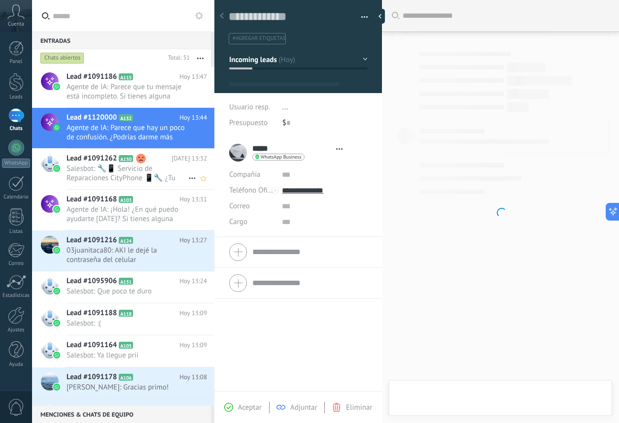
click at [134, 176] on span "Salesbot: 🔧📱 Servicio de Reparaciones CityPhone 📱🔧 ¿Tu celular presenta fallas?…" at bounding box center [127, 173] width 122 height 19
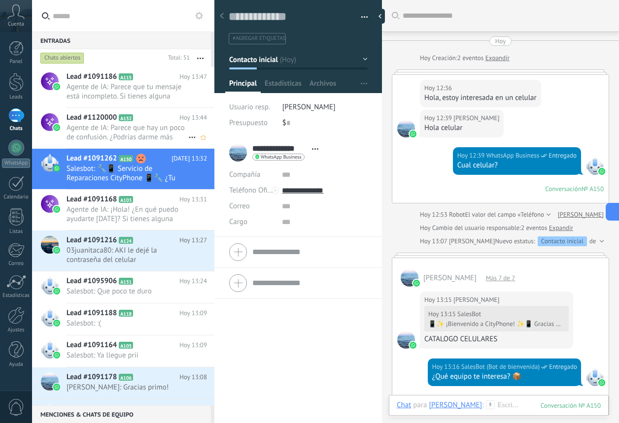
scroll to position [15, 0]
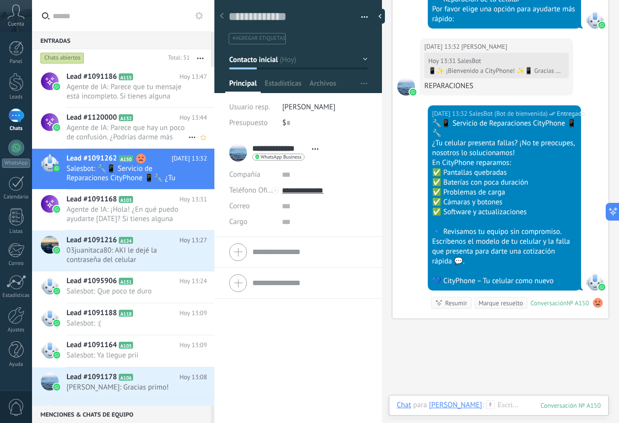
click at [115, 132] on span "Agente de IA: Parece que hay un poco de confusión. ¿Podrías darme más detalles …" at bounding box center [127, 132] width 122 height 19
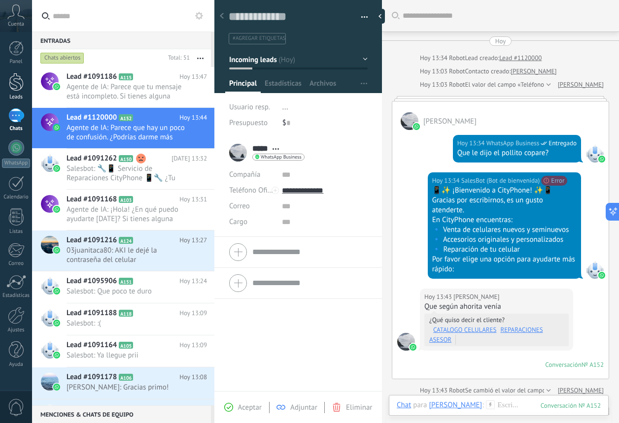
click at [18, 83] on div at bounding box center [16, 82] width 15 height 18
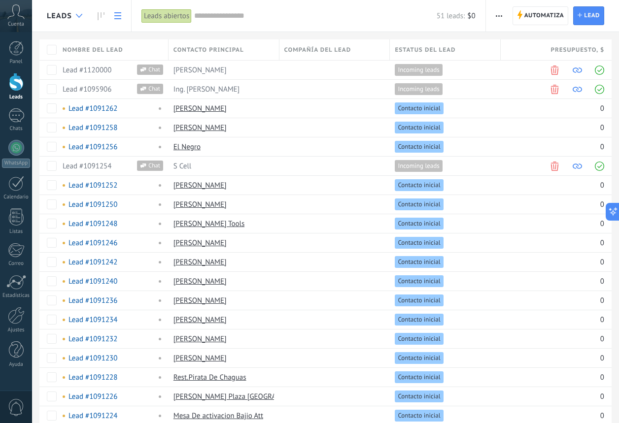
click at [77, 18] on div at bounding box center [79, 15] width 16 height 19
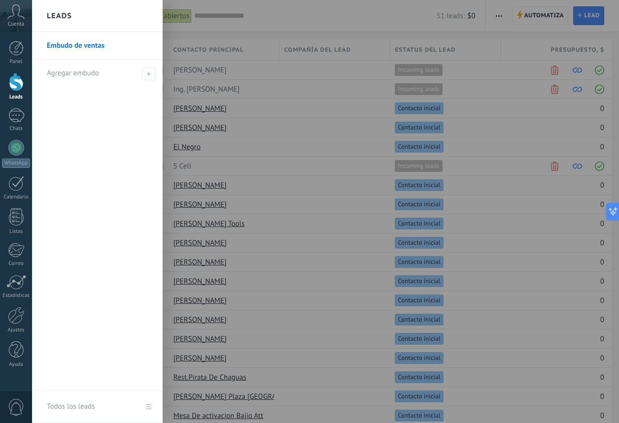
click at [169, 51] on div at bounding box center [341, 211] width 619 height 423
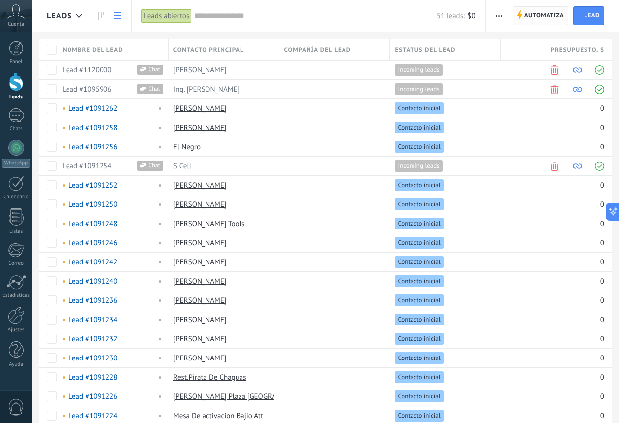
click at [557, 18] on span "Automatiza" at bounding box center [544, 16] width 40 height 18
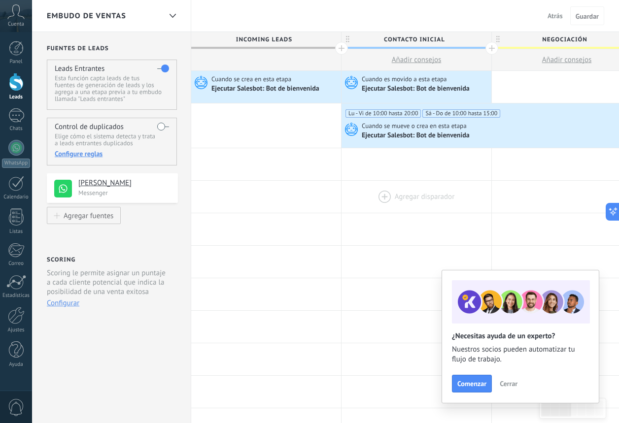
click at [357, 183] on div at bounding box center [416, 197] width 150 height 32
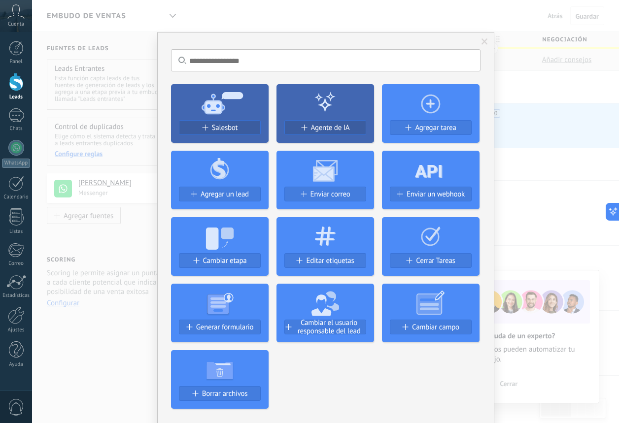
click at [570, 164] on div "No hay resultados Salesbot Agente de IA Agregar tarea Agregar un lead Enviar co…" at bounding box center [325, 211] width 587 height 423
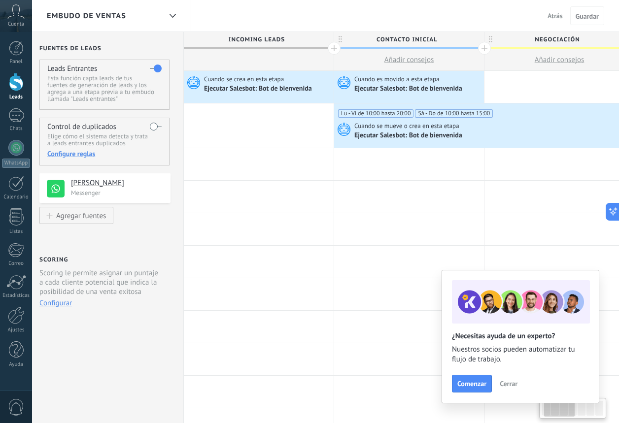
scroll to position [0, 79]
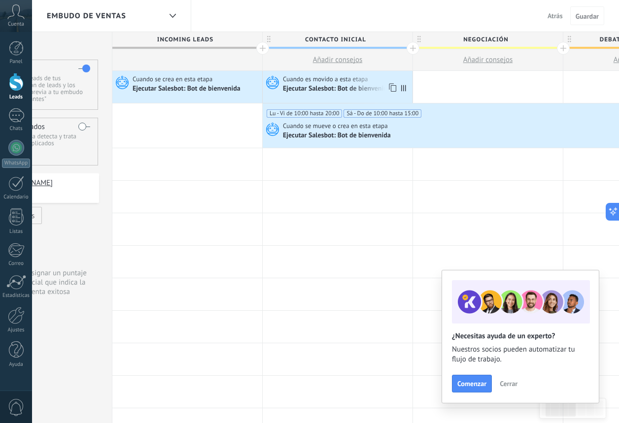
click at [310, 81] on span "Cuando es movido a esta etapa" at bounding box center [326, 79] width 87 height 9
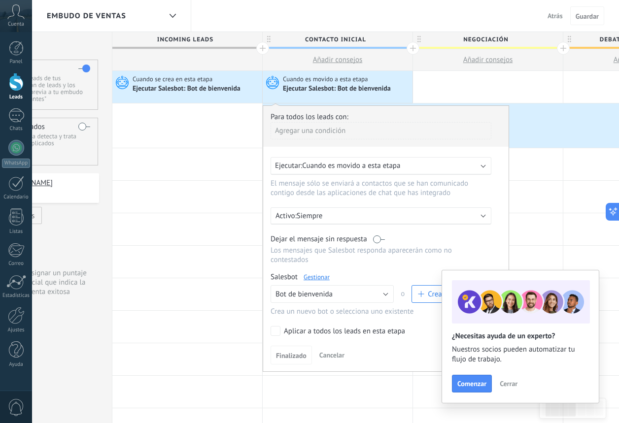
click at [390, 94] on div "Cuando es movido a esta etapa Ejecutar Salesbot: Bot de bienvenida" at bounding box center [338, 87] width 150 height 32
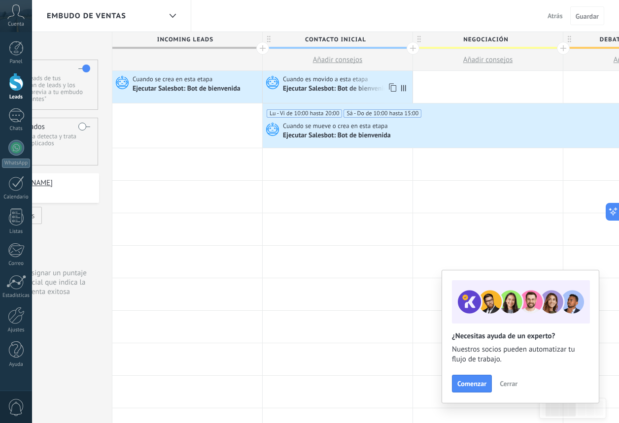
click at [406, 86] on span at bounding box center [405, 87] width 13 height 32
click at [360, 92] on div "Ejecutar Salesbot: Bot de bienvenida" at bounding box center [337, 89] width 109 height 9
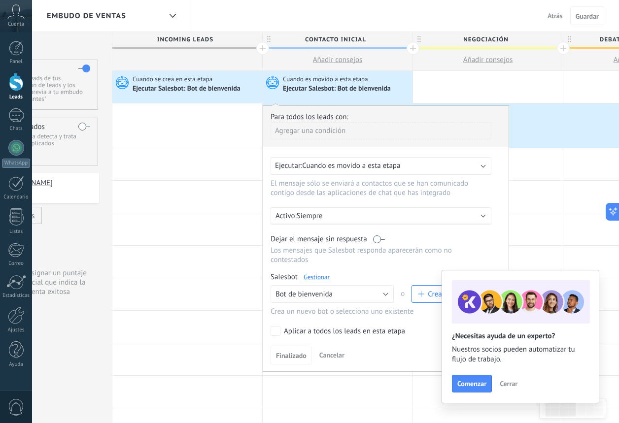
click at [511, 386] on span "Cerrar" at bounding box center [508, 383] width 18 height 7
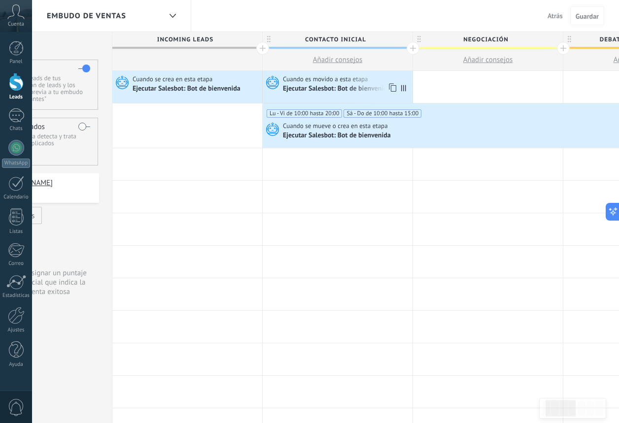
click at [340, 92] on div "Ejecutar Salesbot: Bot de bienvenida" at bounding box center [337, 89] width 109 height 9
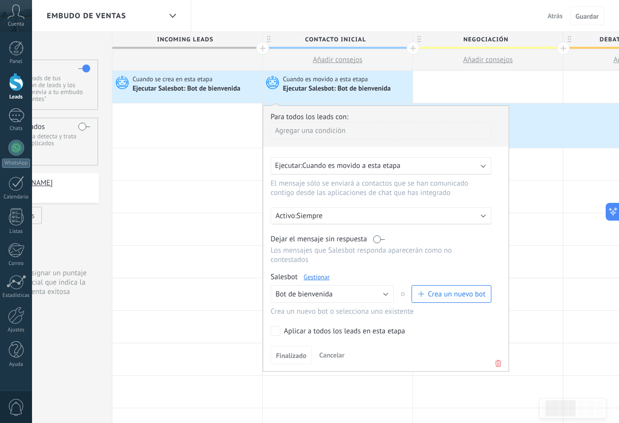
click at [497, 366] on use at bounding box center [498, 363] width 6 height 7
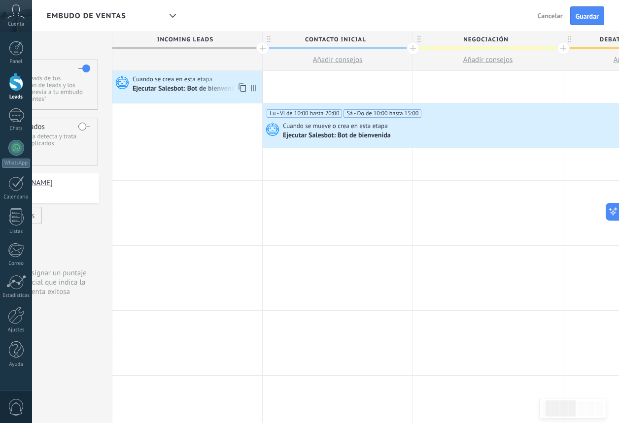
click at [176, 92] on div "Ejecutar Salesbot: Bot de bienvenida" at bounding box center [186, 89] width 109 height 9
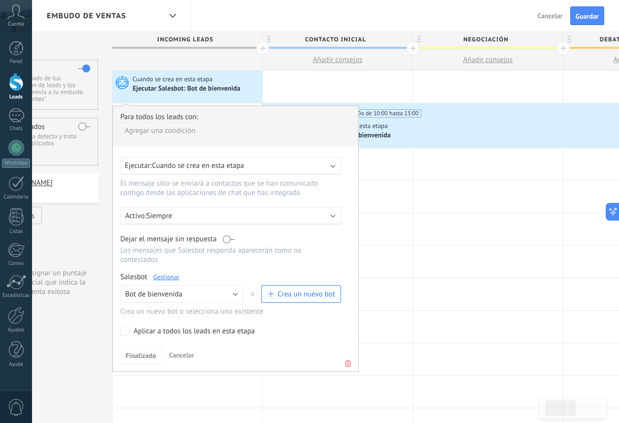
click at [349, 364] on icon at bounding box center [347, 364] width 11 height 12
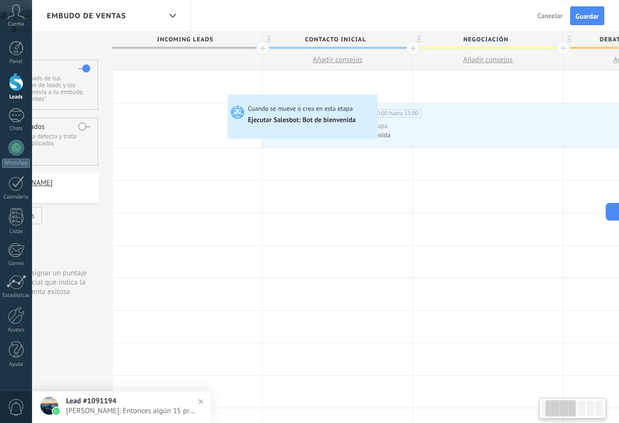
scroll to position [0, 82]
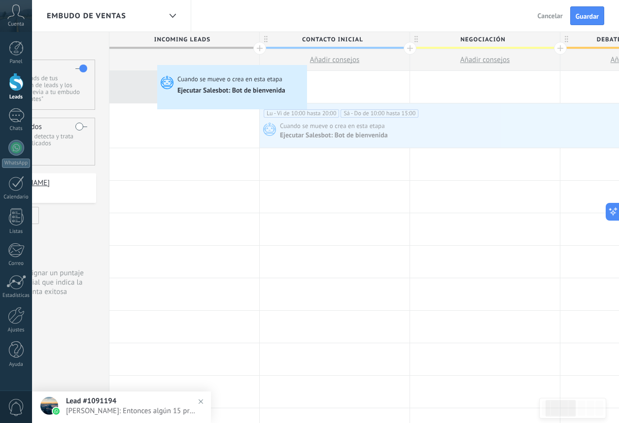
drag, startPoint x: 276, startPoint y: 133, endPoint x: 159, endPoint y: 67, distance: 134.5
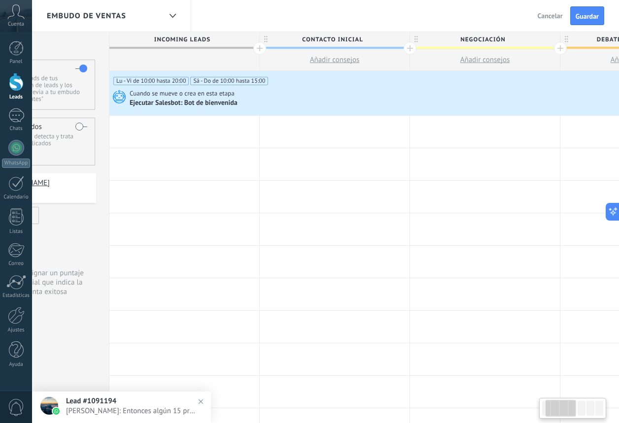
click at [259, 134] on div "Agregar disparador" at bounding box center [184, 132] width 150 height 33
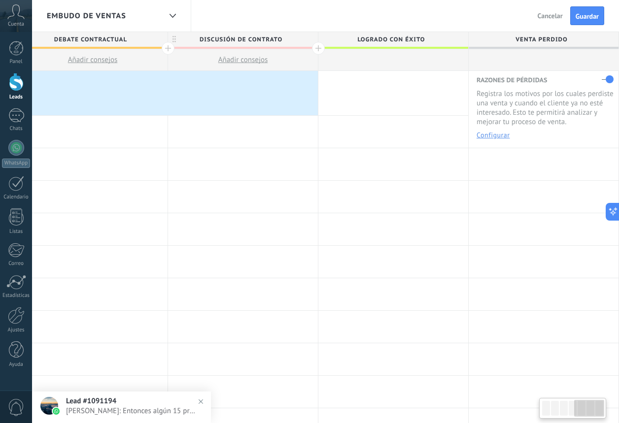
scroll to position [0, 624]
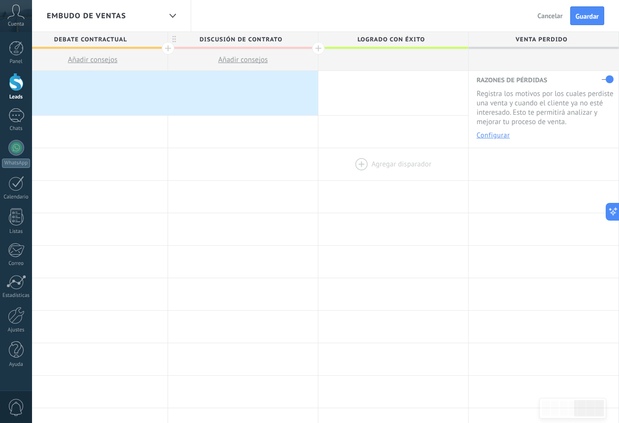
click at [333, 167] on div at bounding box center [393, 164] width 150 height 32
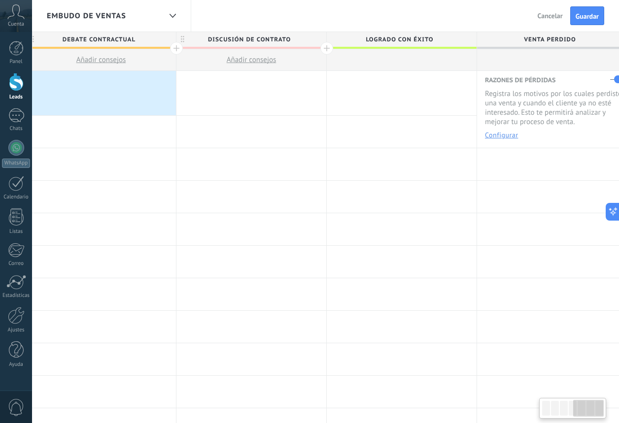
scroll to position [9, 0]
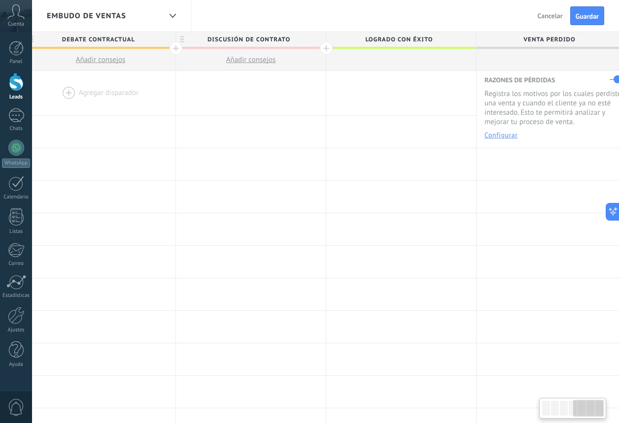
drag, startPoint x: 318, startPoint y: 93, endPoint x: 51, endPoint y: 72, distance: 267.7
click at [51, 72] on div "**********" at bounding box center [101, 93] width 1052 height 45
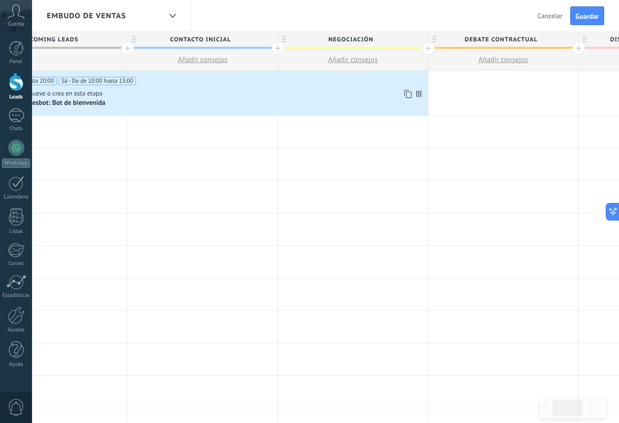
scroll to position [0, 215]
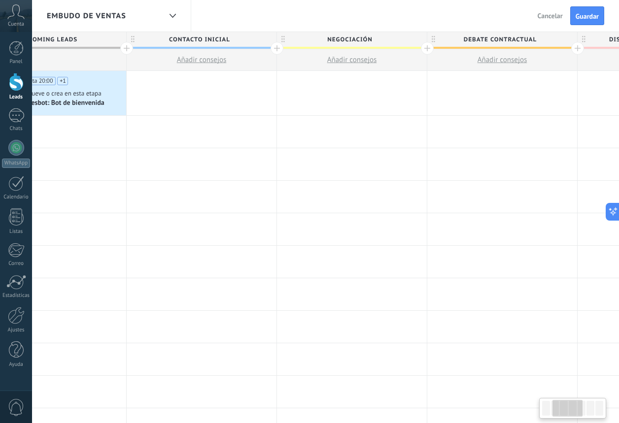
drag, startPoint x: 417, startPoint y: 93, endPoint x: 71, endPoint y: 84, distance: 345.4
click at [71, 84] on div "Lu - Vi de 10:00 hasta 20:00 Sá - Do de 10:00 hasta 15:00 Cuando se mueve o cre…" at bounding box center [51, 93] width 150 height 44
click at [131, 142] on div at bounding box center [202, 132] width 150 height 32
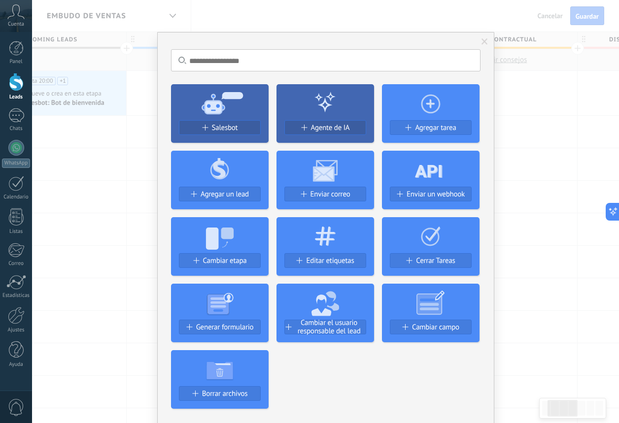
scroll to position [0, 116]
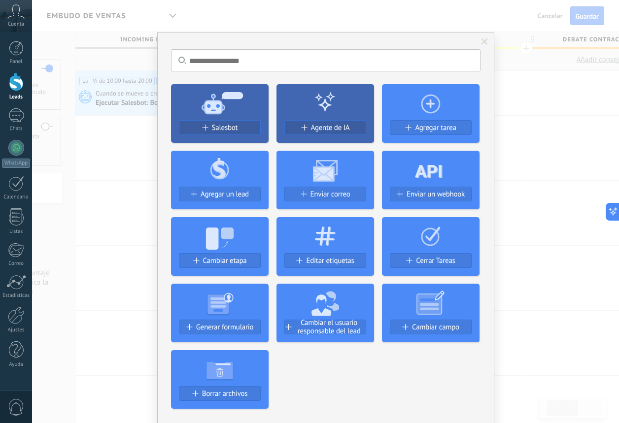
click at [501, 137] on div "No hay resultados Salesbot Agente de IA Agregar tarea Agregar un lead Enviar co…" at bounding box center [325, 211] width 587 height 423
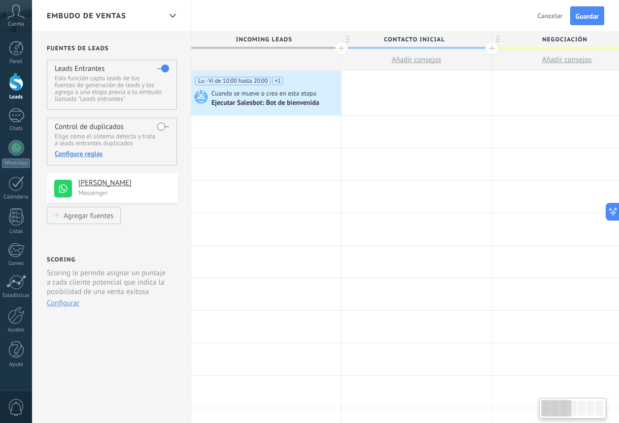
scroll to position [0, 0]
click at [366, 96] on div at bounding box center [416, 93] width 150 height 44
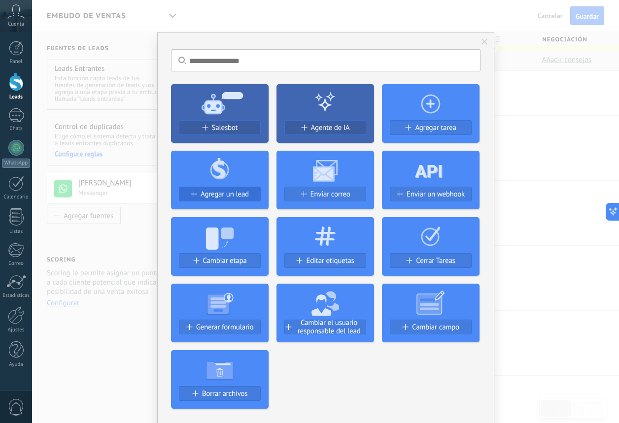
click at [226, 190] on span "Agregar un lead" at bounding box center [224, 194] width 48 height 8
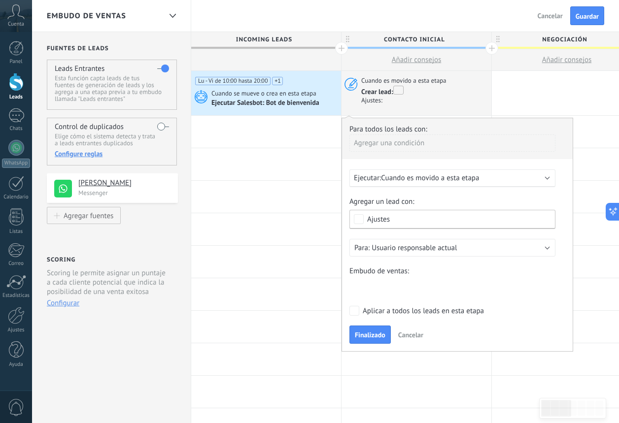
click at [405, 331] on span "Cancelar" at bounding box center [410, 334] width 25 height 9
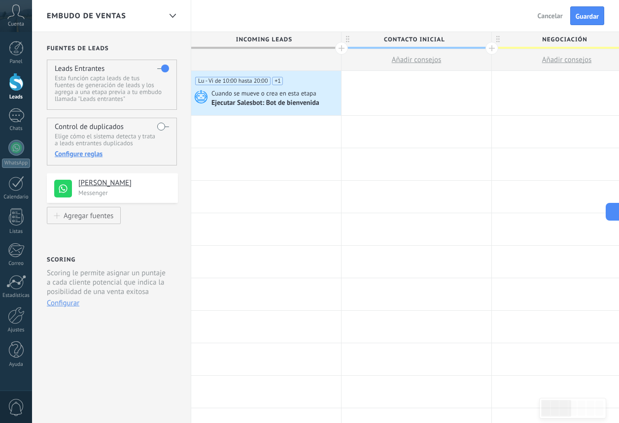
click at [427, 78] on div at bounding box center [416, 93] width 150 height 44
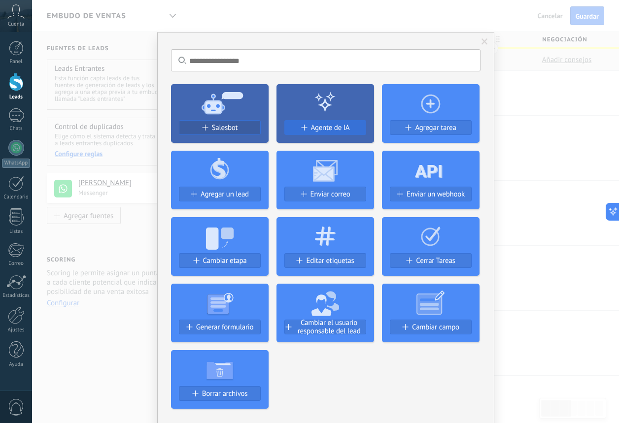
click at [334, 131] on span "Agente de IA" at bounding box center [330, 128] width 39 height 8
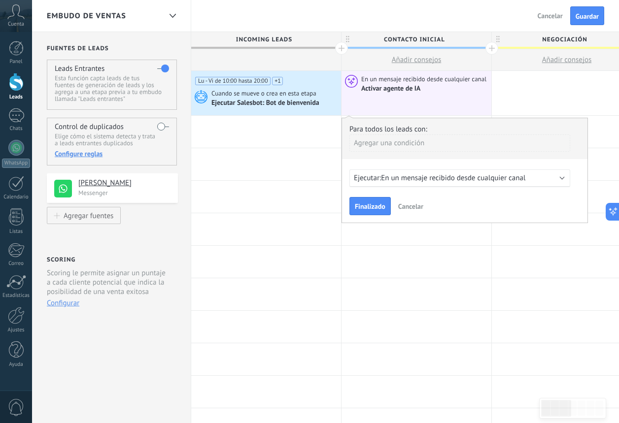
click at [414, 182] on span "En un mensaje recibido desde cualquier canal" at bounding box center [453, 177] width 144 height 9
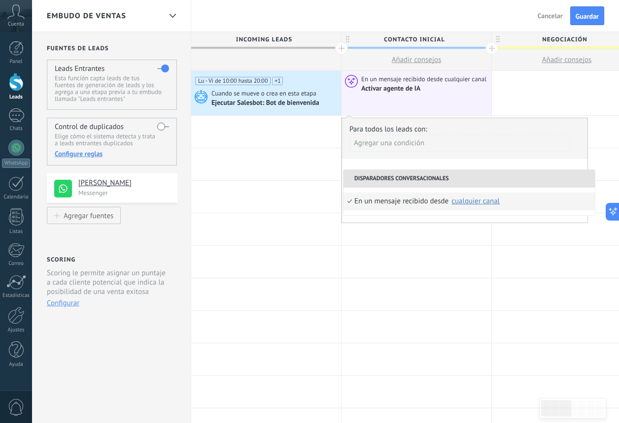
click at [453, 176] on li "Disparadores conversacionales" at bounding box center [468, 179] width 251 height 18
click at [519, 151] on div "Agregar una condición" at bounding box center [459, 142] width 221 height 17
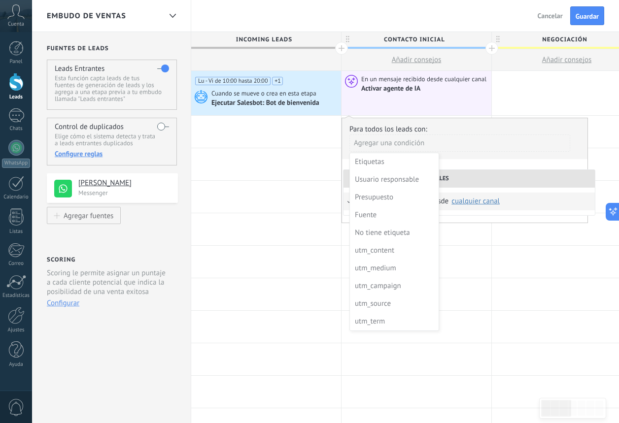
click at [495, 148] on div at bounding box center [464, 170] width 245 height 104
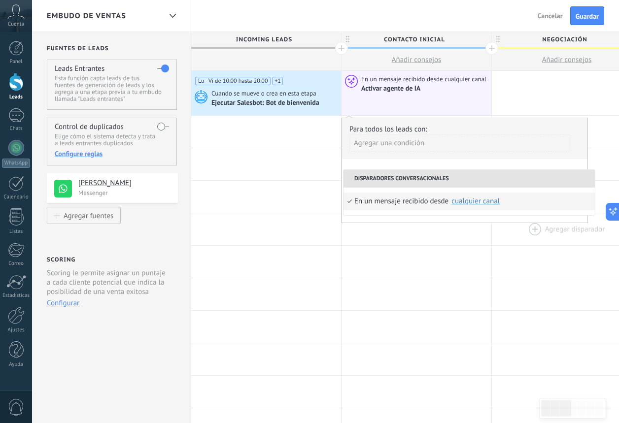
click at [523, 226] on div at bounding box center [567, 229] width 150 height 32
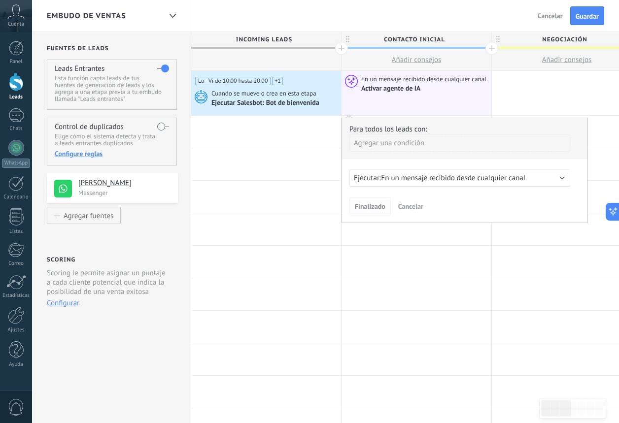
click at [372, 210] on span "Finalizado" at bounding box center [370, 206] width 31 height 7
click at [343, 249] on div at bounding box center [416, 262] width 150 height 32
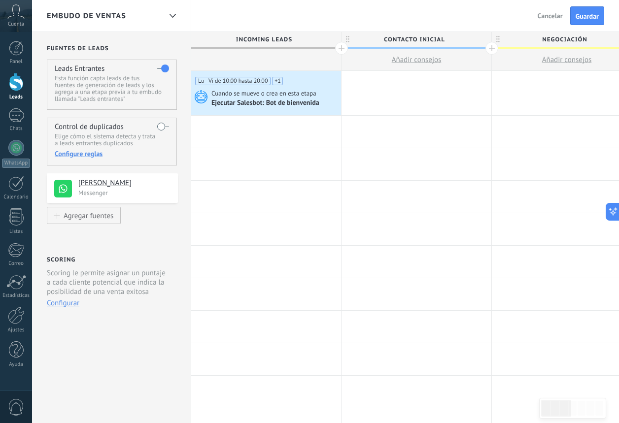
click at [427, 89] on div at bounding box center [416, 93] width 150 height 44
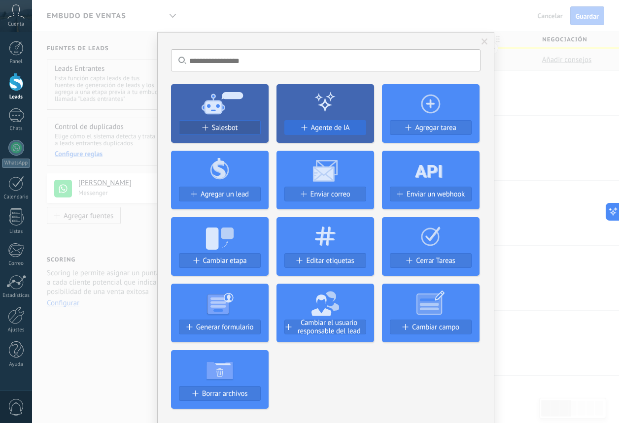
click at [308, 132] on button "Agente de IA" at bounding box center [325, 127] width 82 height 15
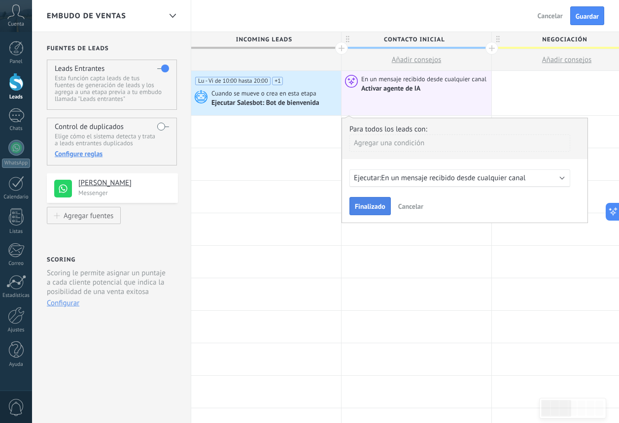
click at [356, 200] on button "Finalizado" at bounding box center [369, 206] width 41 height 19
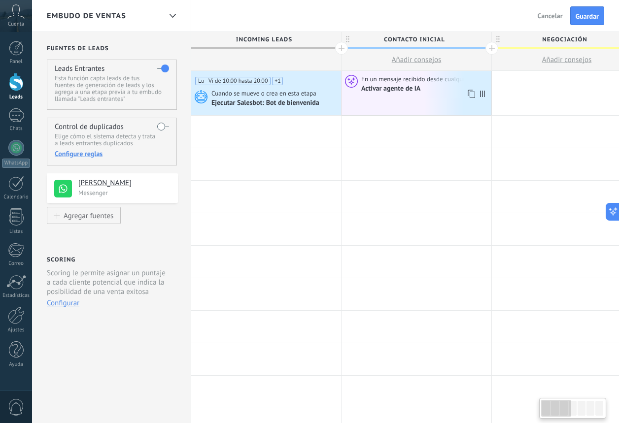
click at [425, 88] on div "Activar agente de IA" at bounding box center [424, 88] width 127 height 9
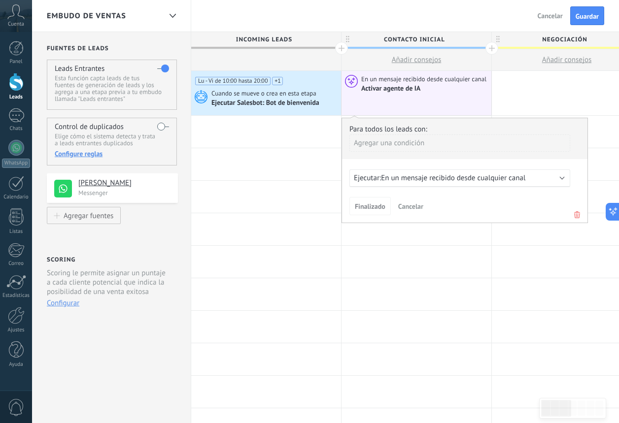
click at [402, 179] on span "En un mensaje recibido desde cualquier canal" at bounding box center [453, 177] width 144 height 9
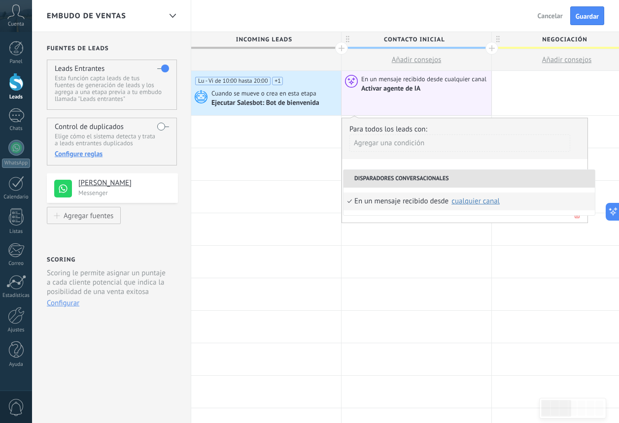
click at [402, 179] on li "Disparadores conversacionales" at bounding box center [468, 179] width 251 height 18
click at [379, 225] on div at bounding box center [416, 229] width 150 height 32
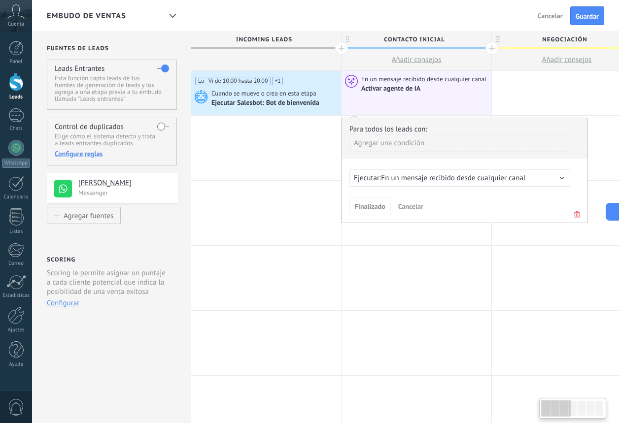
click at [364, 223] on div "Para todos los leads con: Agregar una condición Ejecutar: En un mensaje recibid…" at bounding box center [464, 170] width 246 height 105
click at [281, 171] on div at bounding box center [266, 164] width 150 height 32
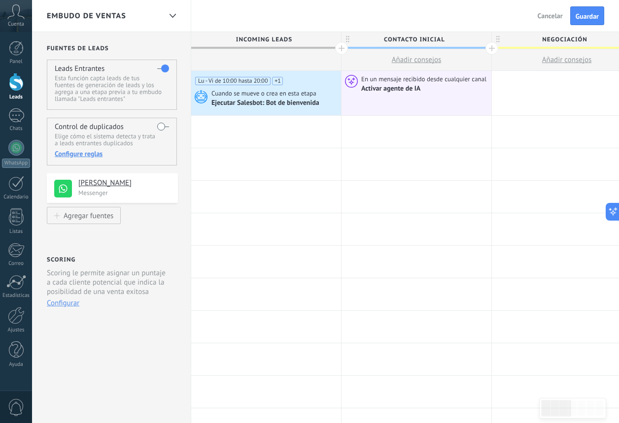
click at [162, 126] on label at bounding box center [163, 127] width 12 height 16
click at [597, 25] on button "Guardar" at bounding box center [587, 15] width 34 height 19
click at [12, 116] on div "1" at bounding box center [16, 115] width 16 height 14
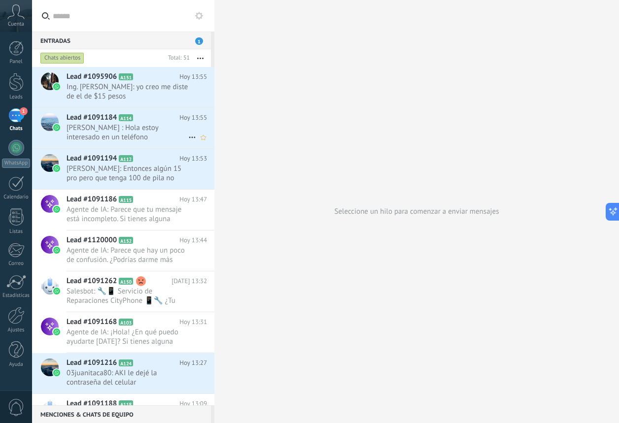
click at [133, 117] on span "A114" at bounding box center [126, 117] width 14 height 7
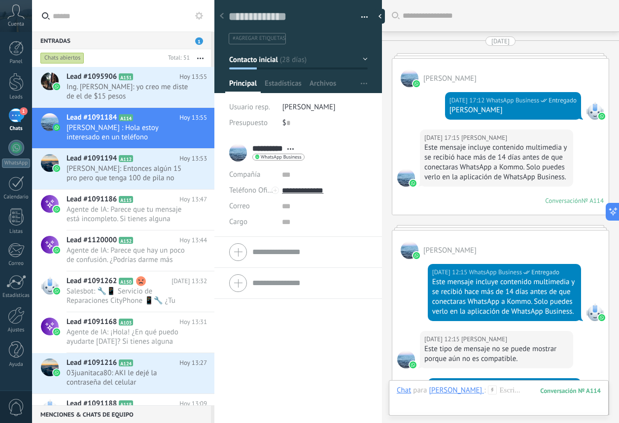
scroll to position [2762, 0]
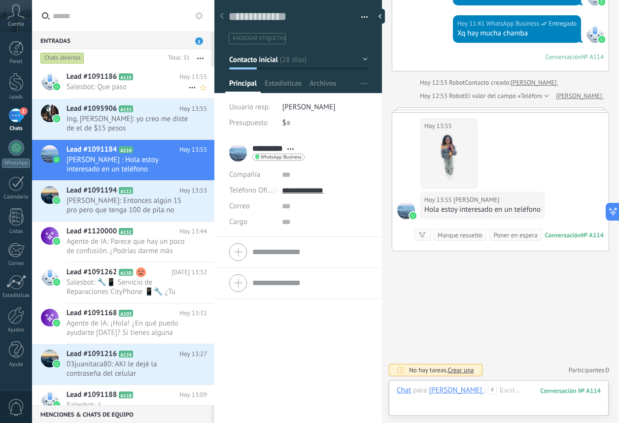
click at [126, 82] on div "Lead #1091186 A115 Hoy 13:55 Salesbot: Que paso" at bounding box center [140, 82] width 148 height 31
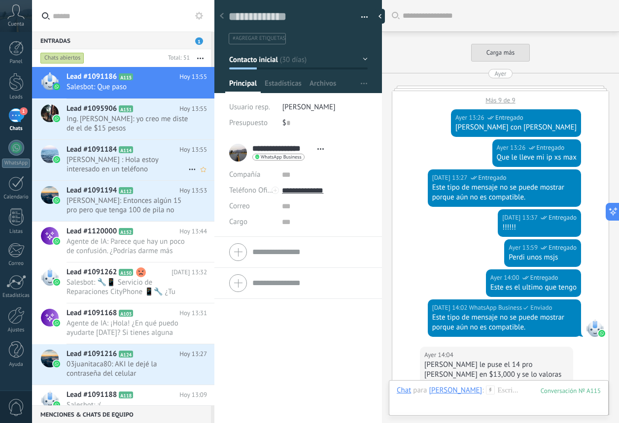
scroll to position [1394, 0]
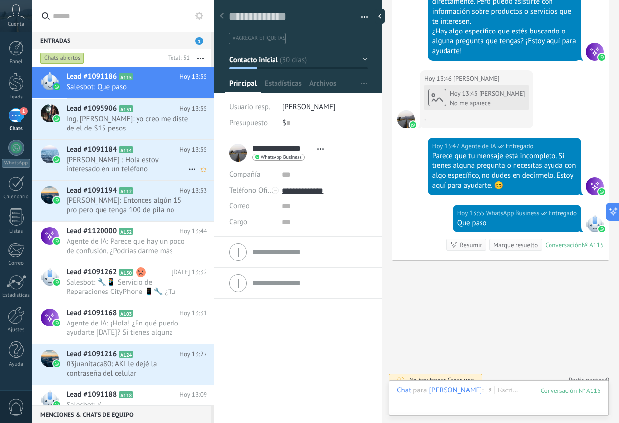
click at [121, 170] on span "Charbel ️: Hola estoy interesado en un teléfono" at bounding box center [127, 164] width 122 height 19
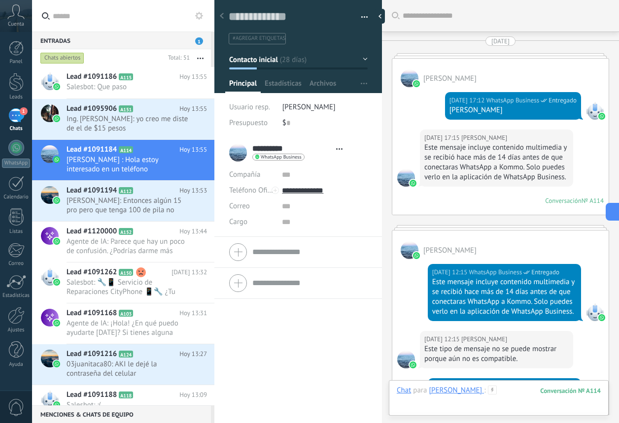
click at [483, 389] on div at bounding box center [498, 401] width 204 height 30
type textarea "**********"
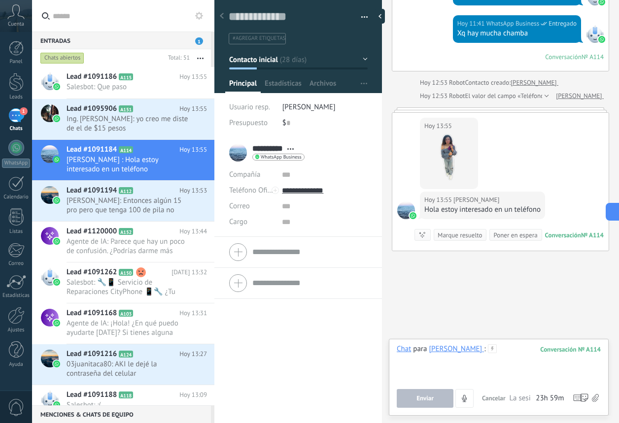
scroll to position [15, 0]
click at [488, 350] on icon at bounding box center [492, 348] width 9 height 9
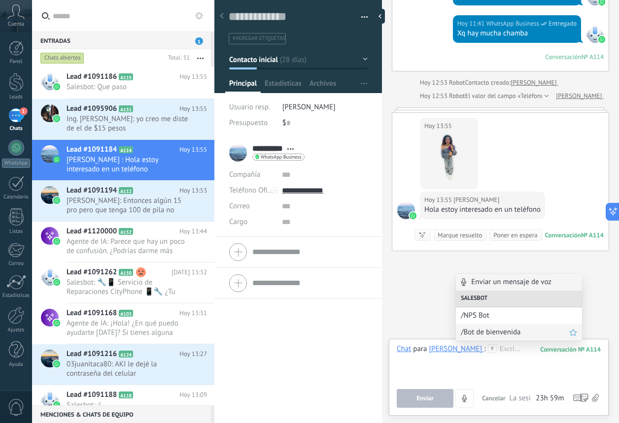
click at [472, 329] on span "/Bot de bienvenida" at bounding box center [514, 332] width 108 height 9
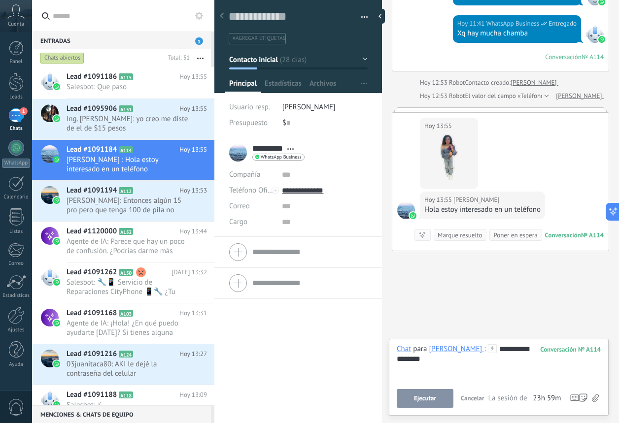
click at [436, 390] on button "Ejecutar" at bounding box center [424, 398] width 57 height 19
click at [409, 398] on button "Ejecutar" at bounding box center [409, 398] width 26 height 19
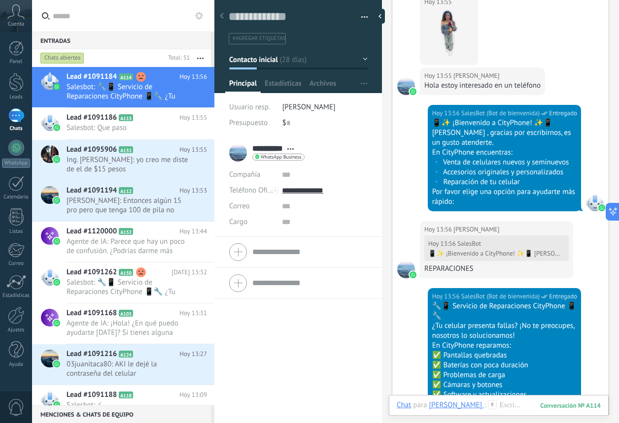
scroll to position [3119, 0]
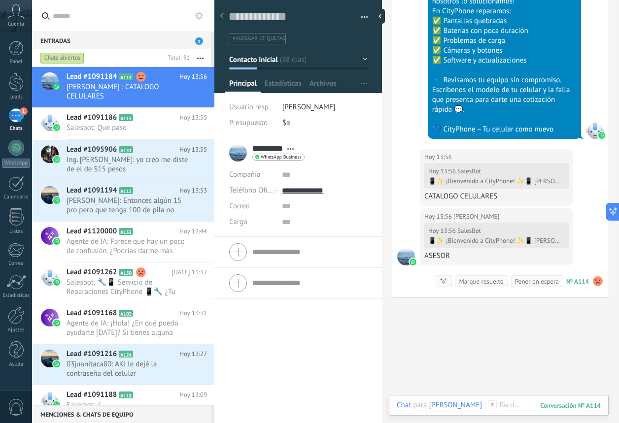
scroll to position [3241, 0]
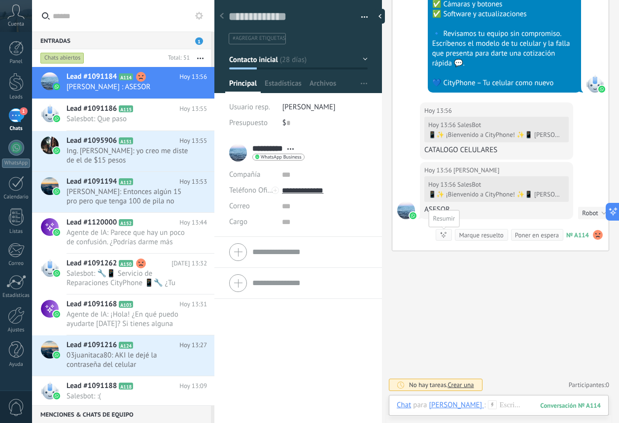
click at [440, 239] on icon at bounding box center [443, 235] width 8 height 8
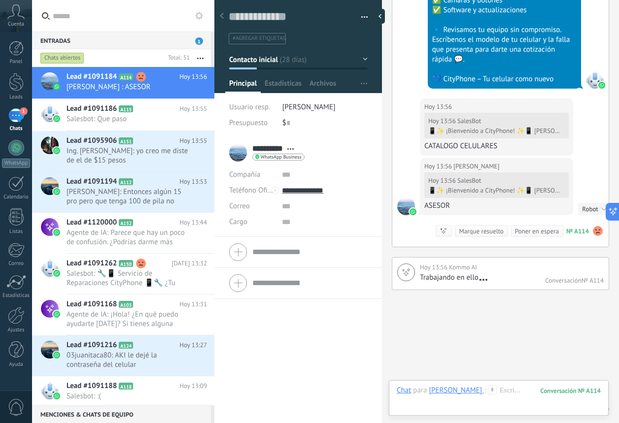
scroll to position [3310, 0]
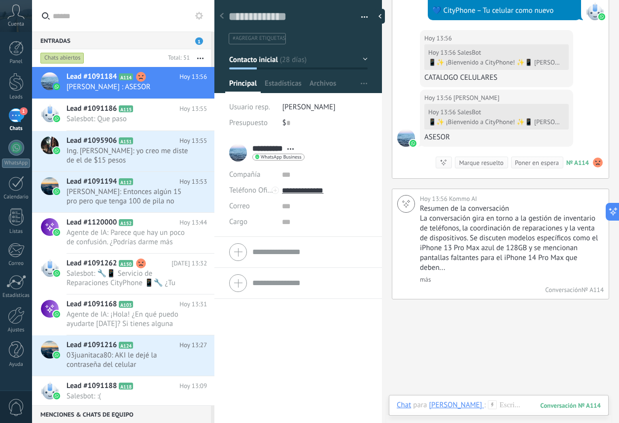
click at [597, 169] on div "[DATE] 13:56 [PERSON_NAME] ️ [DATE] 13:56 SalesBot 📱✨ ¡Bienvenido a CityPhone! …" at bounding box center [500, 134] width 216 height 89
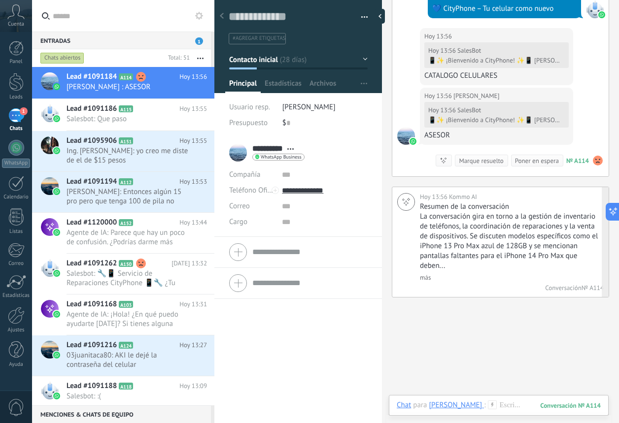
click at [422, 282] on link "más" at bounding box center [425, 277] width 11 height 8
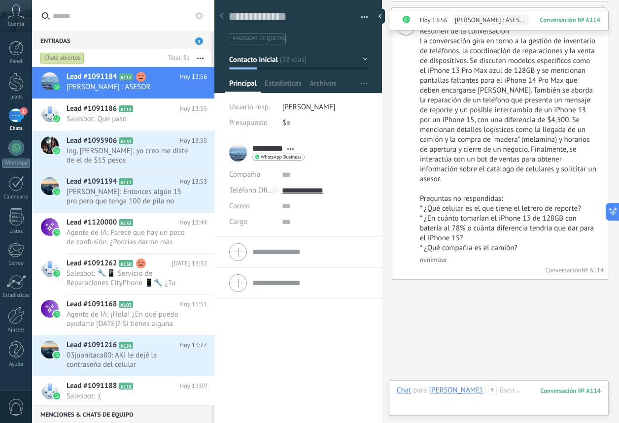
scroll to position [3545, 0]
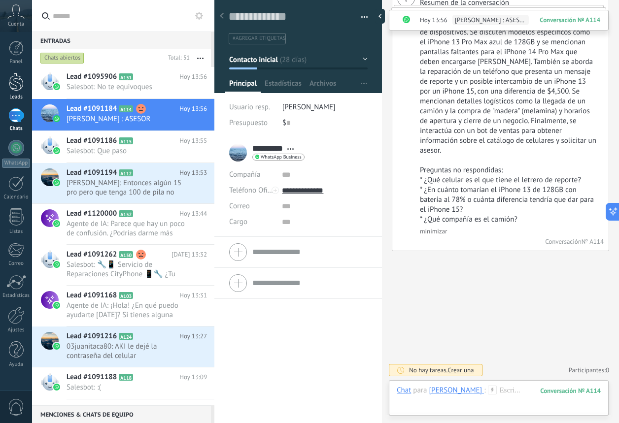
click at [14, 94] on link "Leads" at bounding box center [16, 87] width 32 height 28
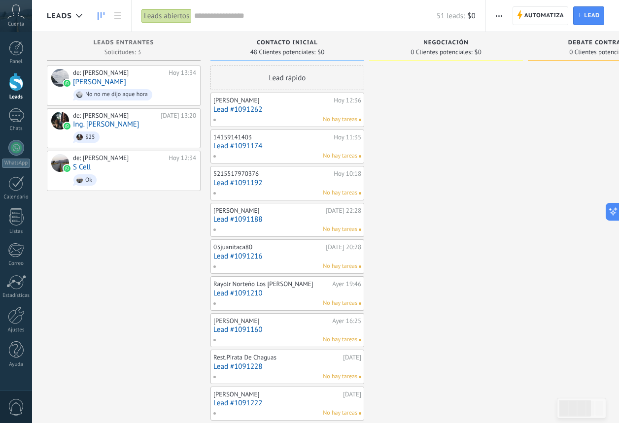
click at [272, 81] on div "Lead rápido" at bounding box center [287, 78] width 154 height 25
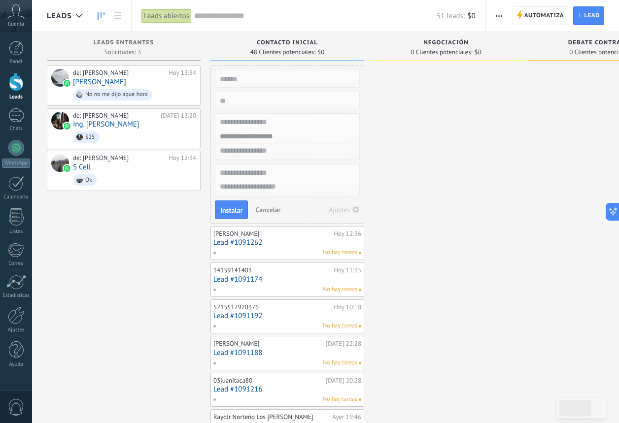
click at [288, 44] on span "Contacto inicial" at bounding box center [287, 42] width 61 height 7
click at [264, 211] on span "Cancelar" at bounding box center [267, 209] width 25 height 9
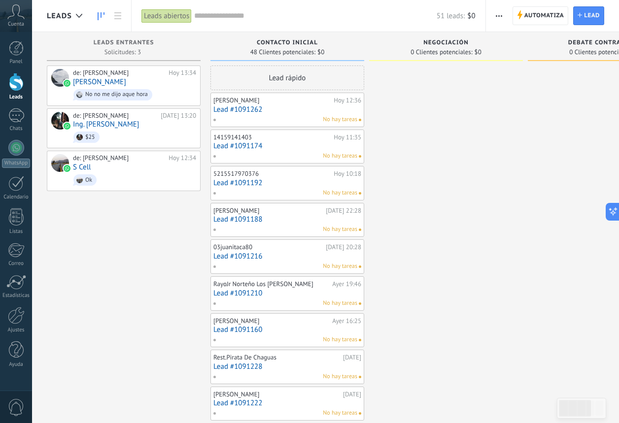
click at [293, 105] on link "Lead #1091262" at bounding box center [287, 109] width 148 height 8
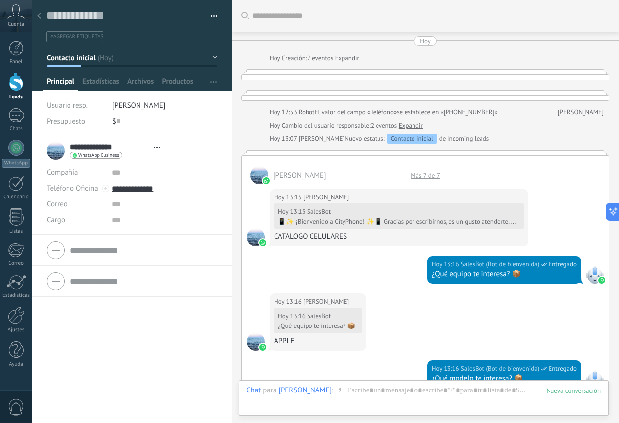
type textarea "**********"
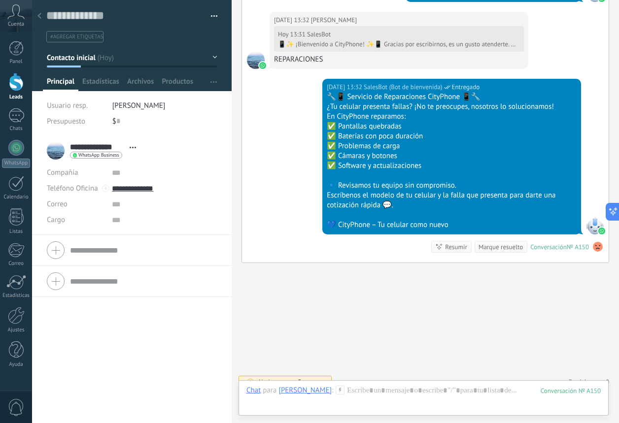
scroll to position [985, 0]
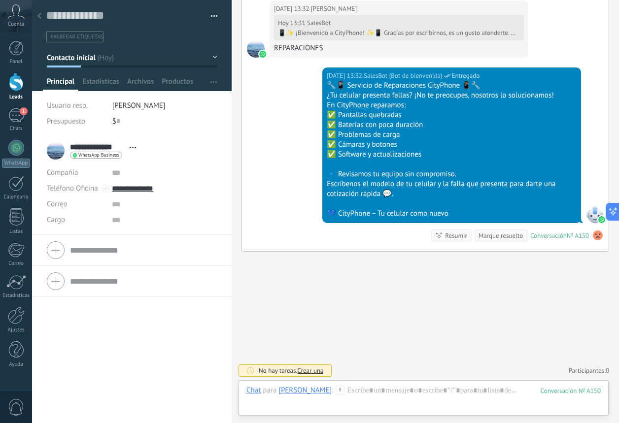
click at [19, 82] on div at bounding box center [16, 82] width 15 height 18
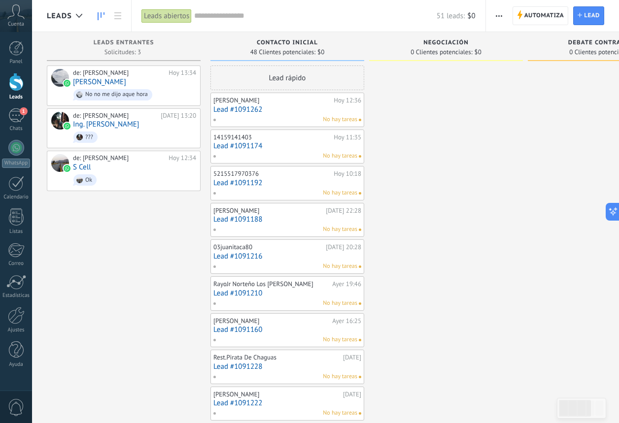
click at [70, 22] on div "Leads" at bounding box center [67, 16] width 40 height 32
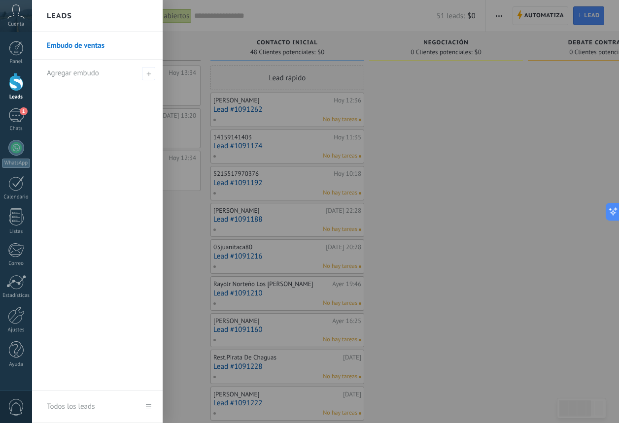
click at [70, 22] on h2 "Leads" at bounding box center [59, 15] width 25 height 31
click at [18, 132] on div "Panel Leads 1 Chats WhatsApp Clientes" at bounding box center [16, 209] width 32 height 337
click at [18, 123] on link "1 Chats" at bounding box center [16, 120] width 32 height 24
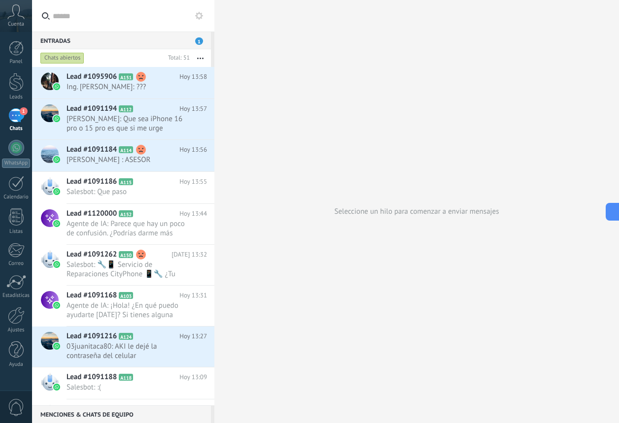
click at [198, 20] on button at bounding box center [199, 16] width 12 height 12
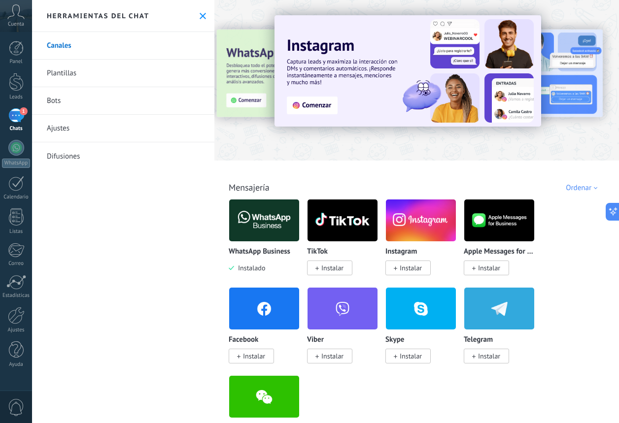
click at [101, 105] on link "Bots" at bounding box center [123, 101] width 182 height 28
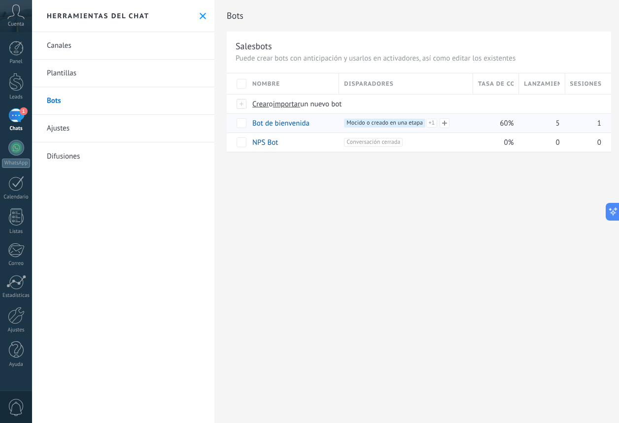
click at [370, 122] on span "Mocido o creado en una etapa +1" at bounding box center [384, 123] width 81 height 9
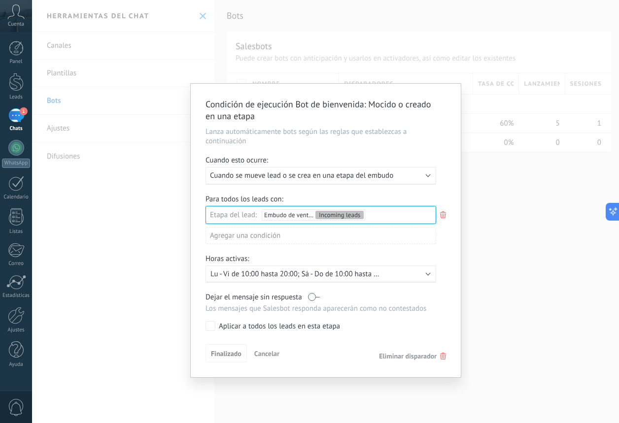
click at [0, 0] on div "Incoming leads Contacto inicial Negociación Debate contractual Discusión de con…" at bounding box center [0, 0] width 0 height 0
click at [0, 0] on label "Contacto inicial" at bounding box center [0, 0] width 0 height 0
click at [438, 198] on div at bounding box center [325, 211] width 587 height 423
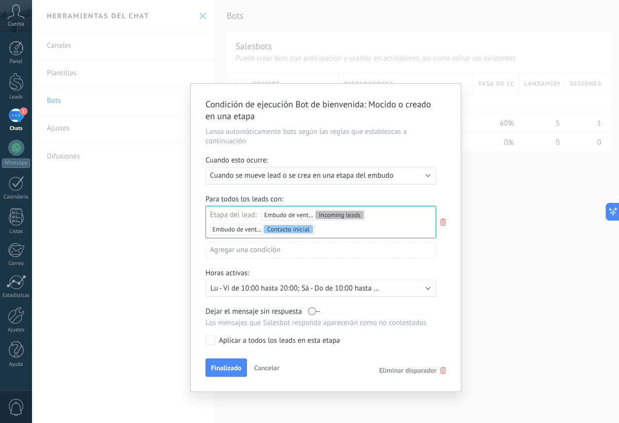
click at [0, 0] on div "Incoming leads Contacto inicial Negociación Debate contractual Discusión de con…" at bounding box center [0, 0] width 0 height 0
click at [0, 0] on label "Incoming leads" at bounding box center [0, 0] width 0 height 0
click at [452, 186] on div at bounding box center [325, 211] width 587 height 423
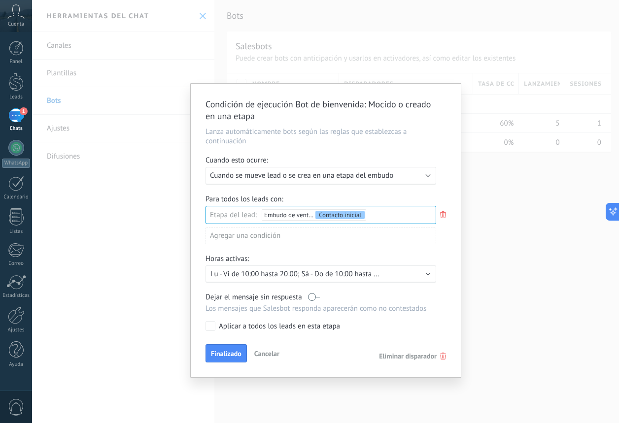
click at [288, 173] on span "Cuando se mueve lead o se crea en una etapa del embudo" at bounding box center [301, 175] width 183 height 9
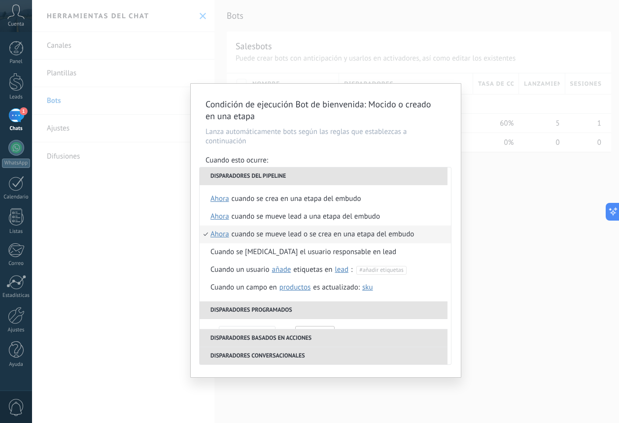
click at [426, 179] on li "Disparadores del pipeline" at bounding box center [323, 176] width 248 height 18
click at [243, 199] on div "Cuando se crea en una etapa del embudo" at bounding box center [296, 199] width 130 height 18
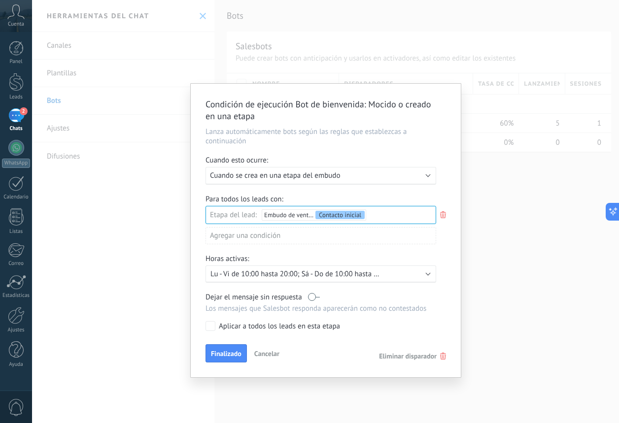
click at [430, 178] on div "Ejecutar: Cuando se crea en una etapa del embudo" at bounding box center [320, 176] width 230 height 18
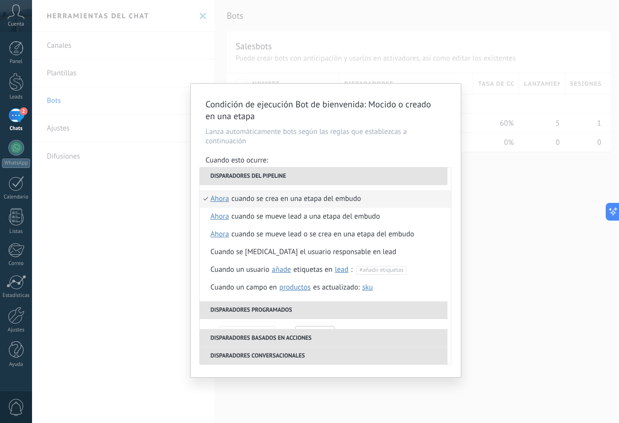
click at [346, 154] on div "**********" at bounding box center [326, 231] width 270 height 294
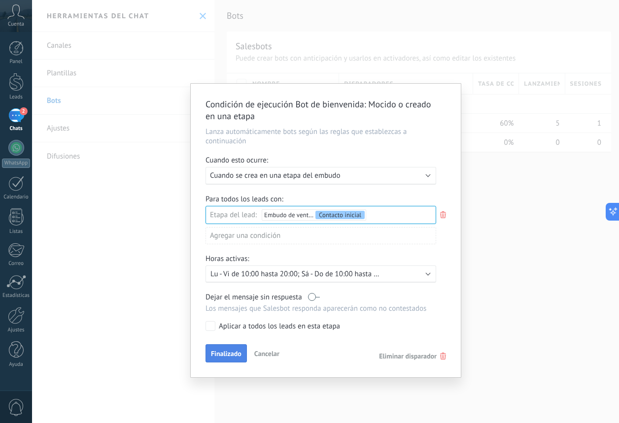
click at [239, 350] on span "Finalizado" at bounding box center [226, 353] width 31 height 7
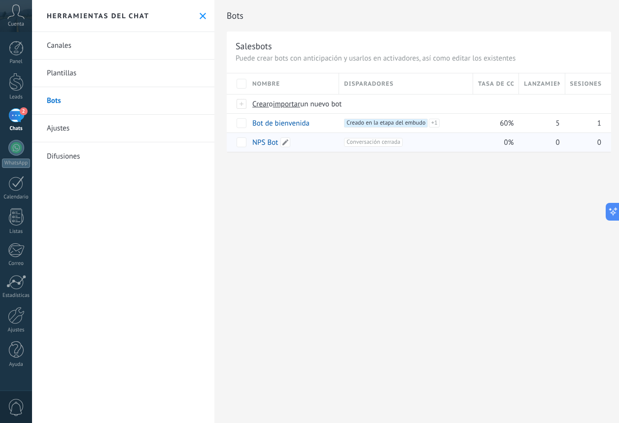
click at [271, 140] on link "NPS Bot" at bounding box center [265, 142] width 26 height 9
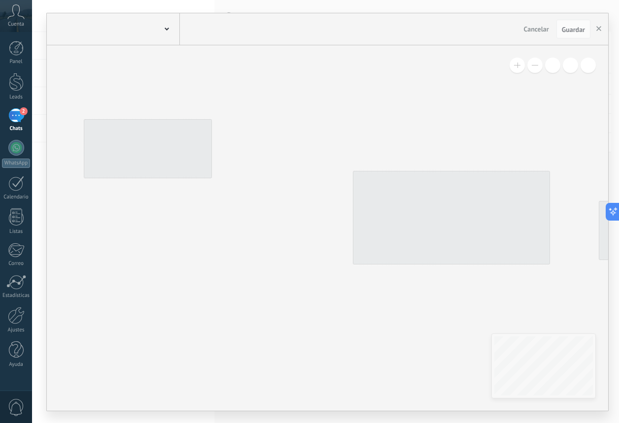
type input "*******"
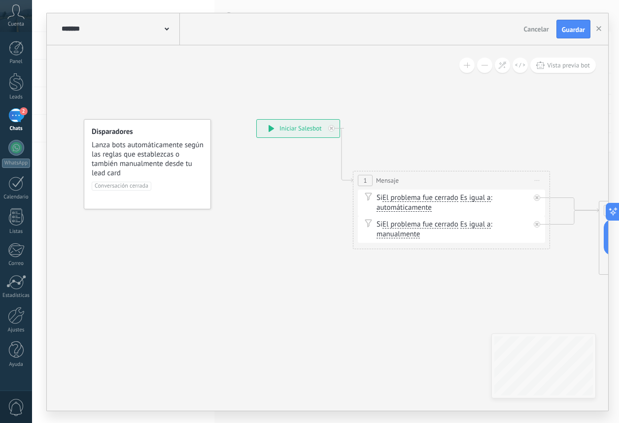
click at [524, 34] on button "Cancelar" at bounding box center [536, 29] width 33 height 15
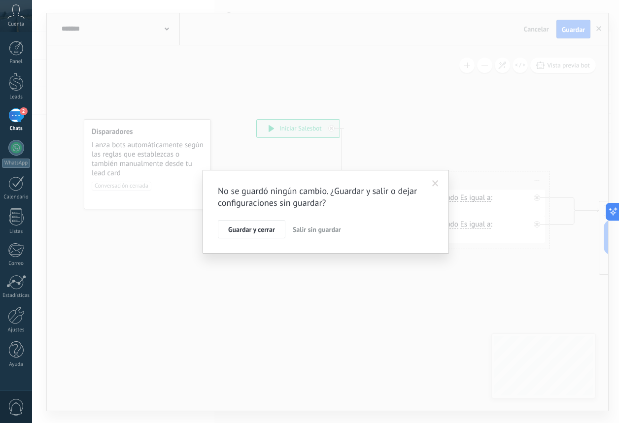
click at [310, 230] on span "Salir sin guardar" at bounding box center [317, 229] width 48 height 9
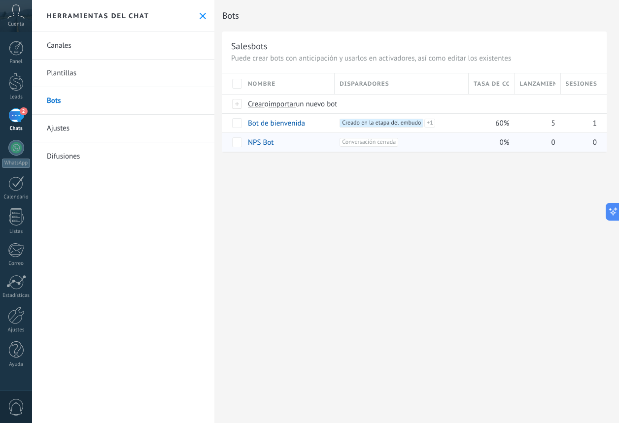
scroll to position [0, 4]
click at [452, 142] on div "+1 Conversación cerrada +0" at bounding box center [401, 142] width 124 height 9
click at [457, 147] on div "+1 Conversación cerrada +0" at bounding box center [398, 142] width 129 height 19
click at [254, 142] on icon at bounding box center [250, 142] width 8 height 8
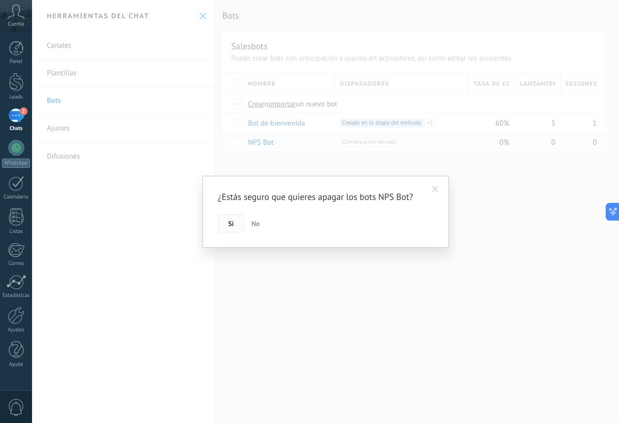
click at [223, 216] on button "Si" at bounding box center [231, 223] width 26 height 19
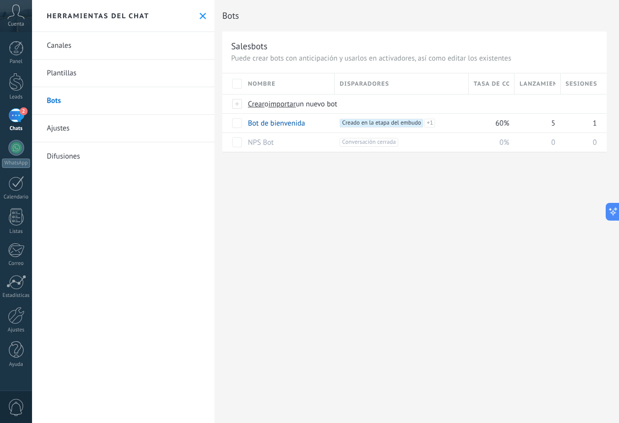
drag, startPoint x: 245, startPoint y: 222, endPoint x: 107, endPoint y: 176, distance: 145.2
click at [107, 176] on div "Entradas 2 Chats abiertos Total: 51 Silenciar Acciones múltiples Ordenar Más re…" at bounding box center [325, 211] width 587 height 423
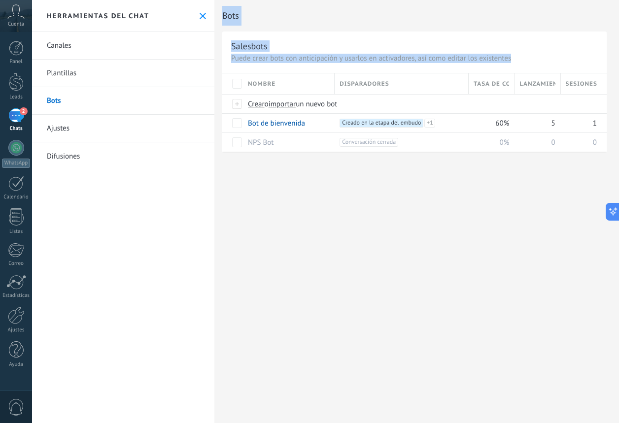
click at [21, 120] on div "2" at bounding box center [16, 115] width 16 height 14
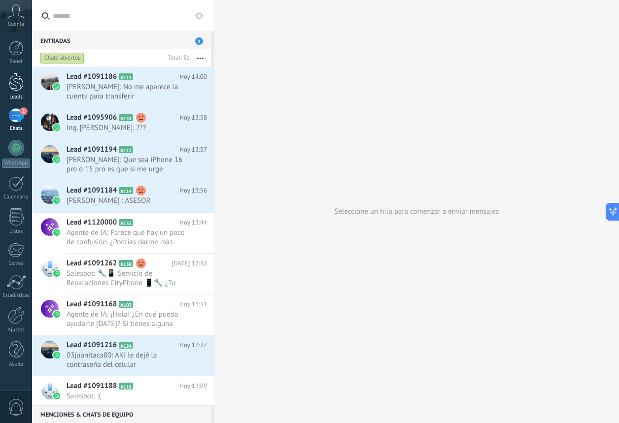
click at [14, 95] on div "Leads" at bounding box center [16, 97] width 29 height 6
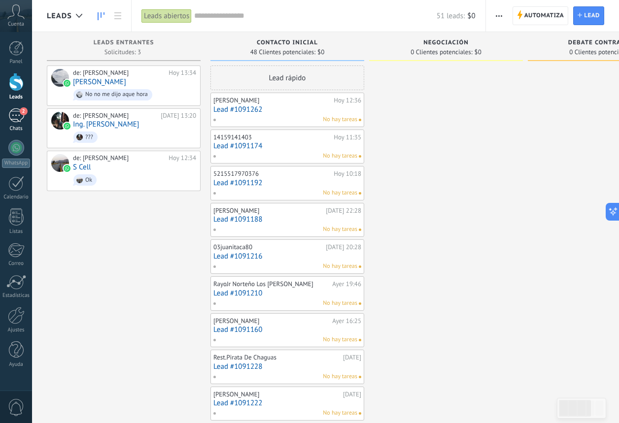
click at [15, 114] on div "2" at bounding box center [16, 115] width 16 height 14
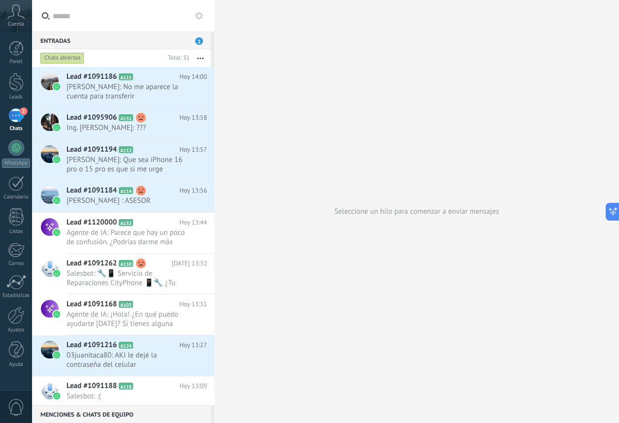
click at [200, 20] on button at bounding box center [199, 16] width 12 height 12
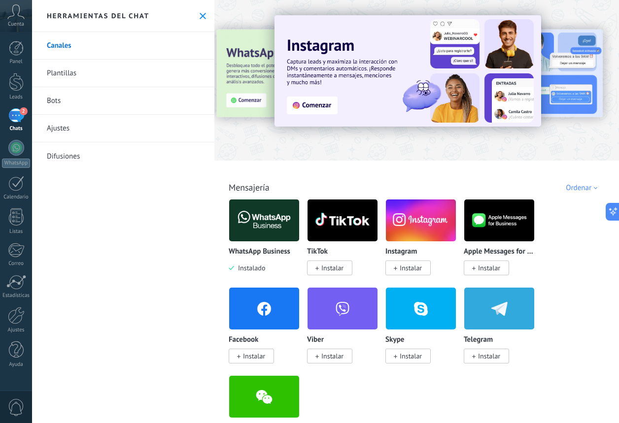
click at [107, 106] on link "Bots" at bounding box center [123, 101] width 182 height 28
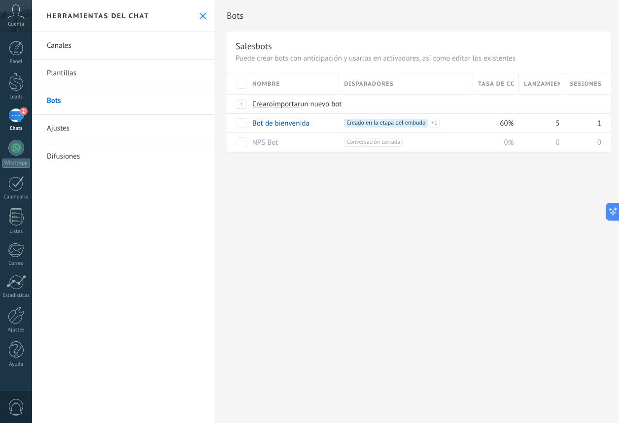
click at [61, 123] on link "Ajustes" at bounding box center [123, 129] width 182 height 28
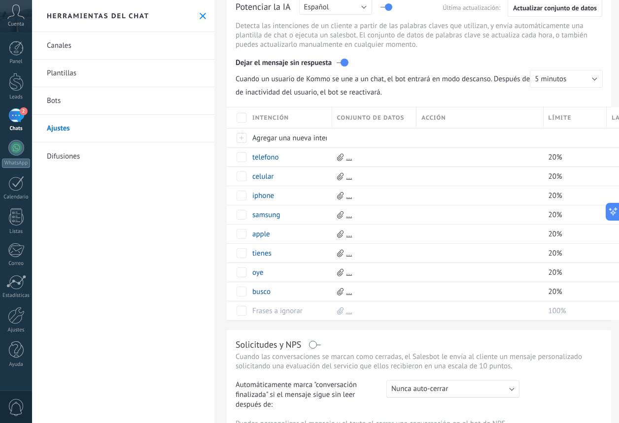
scroll to position [122, 0]
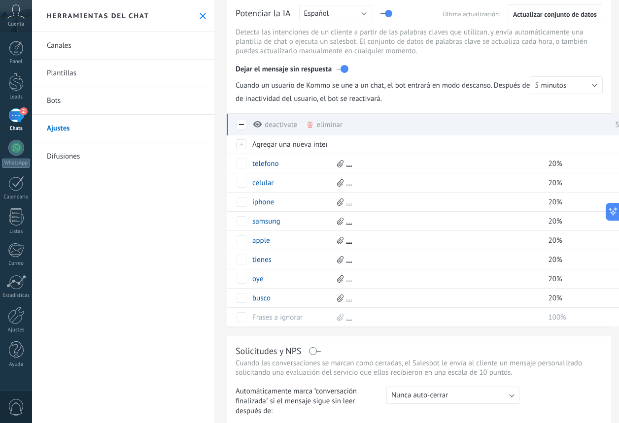
click at [319, 129] on div "eliminar màs" at bounding box center [324, 125] width 36 height 22
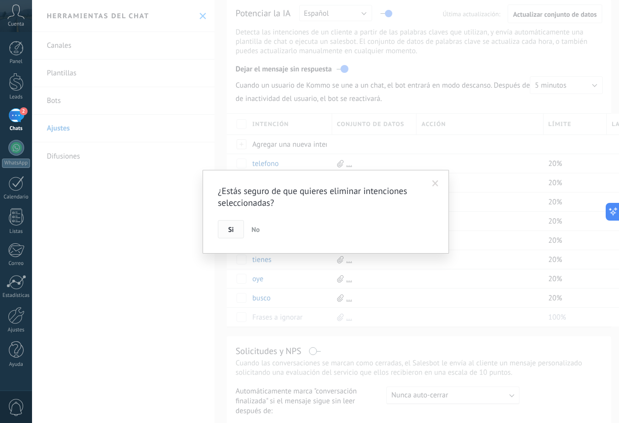
click at [241, 222] on button "Si" at bounding box center [231, 229] width 26 height 19
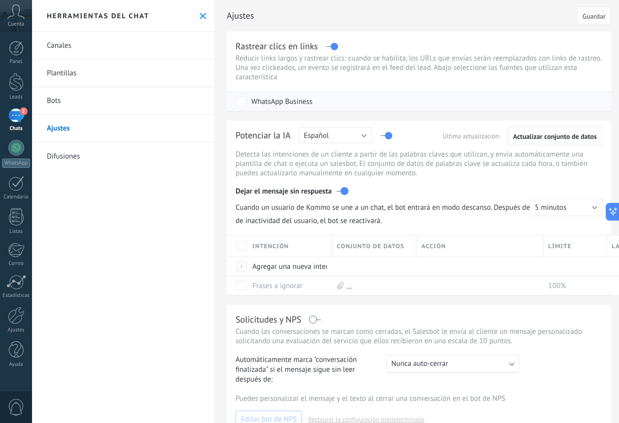
scroll to position [0, 0]
click at [590, 17] on span "Guardar" at bounding box center [593, 16] width 23 height 7
click at [594, 16] on span "Guardar" at bounding box center [593, 16] width 23 height 7
click at [594, 14] on span "Guardar" at bounding box center [593, 16] width 23 height 7
click at [590, 17] on span "Guardar" at bounding box center [593, 16] width 23 height 7
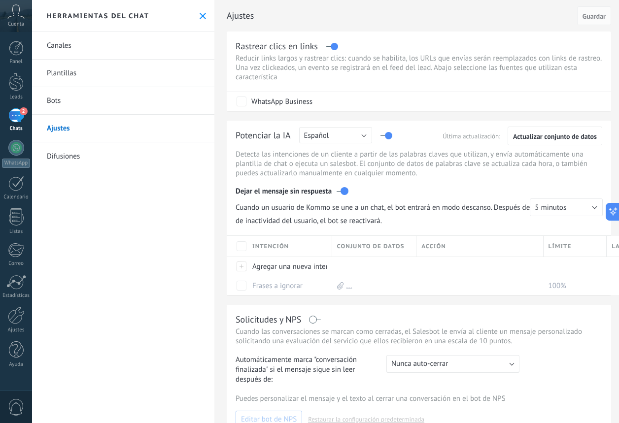
click at [445, 16] on h2 "Ajustes" at bounding box center [400, 16] width 347 height 20
click at [604, 20] on span "Guardar" at bounding box center [593, 16] width 23 height 7
click at [112, 80] on link "Plantillas" at bounding box center [123, 74] width 182 height 28
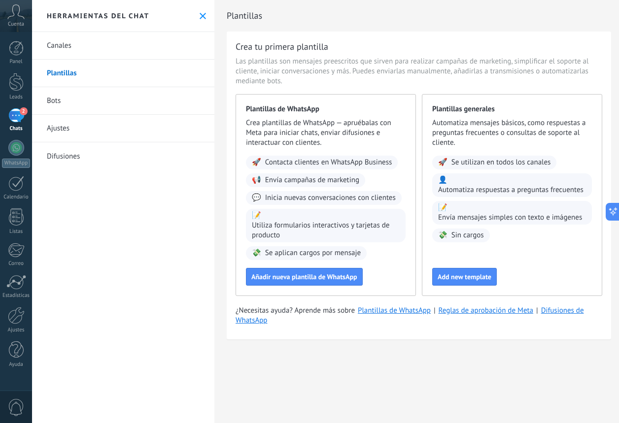
click at [82, 158] on link "Difusiones" at bounding box center [123, 156] width 182 height 28
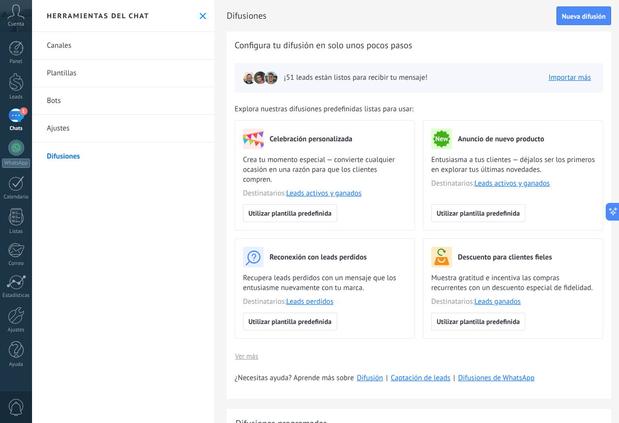
click at [27, 126] on div "Chats" at bounding box center [16, 129] width 29 height 6
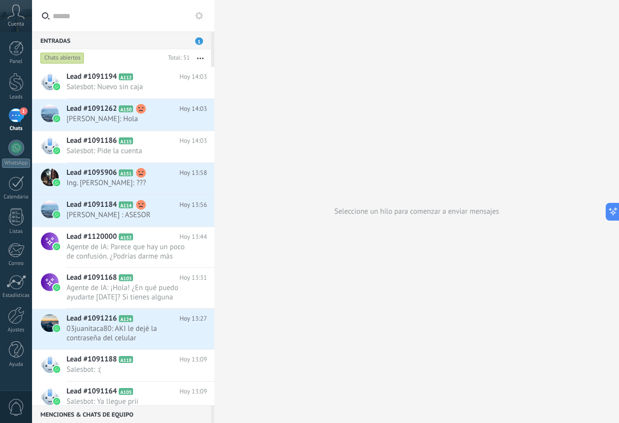
click at [198, 13] on use at bounding box center [199, 16] width 8 height 8
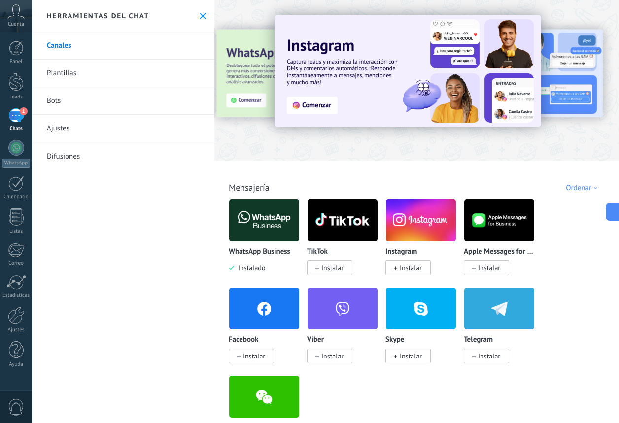
click at [402, 263] on span "Instalar" at bounding box center [407, 268] width 45 height 15
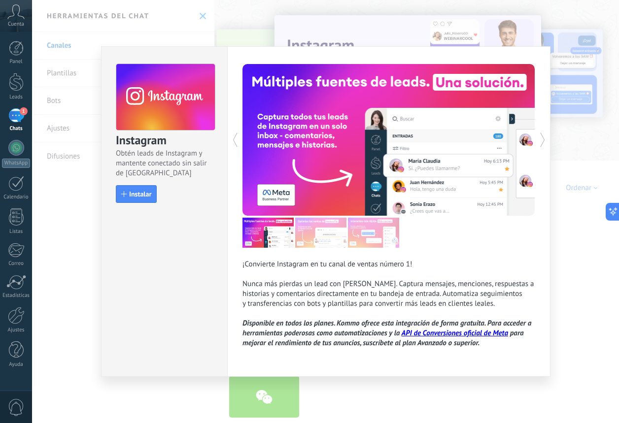
click at [563, 111] on div "Instagram Obtén leads de Instagram y mantente conectado sin salir de Kommo Inst…" at bounding box center [325, 211] width 587 height 423
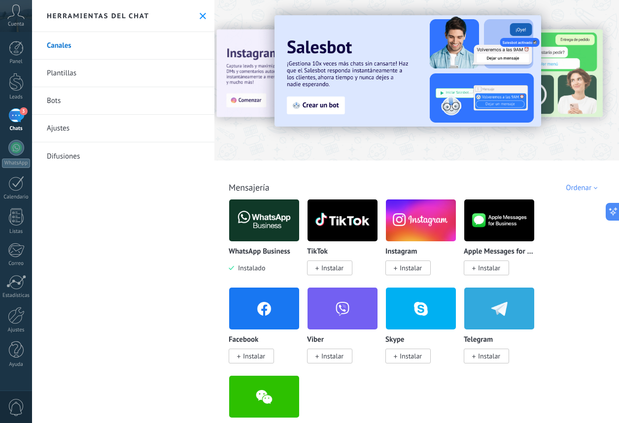
click at [74, 102] on link "Bots" at bounding box center [123, 101] width 182 height 28
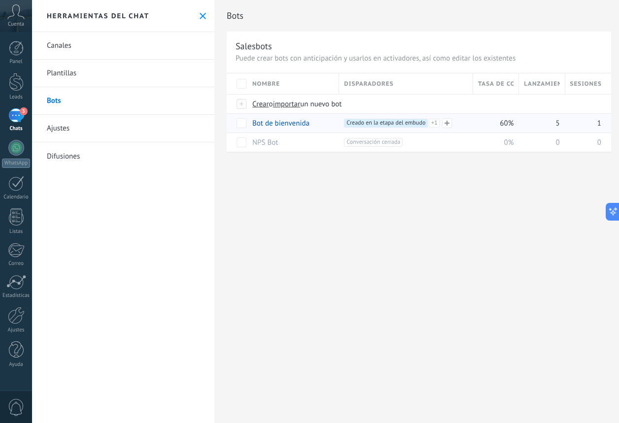
click at [398, 127] on span "Creado en la etapa del embudo +1" at bounding box center [386, 123] width 84 height 9
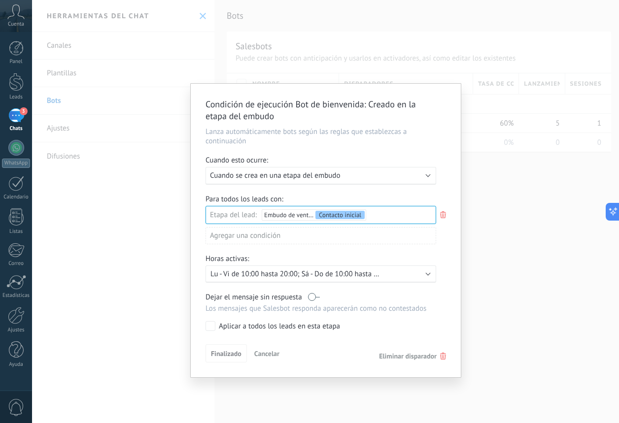
click at [448, 214] on icon at bounding box center [442, 215] width 11 height 12
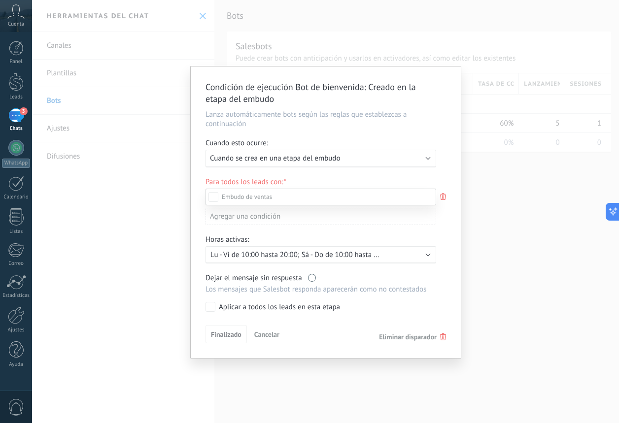
click at [216, 341] on div "Incoming leads Contacto inicial Negociación Debate contractual Discusión de con…" at bounding box center [320, 305] width 230 height 233
click at [223, 335] on span "Finalizado" at bounding box center [226, 334] width 31 height 7
click at [0, 0] on div "Incoming leads Contacto inicial Negociación Debate contractual Discusión de con…" at bounding box center [0, 0] width 0 height 0
click at [0, 0] on label "Contacto inicial" at bounding box center [0, 0] width 0 height 0
click at [447, 167] on div at bounding box center [325, 211] width 587 height 423
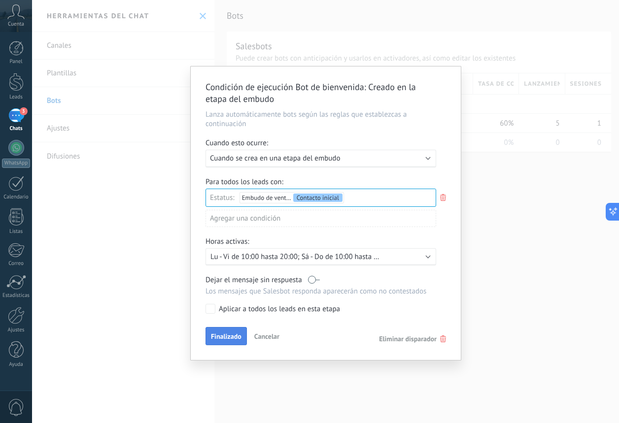
click at [229, 339] on span "Finalizado" at bounding box center [226, 336] width 31 height 7
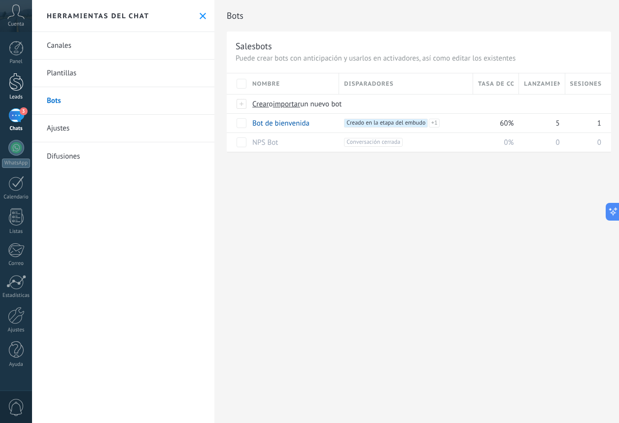
click at [12, 83] on div at bounding box center [16, 82] width 15 height 18
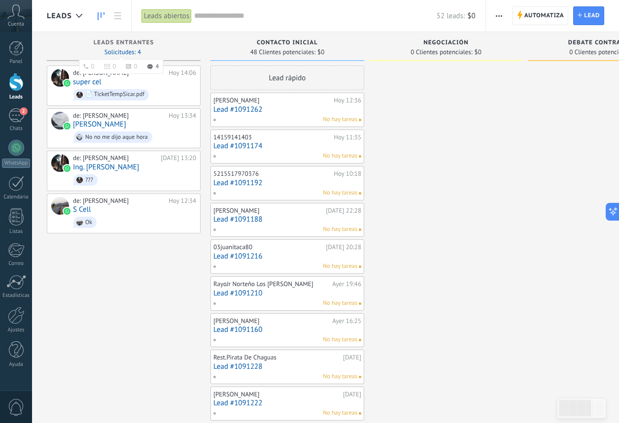
click at [133, 51] on span "Solicitudes: 4 0 0 0 4 0 0 0 4" at bounding box center [122, 52] width 36 height 6
click at [276, 49] on span "48 Clientes potenciales:" at bounding box center [282, 52] width 65 height 6
click at [409, 52] on div "0 Clientes potenciales: $0" at bounding box center [446, 52] width 144 height 8
click at [19, 117] on div "2" at bounding box center [16, 115] width 16 height 14
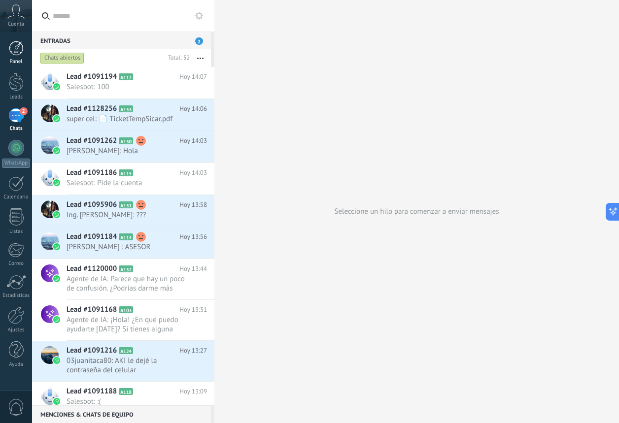
click at [13, 57] on link "Panel" at bounding box center [16, 53] width 32 height 24
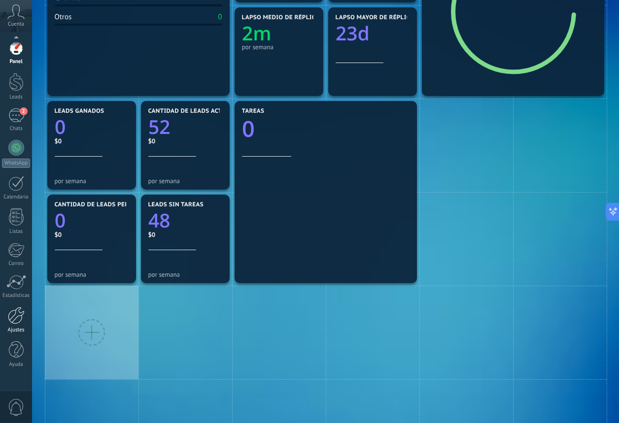
scroll to position [220, 0]
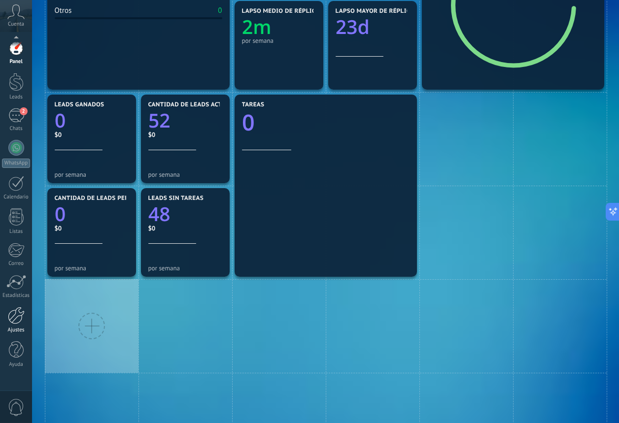
click at [15, 320] on div at bounding box center [16, 315] width 17 height 17
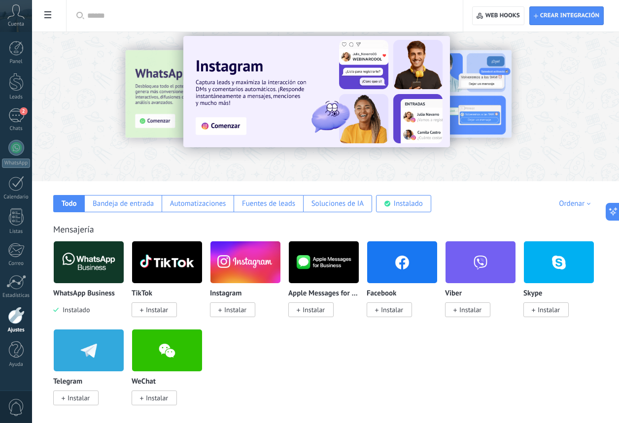
scroll to position [36, 0]
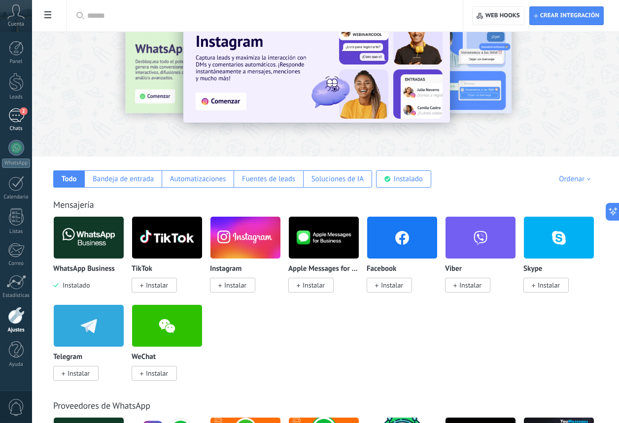
click at [15, 123] on link "2 Chats" at bounding box center [16, 120] width 32 height 24
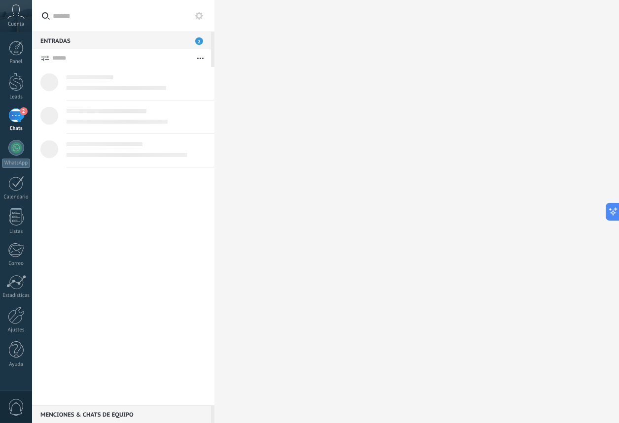
click at [15, 123] on div "2" at bounding box center [16, 115] width 16 height 14
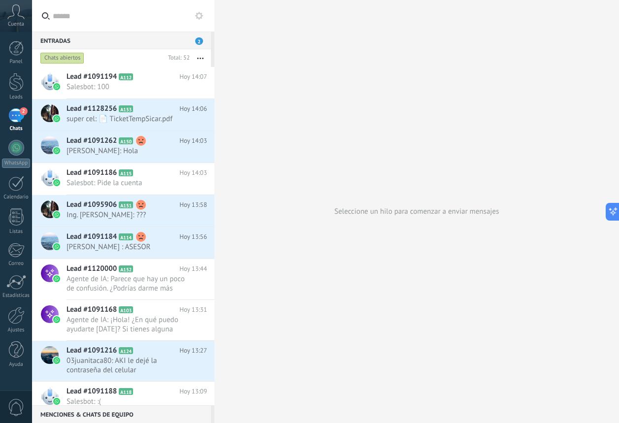
click at [198, 41] on span "2" at bounding box center [199, 40] width 8 height 7
click at [198, 59] on icon "button" at bounding box center [200, 58] width 6 height 1
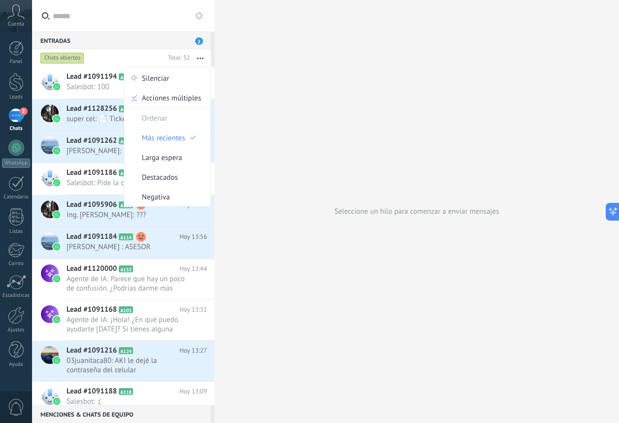
click at [198, 59] on icon "button" at bounding box center [200, 58] width 6 height 1
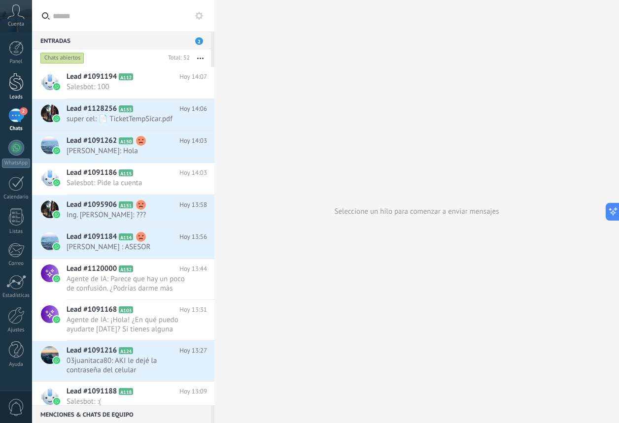
click at [17, 91] on div at bounding box center [16, 82] width 15 height 18
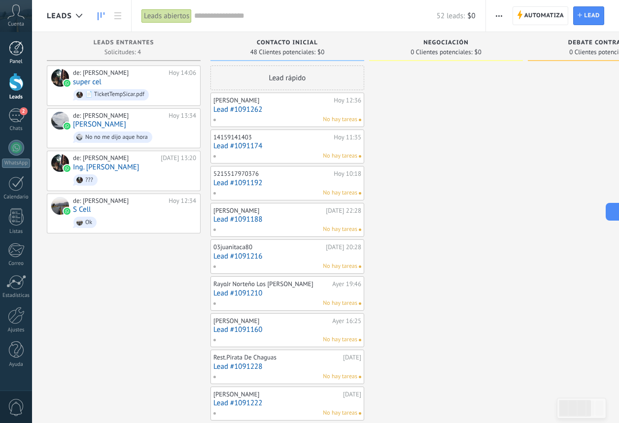
click at [13, 59] on div "Panel" at bounding box center [16, 62] width 29 height 6
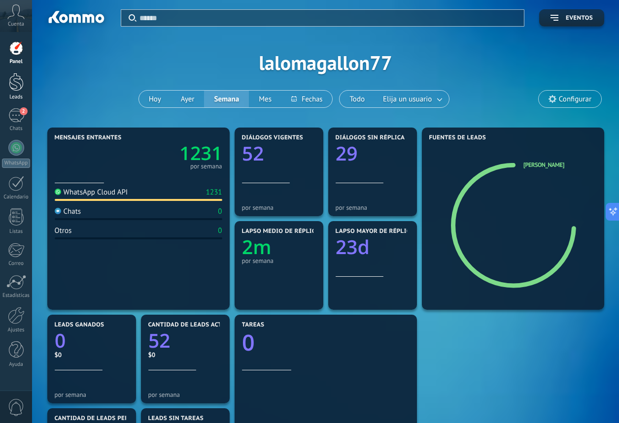
click at [20, 95] on div "Leads" at bounding box center [16, 97] width 29 height 6
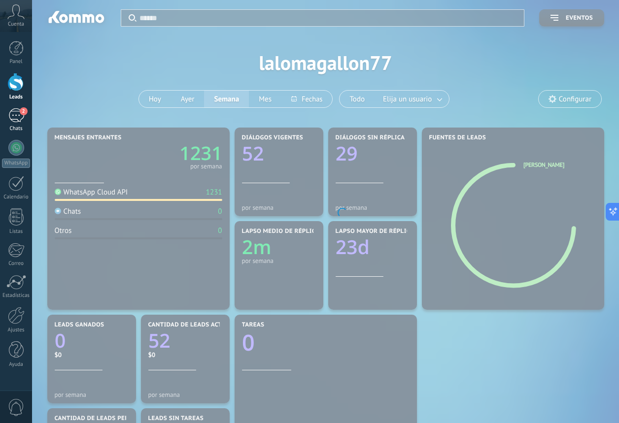
click at [23, 115] on span "2" at bounding box center [24, 111] width 8 height 8
